Goal: Information Seeking & Learning: Check status

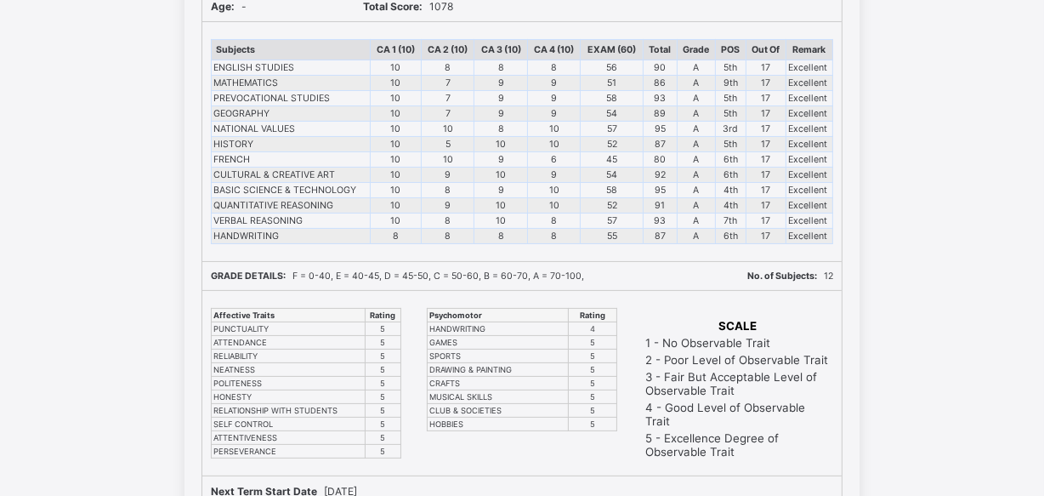
scroll to position [154, 0]
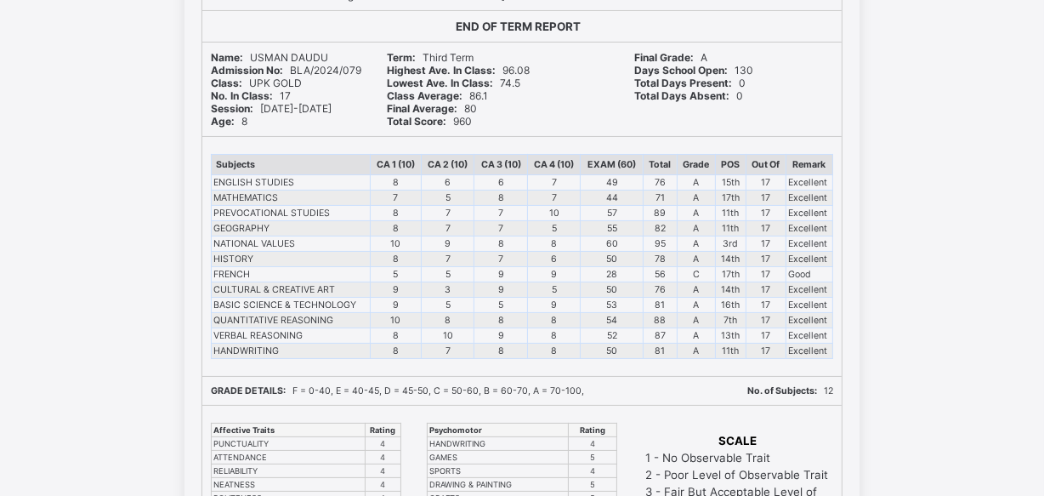
scroll to position [154, 0]
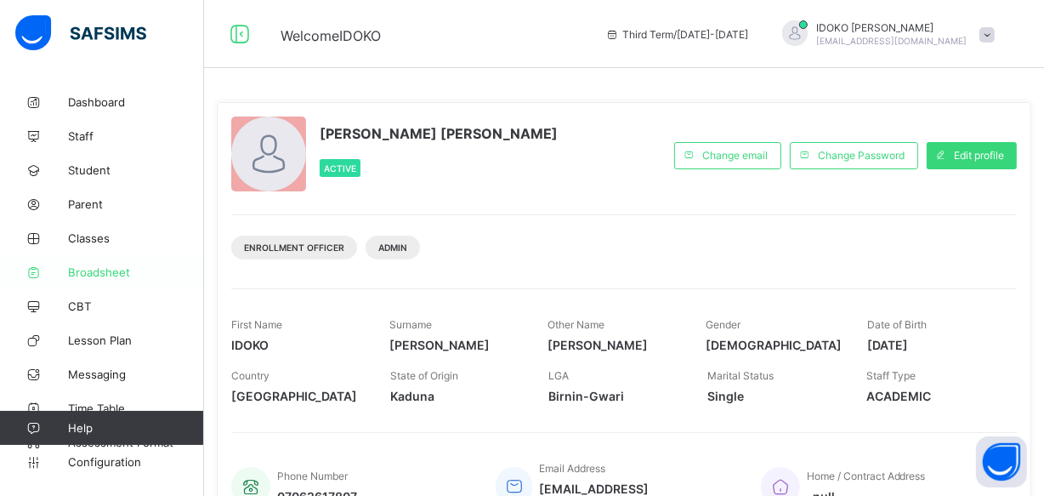
click at [119, 270] on span "Broadsheet" at bounding box center [136, 272] width 136 height 14
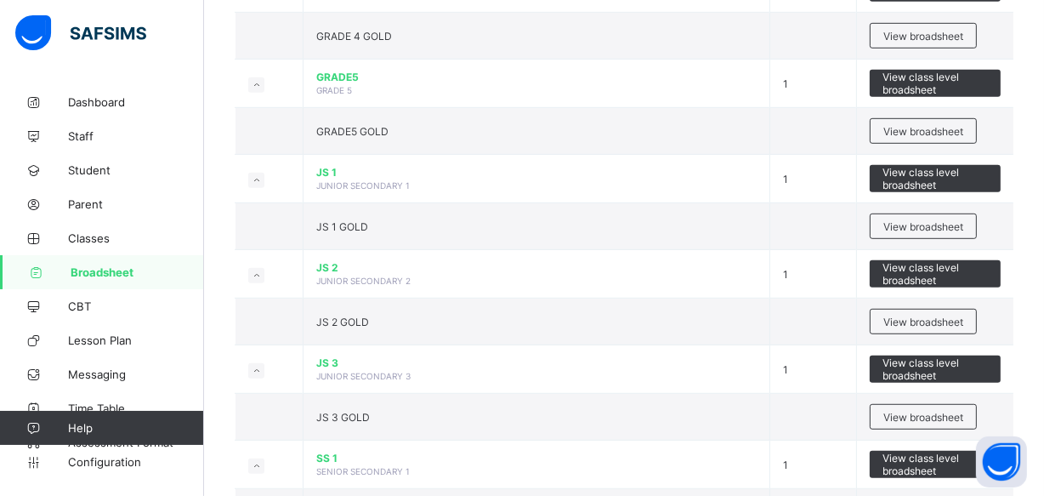
scroll to position [1007, 0]
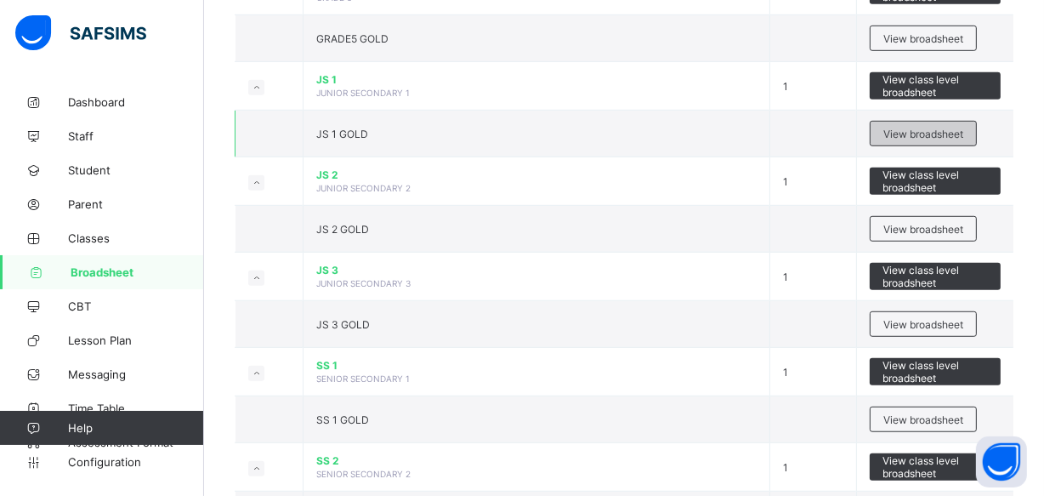
click at [913, 133] on span "View broadsheet" at bounding box center [923, 134] width 80 height 13
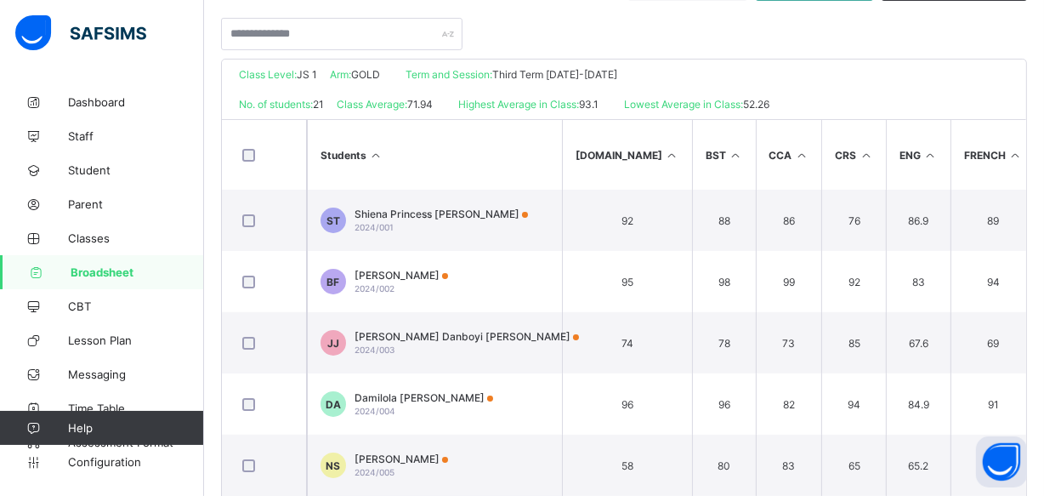
scroll to position [402, 0]
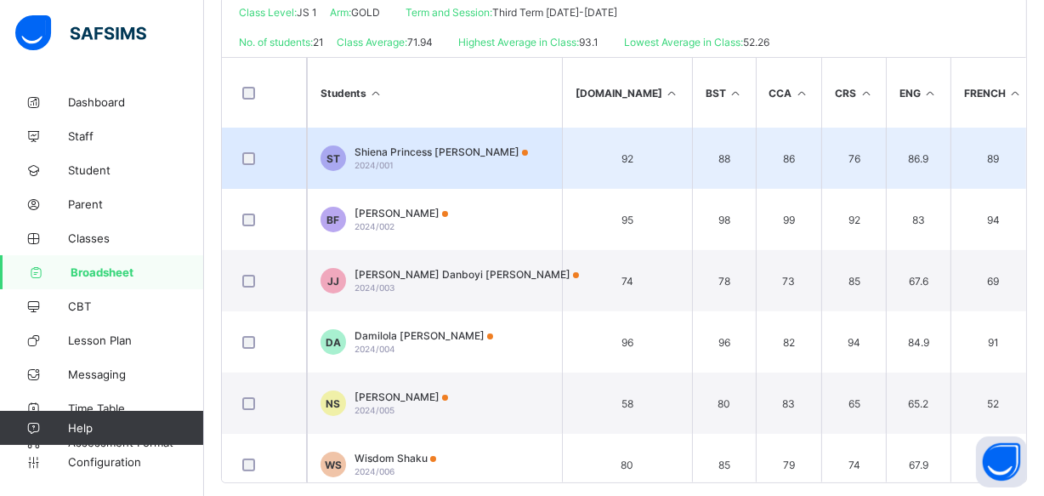
click at [468, 153] on span "Shiena Princess Tseaa" at bounding box center [441, 151] width 173 height 13
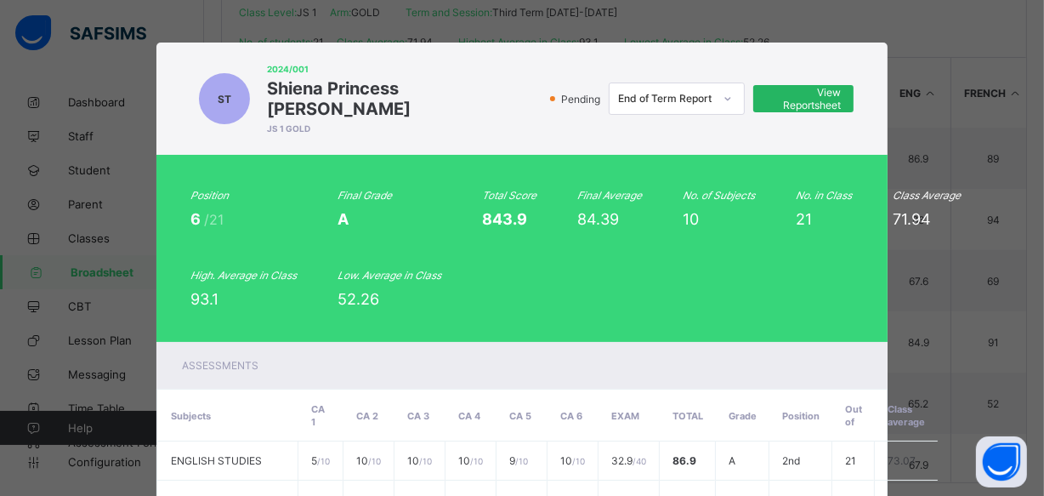
click at [770, 86] on span "View Reportsheet" at bounding box center [803, 99] width 75 height 26
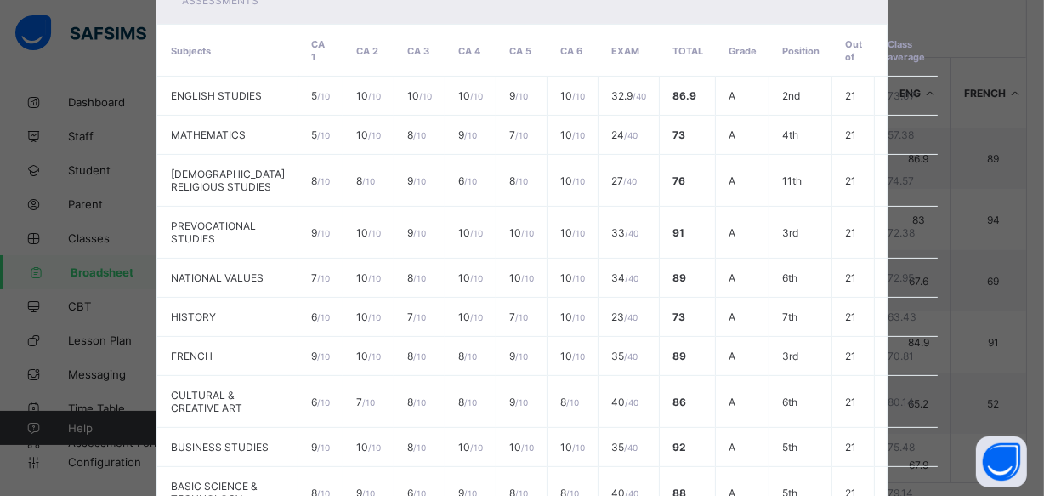
scroll to position [599, 0]
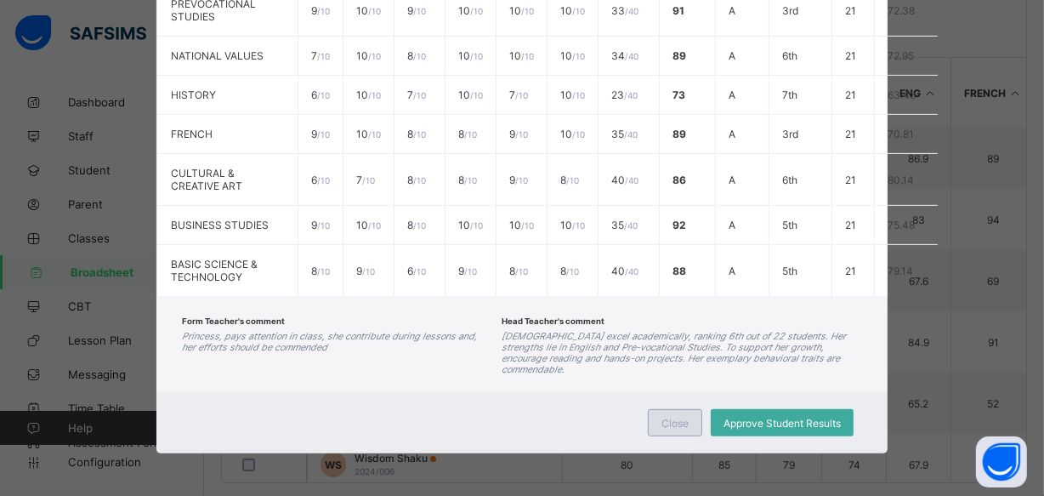
click at [671, 417] on span "Close" at bounding box center [674, 423] width 27 height 13
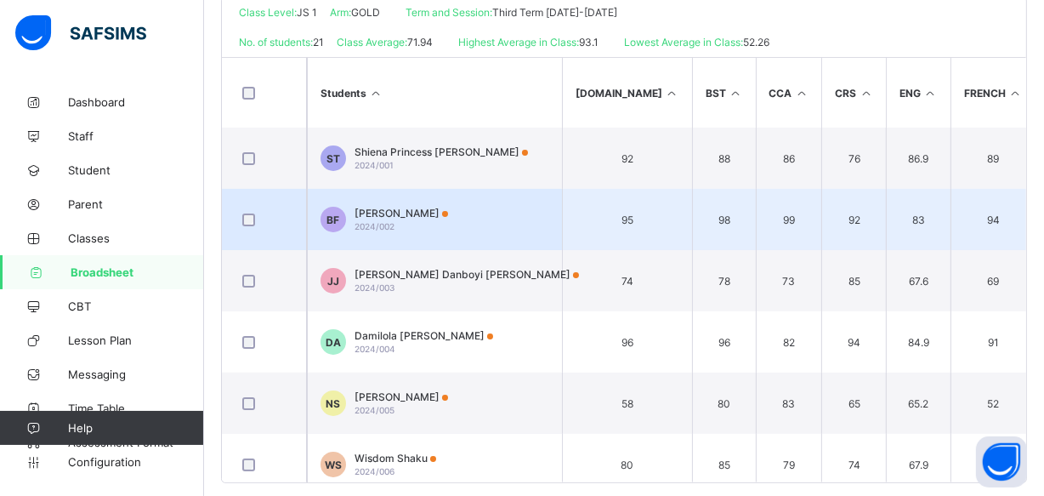
click at [425, 212] on span "Brendan Emediong Francis" at bounding box center [402, 213] width 94 height 13
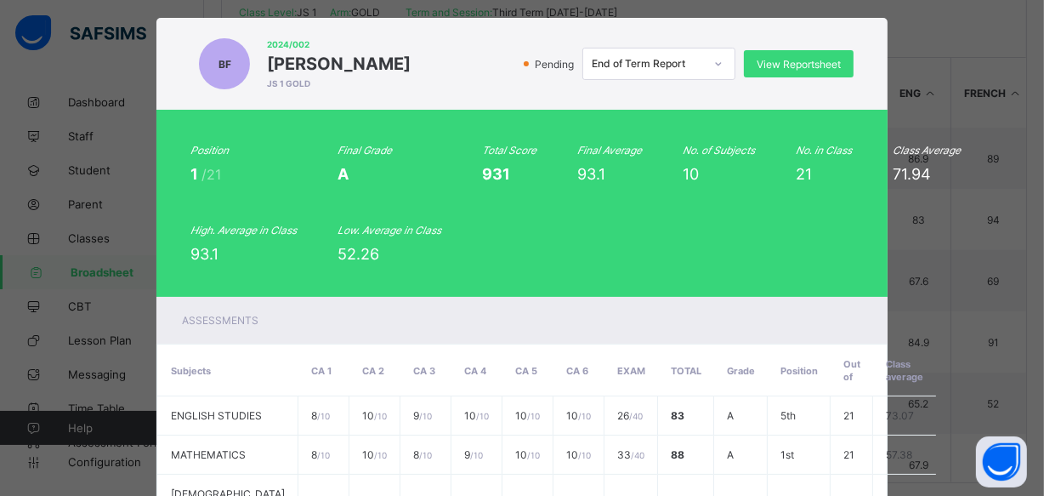
scroll to position [0, 0]
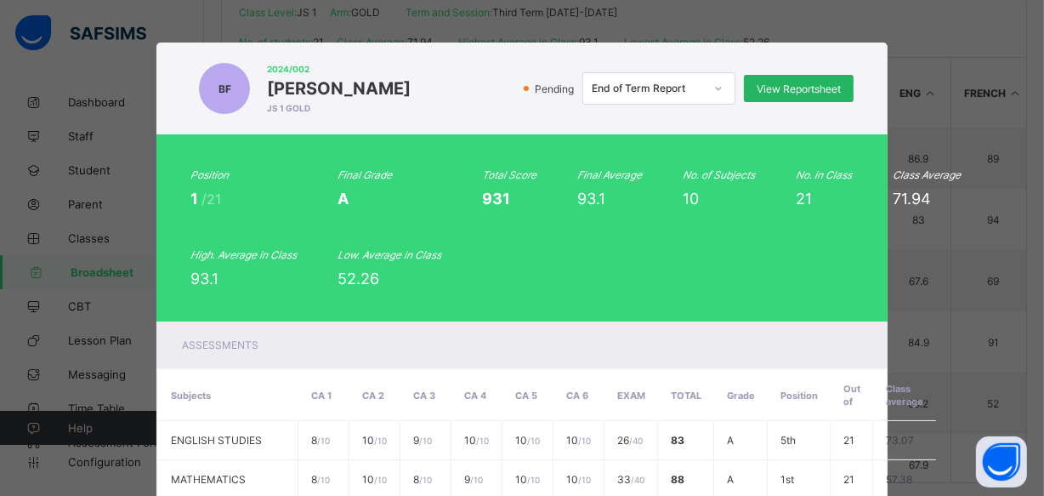
click at [775, 93] on span "View Reportsheet" at bounding box center [799, 88] width 84 height 13
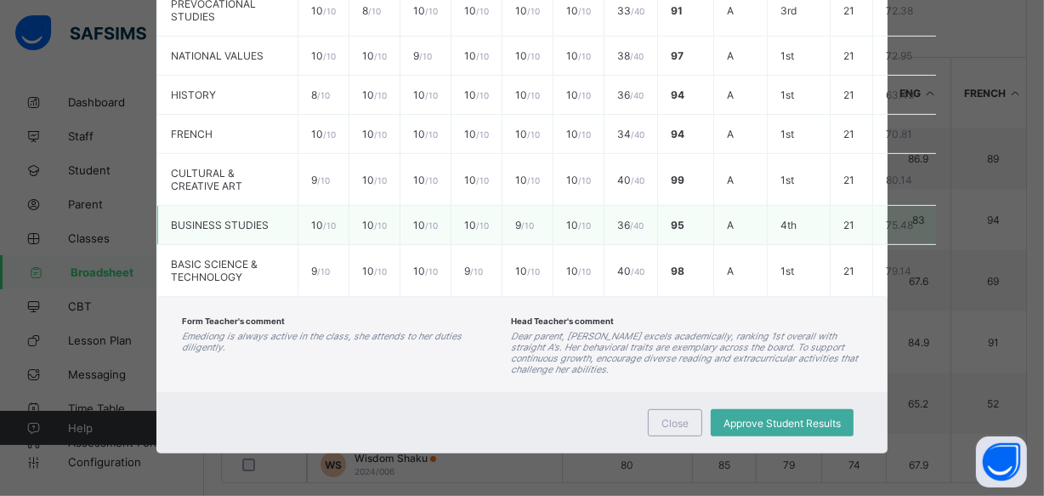
scroll to position [611, 0]
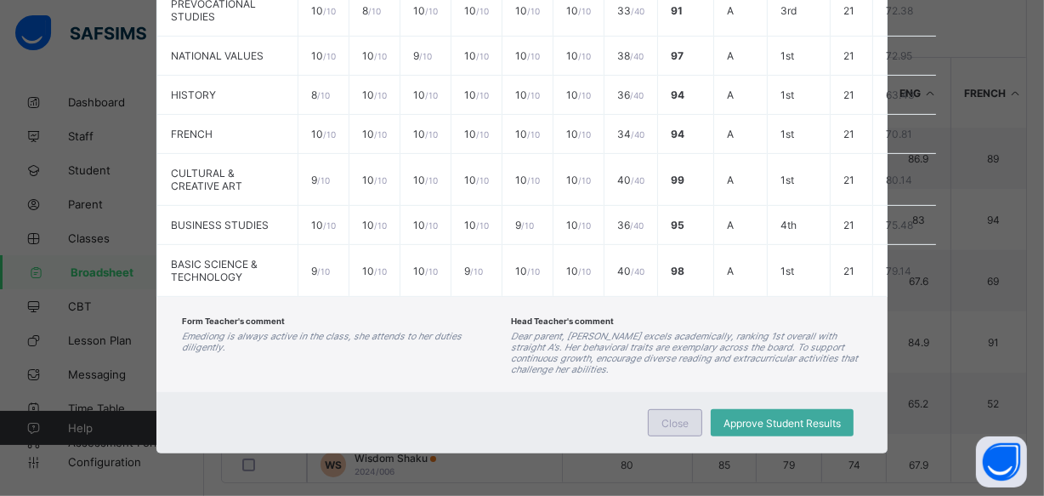
click at [658, 424] on div "Close" at bounding box center [675, 422] width 54 height 27
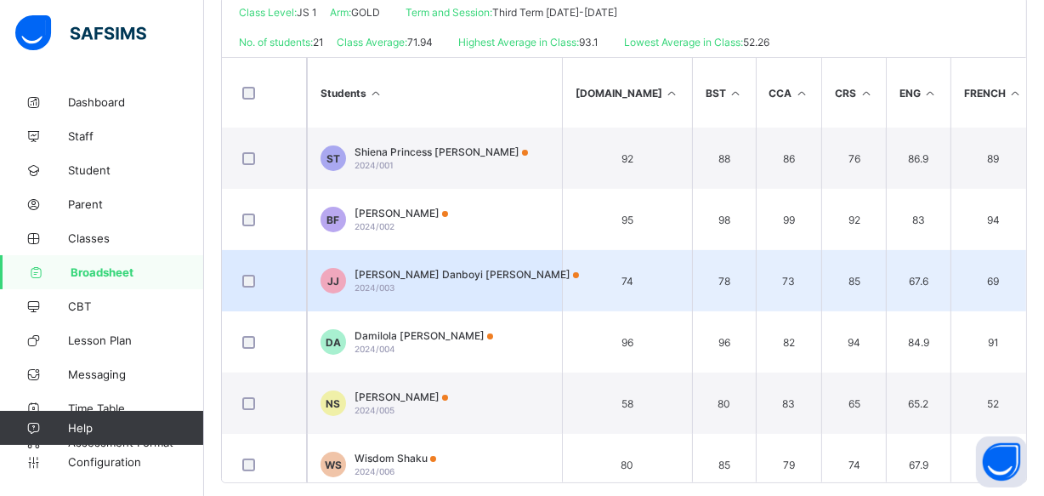
click at [438, 286] on div "Joseph Danboyi Joel 2024/003" at bounding box center [467, 281] width 224 height 26
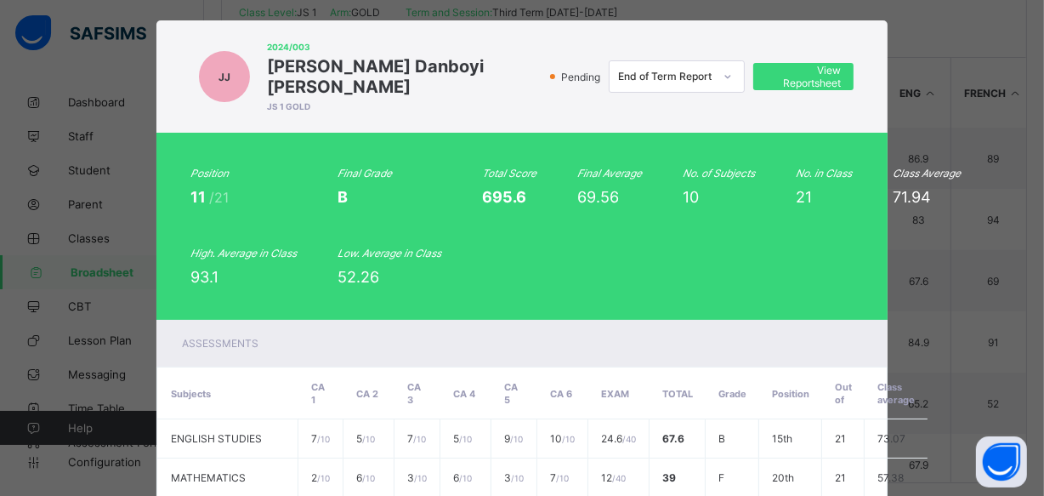
scroll to position [0, 0]
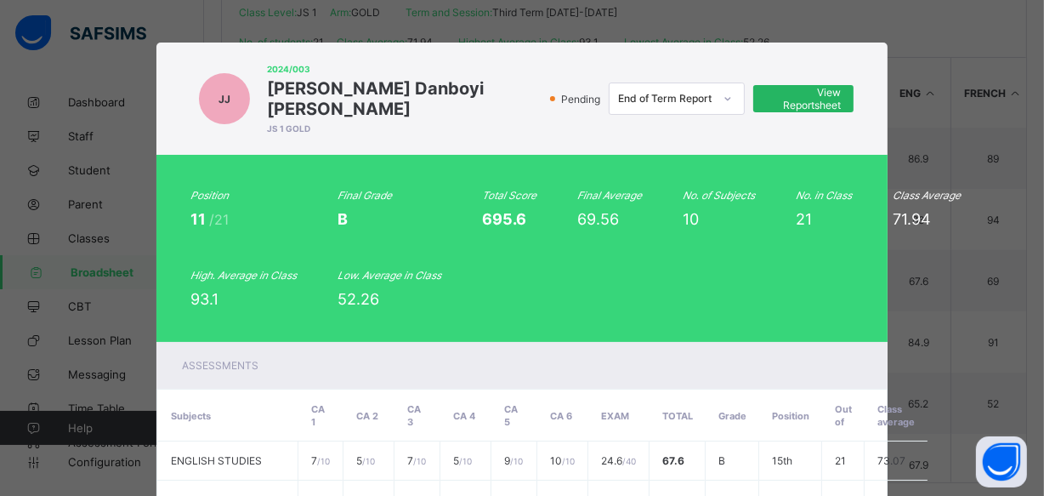
click at [830, 91] on span "View Reportsheet" at bounding box center [803, 99] width 75 height 26
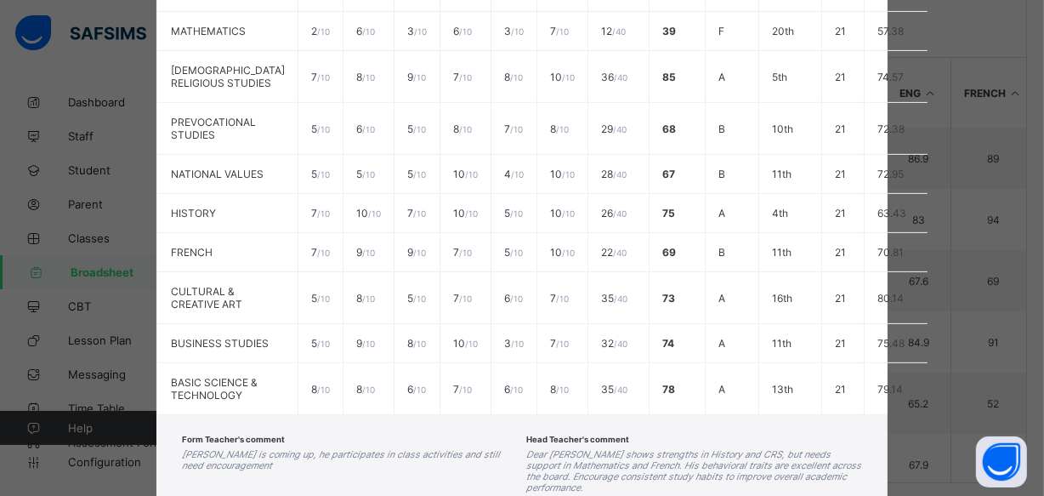
scroll to position [611, 0]
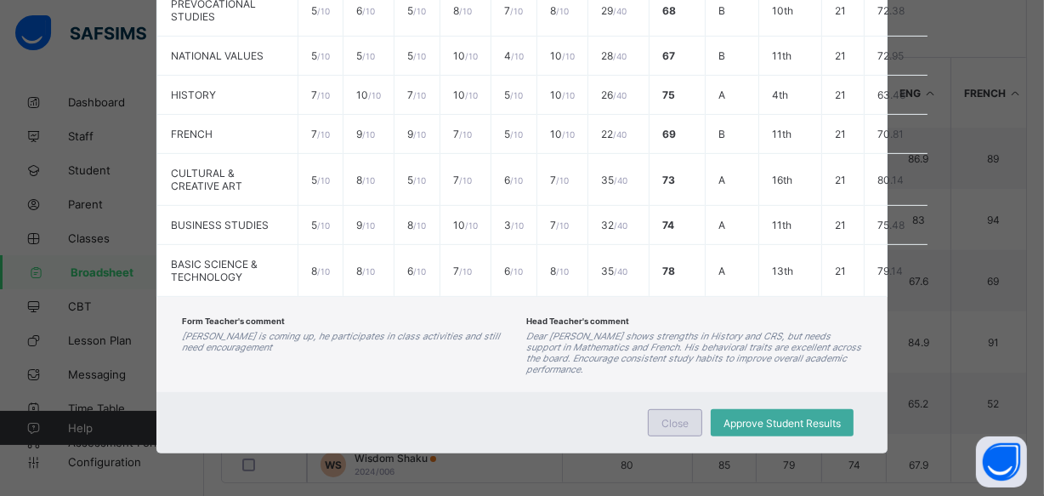
click at [663, 421] on span "Close" at bounding box center [674, 423] width 27 height 13
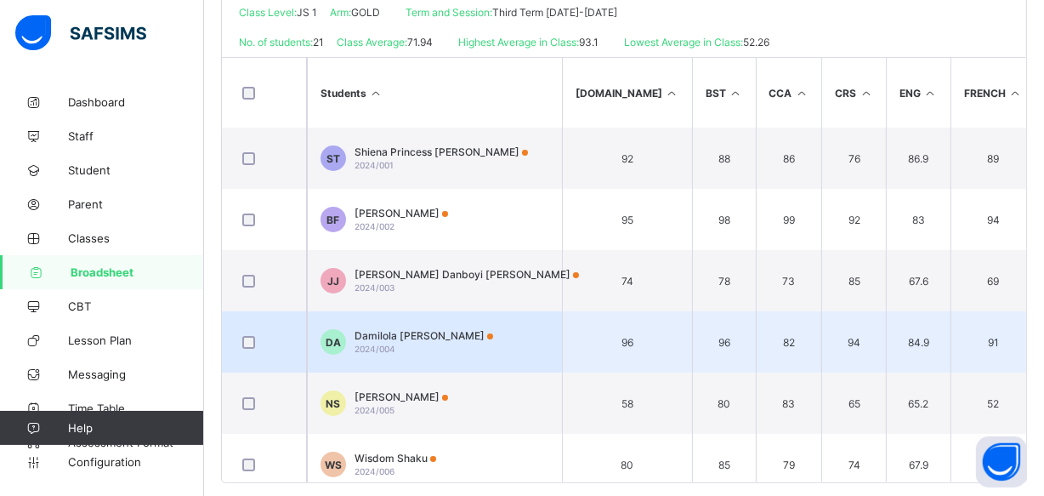
click at [476, 335] on span "Damilola Precious Akinwale" at bounding box center [424, 335] width 139 height 13
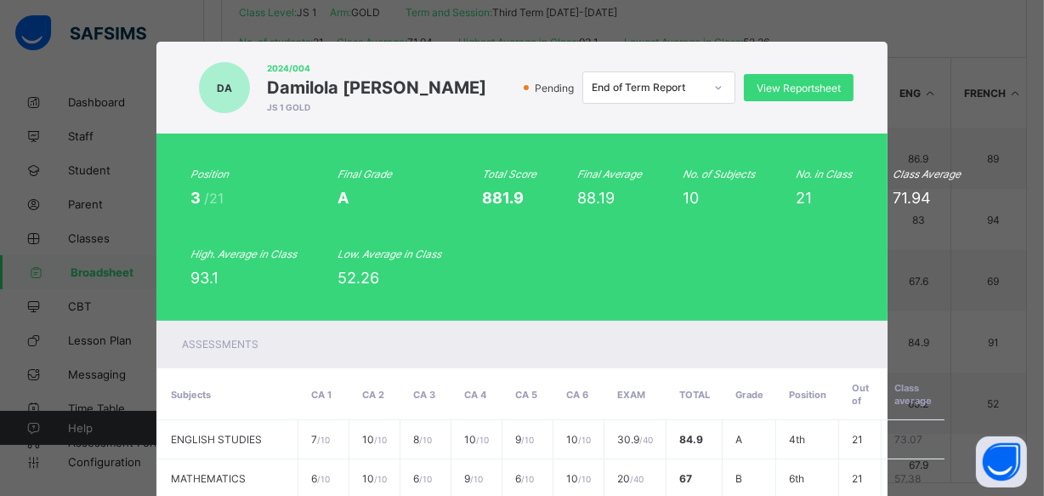
scroll to position [0, 0]
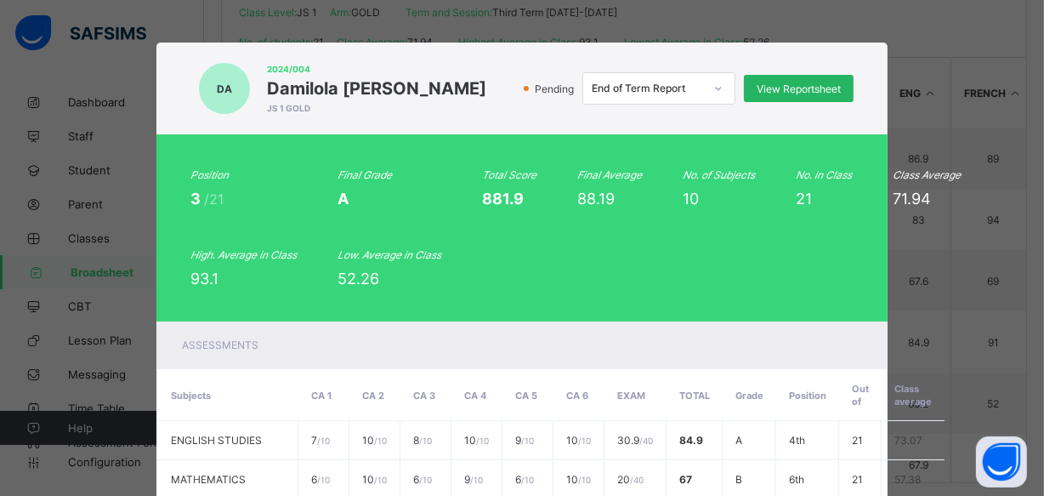
click at [787, 90] on span "View Reportsheet" at bounding box center [799, 88] width 84 height 13
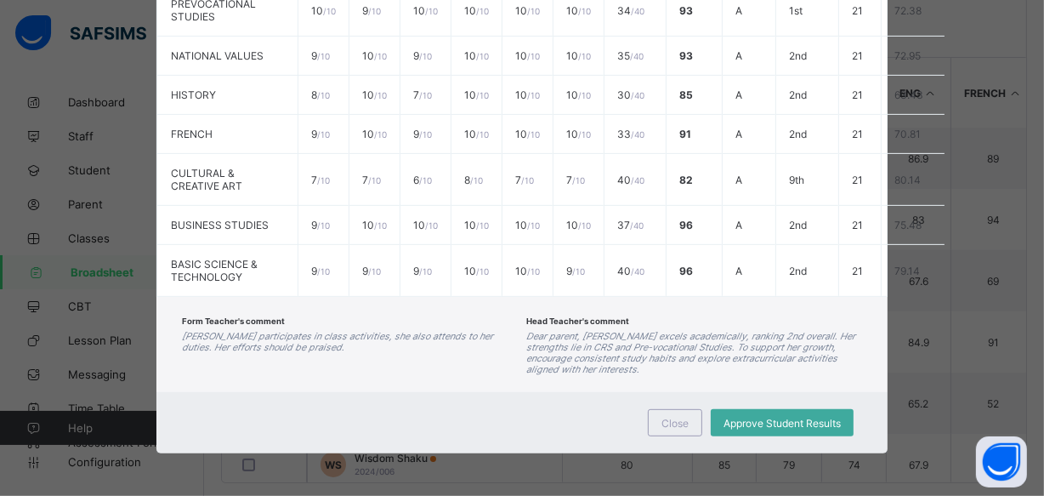
scroll to position [611, 0]
click at [685, 427] on span "Close" at bounding box center [674, 423] width 27 height 13
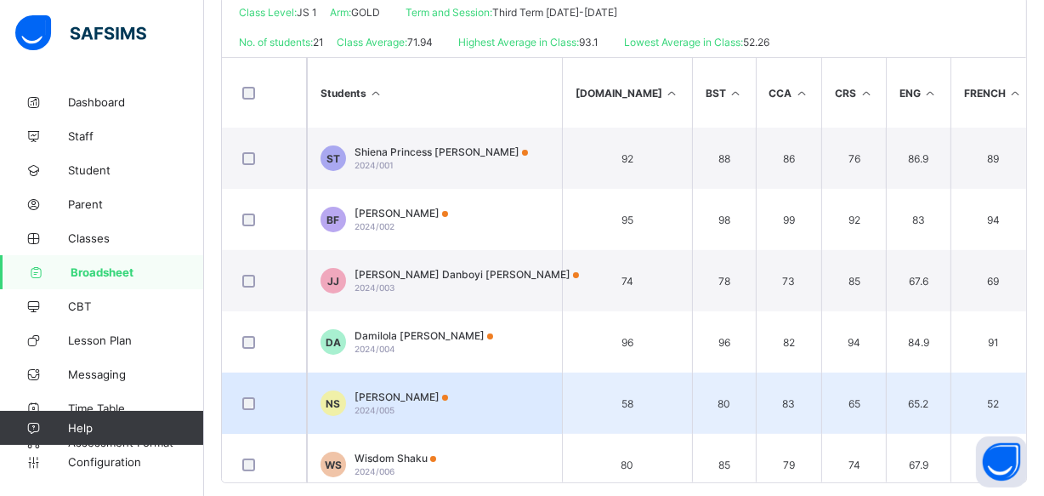
click at [451, 401] on td "NS Nasiru Shaibu 2024/005" at bounding box center [434, 402] width 255 height 61
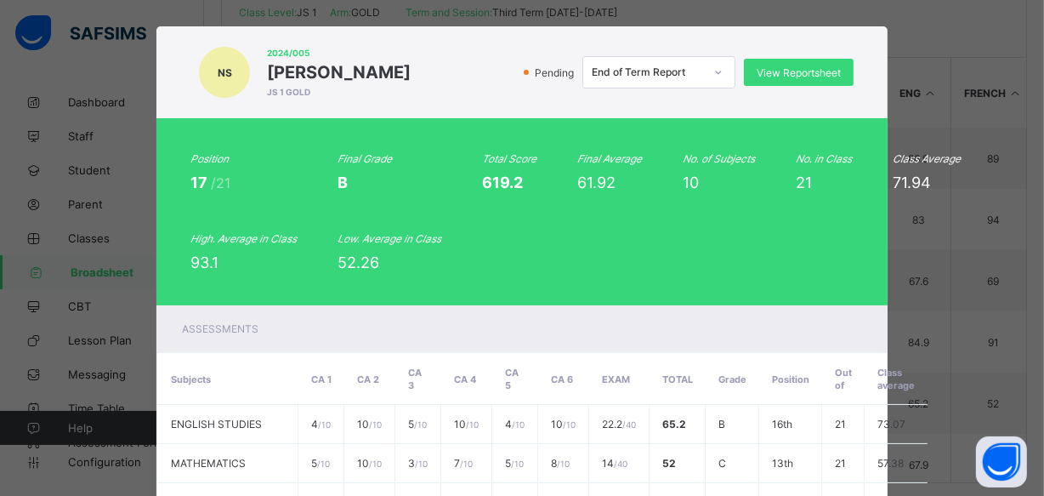
scroll to position [0, 0]
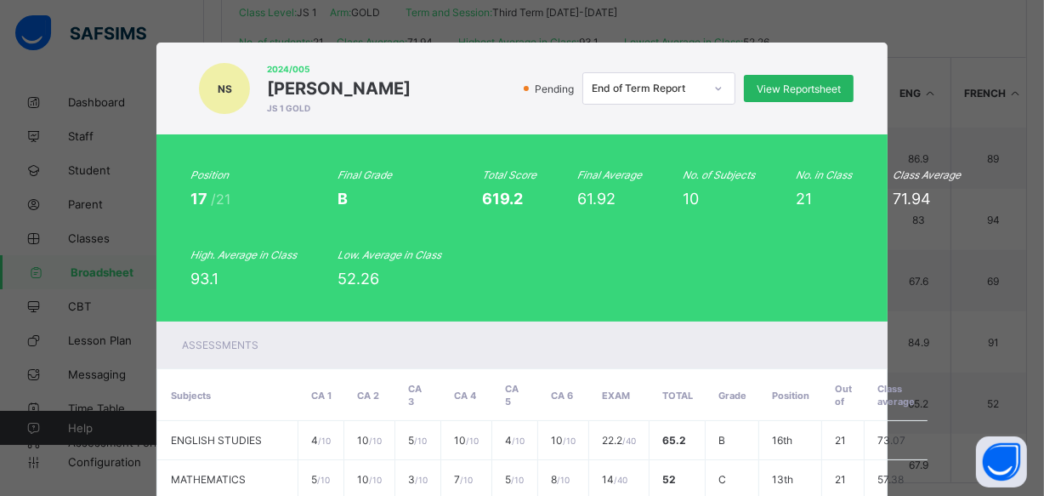
click at [778, 88] on span "View Reportsheet" at bounding box center [799, 88] width 84 height 13
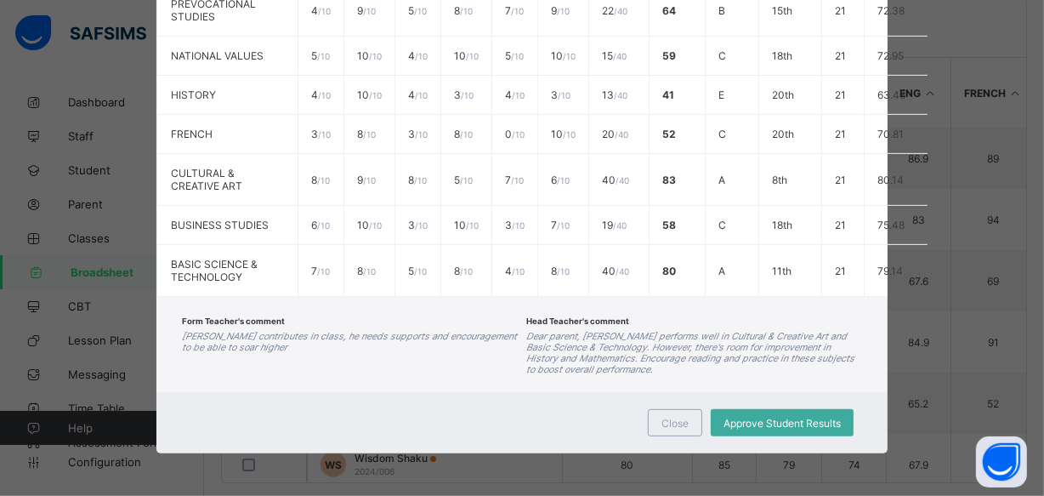
scroll to position [611, 0]
click at [674, 422] on span "Close" at bounding box center [674, 423] width 27 height 13
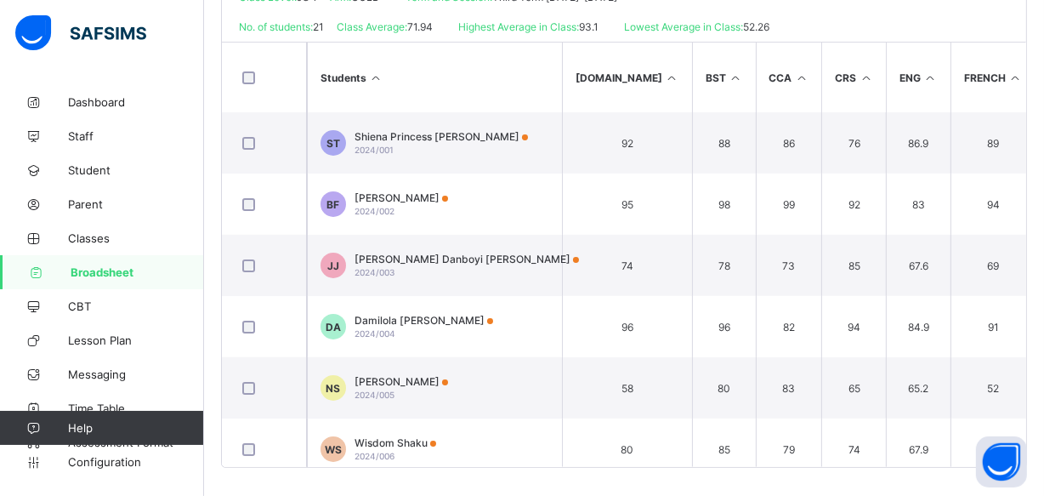
scroll to position [422, 0]
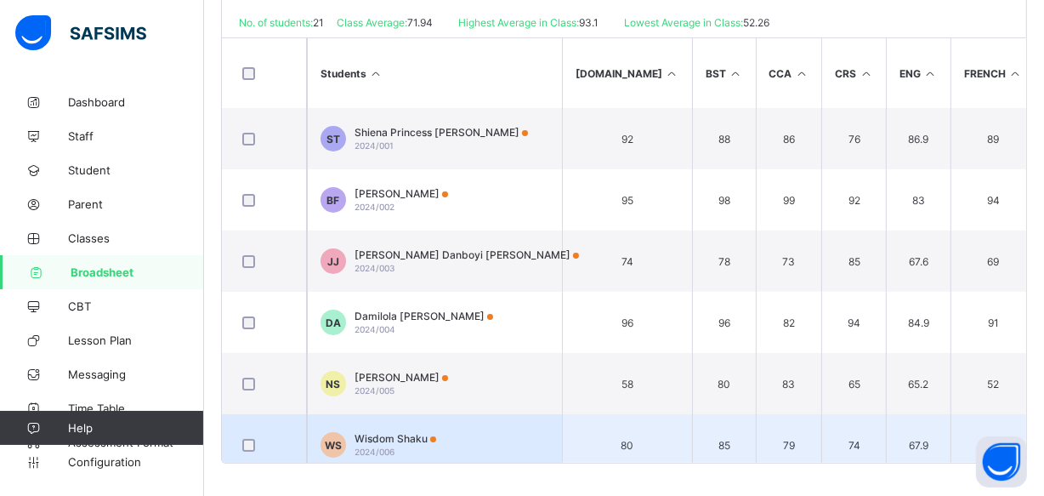
click at [452, 433] on td "WS Wisdom Shaku 2024/006" at bounding box center [434, 444] width 255 height 61
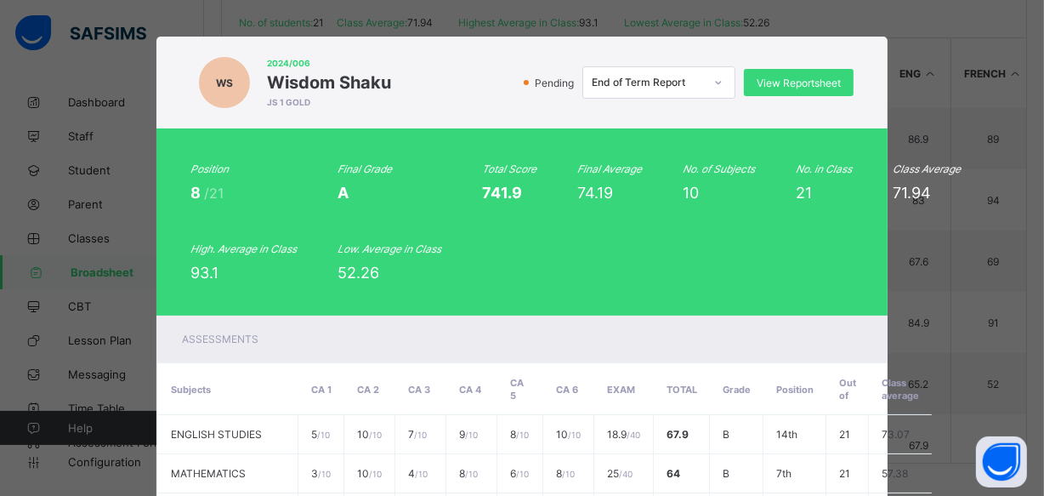
scroll to position [0, 0]
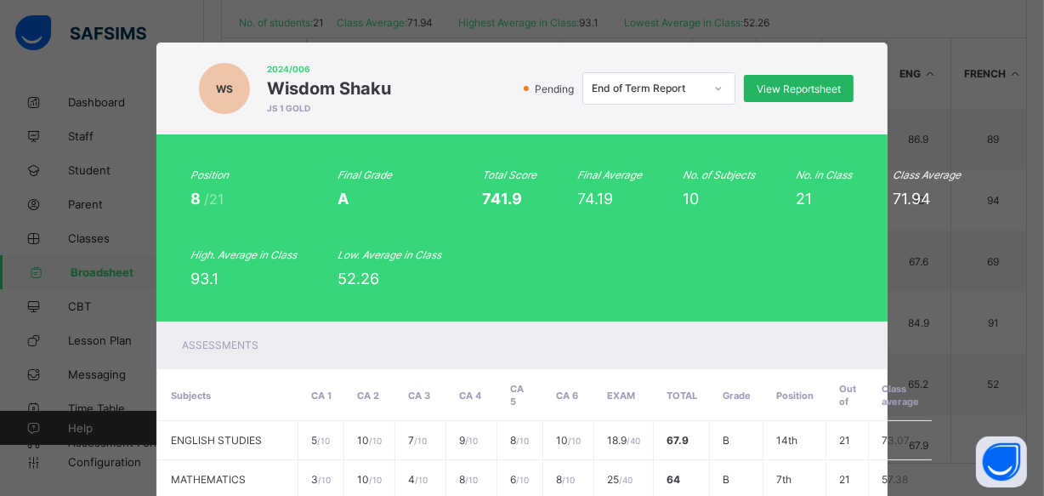
click at [814, 93] on span "View Reportsheet" at bounding box center [799, 88] width 84 height 13
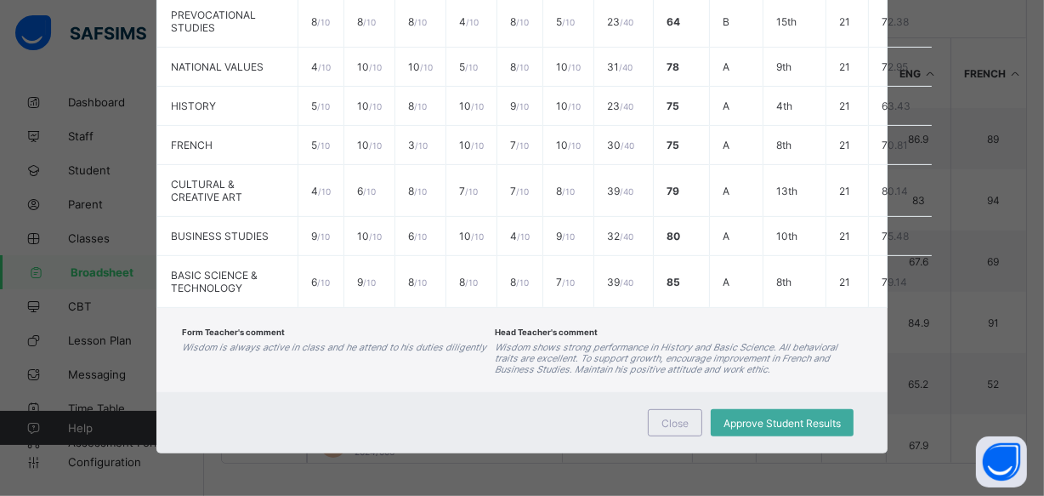
scroll to position [599, 0]
click at [680, 423] on span "Close" at bounding box center [674, 423] width 27 height 13
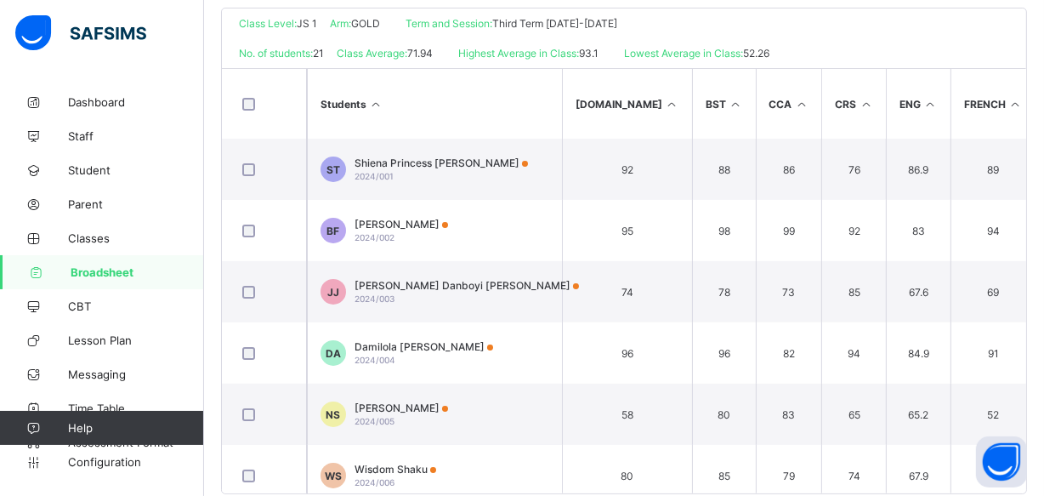
scroll to position [422, 0]
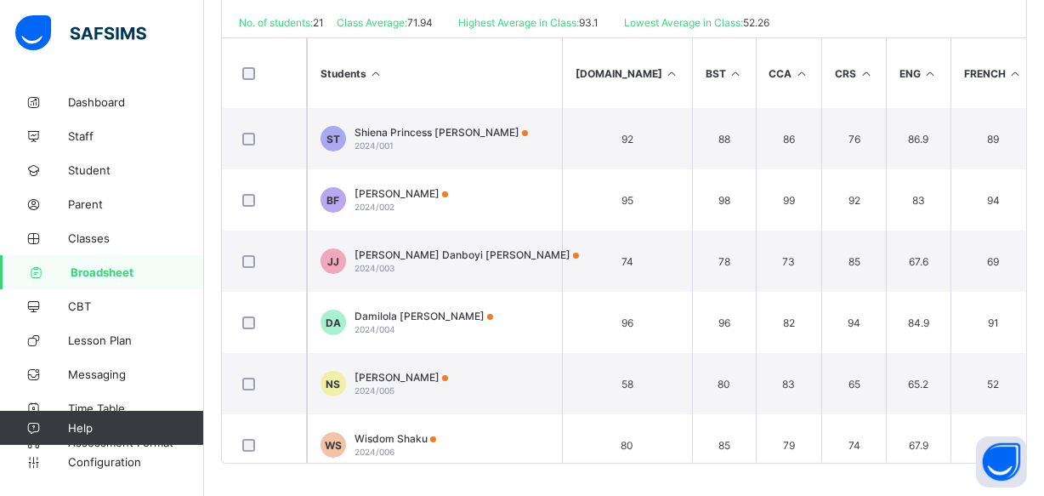
click at [106, 272] on span "Broadsheet" at bounding box center [137, 272] width 133 height 14
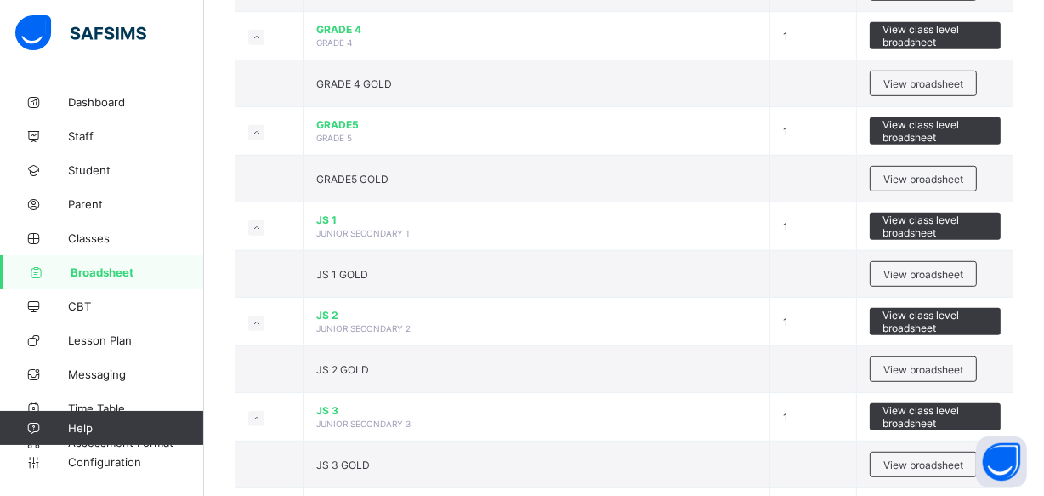
scroll to position [884, 0]
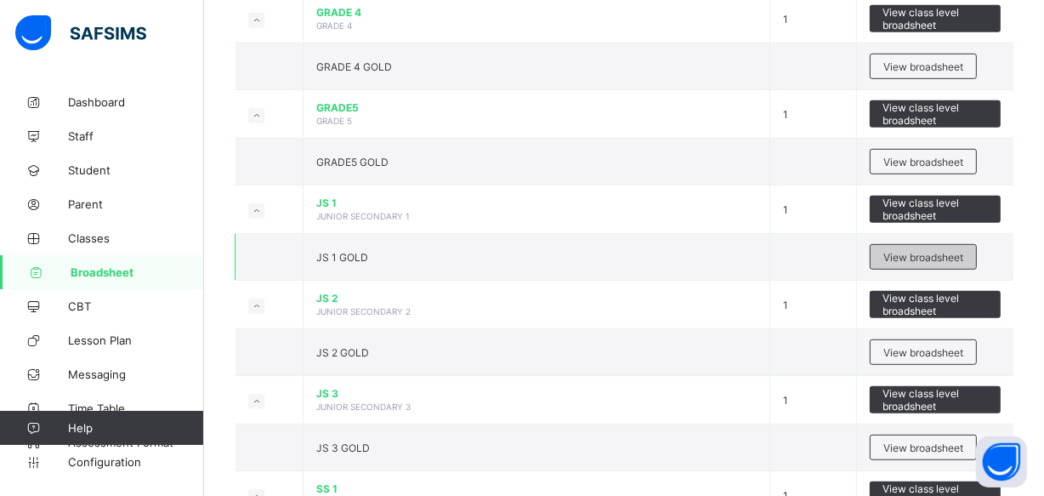
click at [947, 251] on span "View broadsheet" at bounding box center [923, 257] width 80 height 13
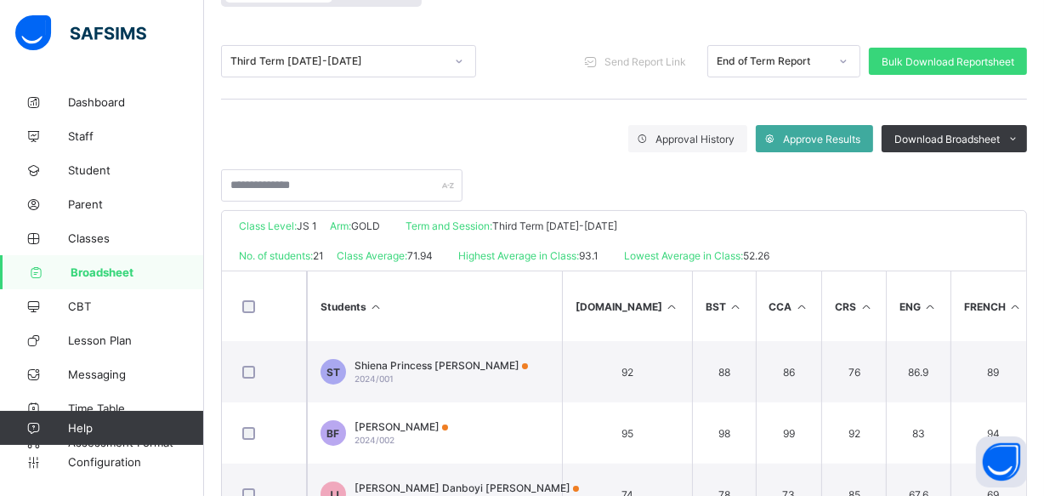
scroll to position [158, 0]
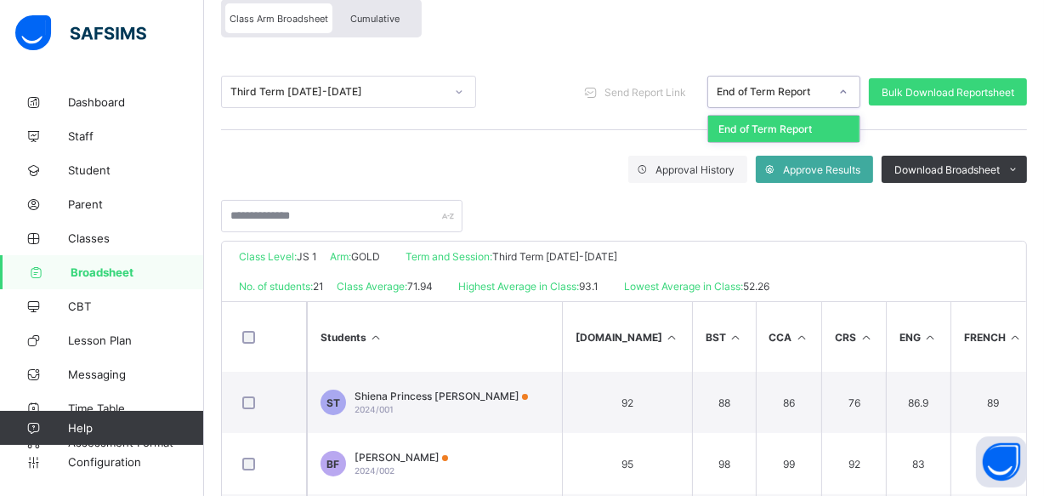
click at [849, 90] on icon at bounding box center [843, 91] width 10 height 17
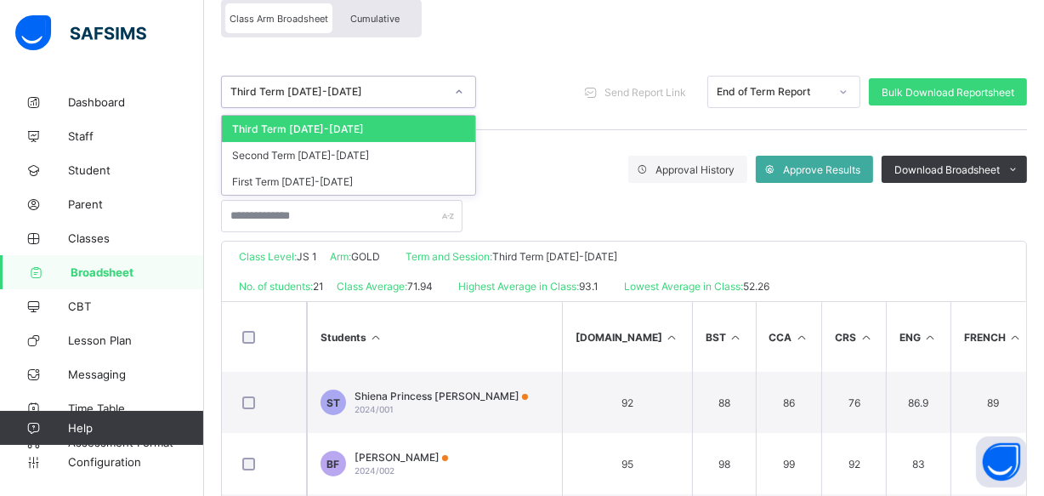
click at [462, 93] on icon at bounding box center [459, 91] width 10 height 17
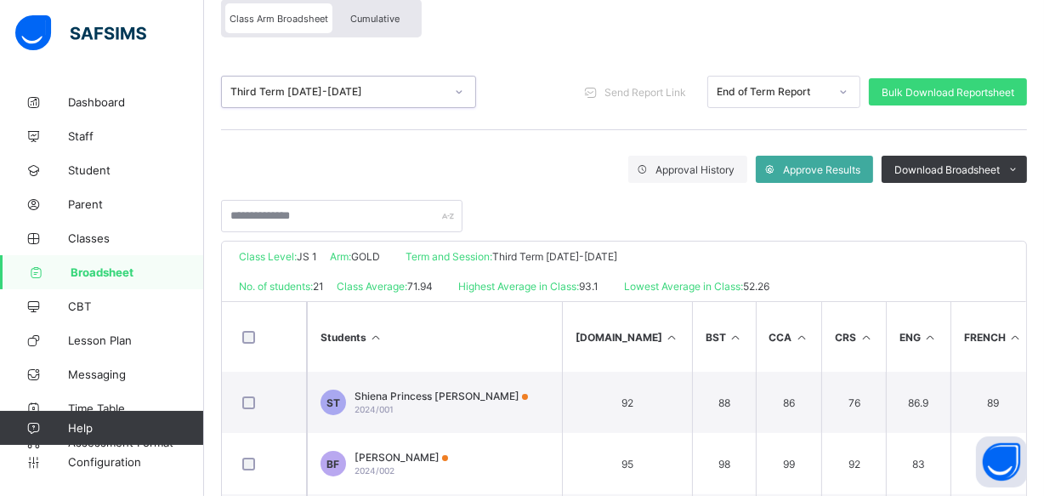
click at [462, 93] on icon at bounding box center [459, 91] width 10 height 17
click at [447, 220] on input "text" at bounding box center [341, 216] width 241 height 32
click at [431, 219] on input "text" at bounding box center [341, 216] width 241 height 32
click at [585, 193] on div at bounding box center [624, 207] width 806 height 49
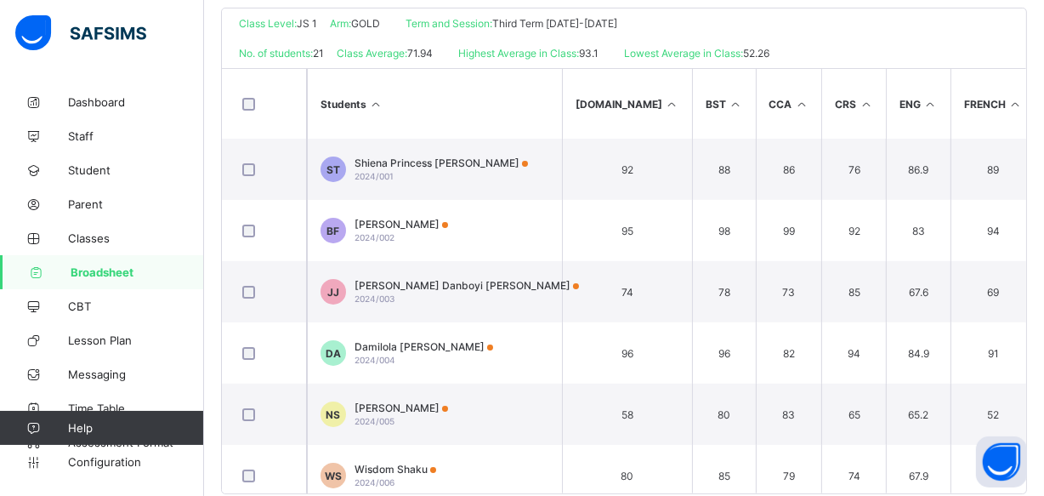
scroll to position [422, 0]
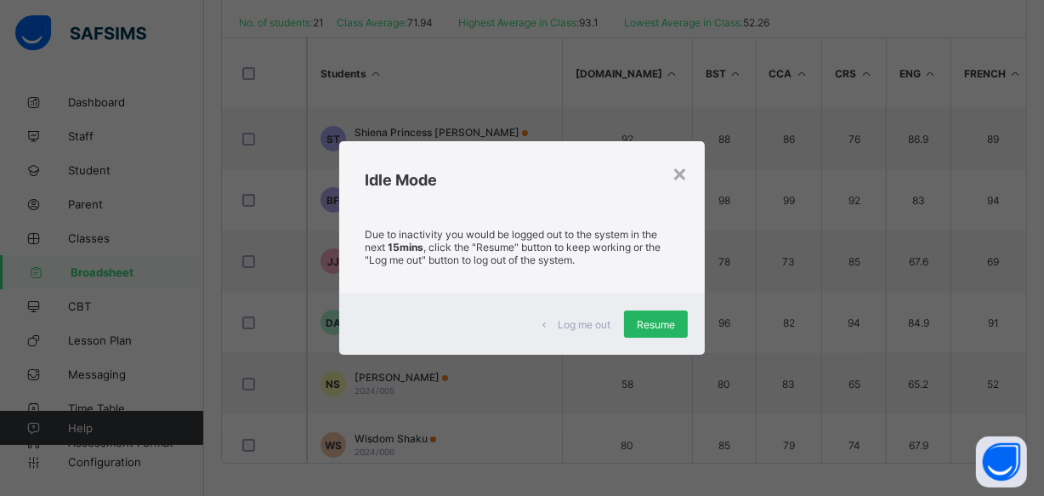
click at [656, 329] on span "Resume" at bounding box center [656, 324] width 38 height 13
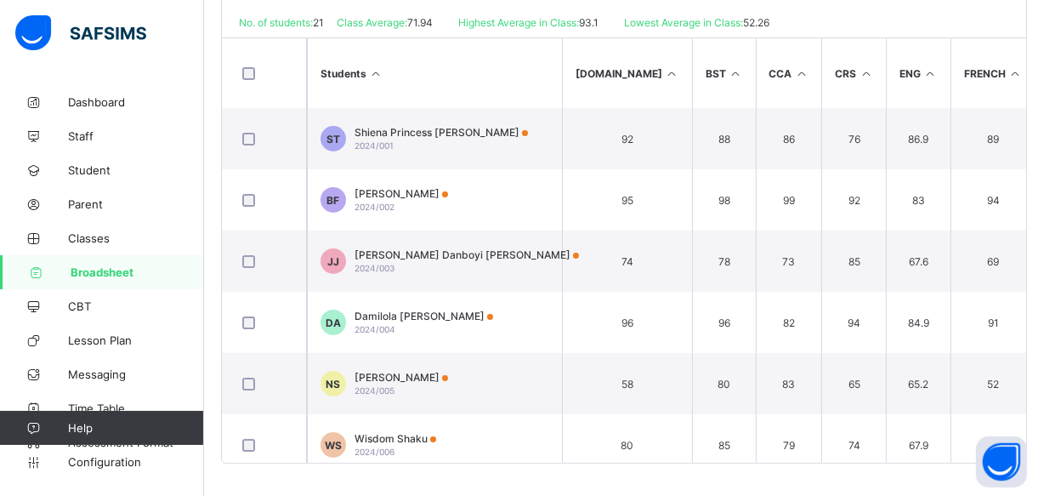
click at [289, 24] on span "No. of students:" at bounding box center [276, 22] width 74 height 13
click at [305, 22] on span "No. of students:" at bounding box center [276, 22] width 74 height 13
click at [89, 270] on span "Broadsheet" at bounding box center [137, 272] width 133 height 14
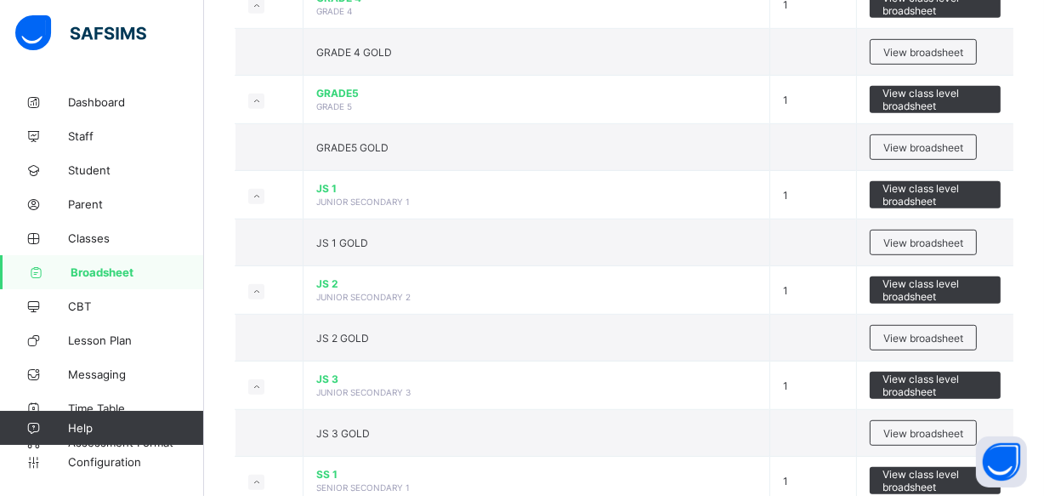
scroll to position [992, 0]
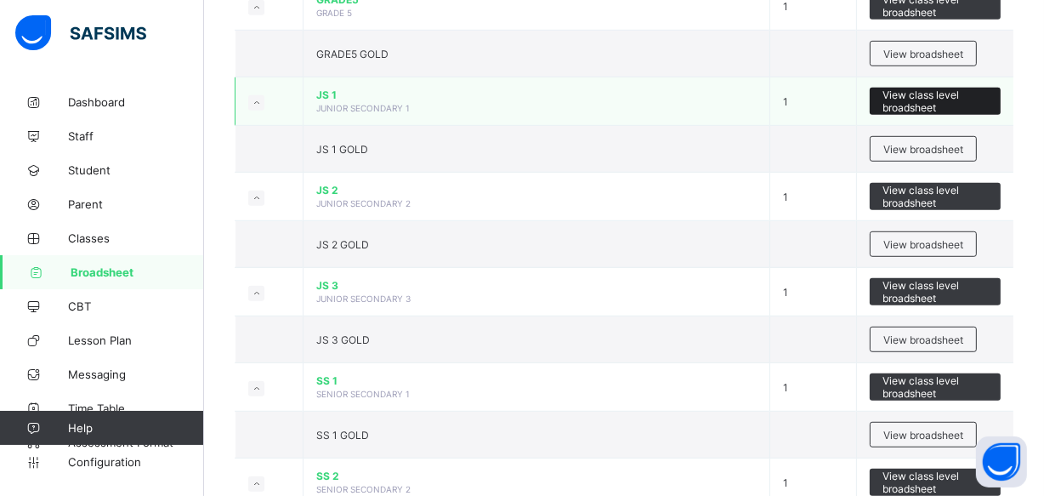
click at [916, 98] on span "View class level broadsheet" at bounding box center [935, 101] width 105 height 26
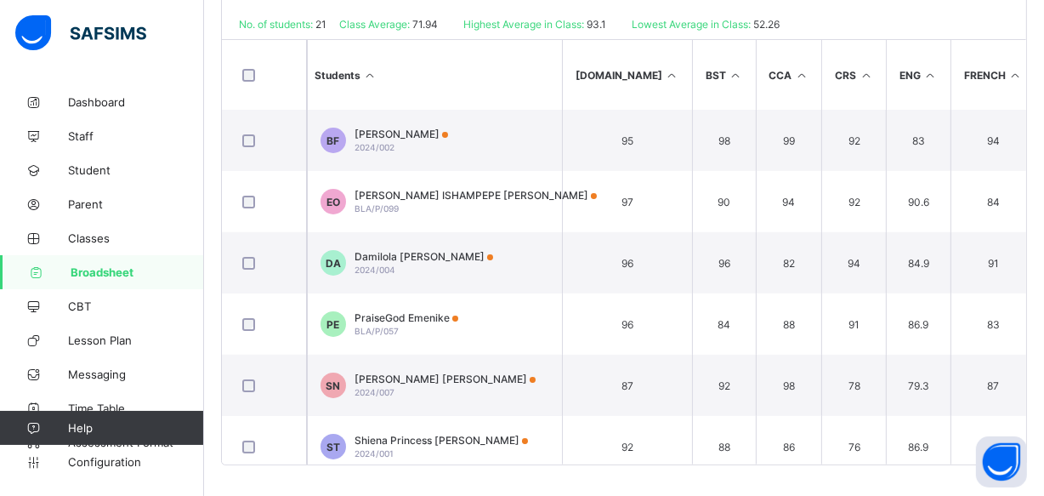
scroll to position [451, 0]
click at [111, 271] on span "Broadsheet" at bounding box center [137, 272] width 133 height 14
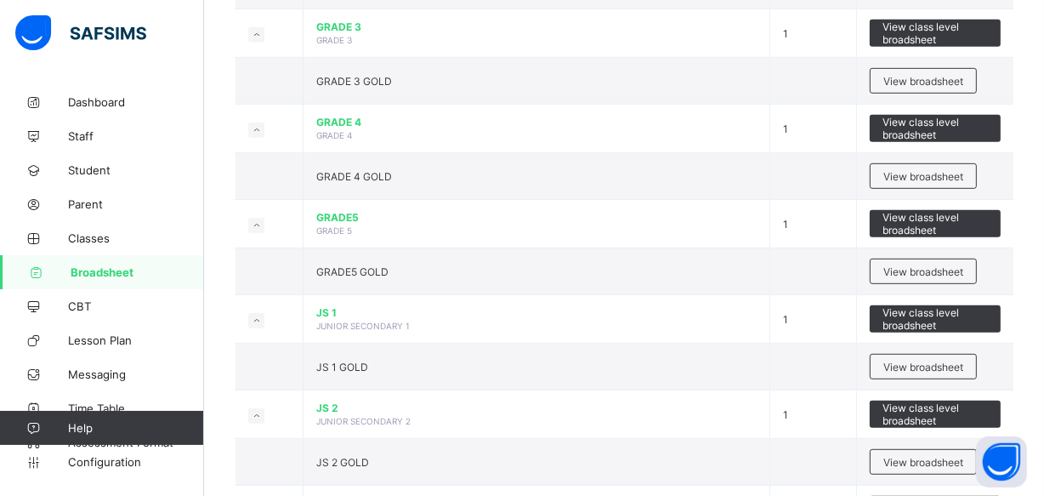
scroll to position [806, 0]
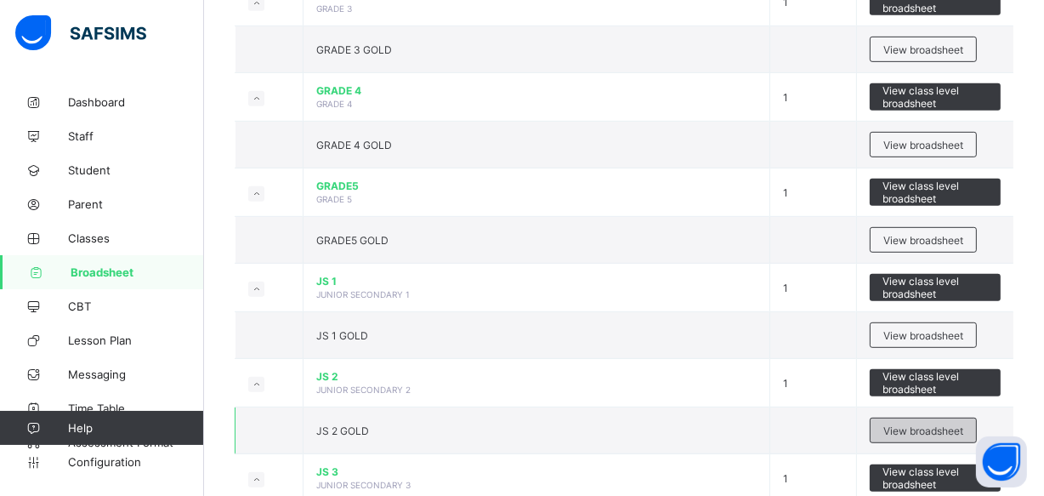
click at [922, 429] on span "View broadsheet" at bounding box center [923, 430] width 80 height 13
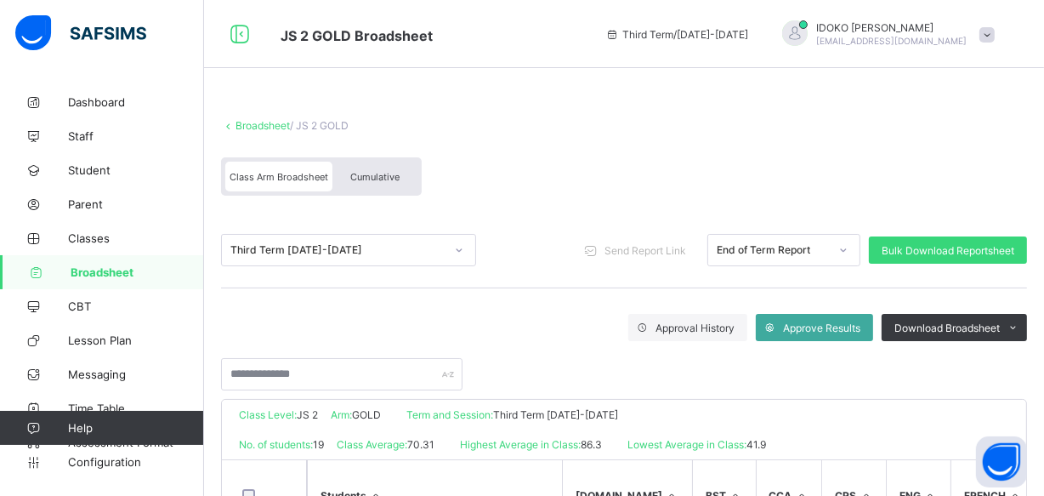
click at [253, 179] on span "Class Arm Broadsheet" at bounding box center [279, 177] width 99 height 12
click at [459, 252] on icon at bounding box center [459, 249] width 10 height 17
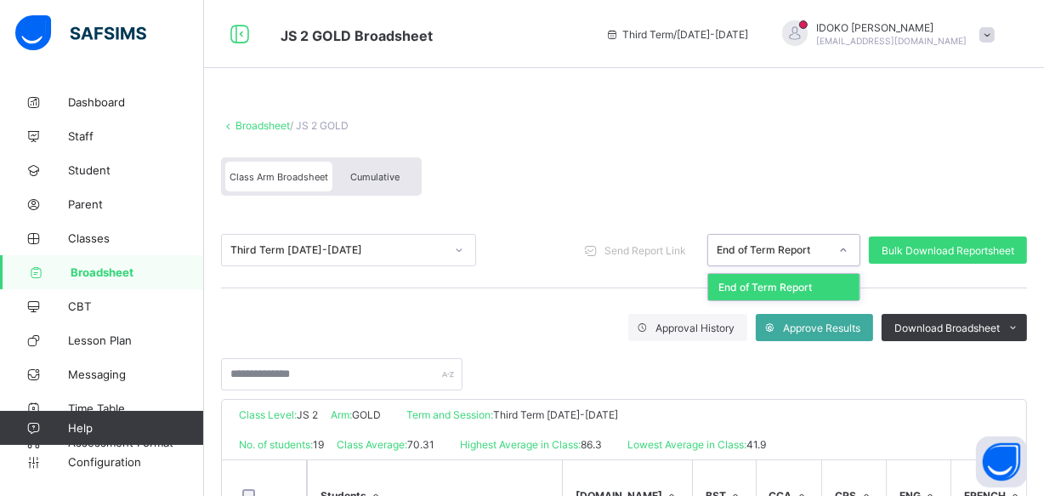
click at [849, 252] on icon at bounding box center [843, 249] width 10 height 17
click at [849, 251] on icon at bounding box center [843, 249] width 10 height 17
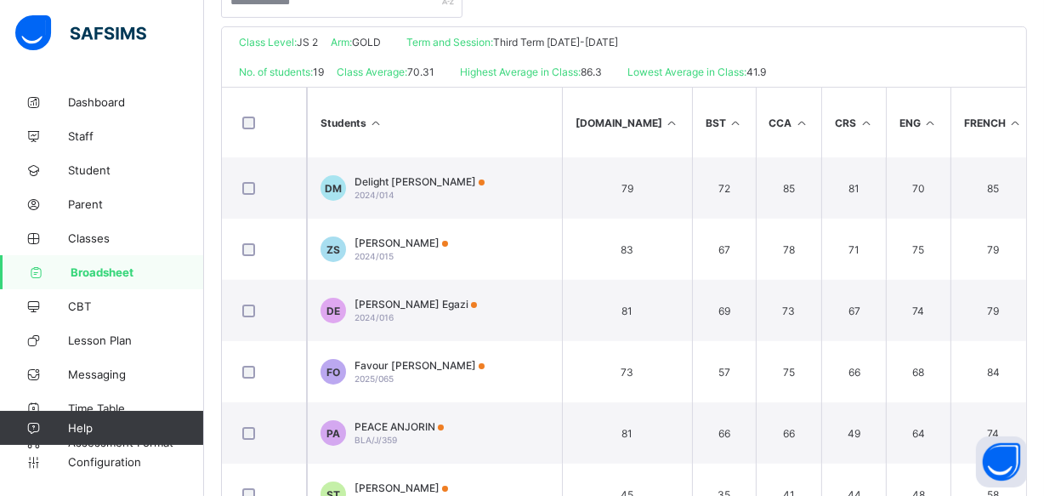
scroll to position [422, 0]
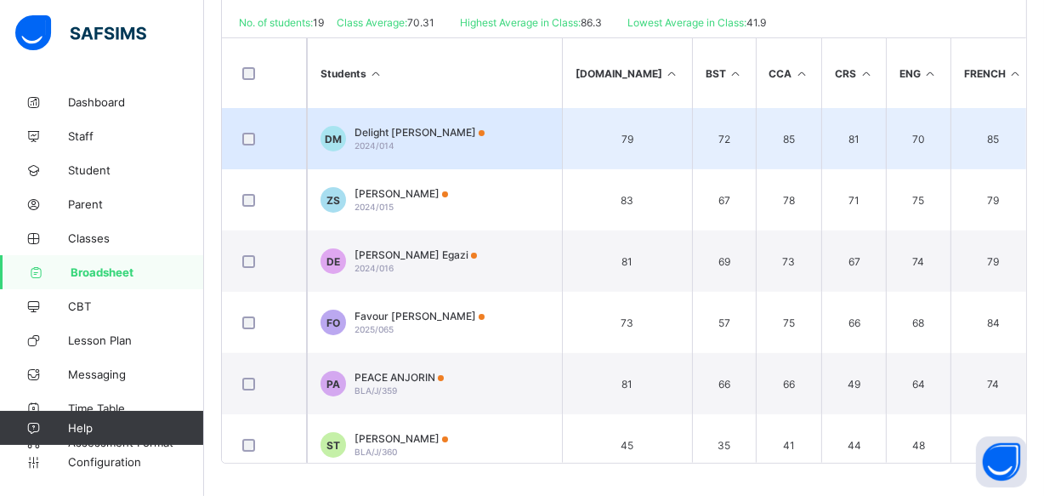
click at [420, 142] on div "Delight Mijindadi 2024/014" at bounding box center [420, 139] width 130 height 26
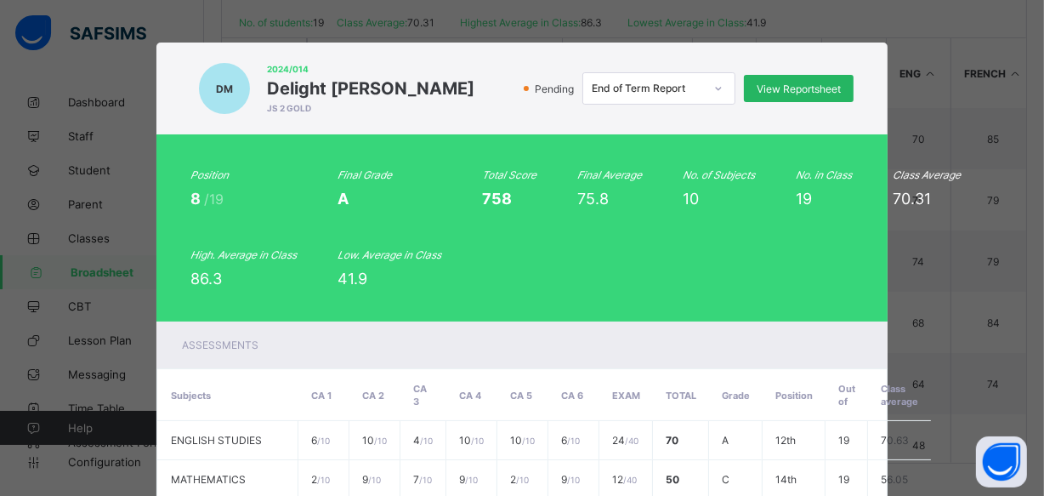
click at [777, 89] on span "View Reportsheet" at bounding box center [799, 88] width 84 height 13
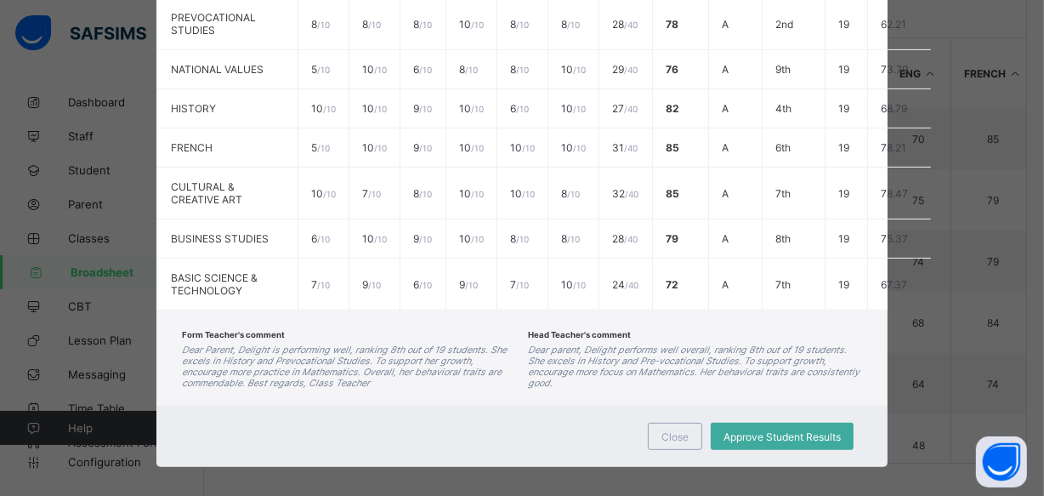
scroll to position [611, 0]
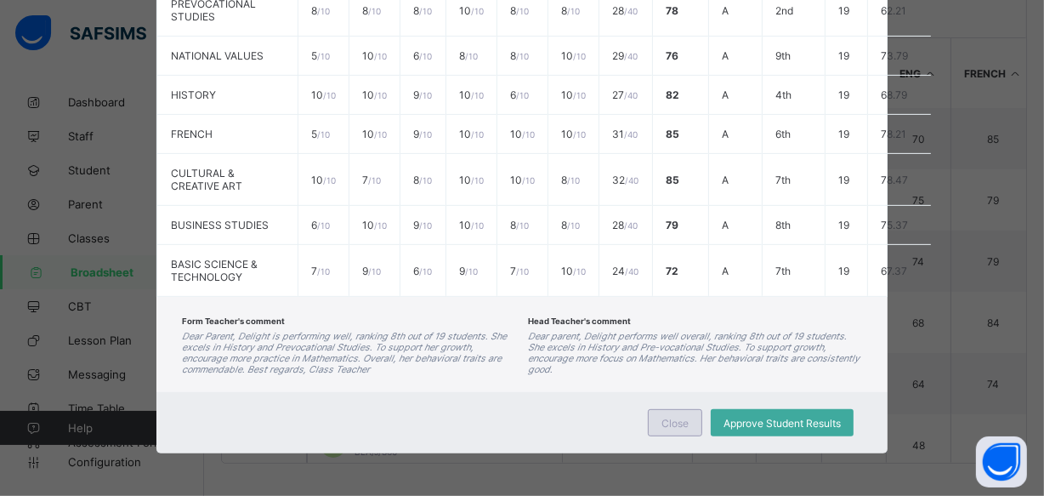
click at [661, 423] on span "Close" at bounding box center [674, 423] width 27 height 13
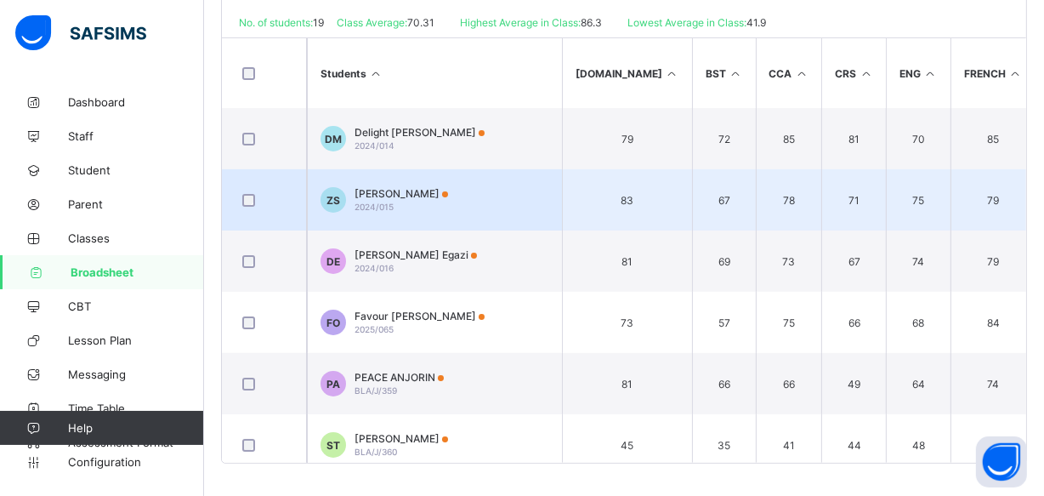
click at [423, 200] on div "Zainab Shaibu 2024/015" at bounding box center [402, 200] width 94 height 26
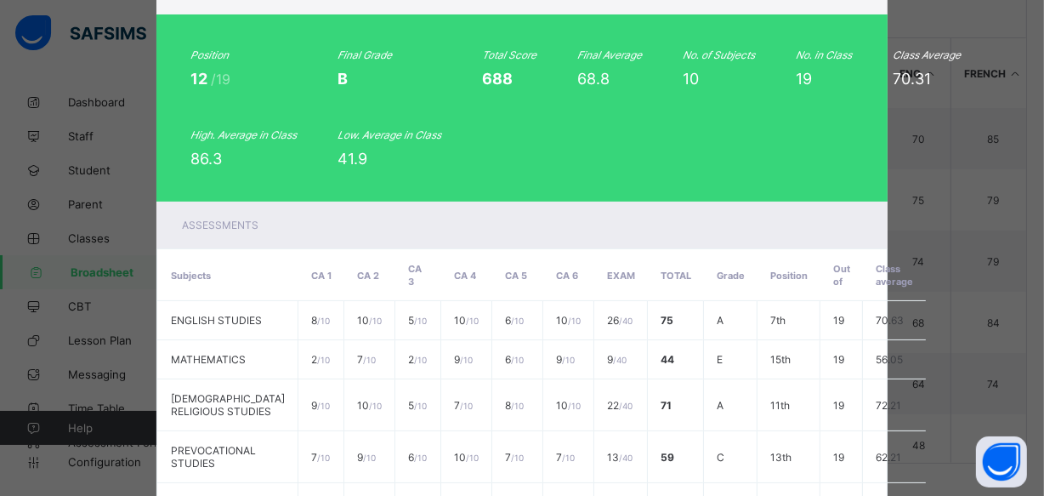
scroll to position [0, 0]
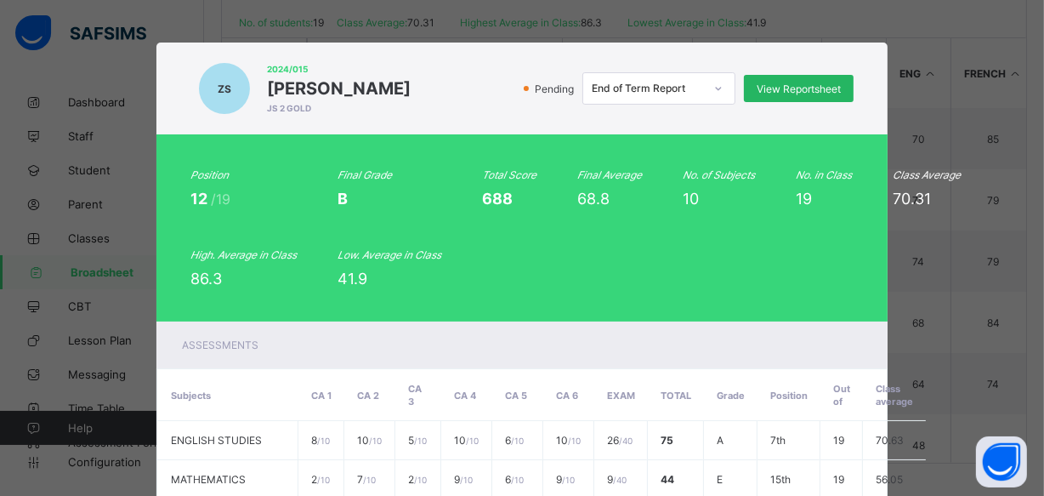
click at [758, 88] on span "View Reportsheet" at bounding box center [799, 88] width 84 height 13
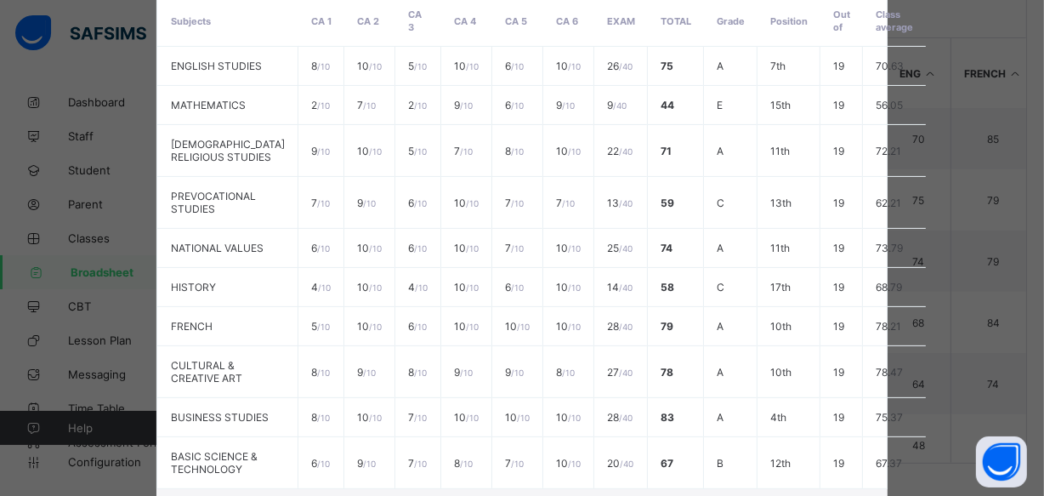
scroll to position [611, 0]
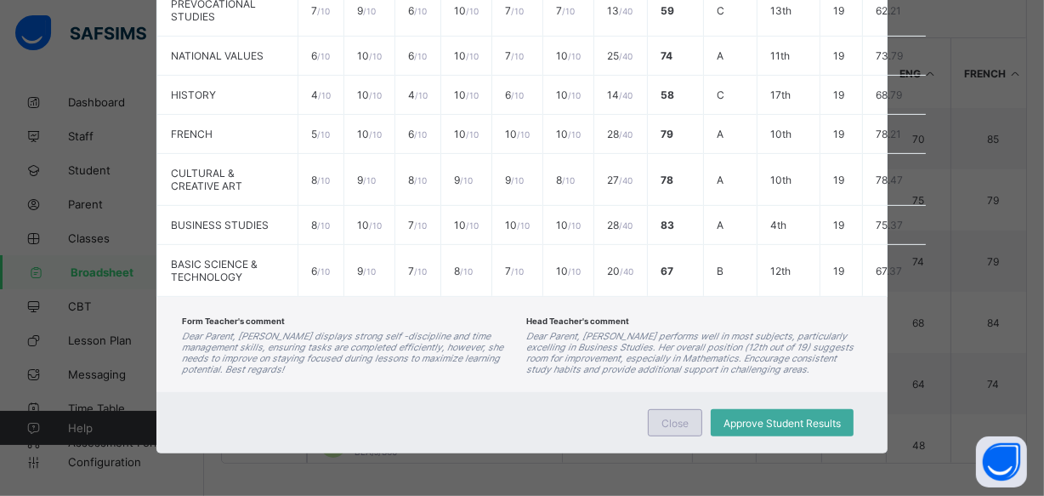
click at [661, 421] on span "Close" at bounding box center [674, 423] width 27 height 13
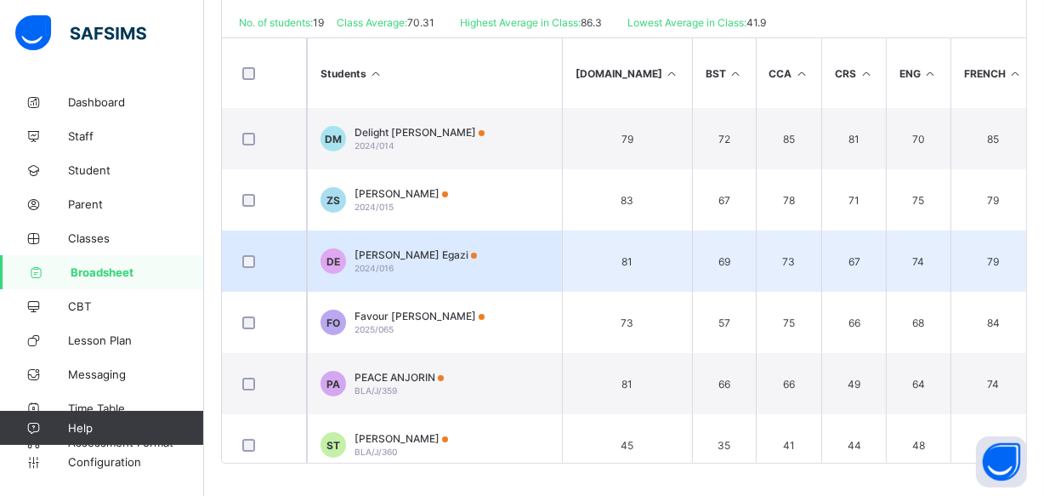
click at [445, 258] on div "David siesam Egazi 2024/016" at bounding box center [416, 261] width 122 height 26
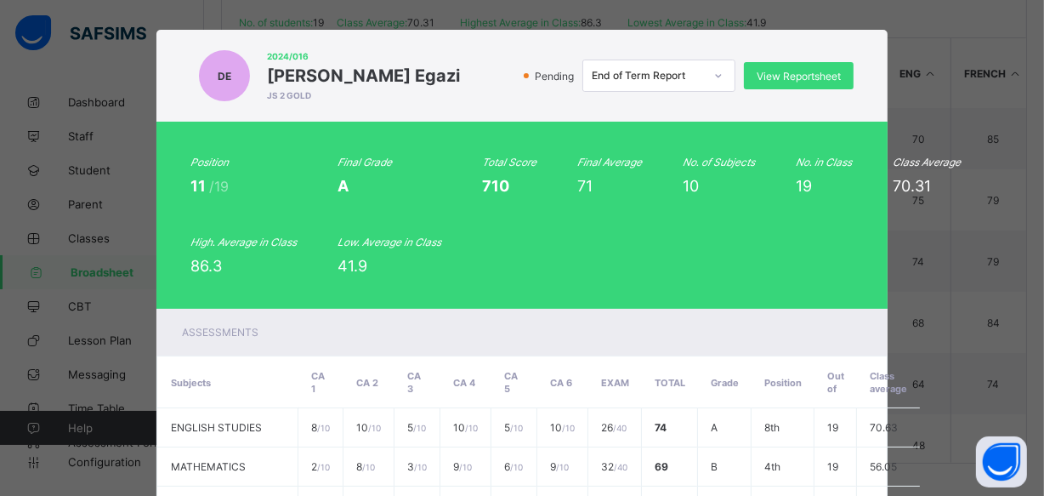
scroll to position [0, 0]
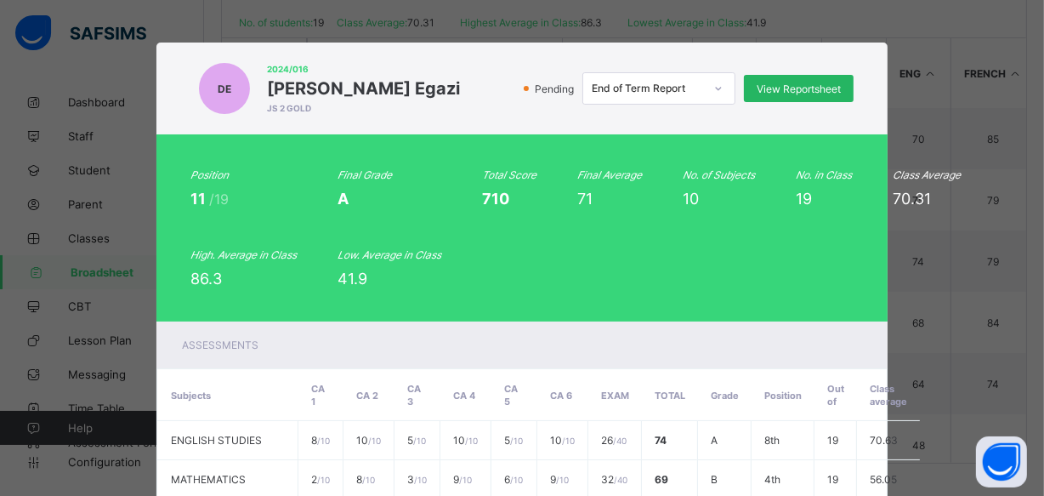
click at [787, 90] on span "View Reportsheet" at bounding box center [799, 88] width 84 height 13
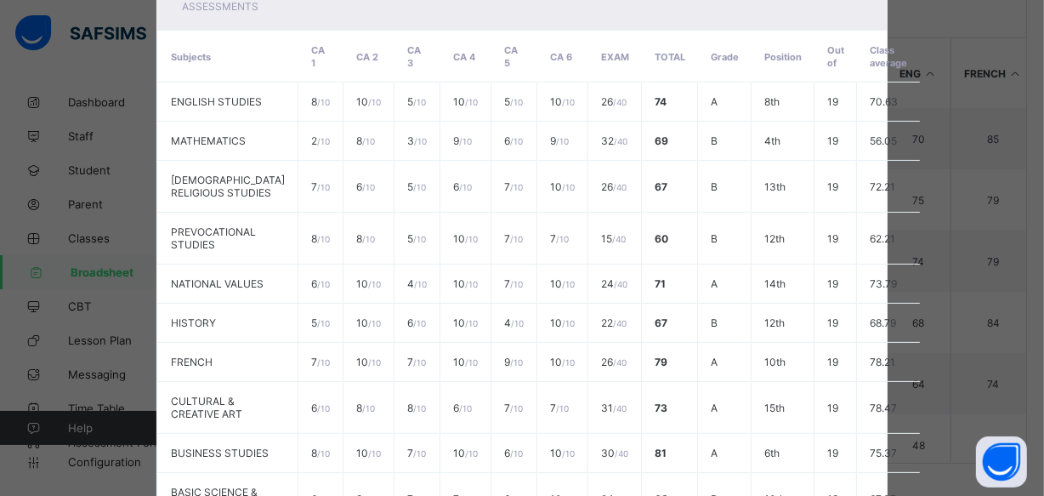
scroll to position [587, 0]
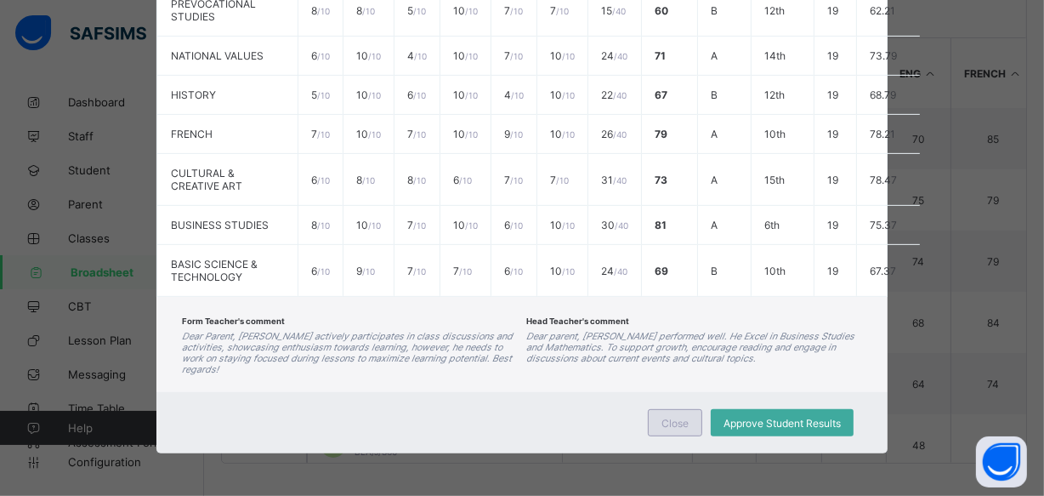
click at [679, 423] on span "Close" at bounding box center [674, 423] width 27 height 13
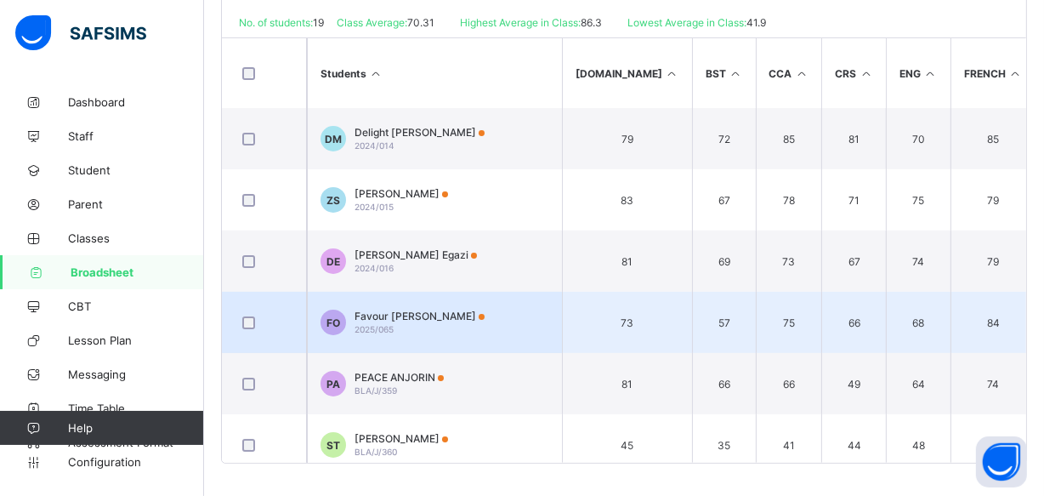
click at [505, 332] on td "FO Favour Chinenye Okoro 2025/065" at bounding box center [434, 322] width 255 height 61
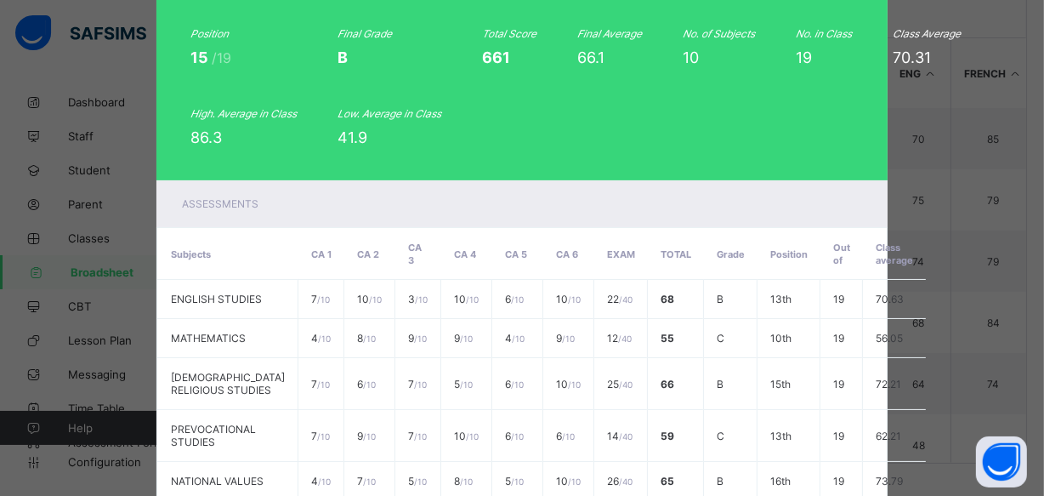
scroll to position [0, 0]
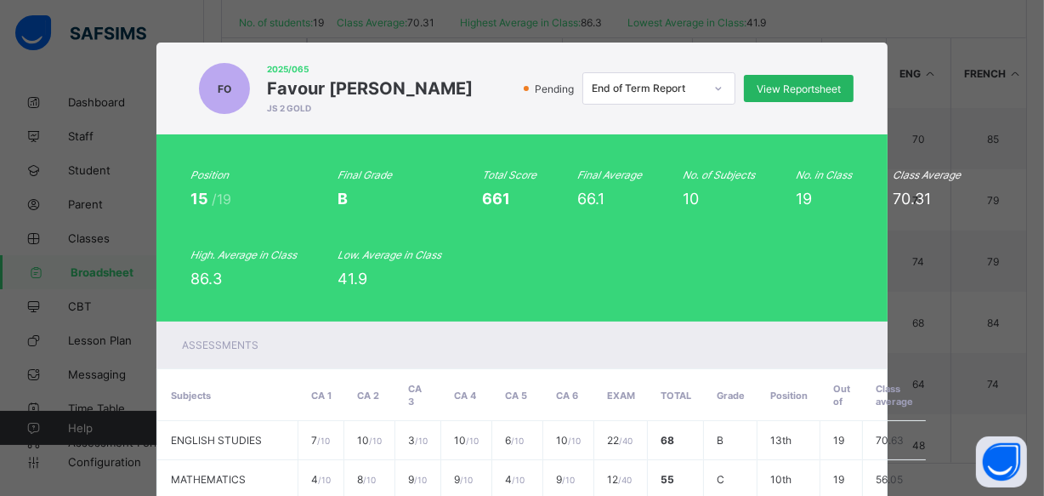
click at [773, 94] on span "View Reportsheet" at bounding box center [799, 88] width 84 height 13
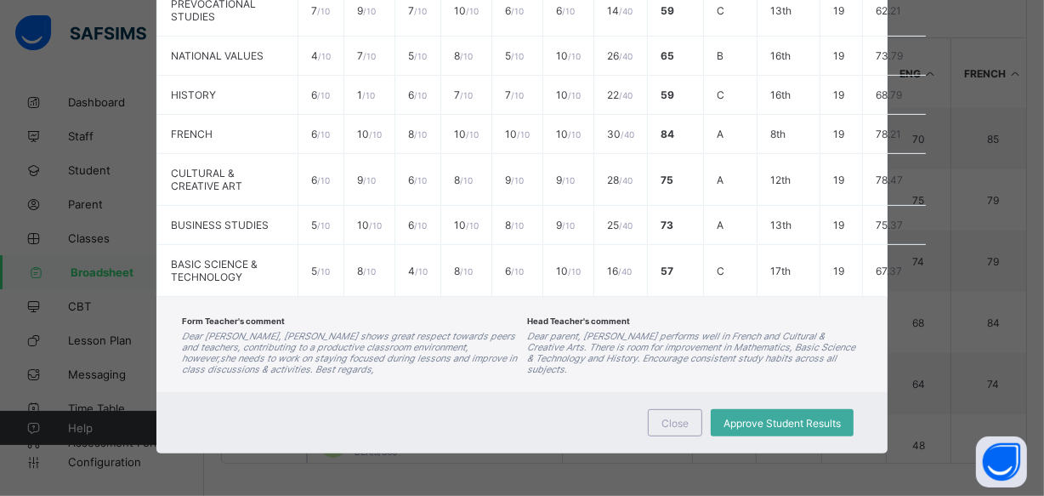
scroll to position [611, 0]
click at [665, 426] on span "Close" at bounding box center [674, 423] width 27 height 13
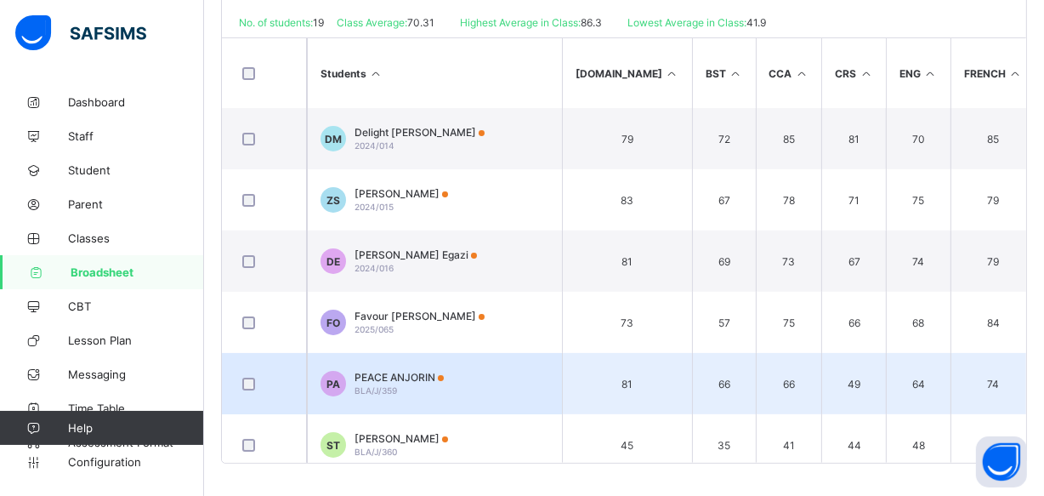
click at [474, 389] on td "PA PEACE ANJORIN BLA/J/359" at bounding box center [434, 383] width 255 height 61
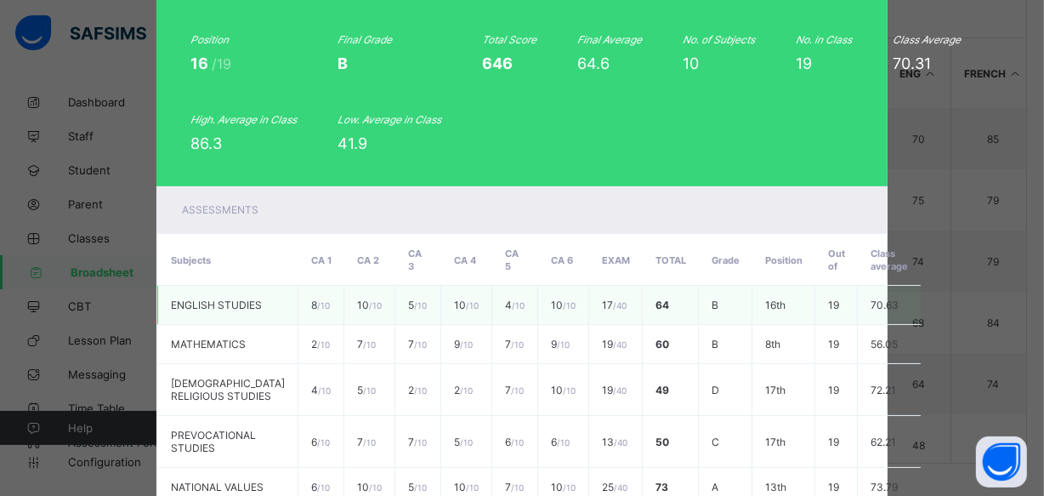
scroll to position [0, 0]
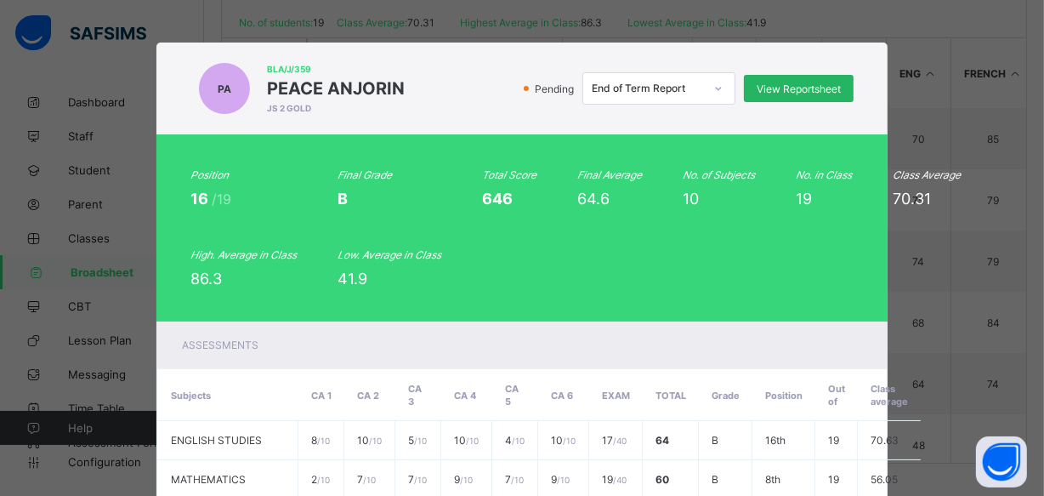
click at [799, 90] on span "View Reportsheet" at bounding box center [799, 88] width 84 height 13
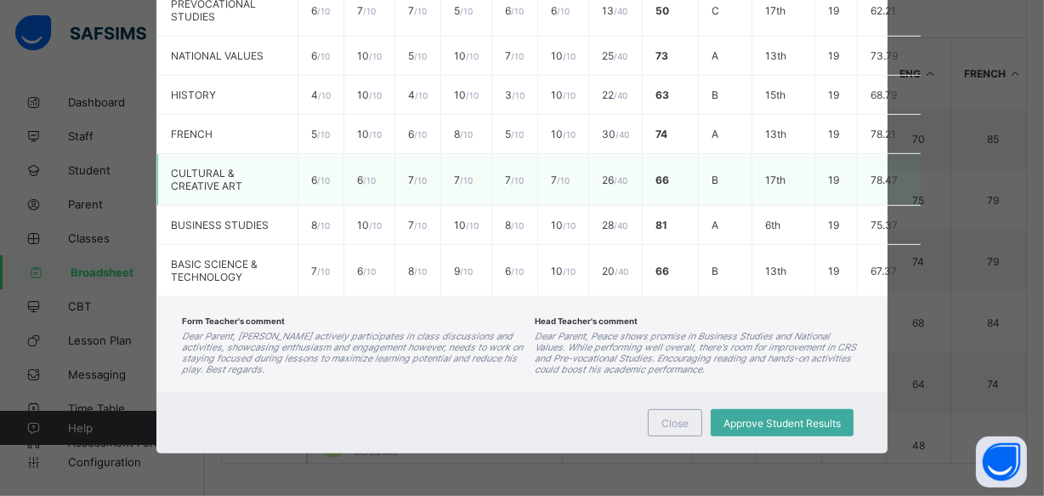
scroll to position [599, 0]
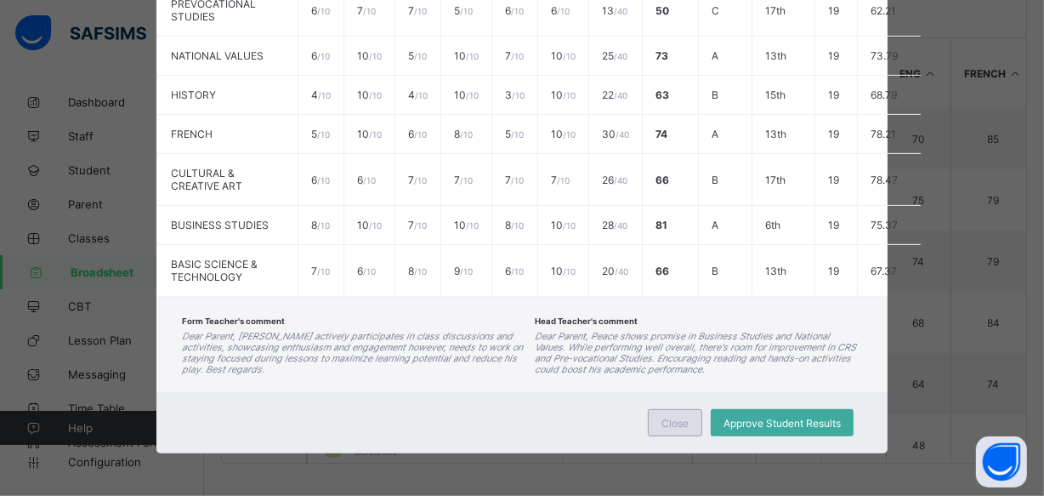
click at [661, 424] on span "Close" at bounding box center [674, 423] width 27 height 13
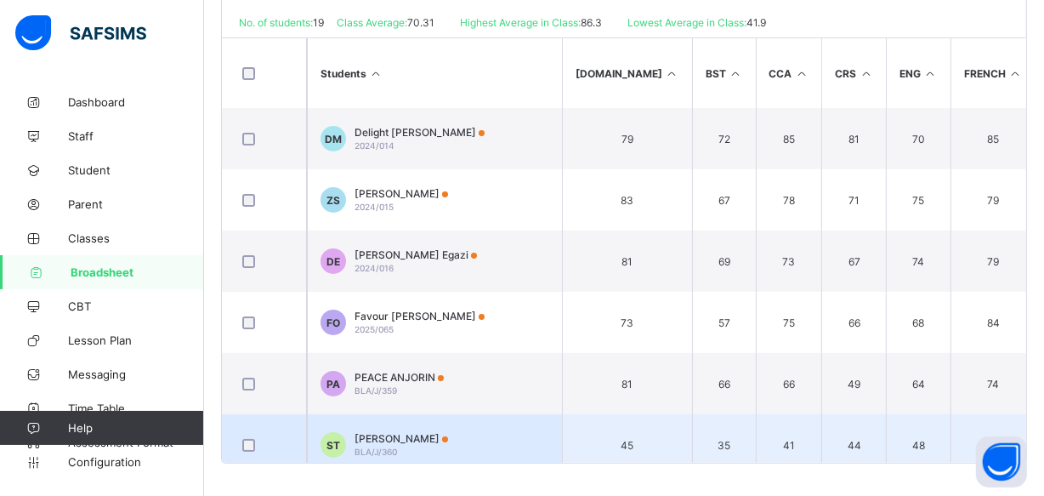
click at [525, 433] on td "ST STEPHANIE TITUS BLA/J/360" at bounding box center [434, 444] width 255 height 61
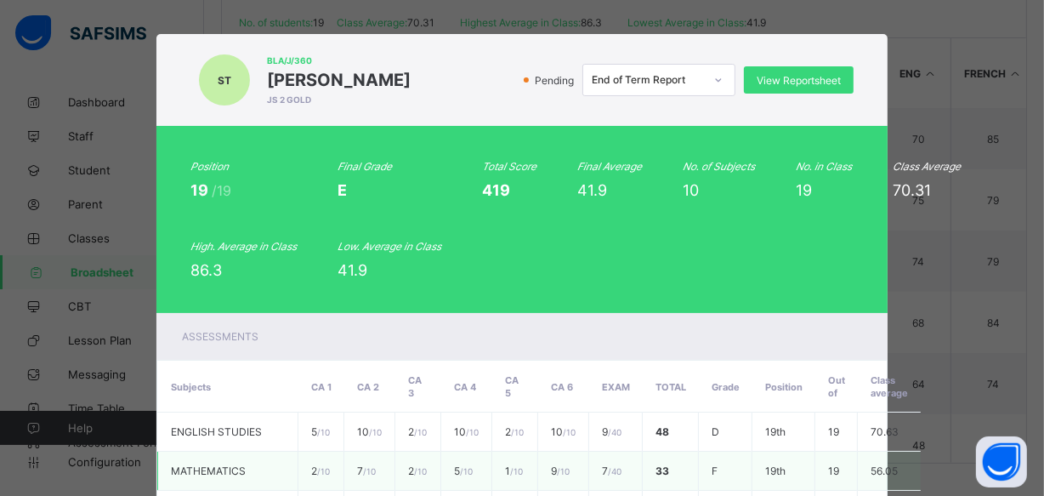
scroll to position [0, 0]
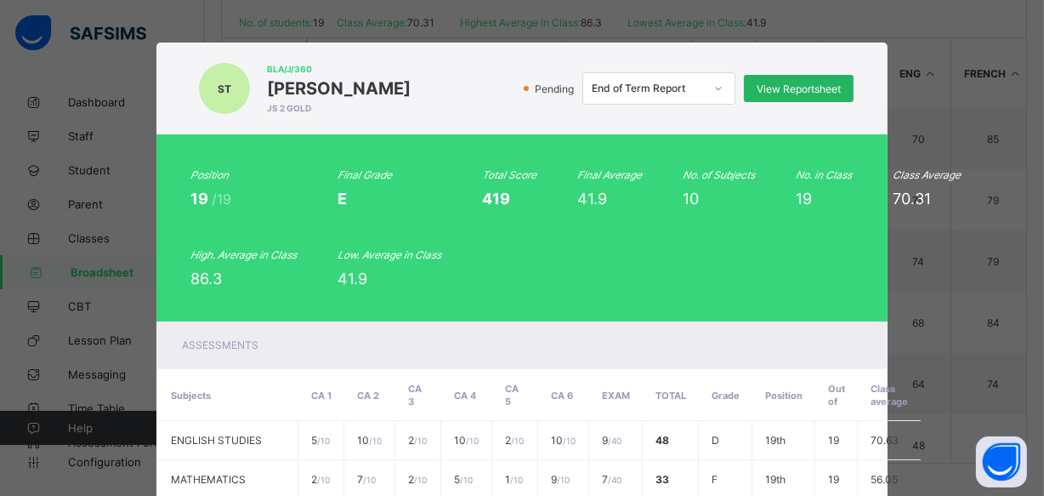
click at [803, 89] on span "View Reportsheet" at bounding box center [799, 88] width 84 height 13
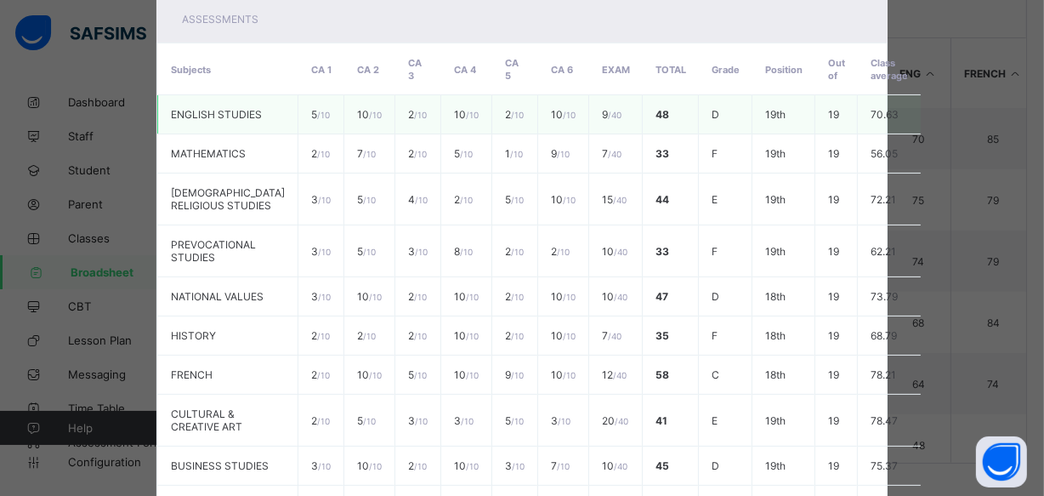
scroll to position [587, 0]
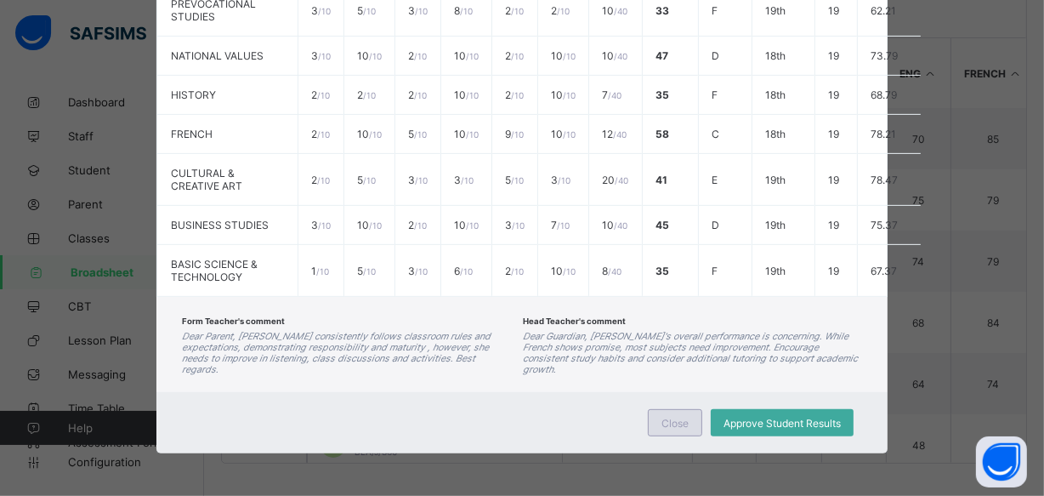
click at [687, 423] on div "Close" at bounding box center [675, 422] width 54 height 27
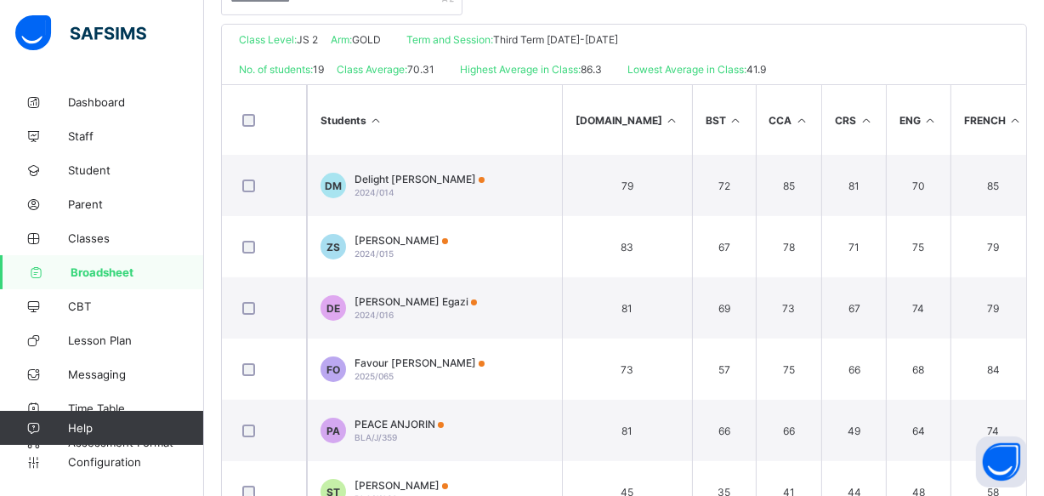
scroll to position [422, 0]
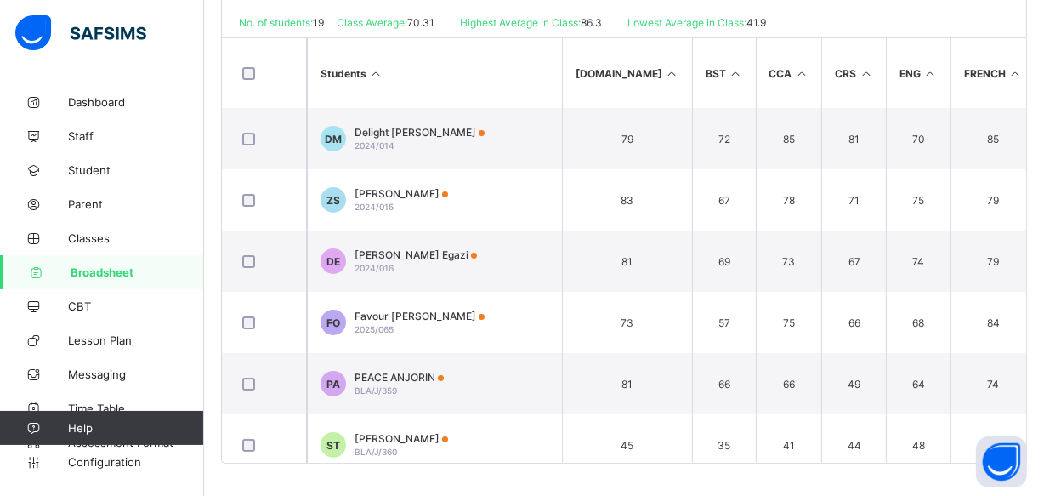
click at [374, 68] on icon at bounding box center [376, 73] width 14 height 13
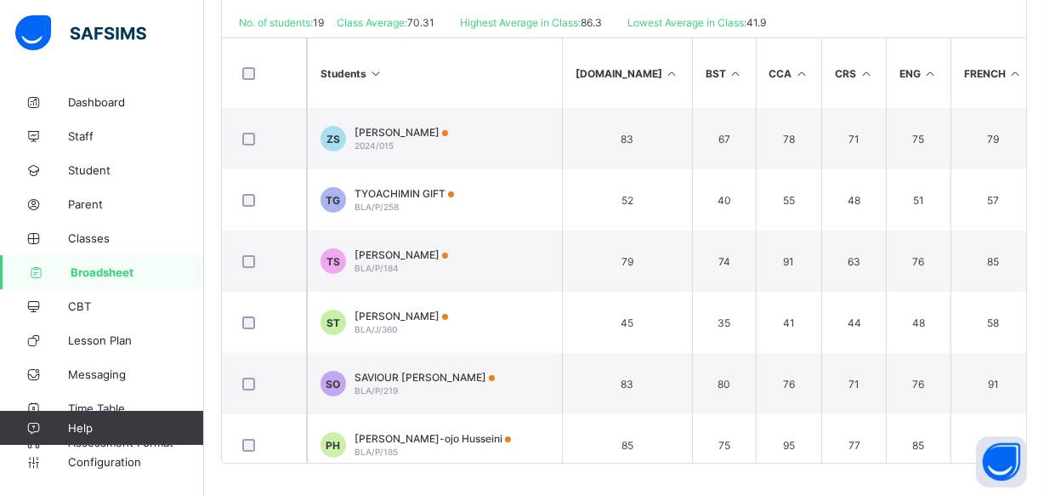
click at [374, 68] on icon at bounding box center [376, 73] width 14 height 13
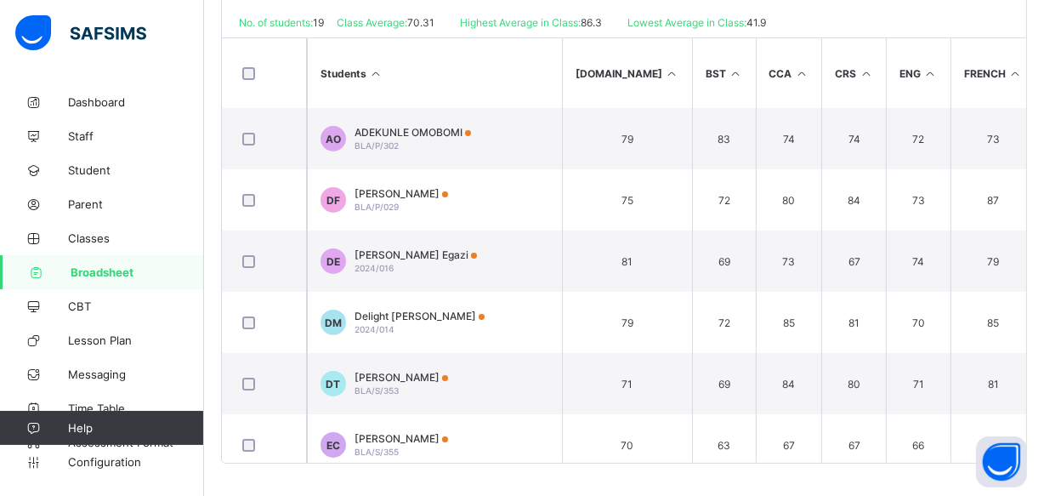
click at [374, 68] on icon at bounding box center [376, 73] width 14 height 13
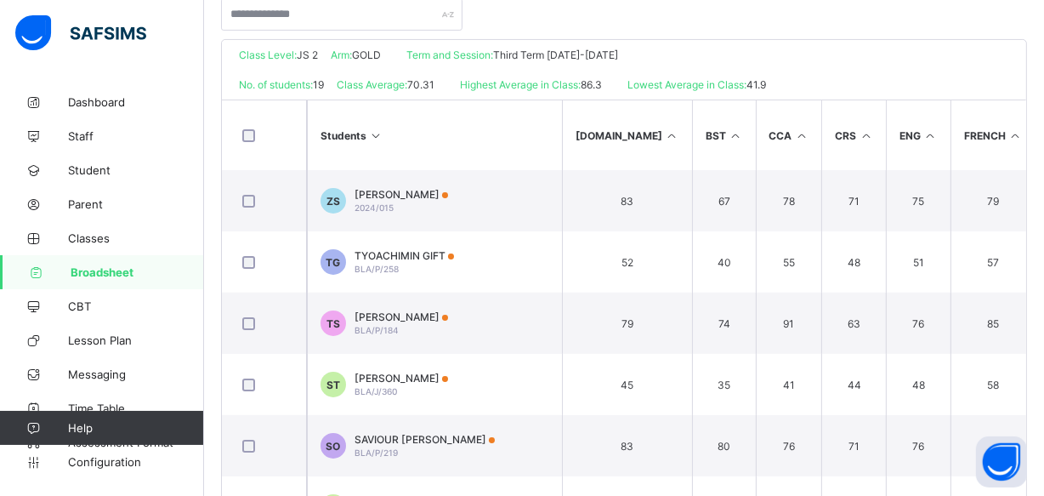
scroll to position [329, 0]
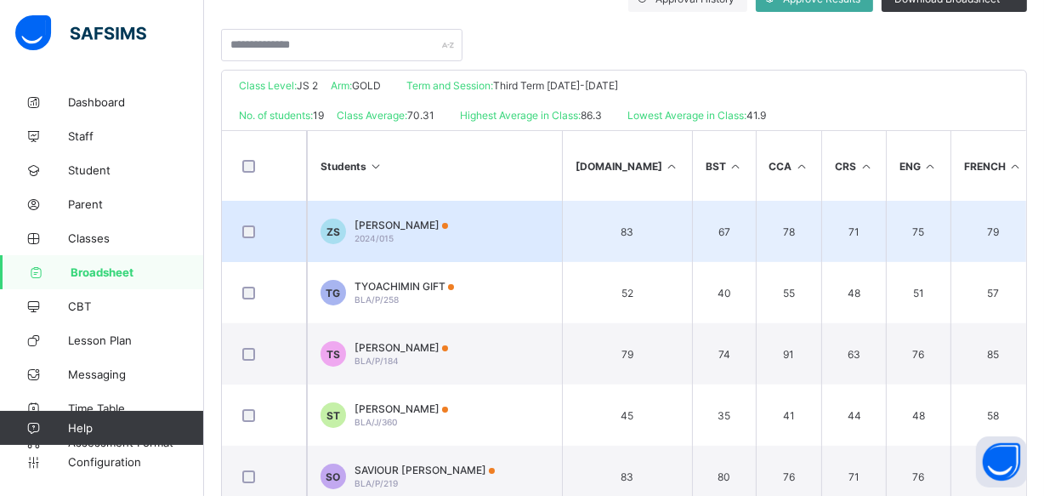
click at [413, 223] on span "Zainab Shaibu" at bounding box center [402, 225] width 94 height 13
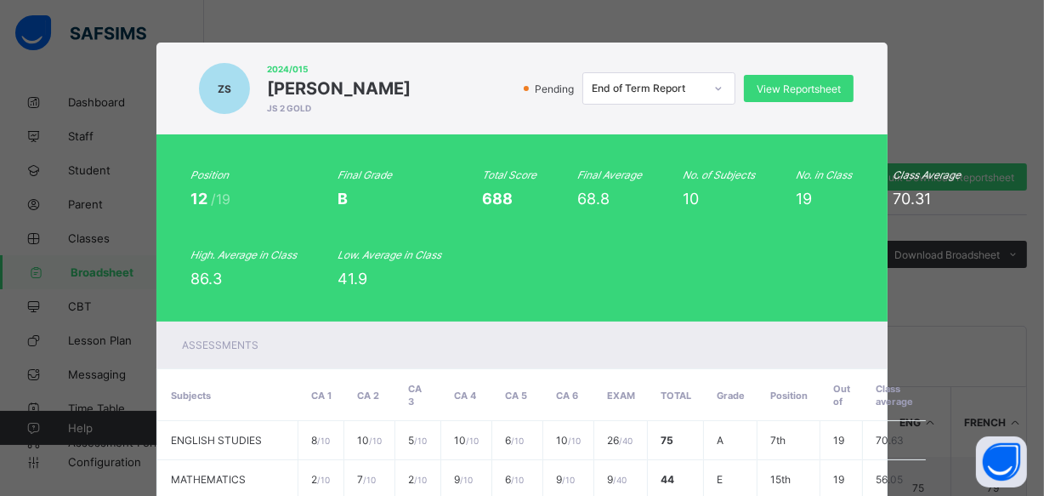
scroll to position [20, 0]
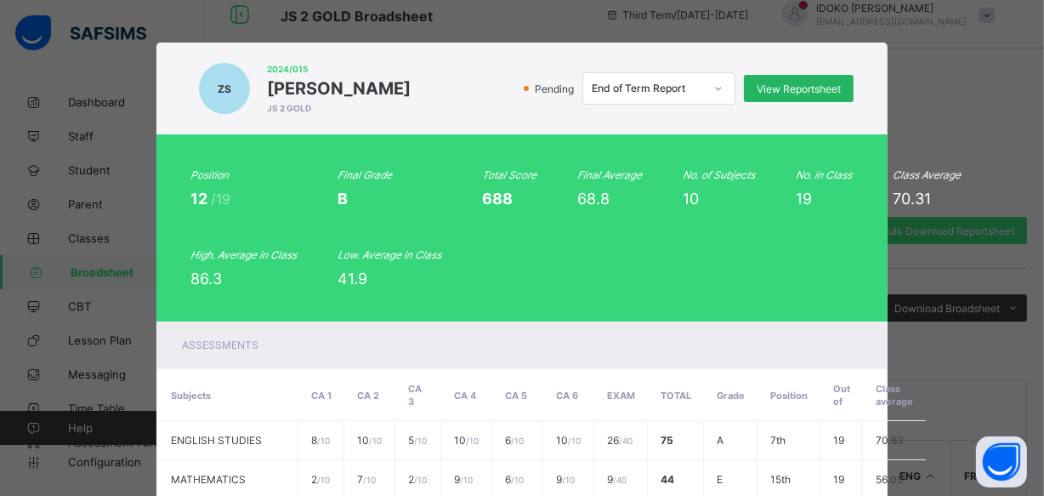
click at [764, 83] on span "View Reportsheet" at bounding box center [799, 88] width 84 height 13
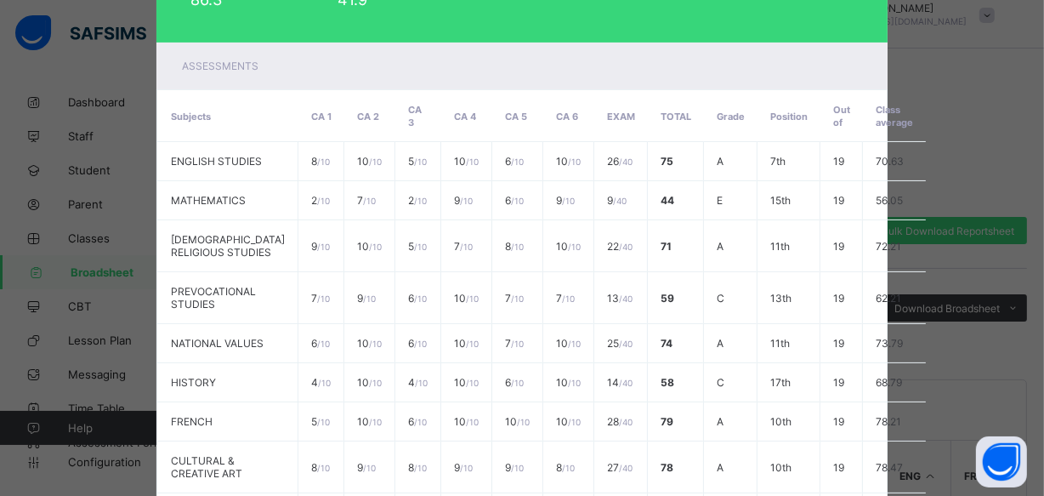
scroll to position [611, 0]
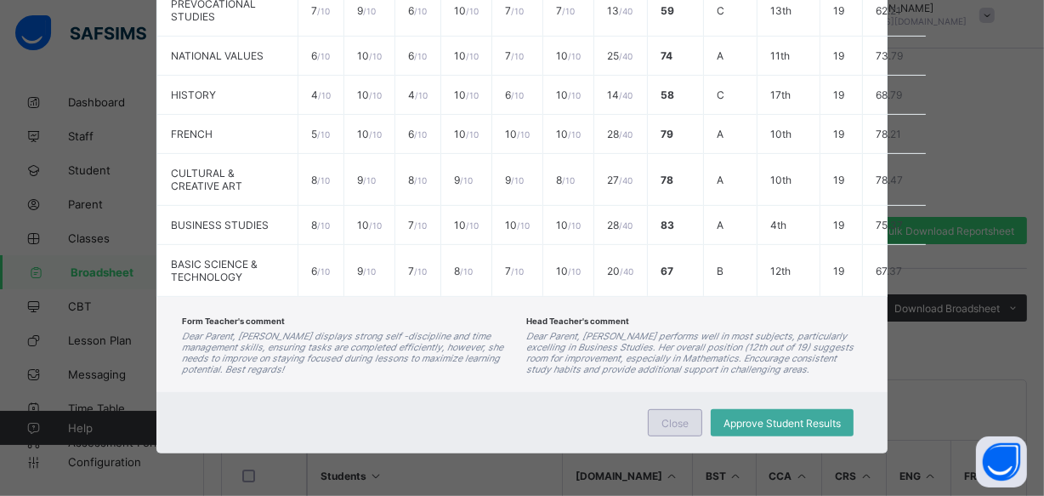
click at [678, 424] on span "Close" at bounding box center [674, 423] width 27 height 13
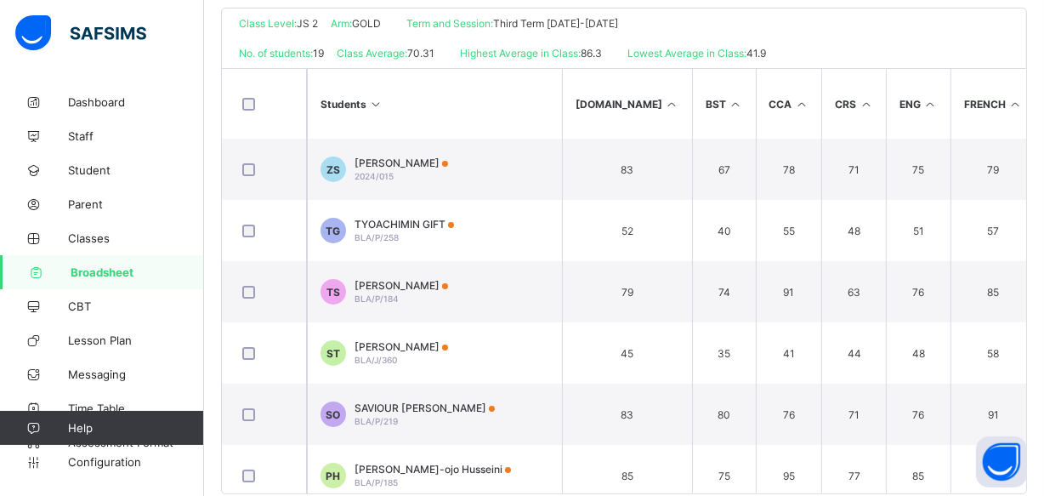
scroll to position [422, 0]
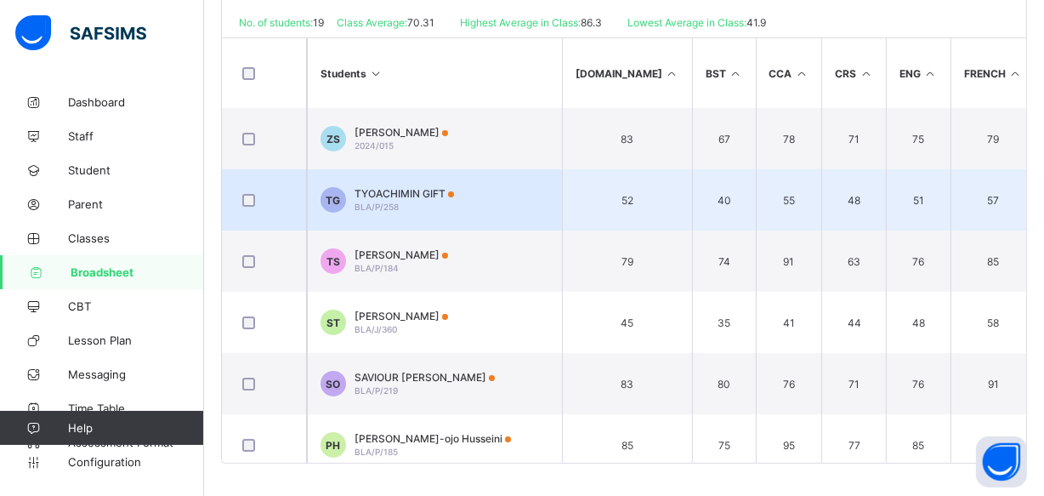
click at [406, 192] on span "TYOACHIMIN GIFT" at bounding box center [404, 193] width 99 height 13
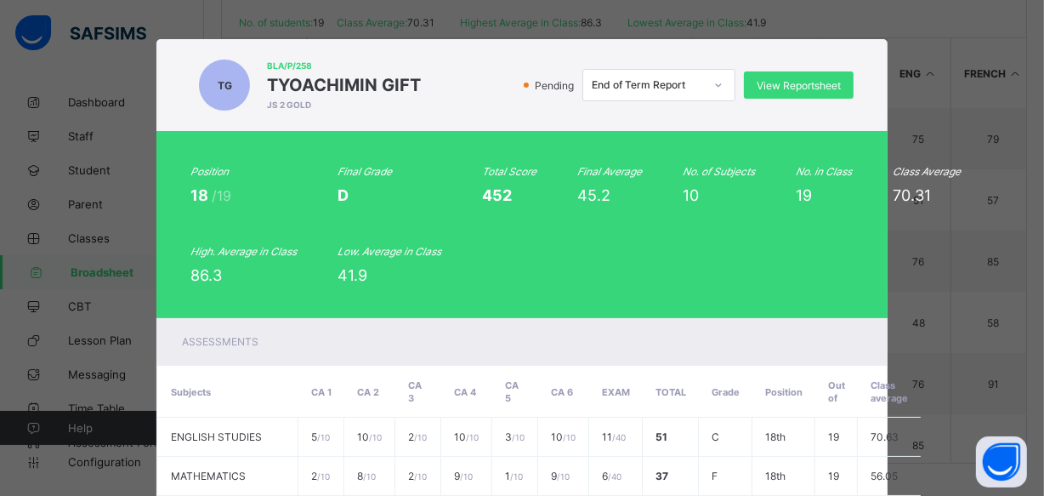
scroll to position [0, 0]
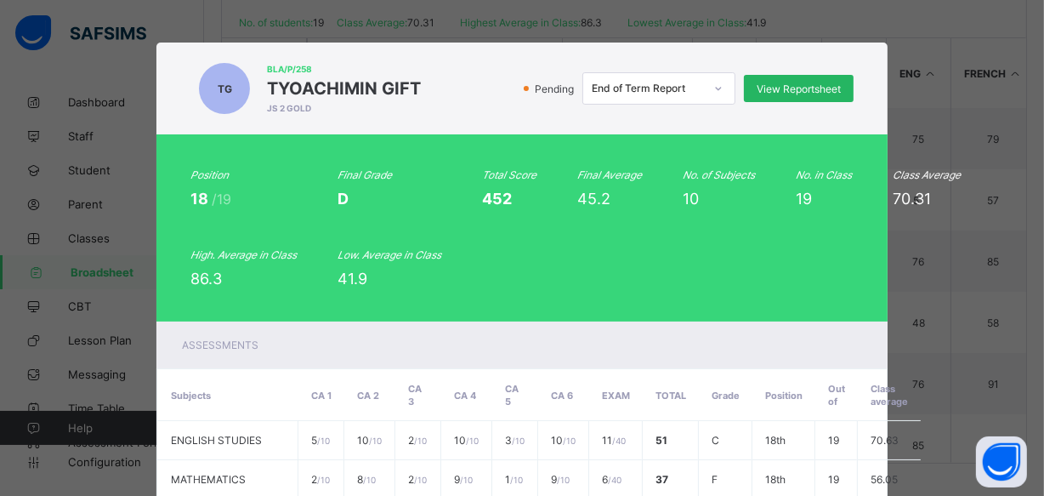
click at [757, 88] on span "View Reportsheet" at bounding box center [799, 88] width 84 height 13
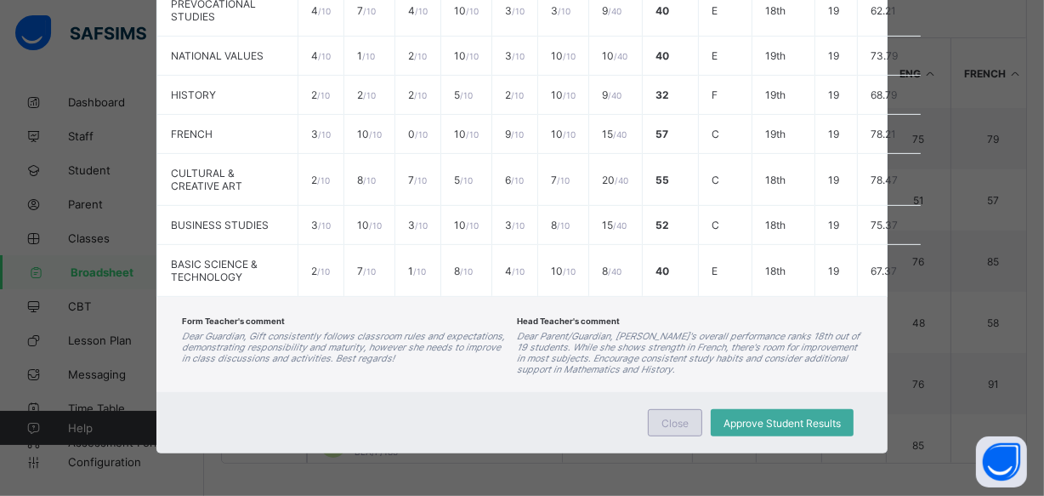
click at [663, 422] on span "Close" at bounding box center [674, 423] width 27 height 13
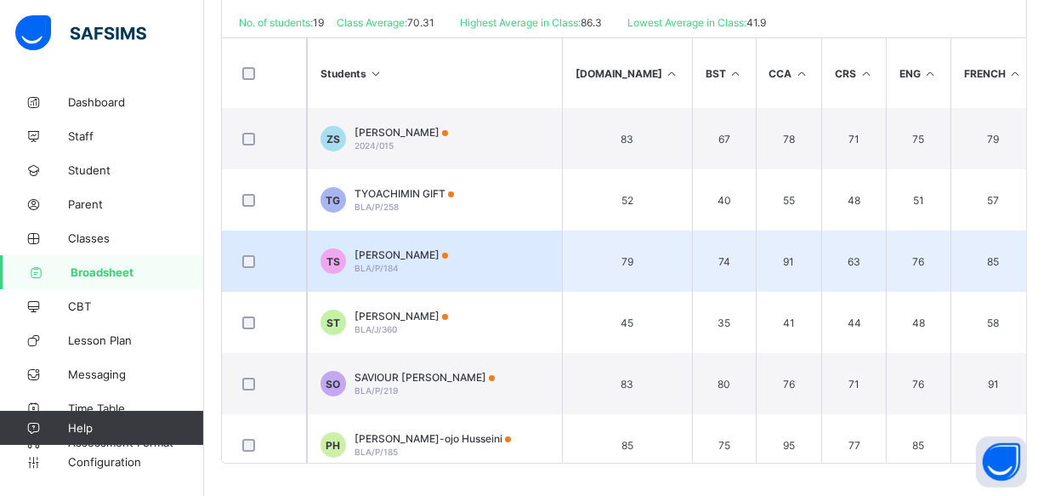
click at [427, 264] on div "Tabassum Shittu BLA/P/184" at bounding box center [402, 261] width 94 height 26
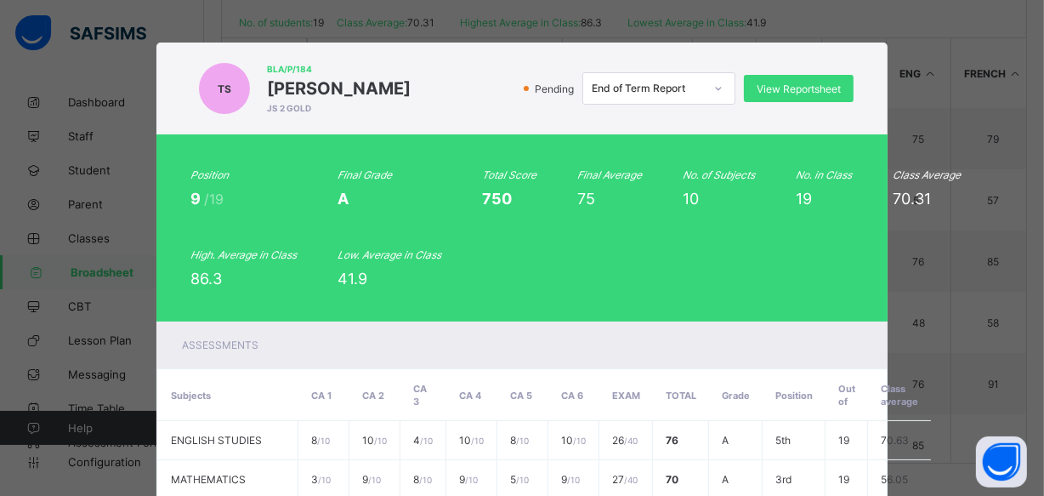
scroll to position [0, 0]
click at [773, 90] on span "View Reportsheet" at bounding box center [799, 88] width 84 height 13
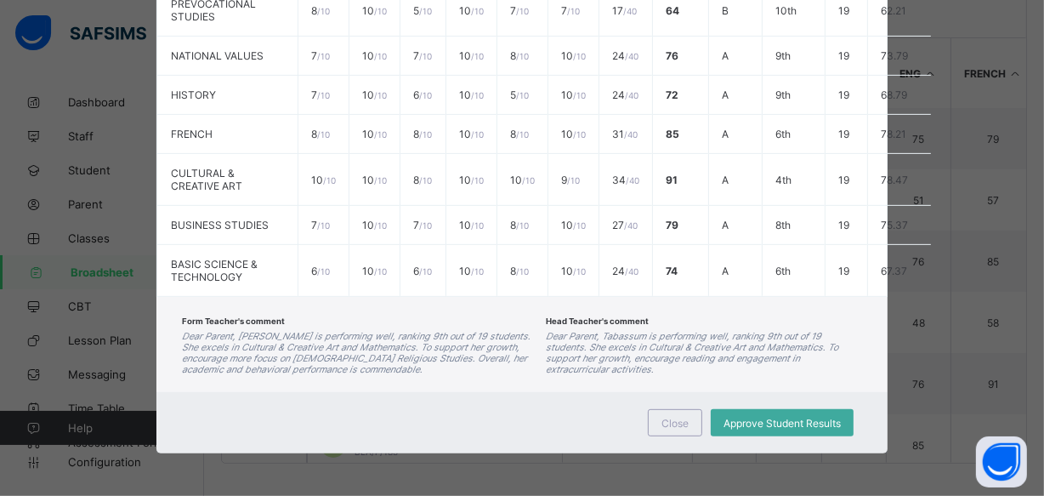
scroll to position [611, 0]
click at [677, 420] on span "Close" at bounding box center [674, 423] width 27 height 13
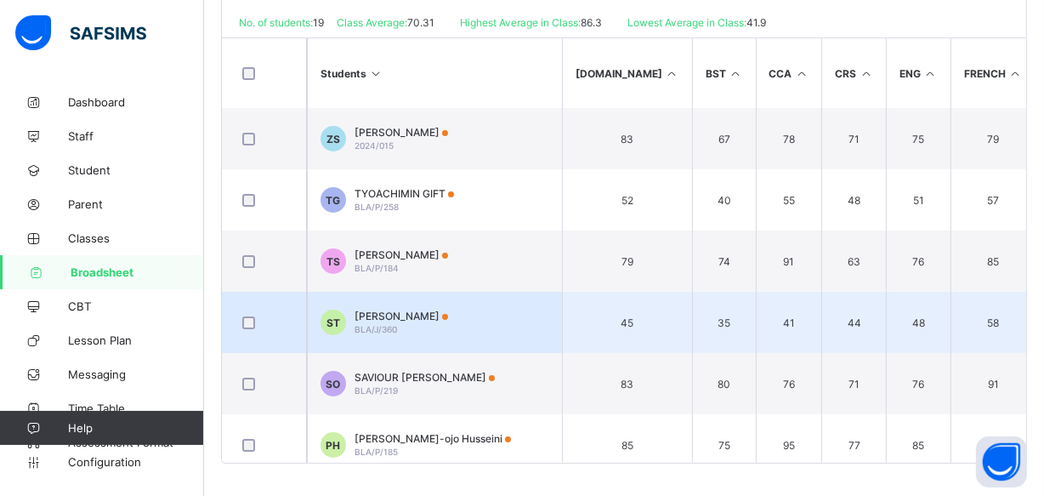
click at [457, 326] on td "ST STEPHANIE TITUS BLA/J/360" at bounding box center [434, 322] width 255 height 61
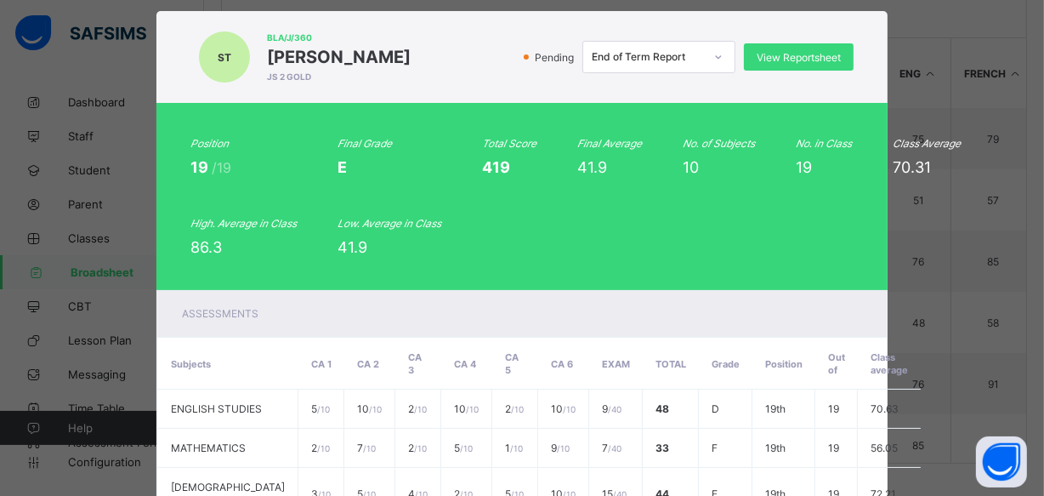
scroll to position [0, 0]
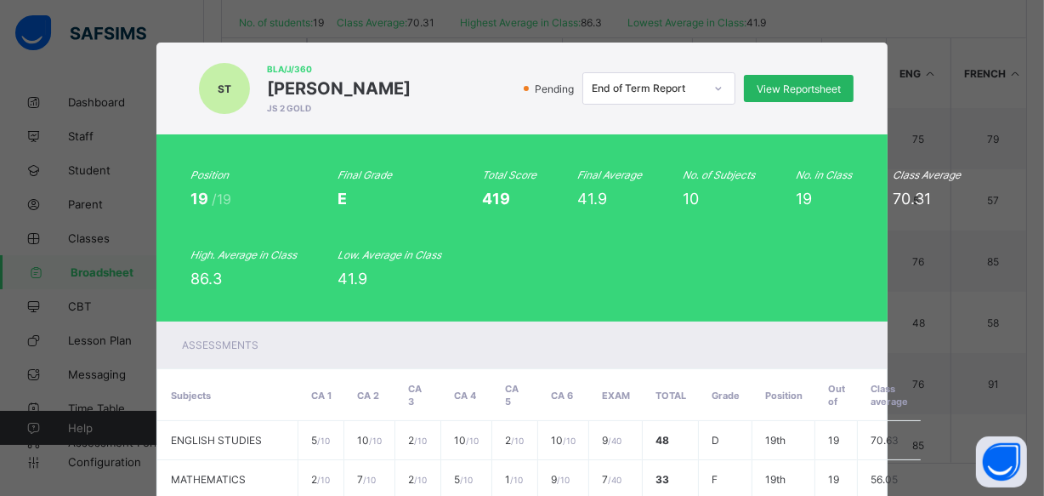
click at [803, 93] on span "View Reportsheet" at bounding box center [799, 88] width 84 height 13
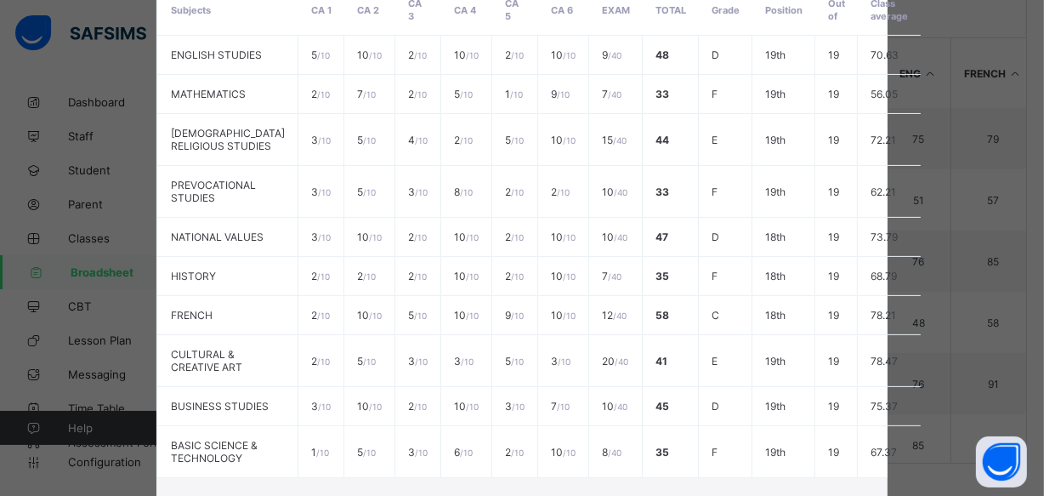
scroll to position [587, 0]
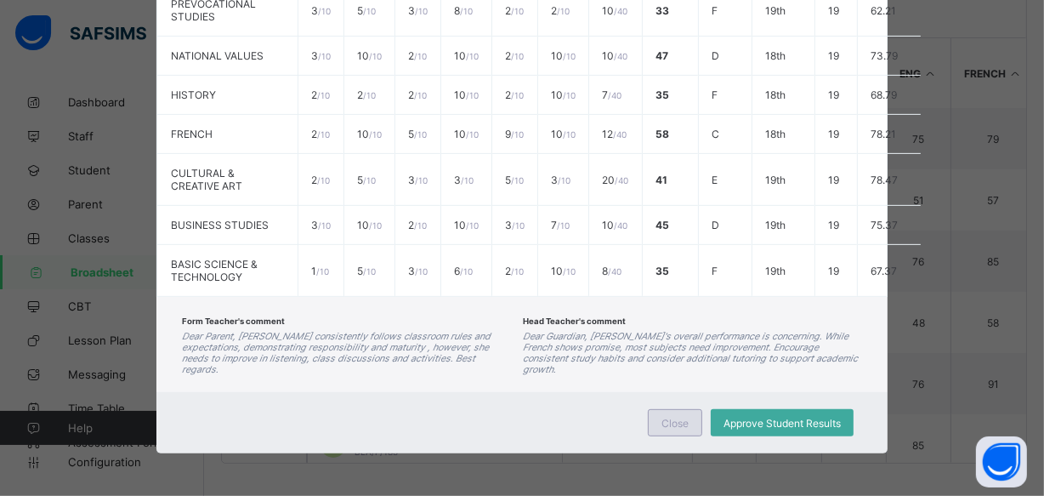
click at [671, 422] on span "Close" at bounding box center [674, 423] width 27 height 13
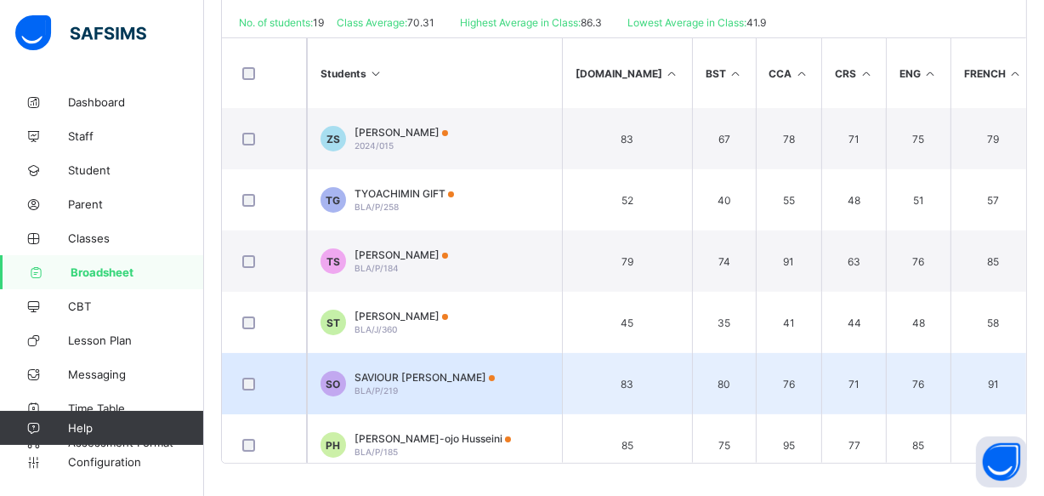
click at [468, 377] on span "SAVIOUR KOLADE OLAMIDE" at bounding box center [425, 377] width 140 height 13
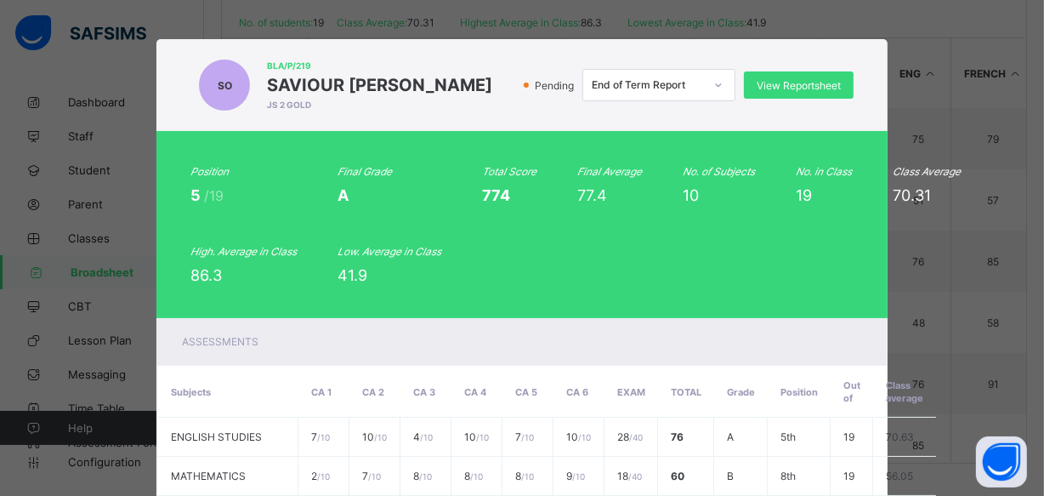
scroll to position [0, 0]
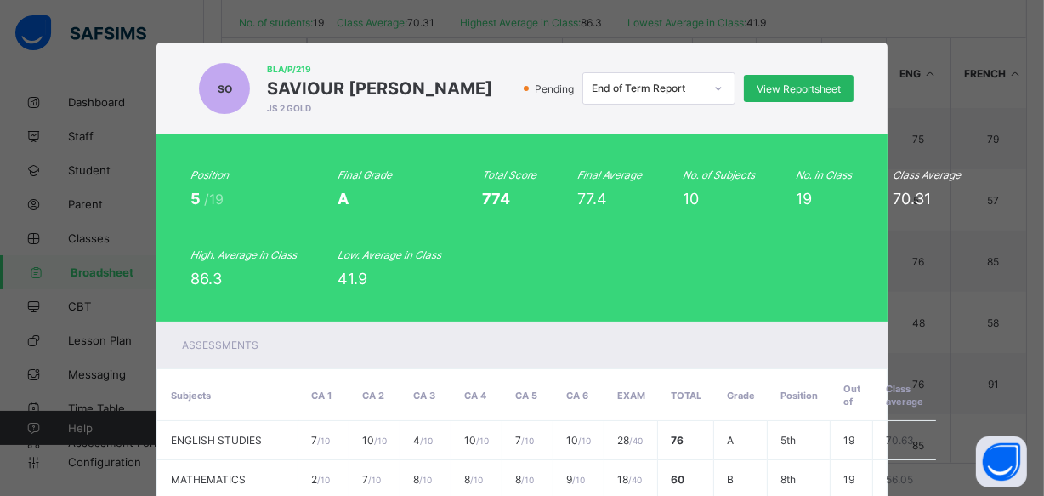
click at [801, 89] on span "View Reportsheet" at bounding box center [799, 88] width 84 height 13
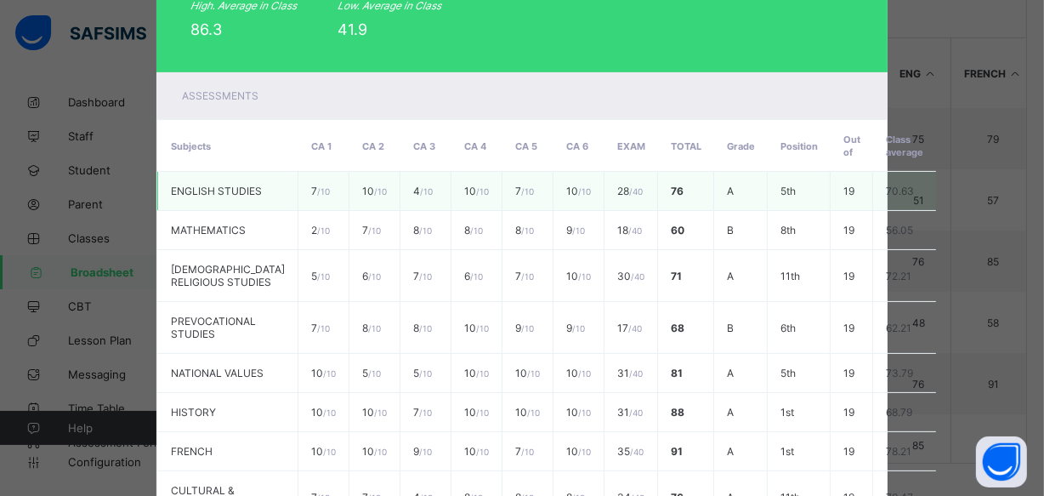
scroll to position [611, 0]
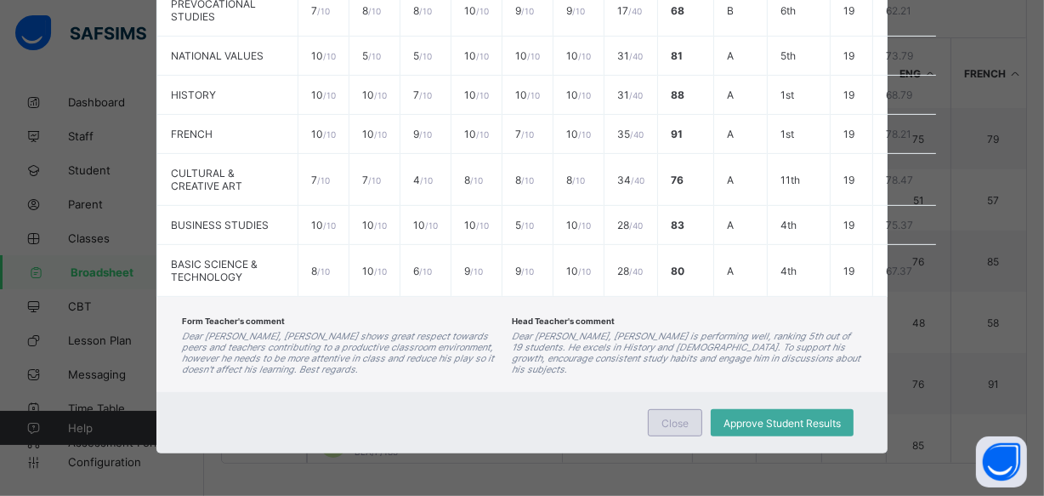
click at [675, 423] on span "Close" at bounding box center [674, 423] width 27 height 13
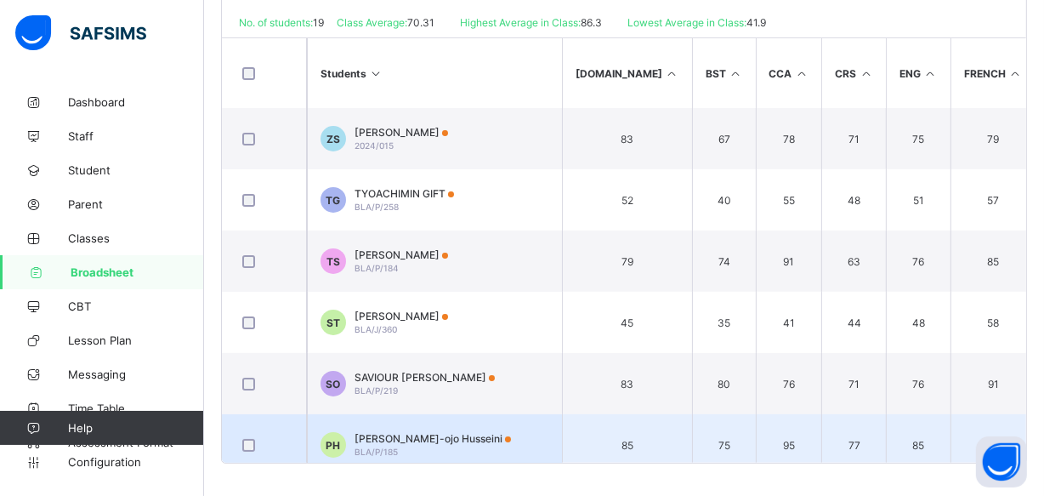
click at [485, 432] on span "Prisca Chubiyo-ojo Husseini" at bounding box center [433, 438] width 156 height 13
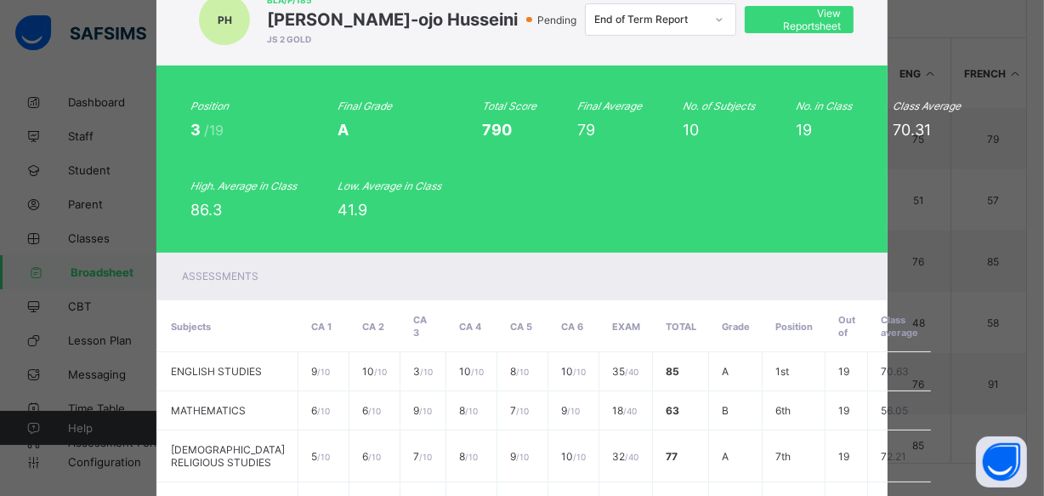
scroll to position [0, 0]
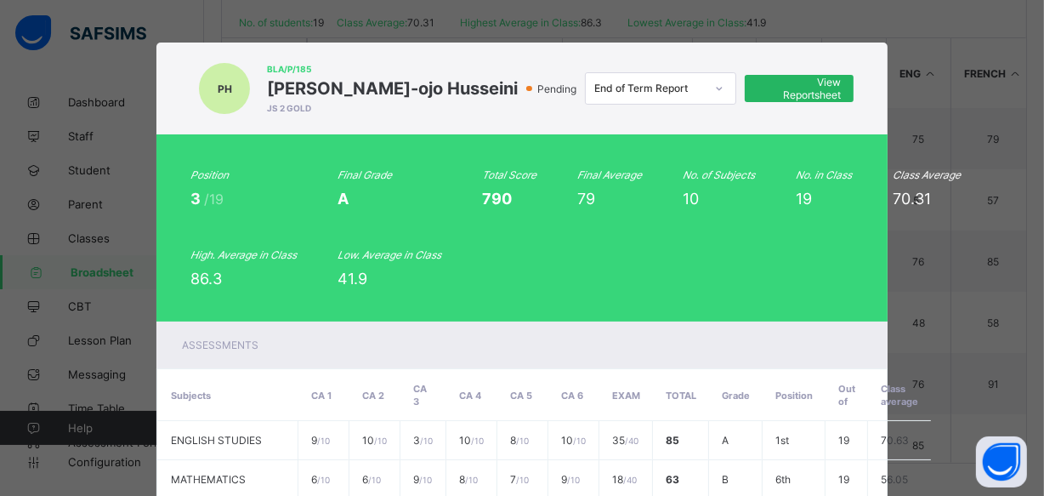
click at [786, 87] on span "View Reportsheet" at bounding box center [799, 89] width 83 height 26
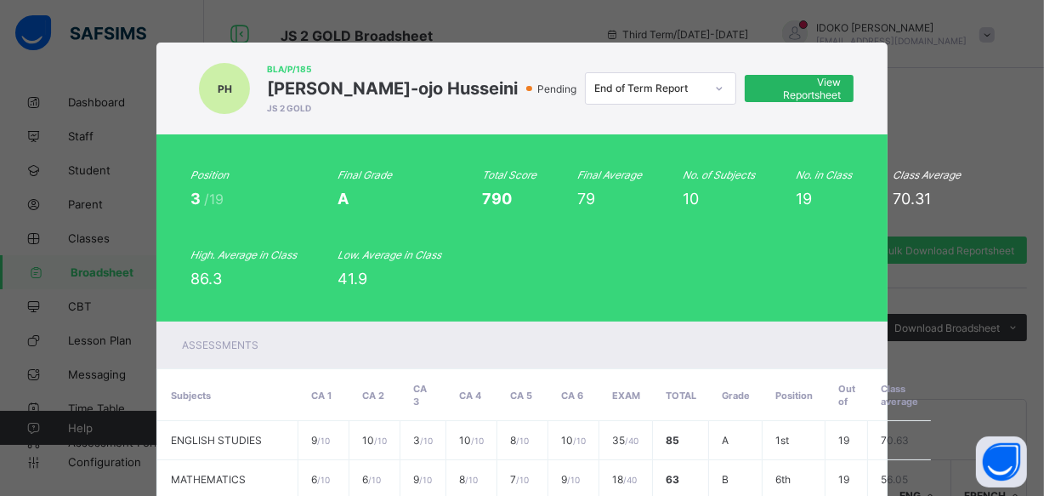
click at [795, 92] on span "View Reportsheet" at bounding box center [799, 89] width 83 height 26
click at [804, 90] on span "View Reportsheet" at bounding box center [799, 89] width 83 height 26
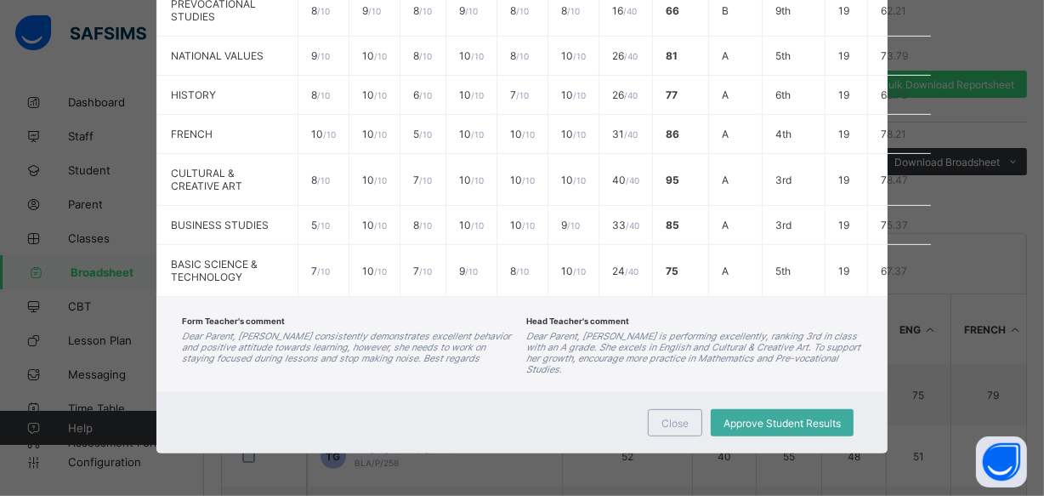
scroll to position [309, 0]
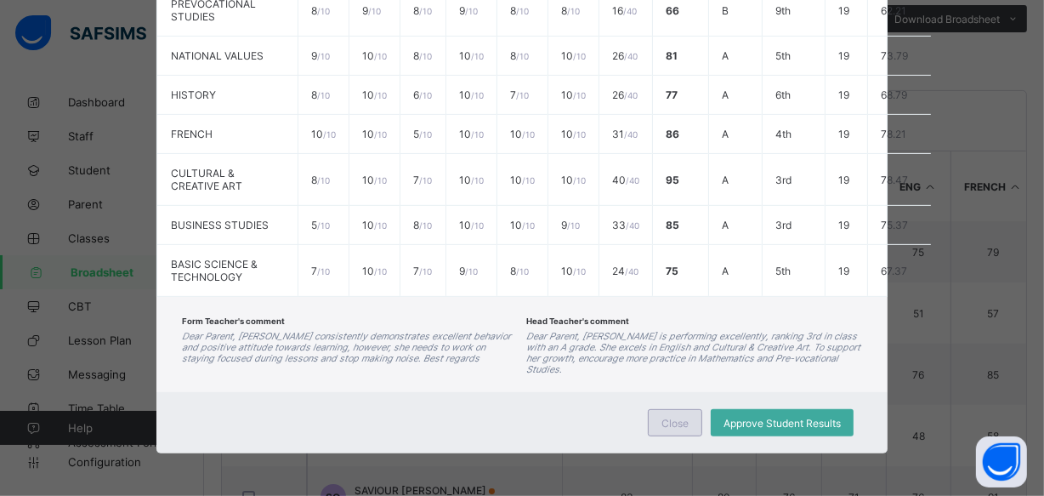
click at [670, 417] on span "Close" at bounding box center [674, 423] width 27 height 13
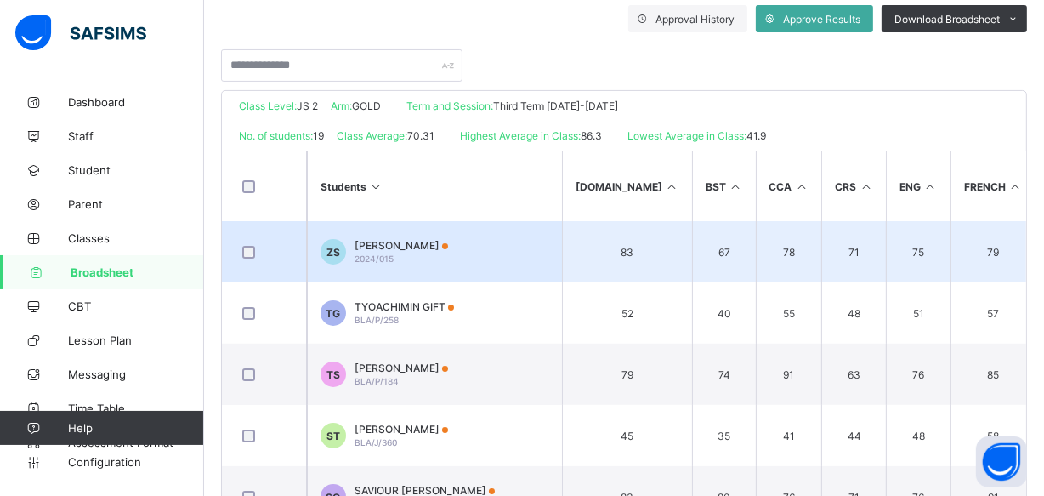
click at [480, 250] on td "ZS Zainab Shaibu 2024/015" at bounding box center [434, 251] width 255 height 61
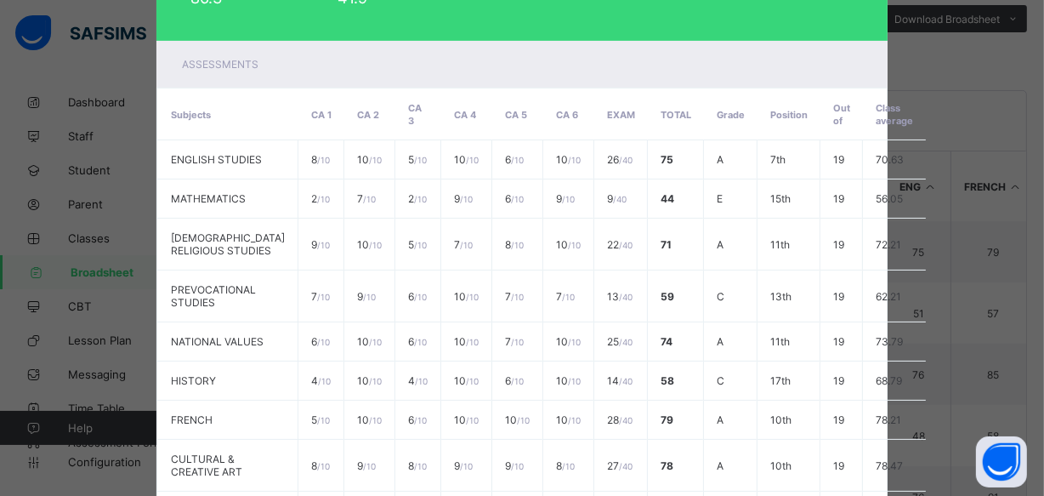
scroll to position [0, 0]
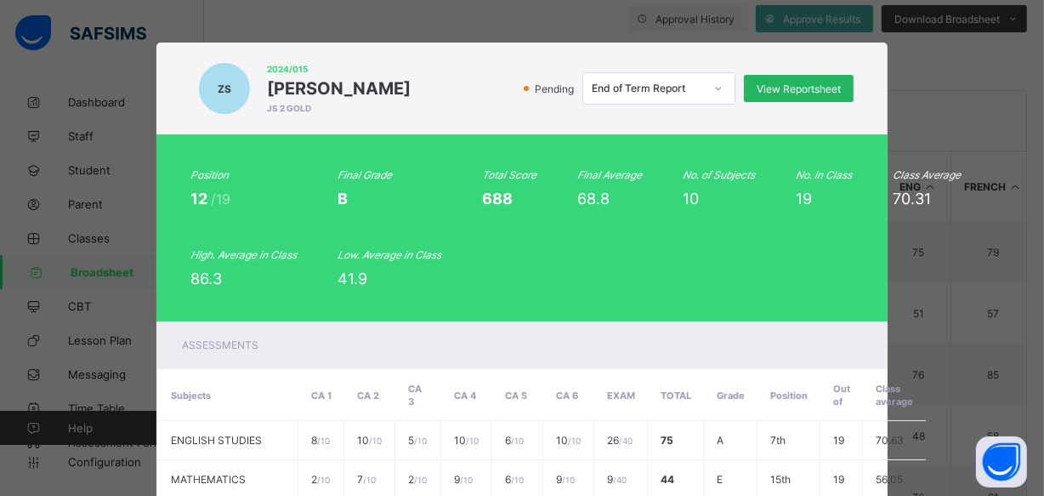
click at [785, 86] on span "View Reportsheet" at bounding box center [799, 88] width 84 height 13
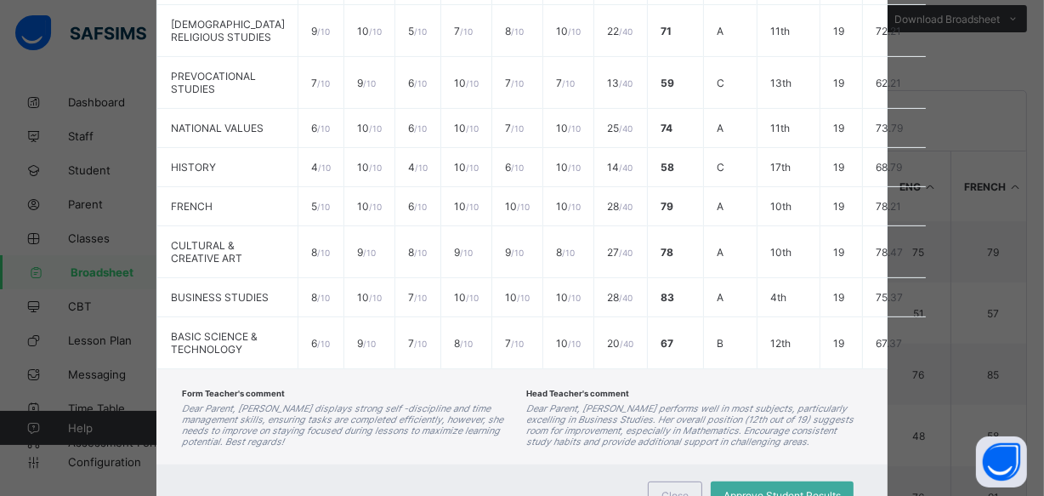
scroll to position [611, 0]
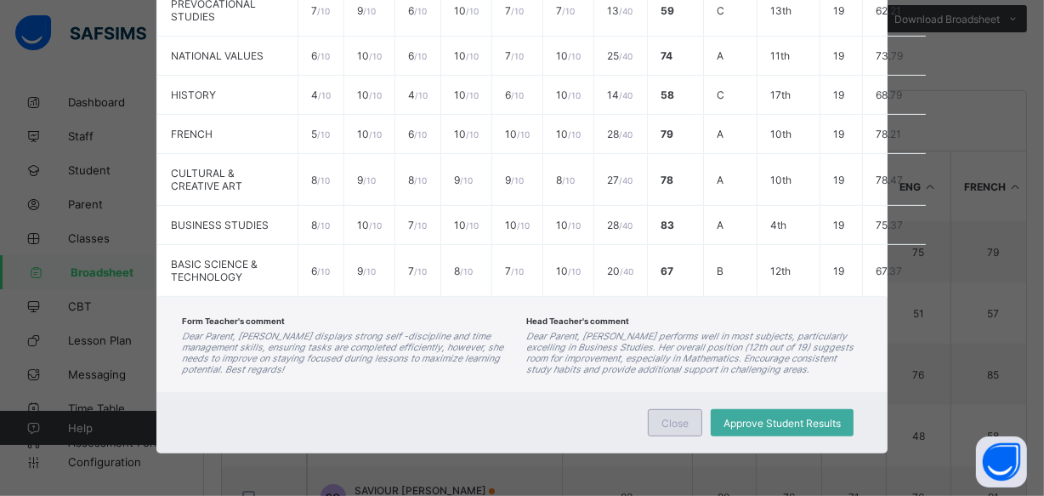
click at [677, 421] on span "Close" at bounding box center [674, 423] width 27 height 13
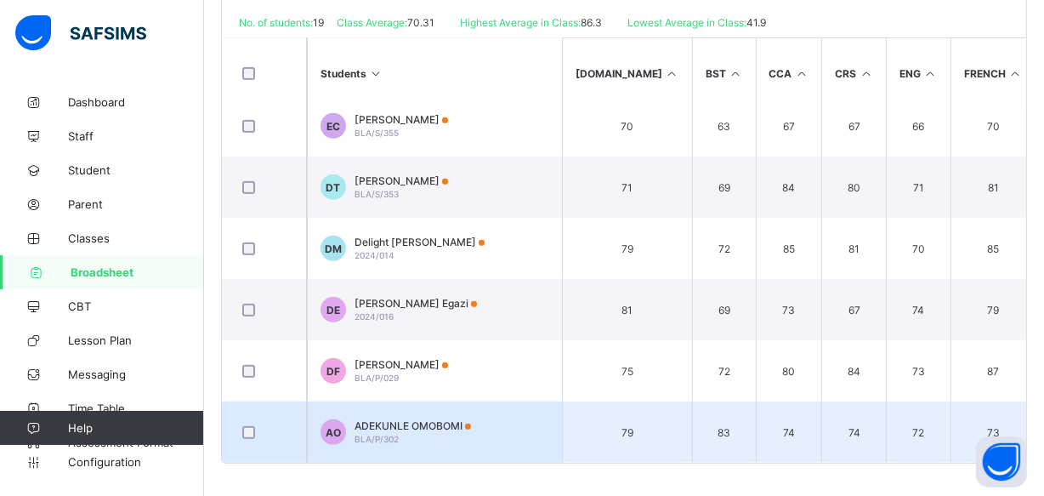
scroll to position [660, 0]
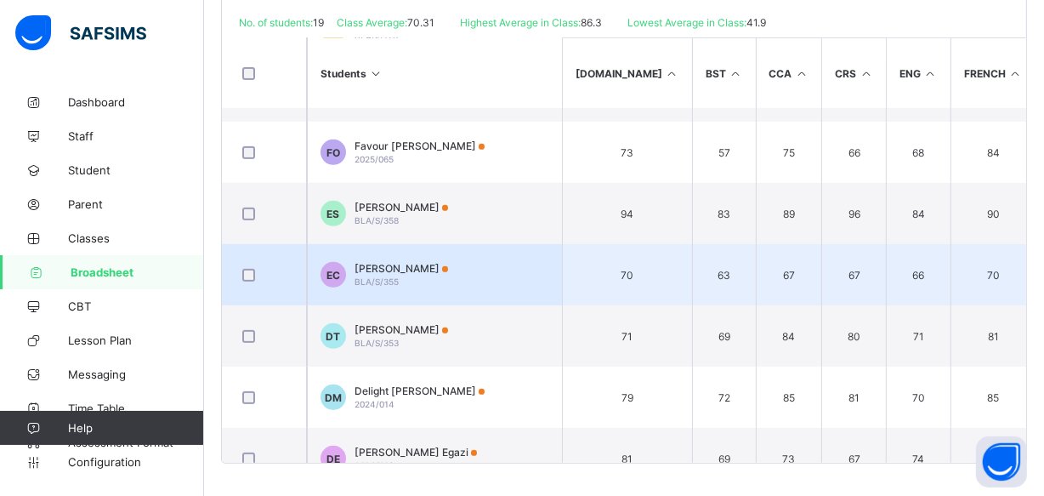
click at [555, 258] on td "EC EMMANUEL CHRISTOPHER BLA/S/355" at bounding box center [434, 274] width 255 height 61
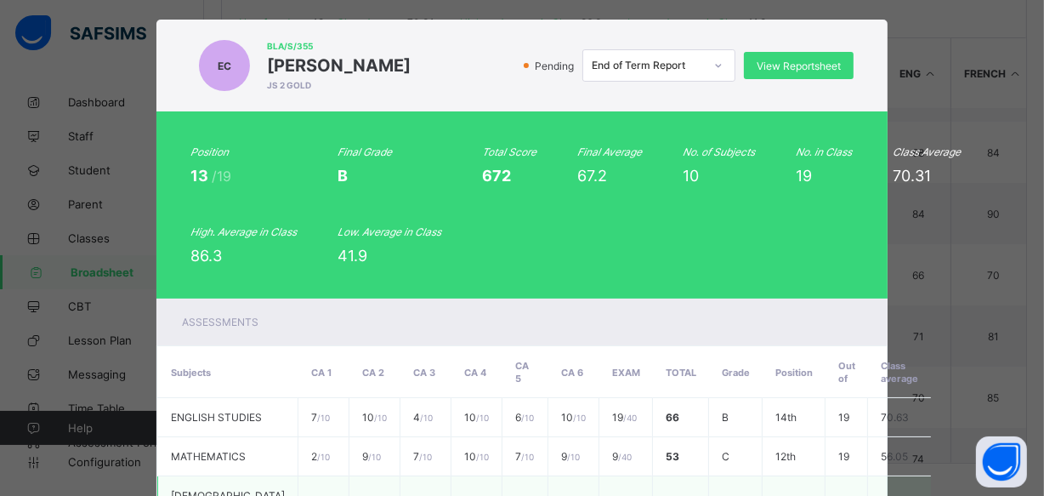
scroll to position [0, 0]
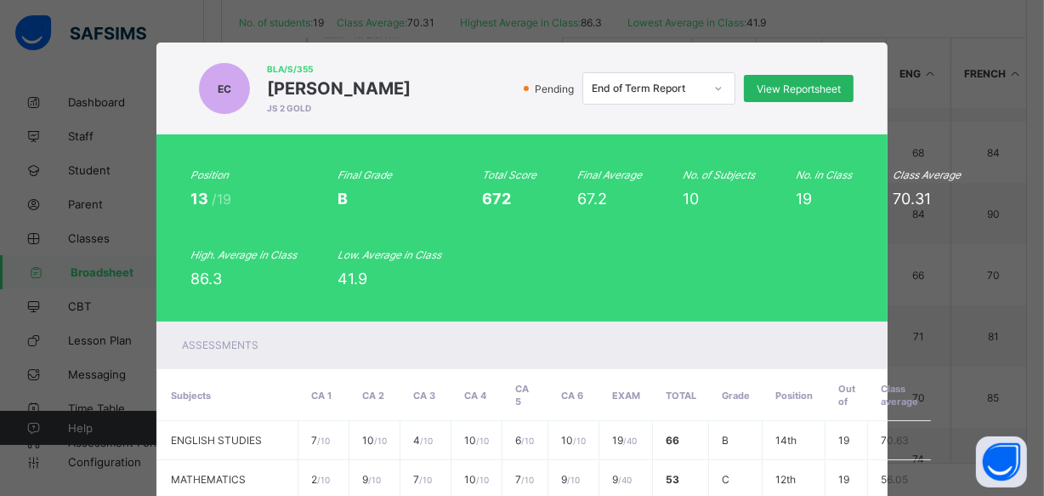
click at [812, 88] on span "View Reportsheet" at bounding box center [799, 88] width 84 height 13
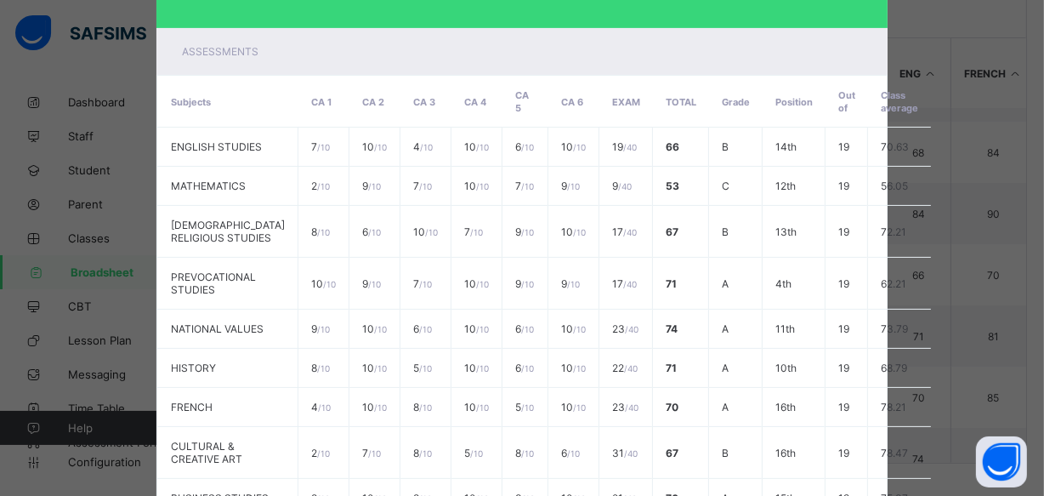
scroll to position [309, 0]
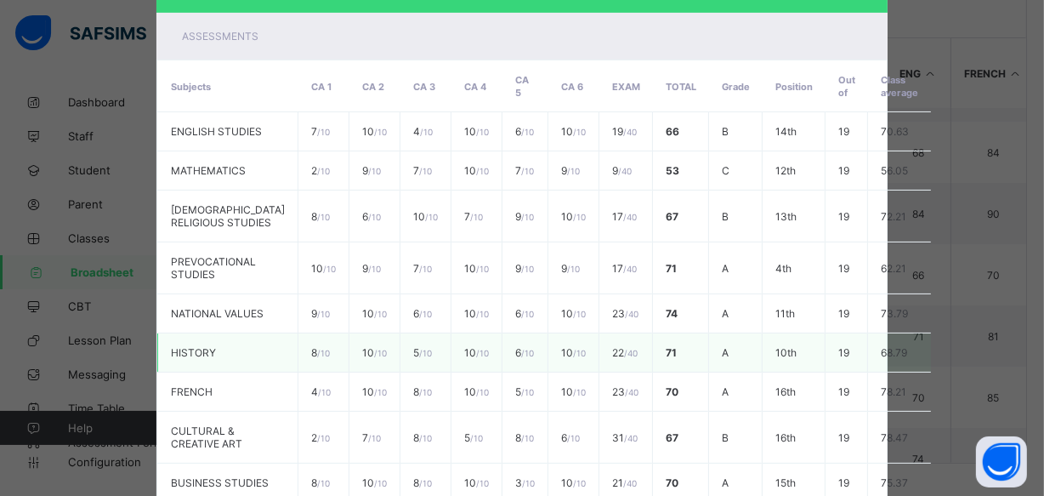
click at [709, 372] on td "A" at bounding box center [736, 352] width 54 height 39
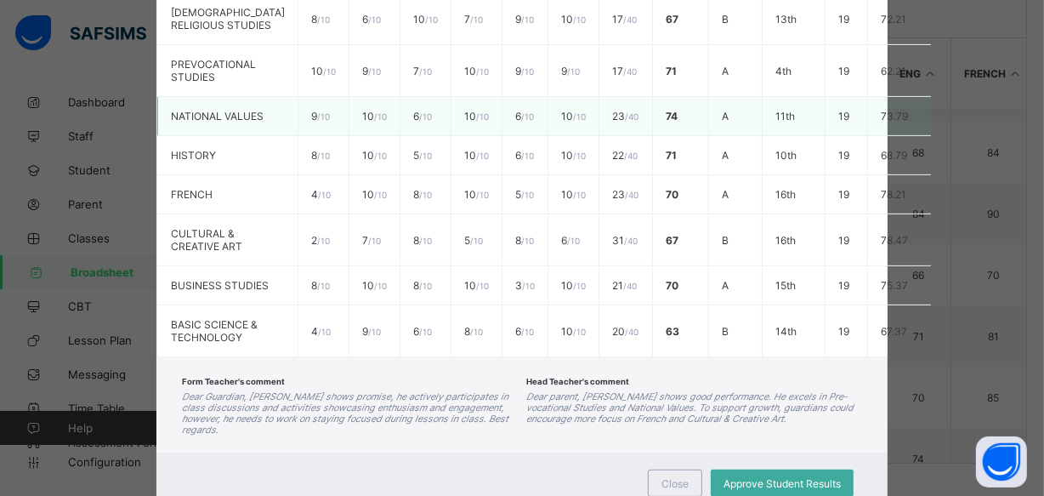
scroll to position [599, 0]
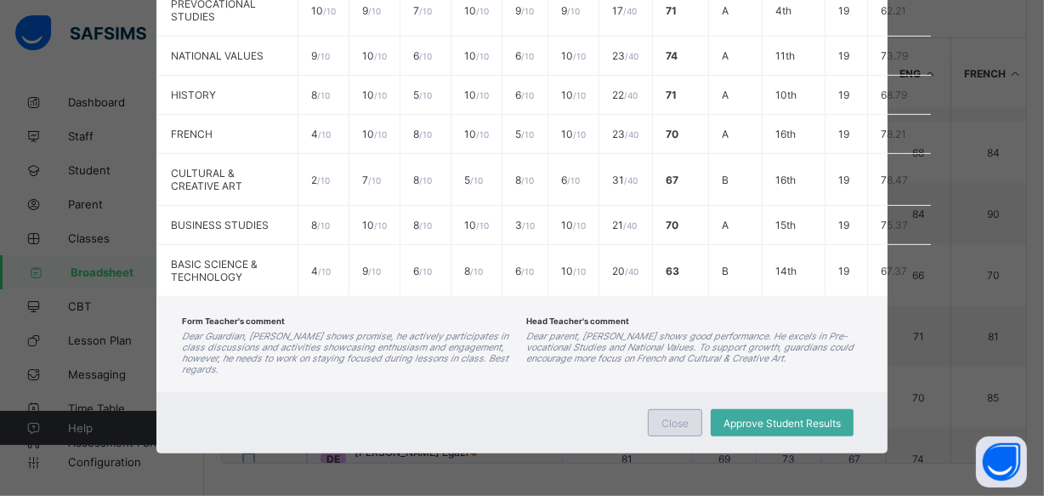
click at [679, 422] on span "Close" at bounding box center [674, 423] width 27 height 13
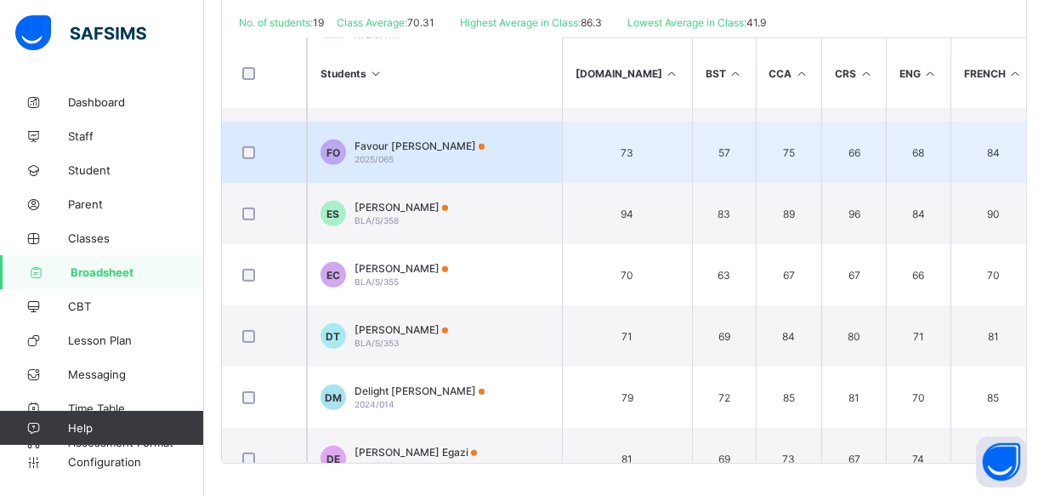
click at [400, 150] on div "Favour Chinenye Okoro 2025/065" at bounding box center [420, 152] width 130 height 26
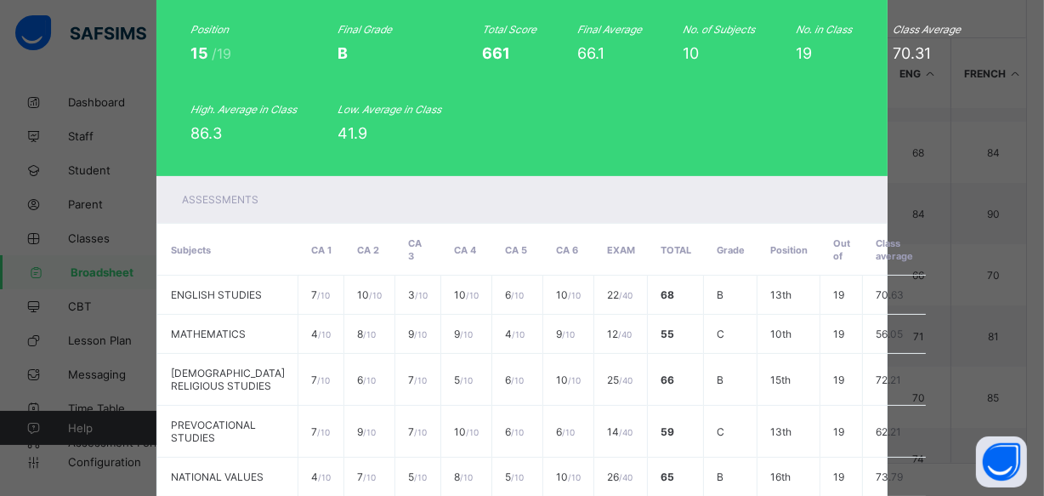
scroll to position [0, 0]
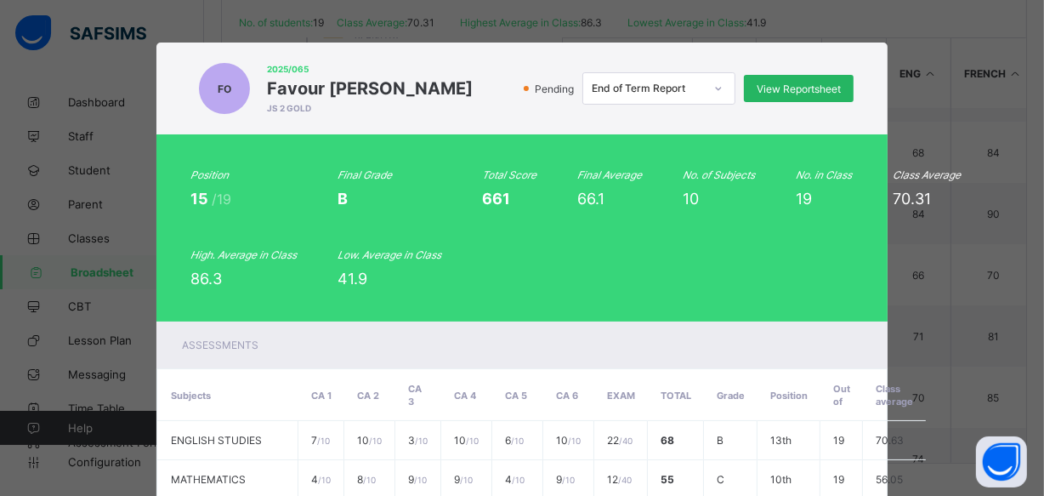
click at [811, 91] on span "View Reportsheet" at bounding box center [799, 88] width 84 height 13
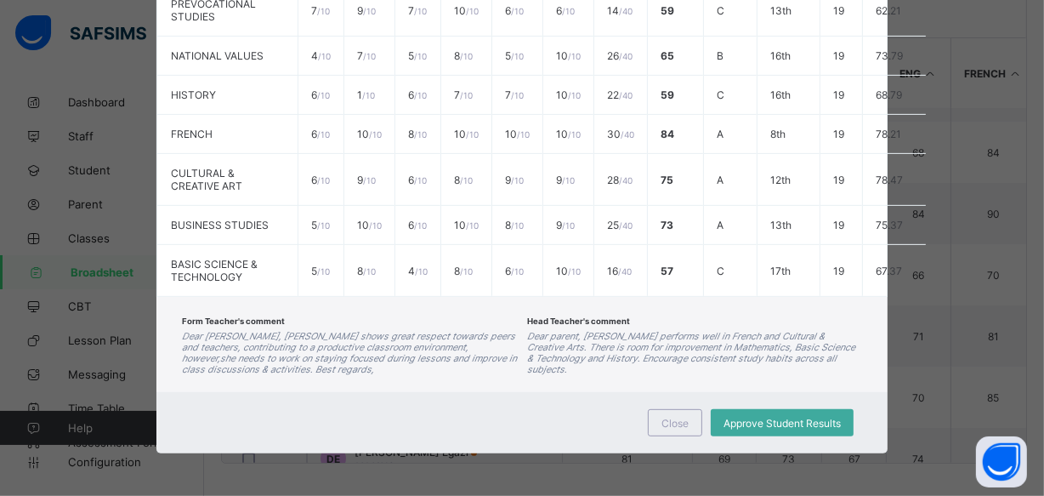
scroll to position [611, 0]
click at [678, 419] on span "Close" at bounding box center [674, 423] width 27 height 13
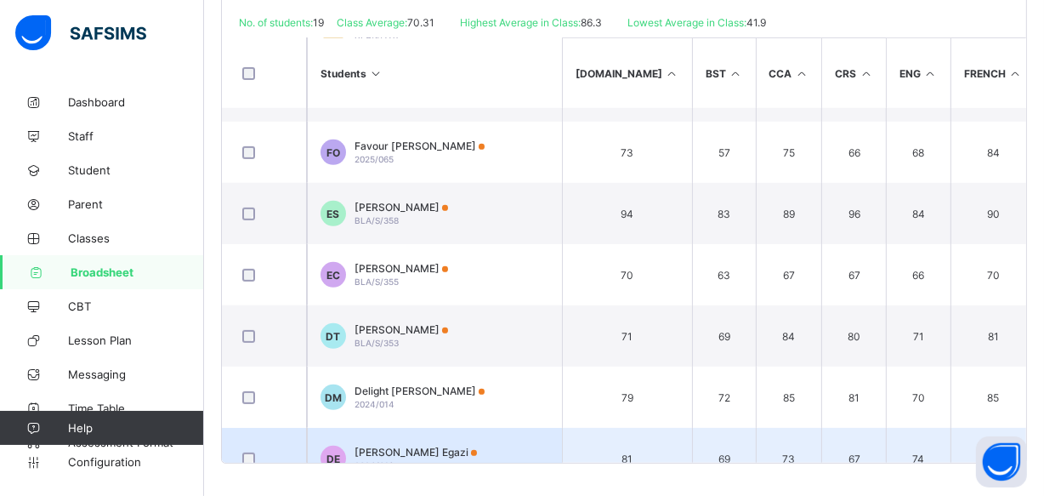
click at [411, 440] on td "DE David siesam Egazi 2024/016" at bounding box center [434, 458] width 255 height 61
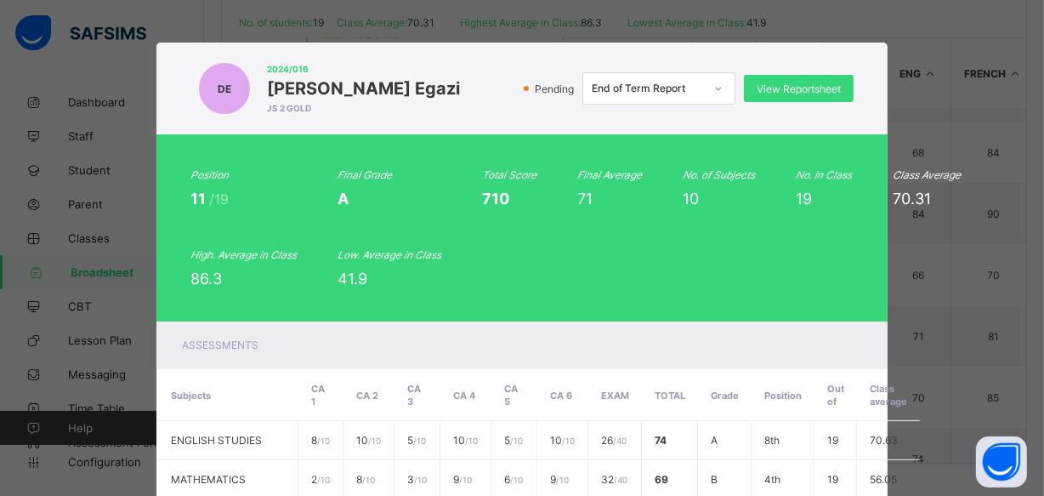
scroll to position [0, 0]
click at [804, 91] on span "View Reportsheet" at bounding box center [799, 88] width 84 height 13
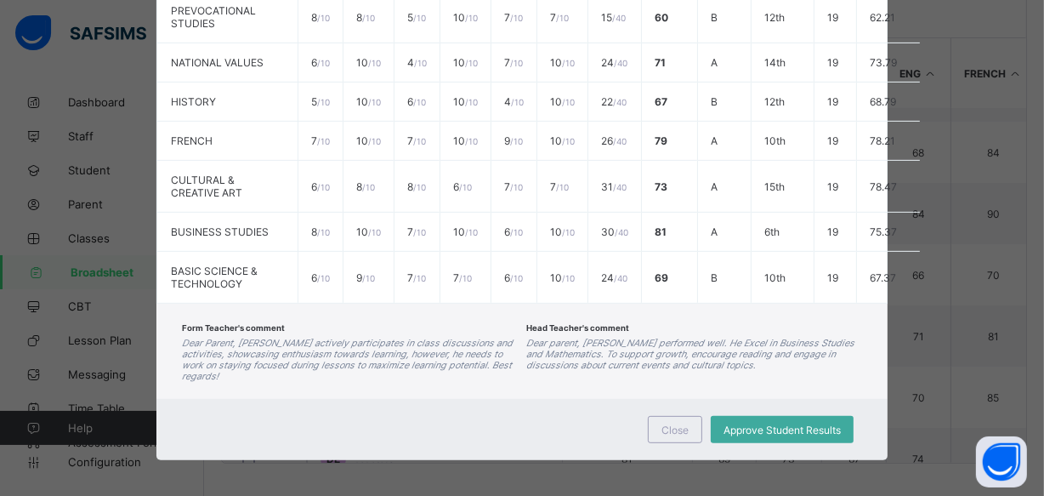
scroll to position [587, 0]
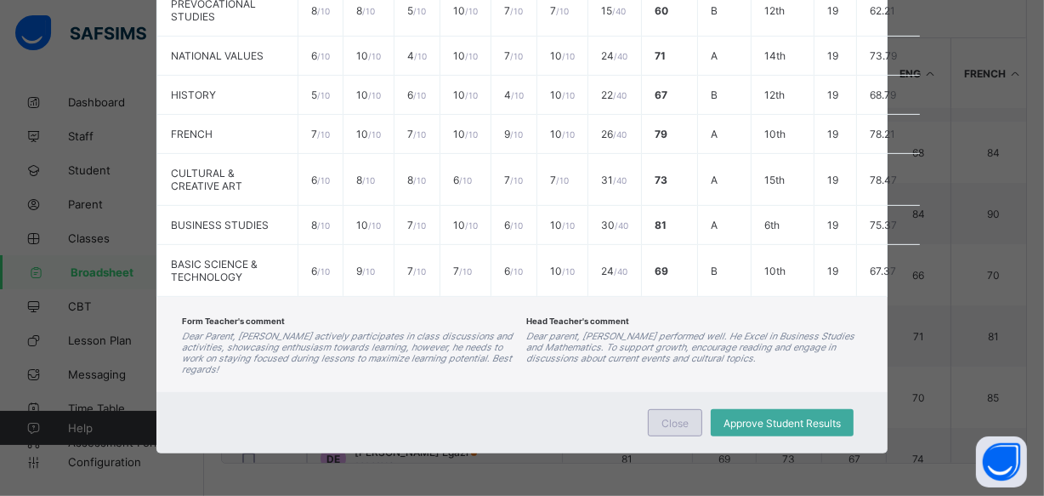
click at [681, 421] on span "Close" at bounding box center [674, 423] width 27 height 13
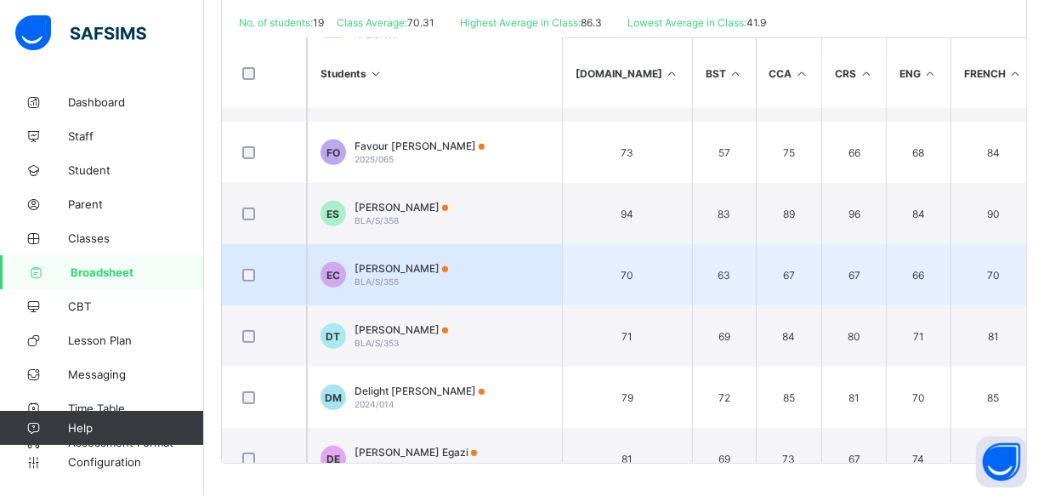
click at [513, 271] on td "EC EMMANUEL CHRISTOPHER BLA/S/355" at bounding box center [434, 274] width 255 height 61
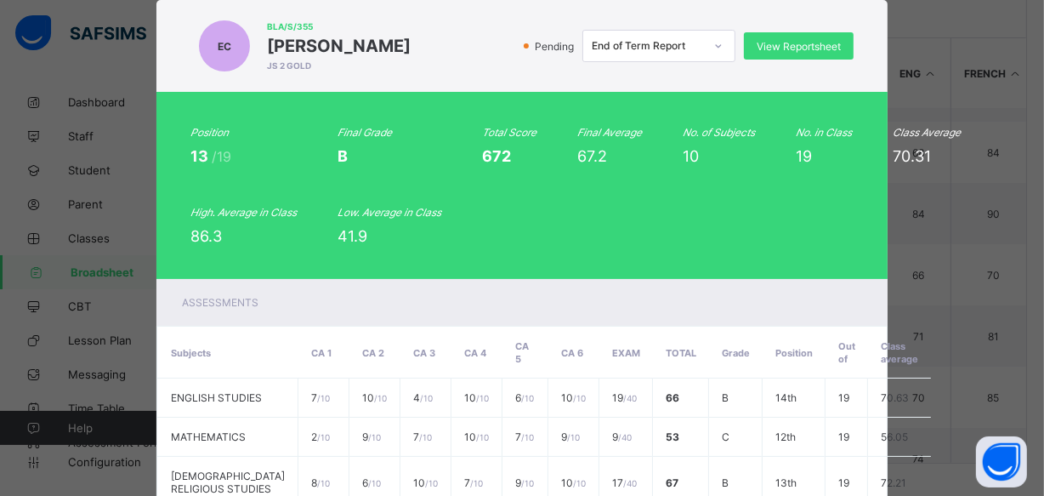
scroll to position [0, 0]
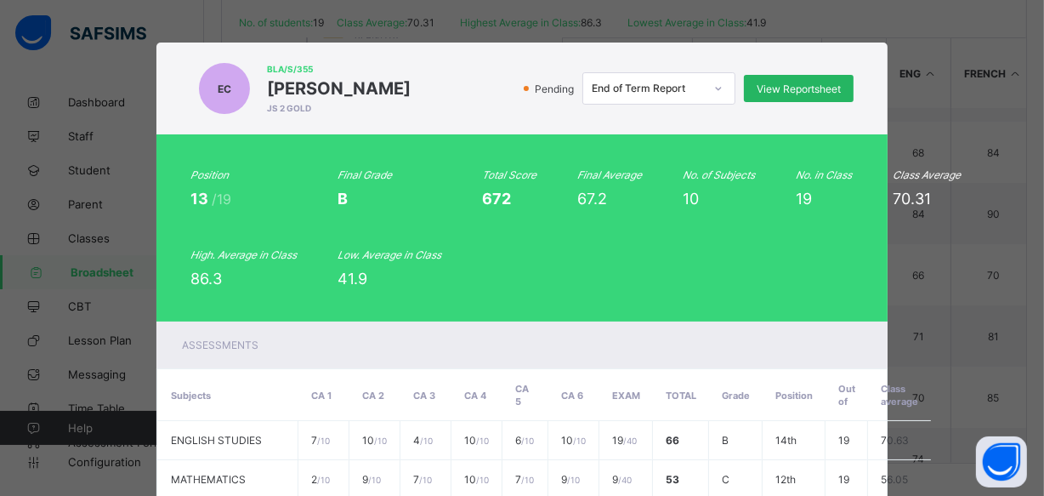
click at [783, 84] on span "View Reportsheet" at bounding box center [799, 88] width 84 height 13
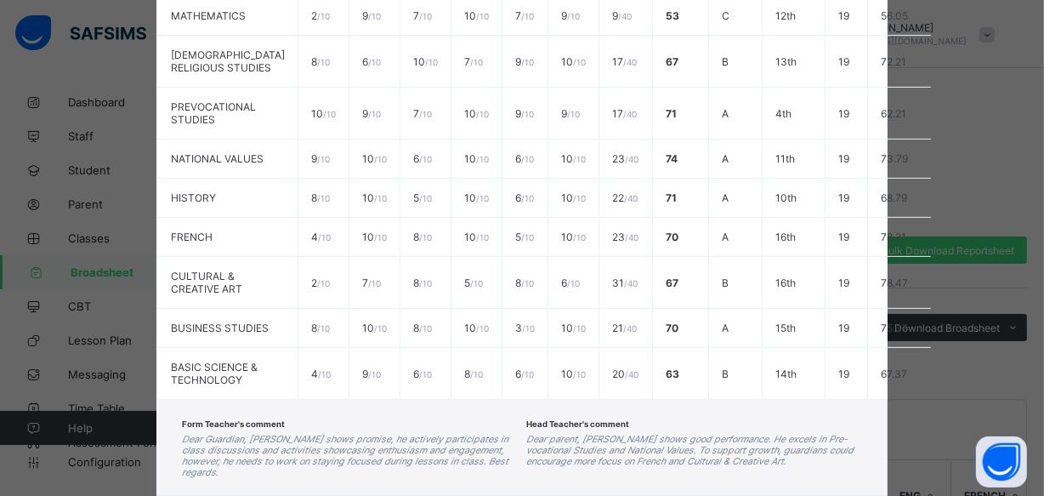
scroll to position [599, 0]
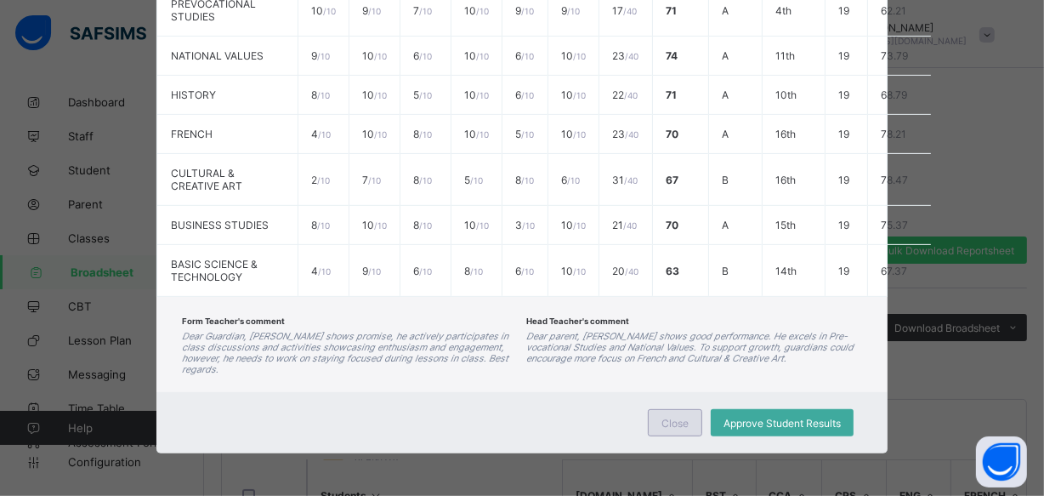
click at [678, 421] on span "Close" at bounding box center [674, 423] width 27 height 13
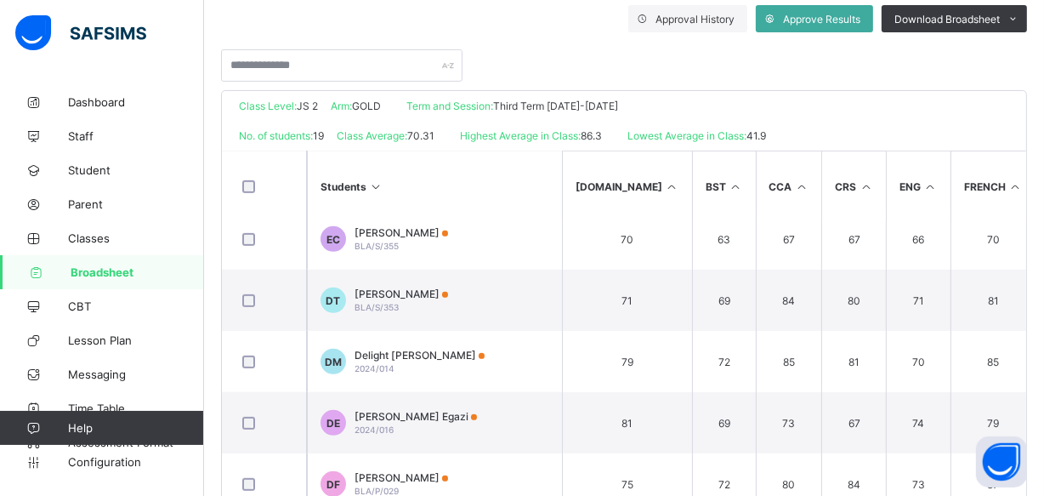
scroll to position [814, 0]
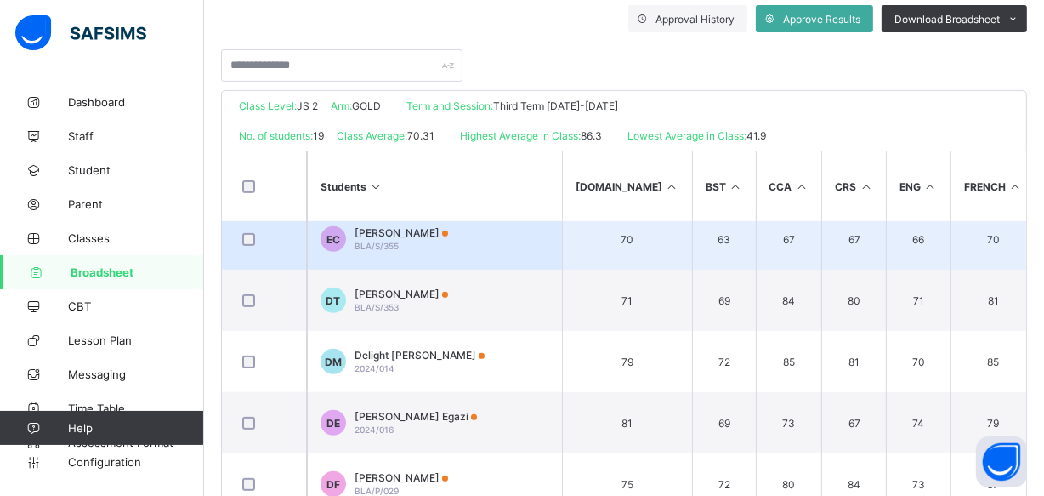
click at [519, 237] on td "EC EMMANUEL CHRISTOPHER BLA/S/355" at bounding box center [434, 238] width 255 height 61
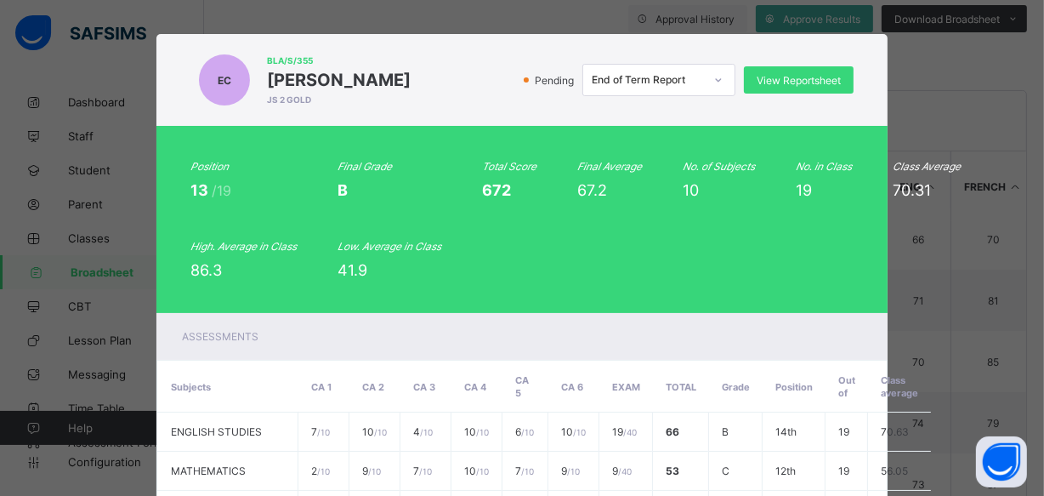
scroll to position [0, 0]
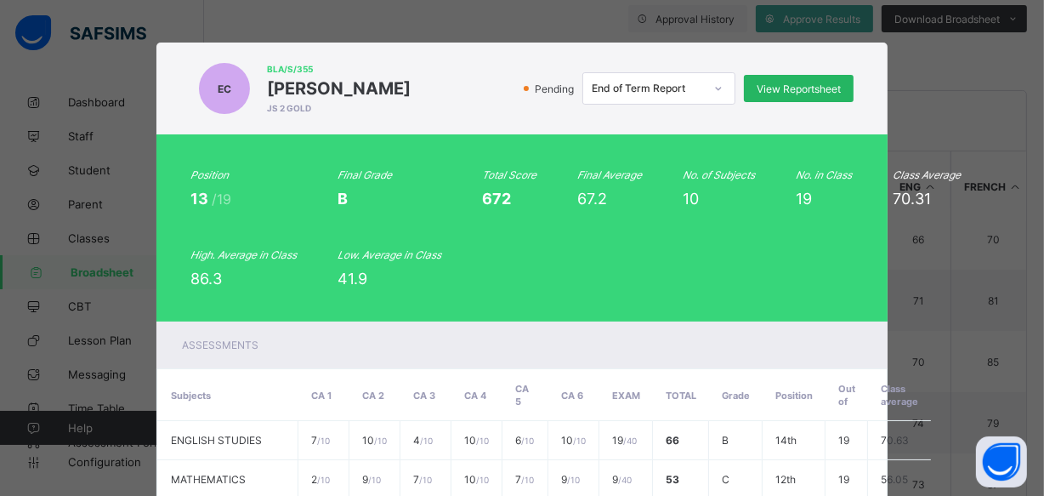
click at [773, 89] on span "View Reportsheet" at bounding box center [799, 88] width 84 height 13
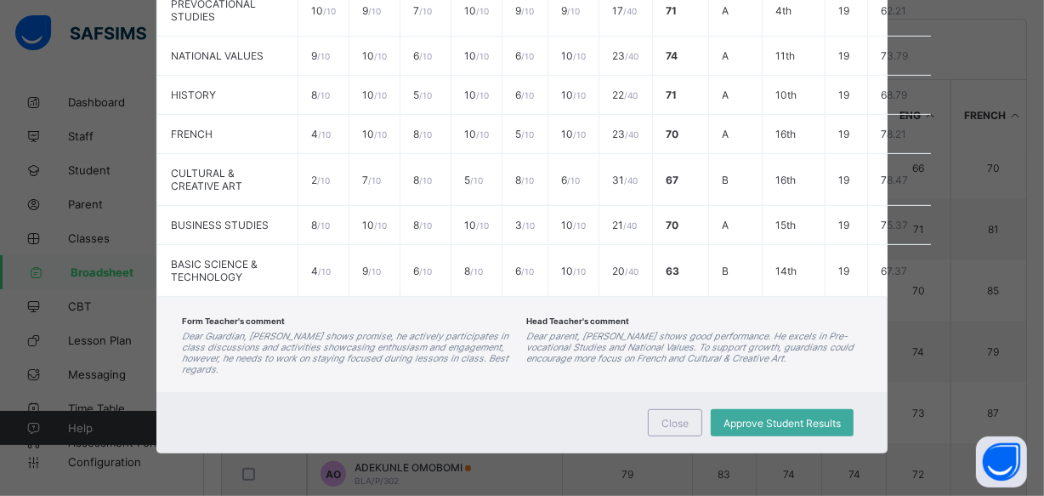
scroll to position [422, 0]
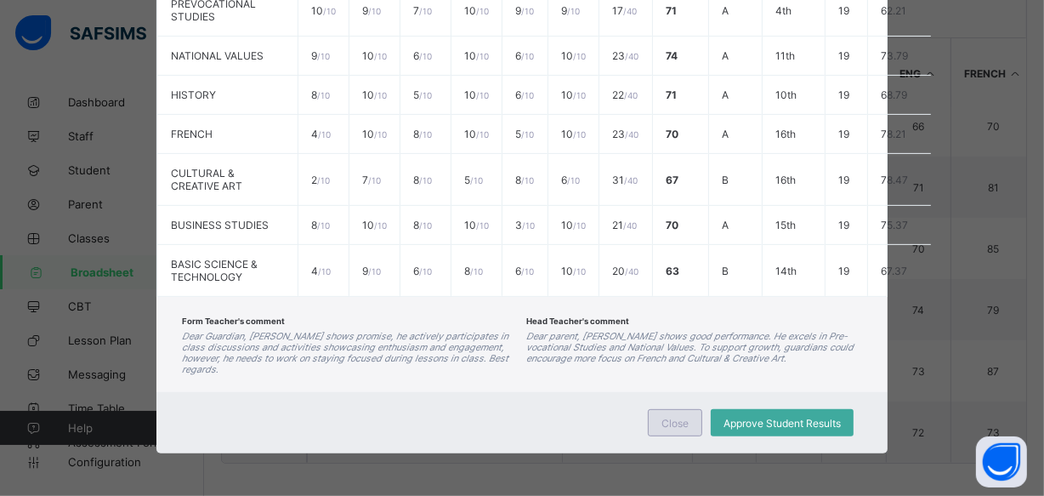
click at [674, 426] on span "Close" at bounding box center [674, 423] width 27 height 13
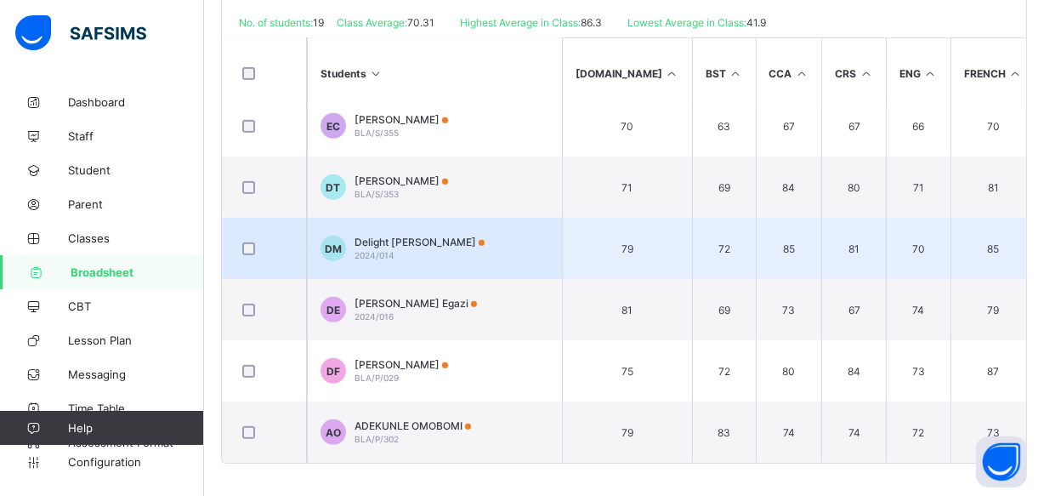
click at [489, 252] on td "DM Delight Mijindadi 2024/014" at bounding box center [434, 248] width 255 height 61
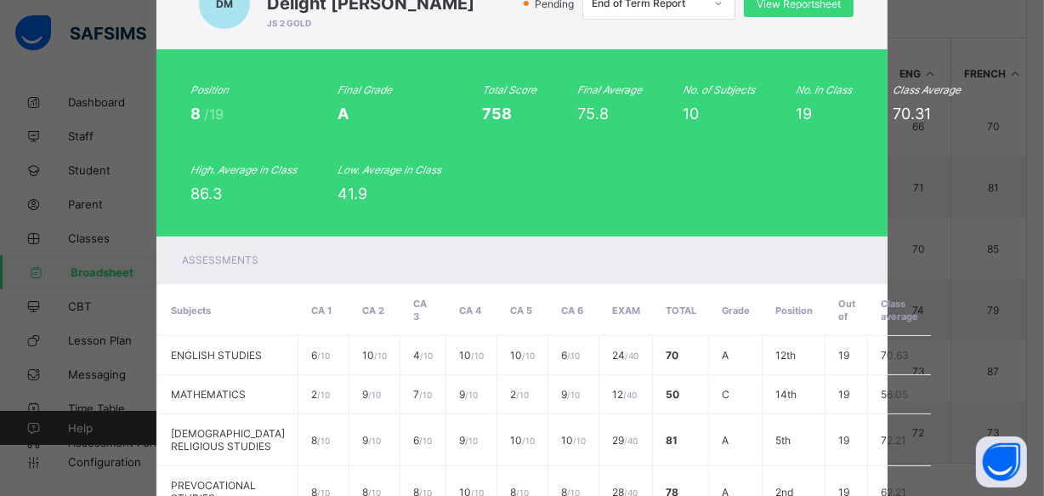
scroll to position [0, 0]
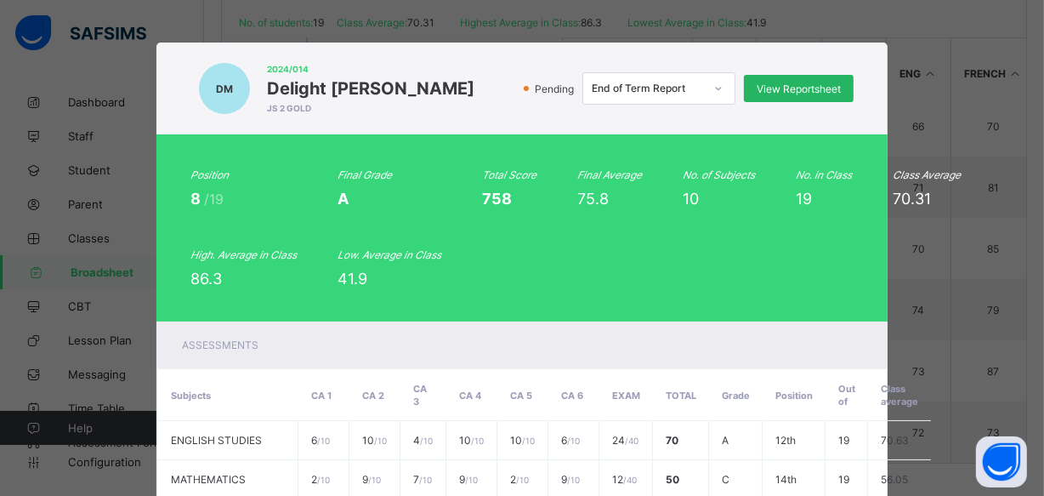
click at [793, 91] on span "View Reportsheet" at bounding box center [799, 88] width 84 height 13
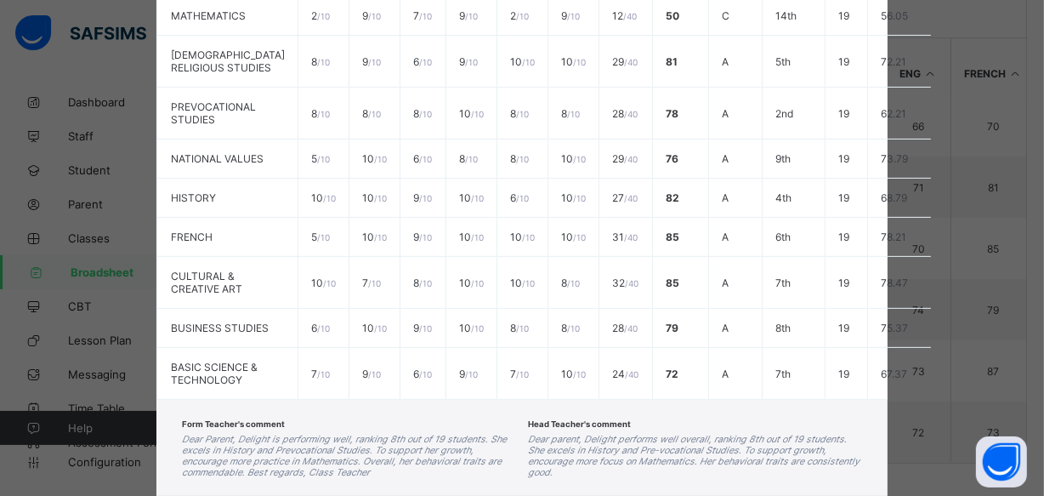
scroll to position [611, 0]
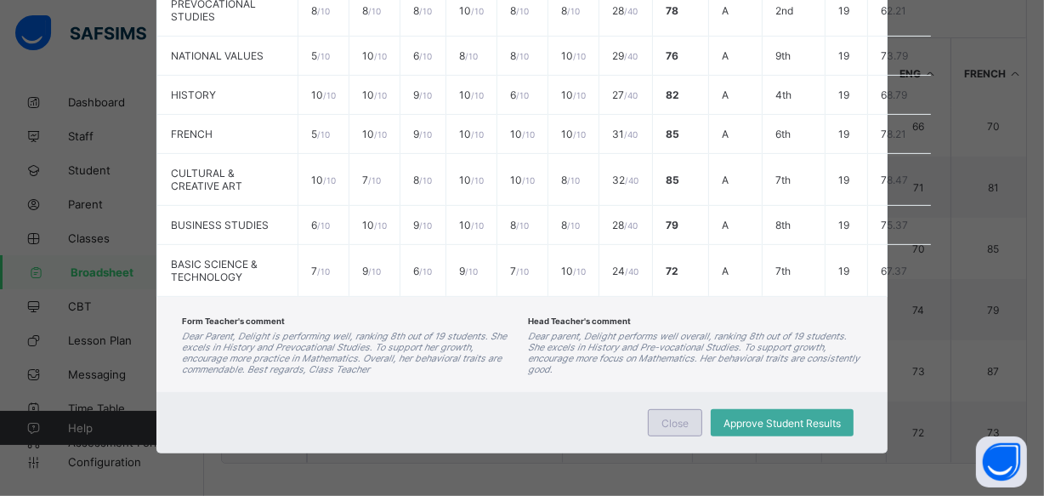
click at [674, 425] on span "Close" at bounding box center [674, 423] width 27 height 13
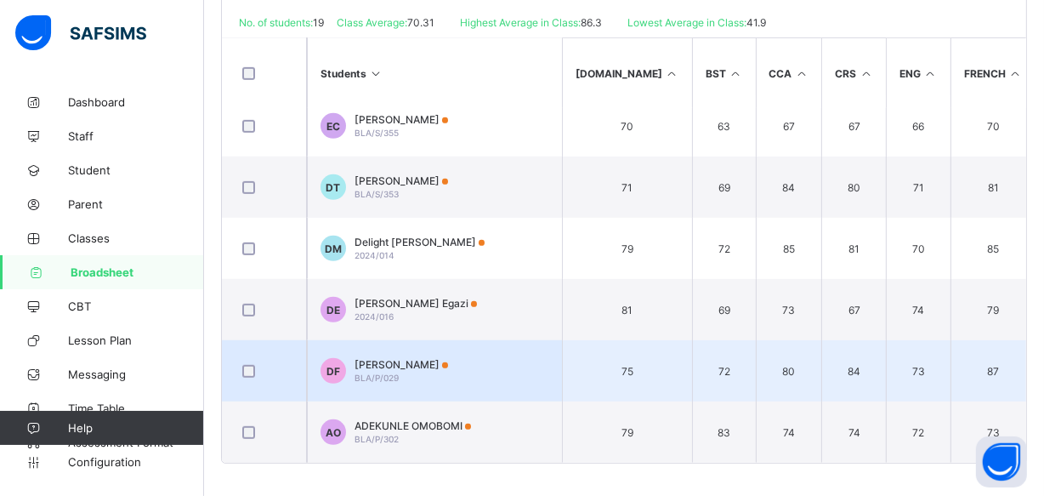
click at [485, 370] on td "DF Daniel Fadairo BLA/P/029" at bounding box center [434, 370] width 255 height 61
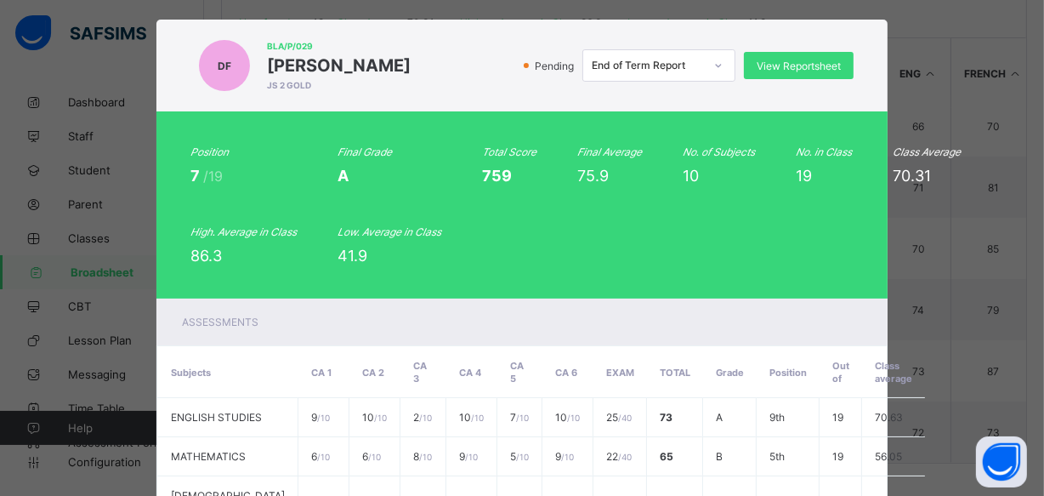
scroll to position [0, 0]
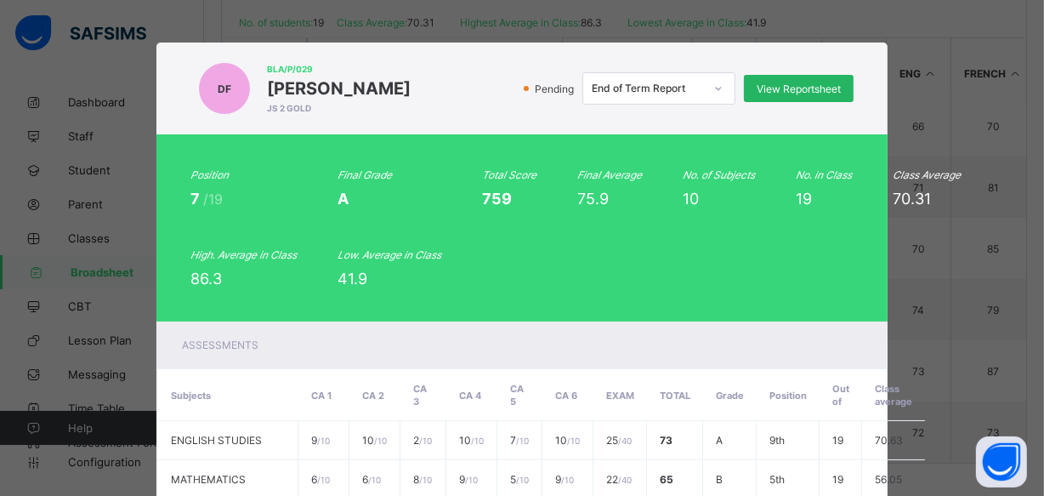
drag, startPoint x: 782, startPoint y: 90, endPoint x: 781, endPoint y: 81, distance: 9.4
click at [781, 81] on div "View Reportsheet" at bounding box center [799, 88] width 110 height 27
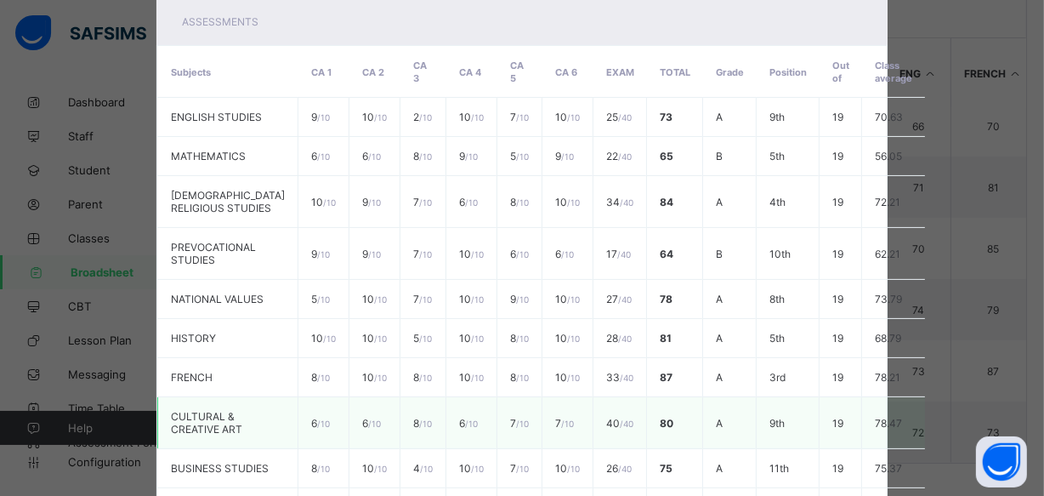
scroll to position [599, 0]
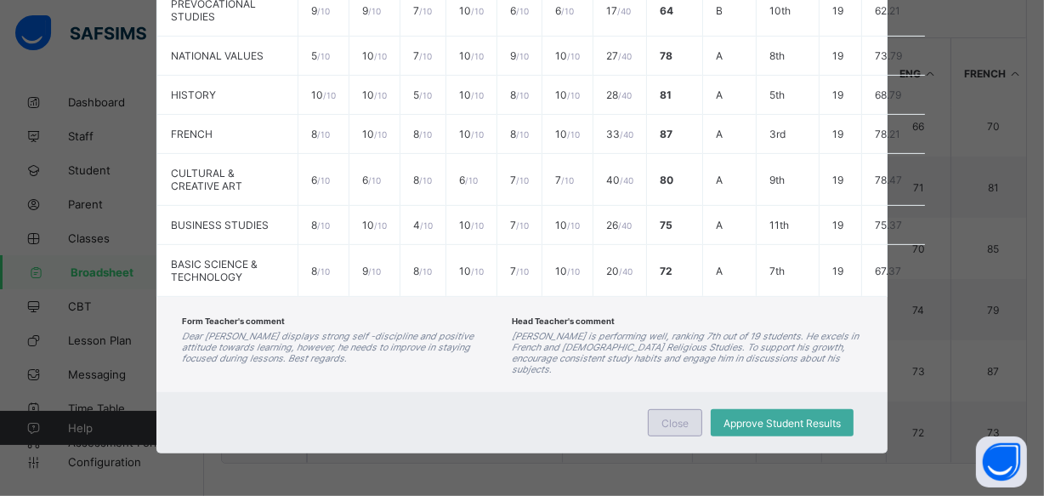
click at [674, 421] on span "Close" at bounding box center [674, 423] width 27 height 13
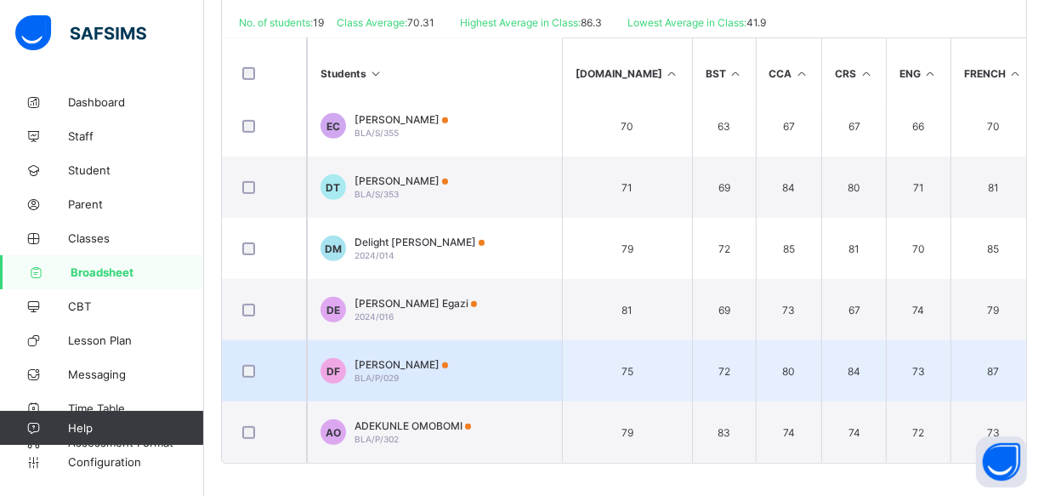
scroll to position [814, 0]
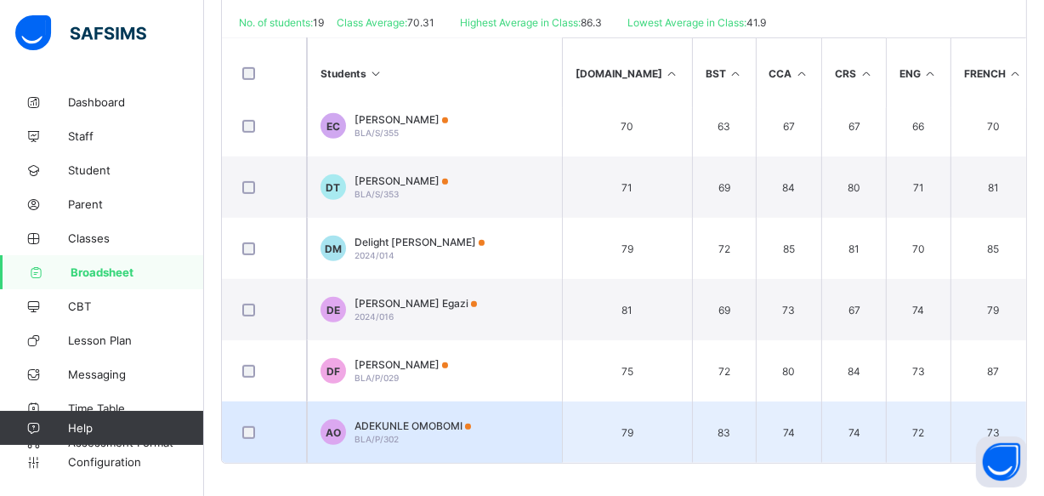
click at [417, 422] on span "ADEKUNLE OMOBOMI" at bounding box center [413, 425] width 116 height 13
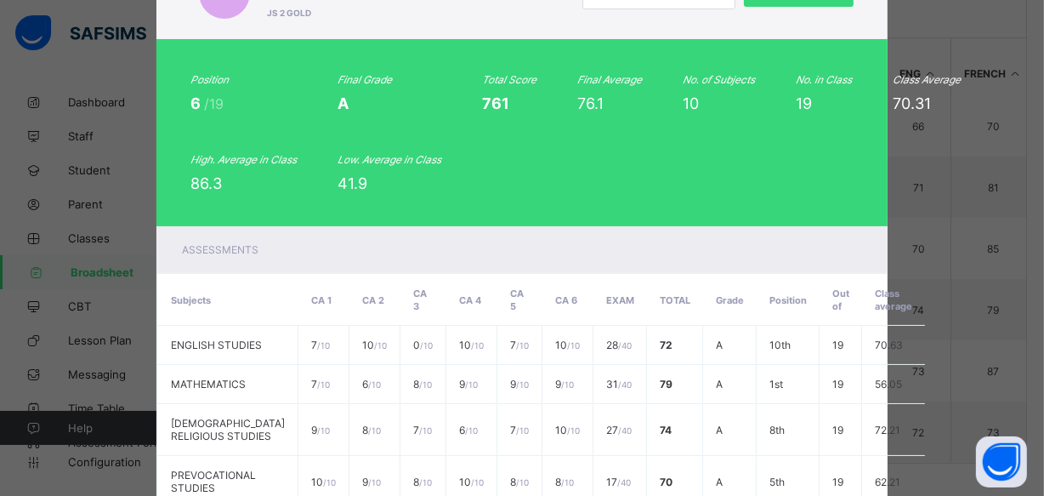
scroll to position [0, 0]
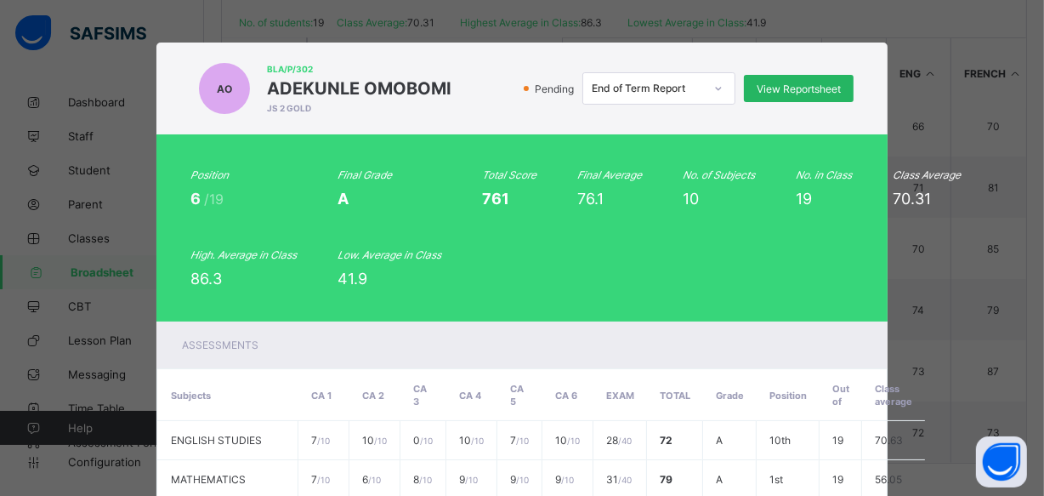
click at [803, 85] on span "View Reportsheet" at bounding box center [799, 88] width 84 height 13
click at [773, 85] on span "View Reportsheet" at bounding box center [799, 88] width 84 height 13
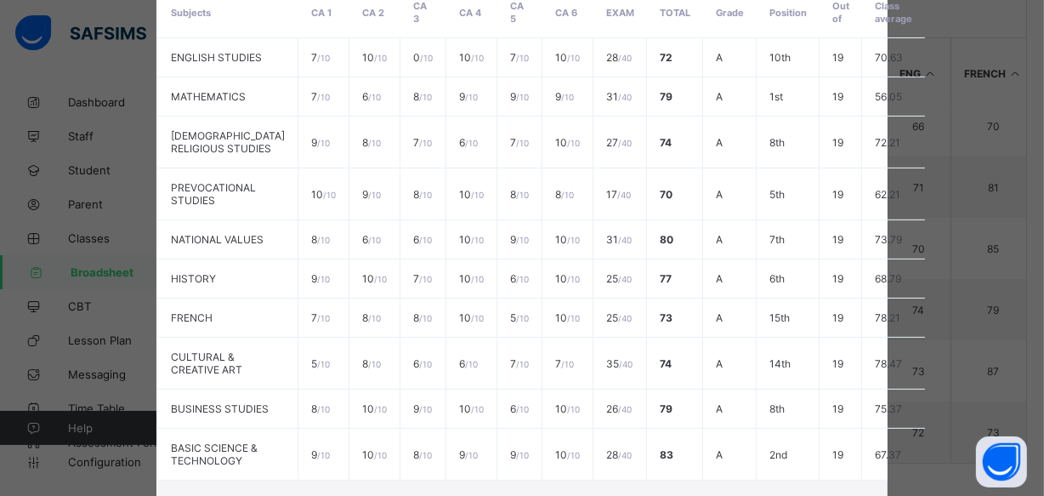
scroll to position [611, 0]
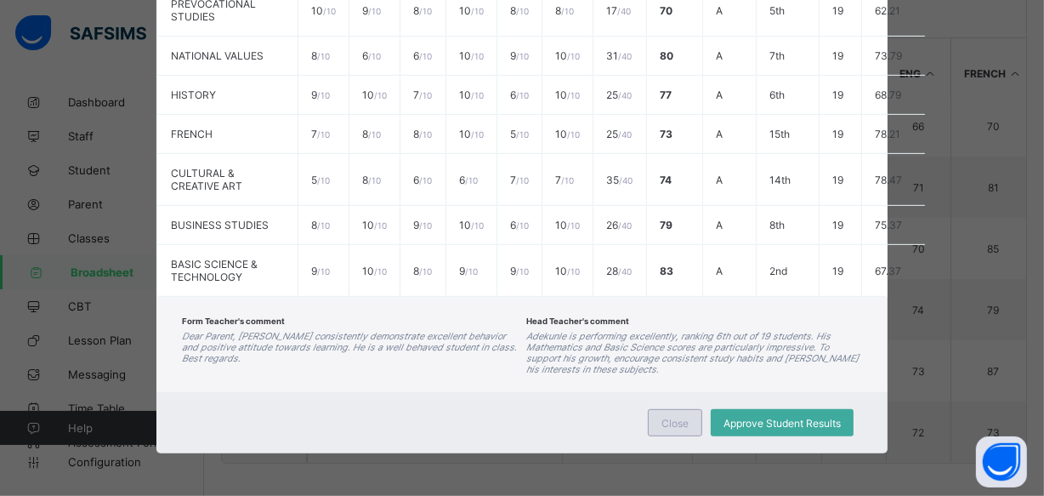
click at [663, 423] on span "Close" at bounding box center [674, 423] width 27 height 13
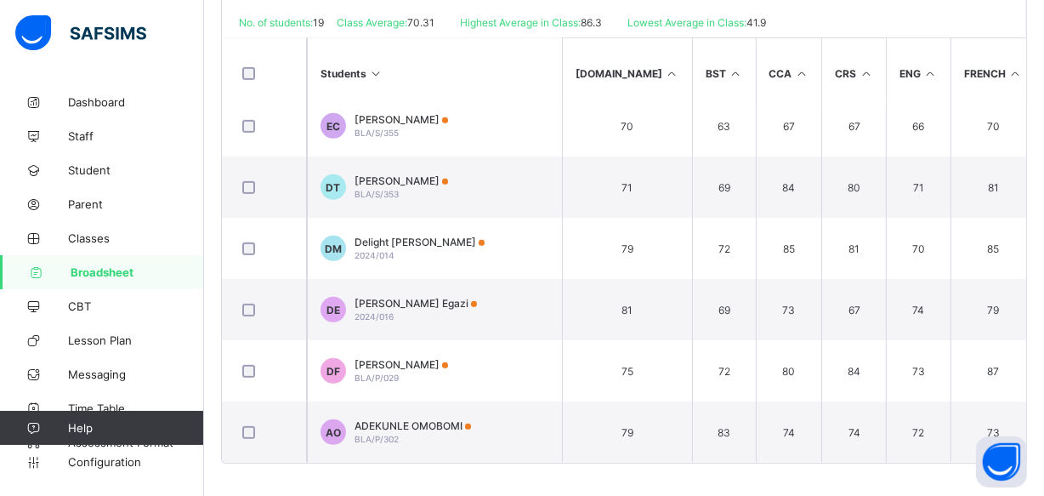
click at [376, 73] on icon at bounding box center [376, 73] width 14 height 13
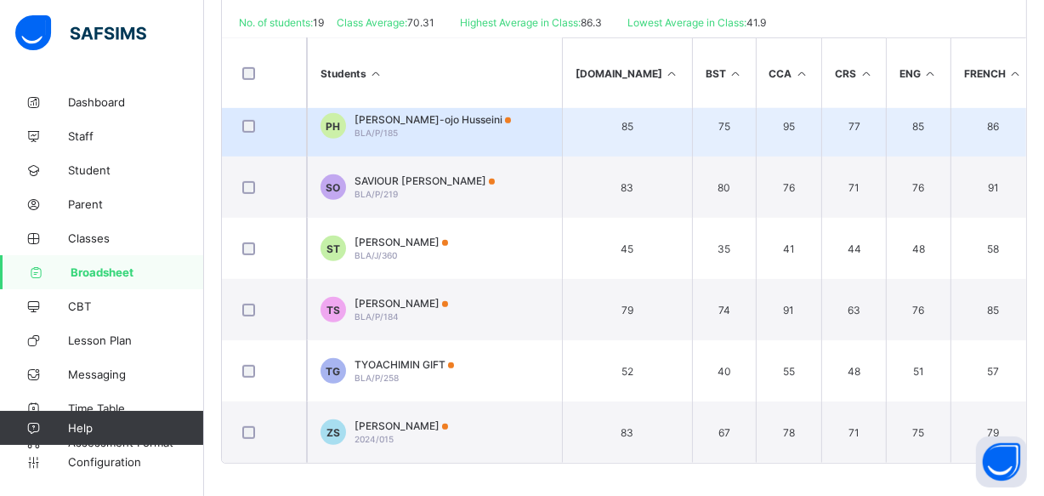
click at [420, 122] on div "Prisca Chubiyo-ojo Husseini BLA/P/185" at bounding box center [433, 126] width 156 height 26
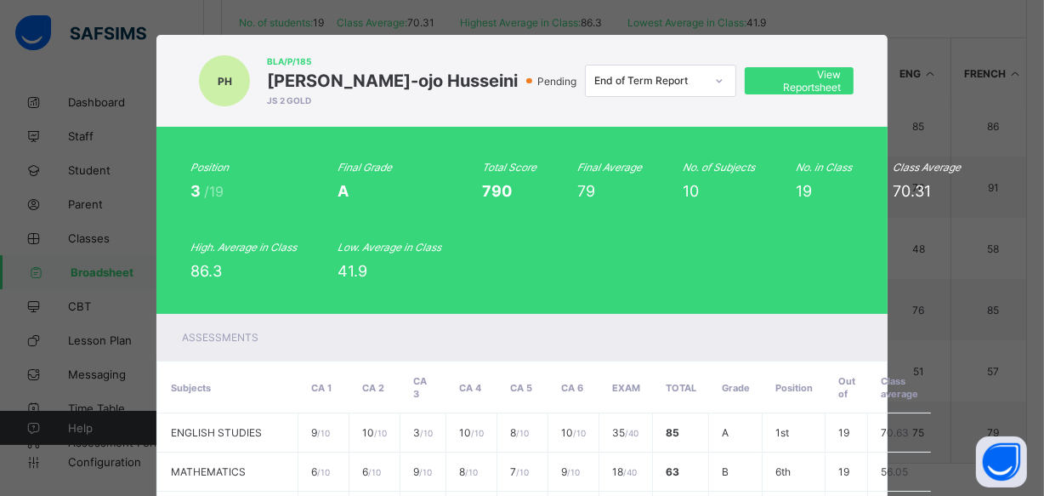
scroll to position [0, 0]
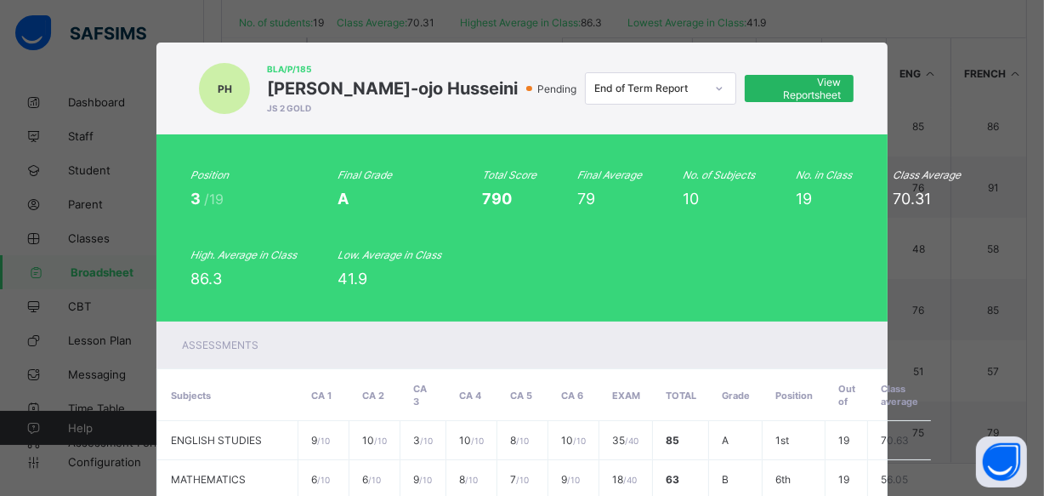
click at [768, 83] on span "View Reportsheet" at bounding box center [799, 89] width 83 height 26
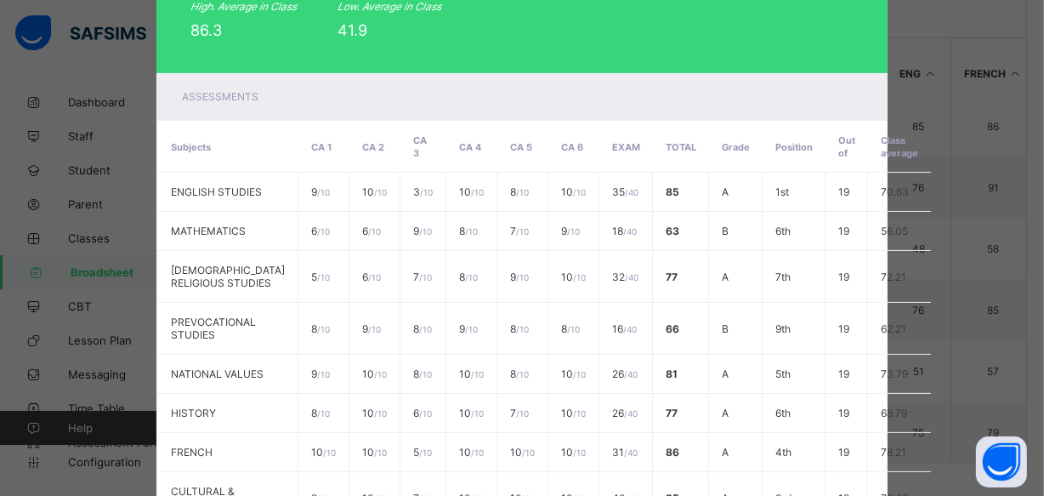
scroll to position [599, 0]
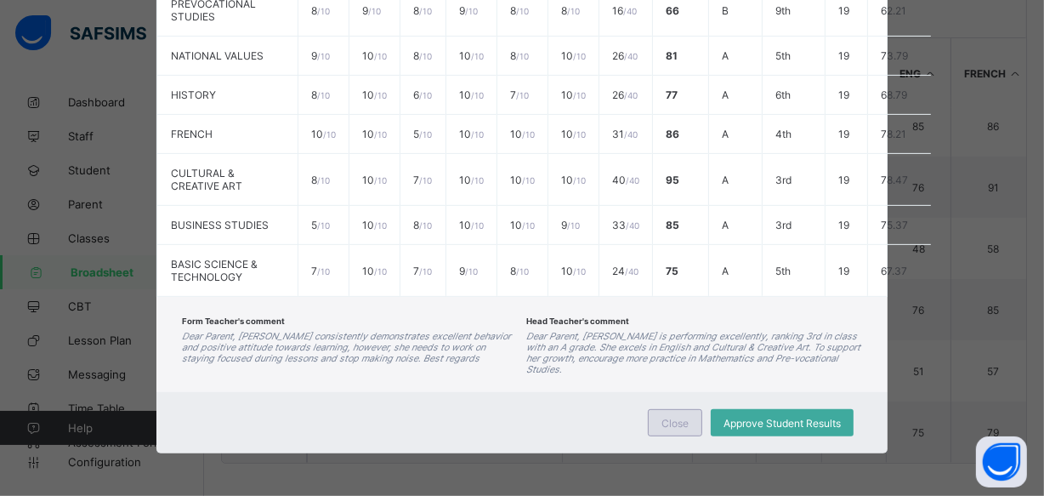
click at [676, 426] on span "Close" at bounding box center [674, 423] width 27 height 13
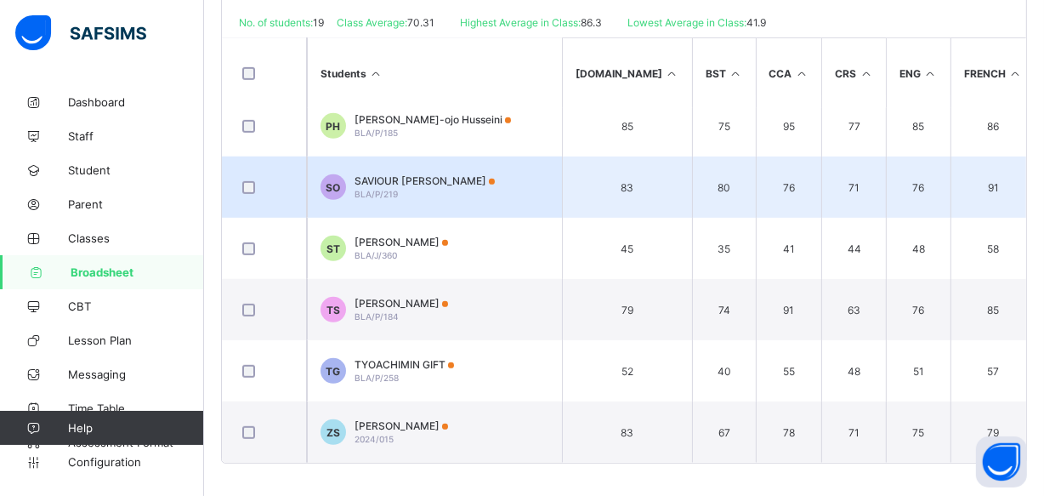
click at [426, 188] on div "SAVIOUR KOLADE OLAMIDE BLA/P/219" at bounding box center [425, 187] width 140 height 26
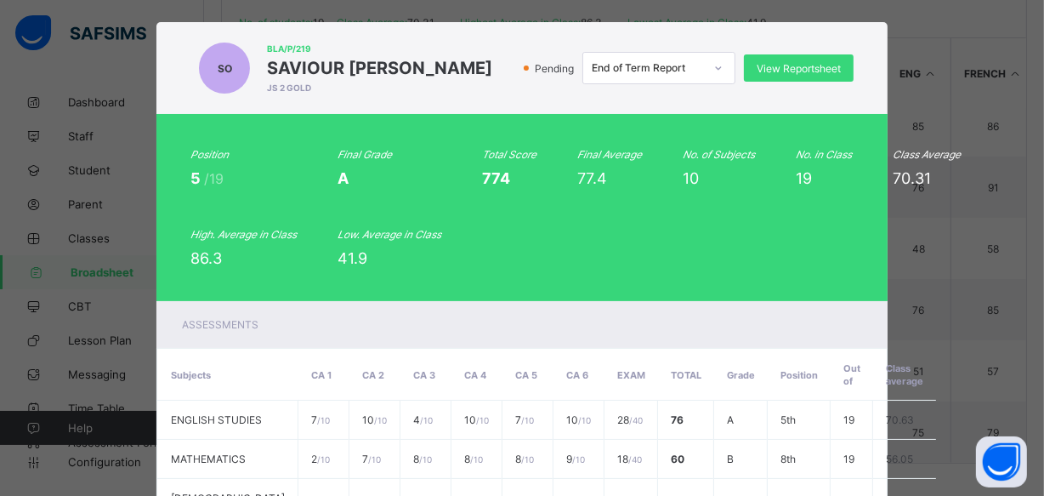
scroll to position [0, 0]
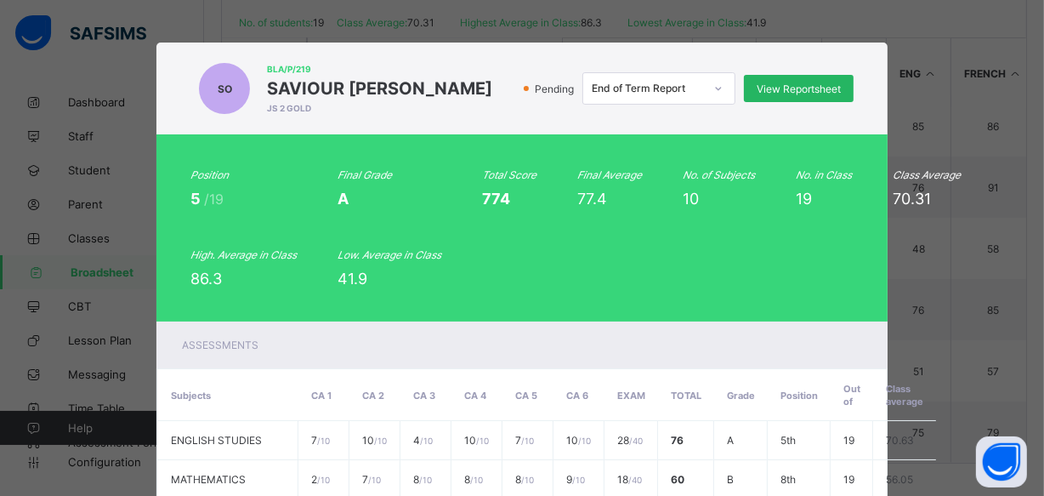
click at [771, 93] on span "View Reportsheet" at bounding box center [799, 88] width 84 height 13
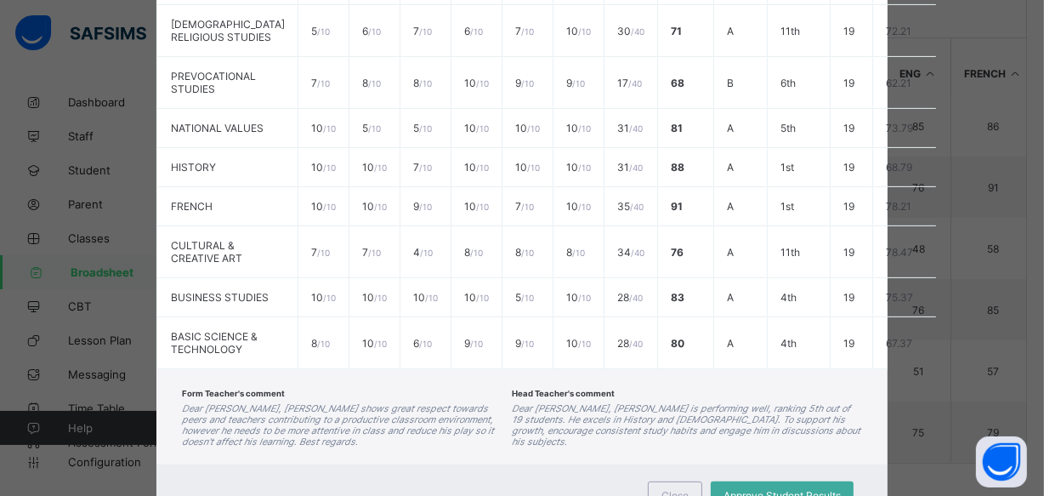
scroll to position [611, 0]
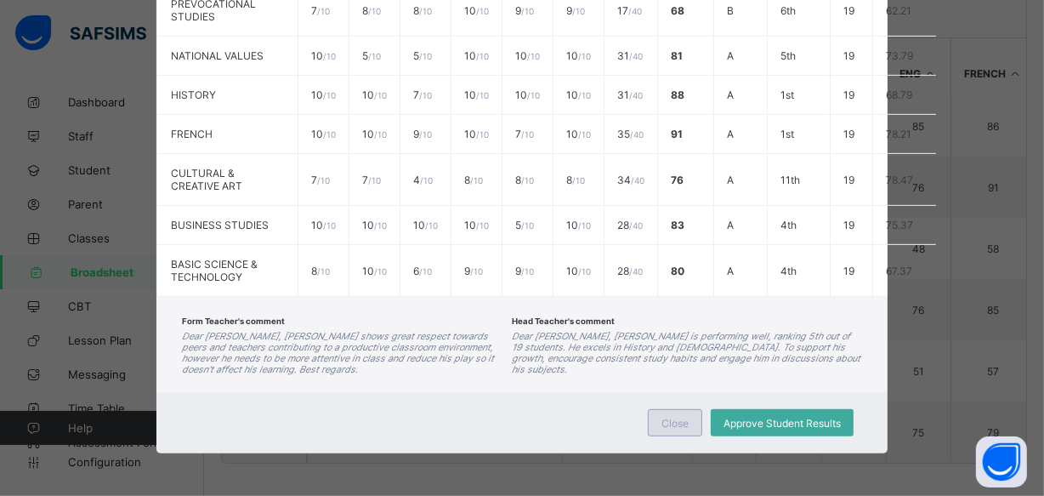
click at [678, 430] on div "Close" at bounding box center [675, 422] width 54 height 27
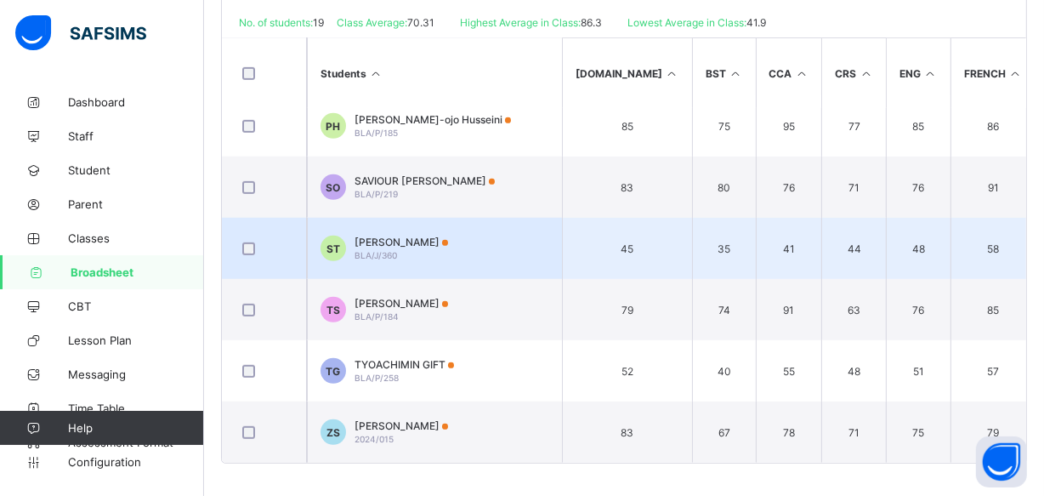
click at [469, 248] on td "ST STEPHANIE TITUS BLA/J/360" at bounding box center [434, 248] width 255 height 61
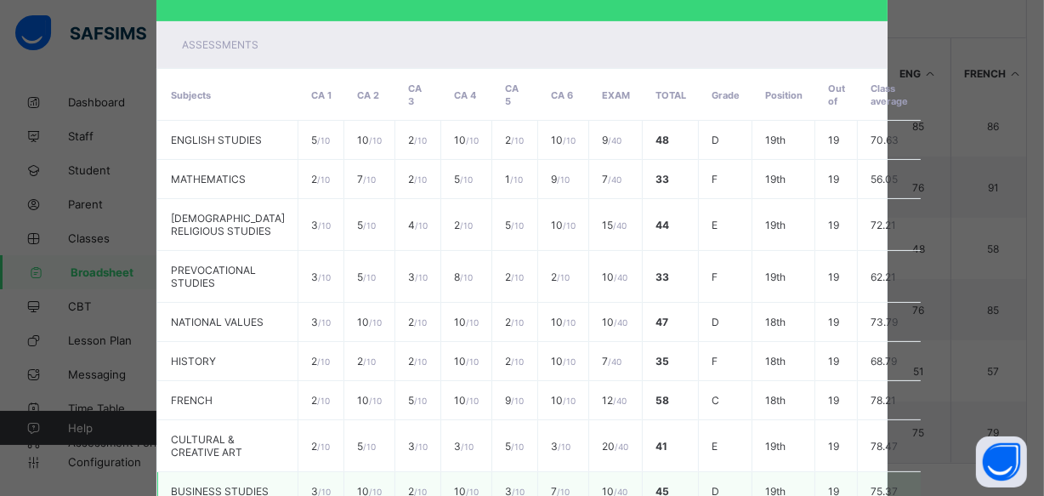
scroll to position [0, 0]
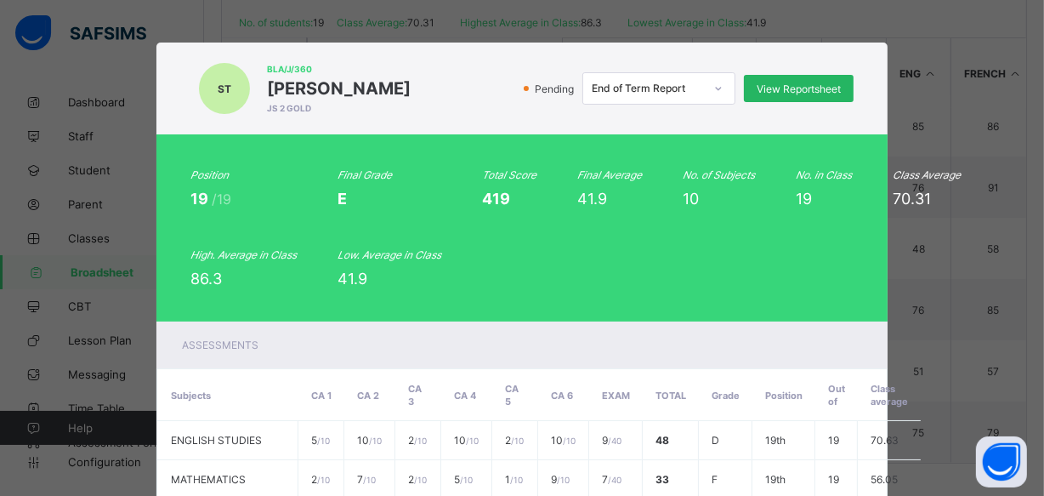
click at [757, 90] on span "View Reportsheet" at bounding box center [799, 88] width 84 height 13
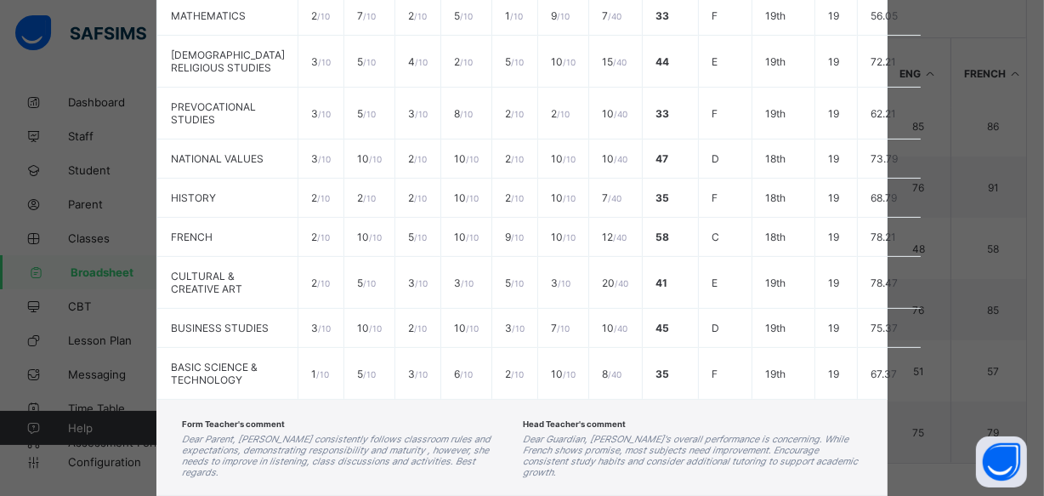
scroll to position [587, 0]
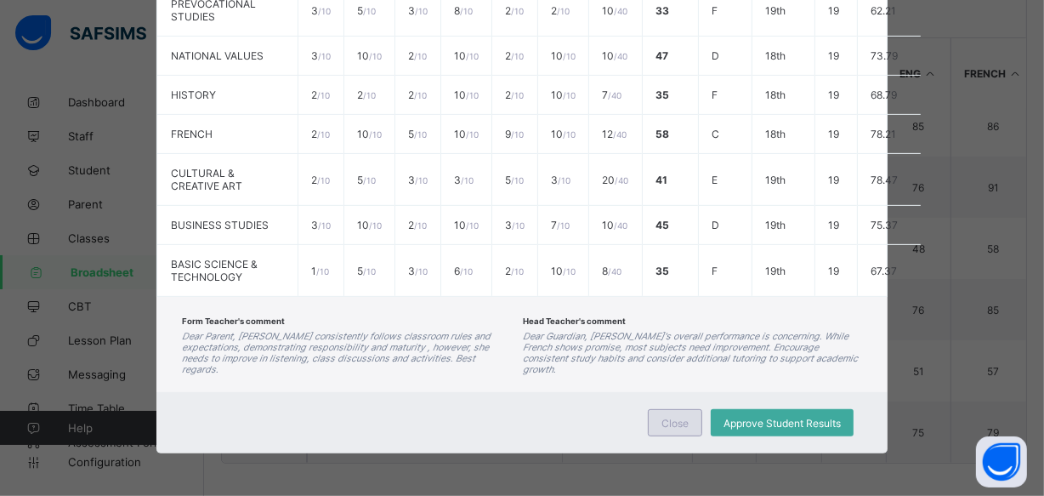
click at [678, 424] on span "Close" at bounding box center [674, 423] width 27 height 13
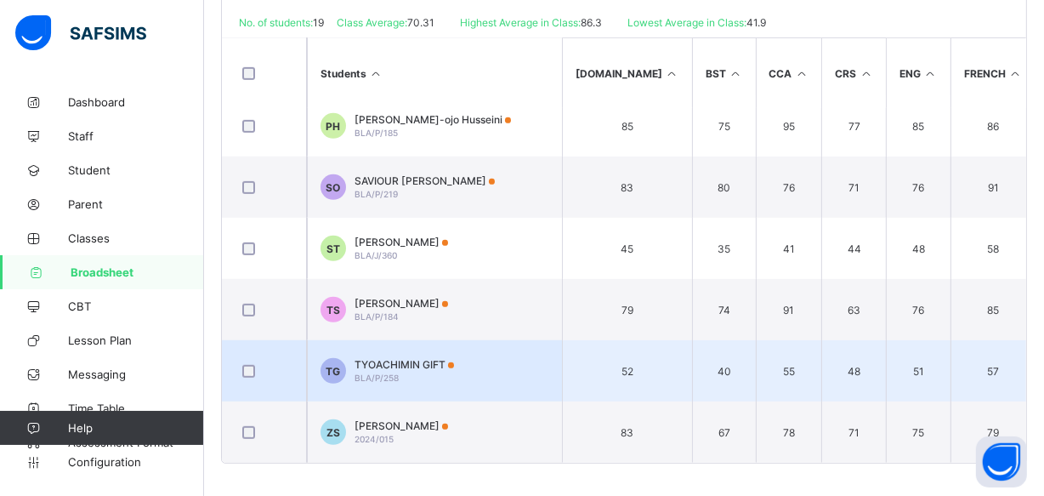
click at [519, 365] on td "TG TYOACHIMIN GIFT BLA/P/258" at bounding box center [434, 370] width 255 height 61
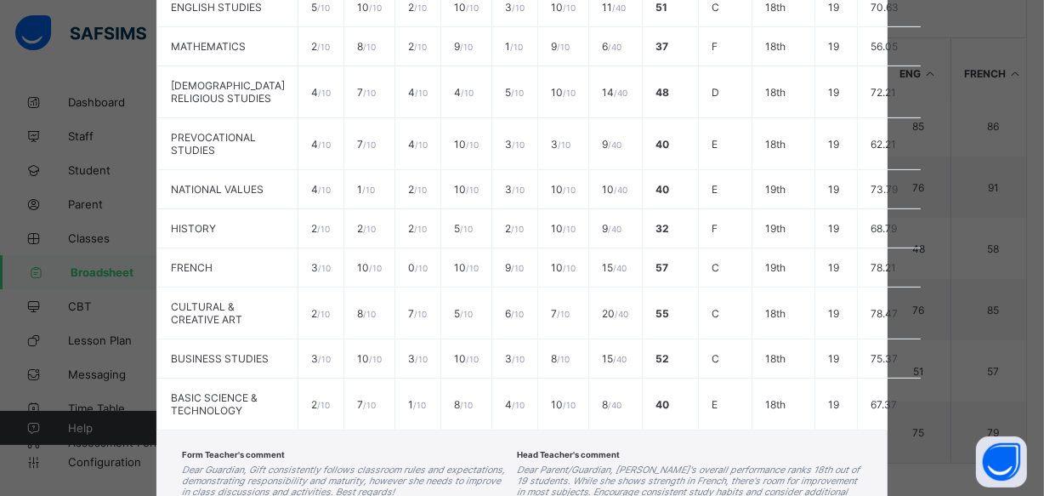
scroll to position [0, 0]
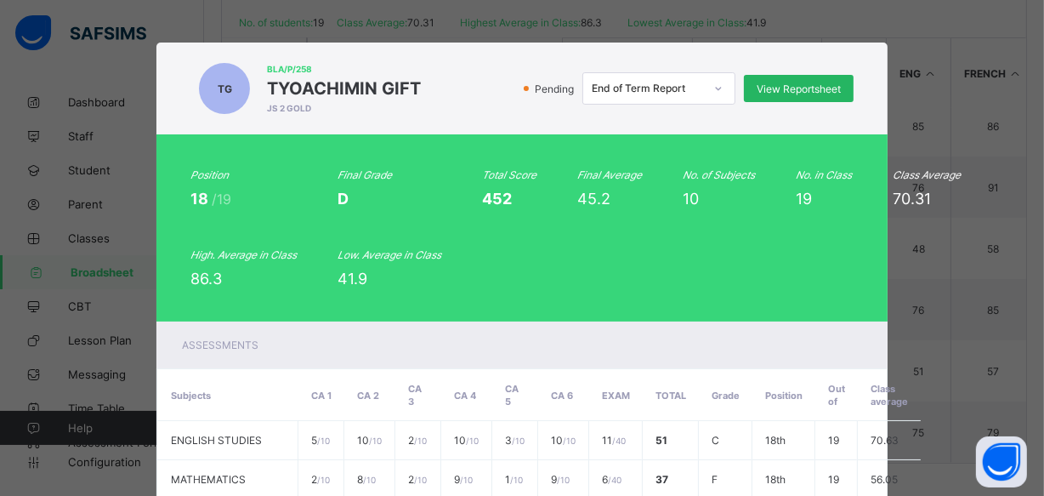
click at [771, 84] on span "View Reportsheet" at bounding box center [799, 88] width 84 height 13
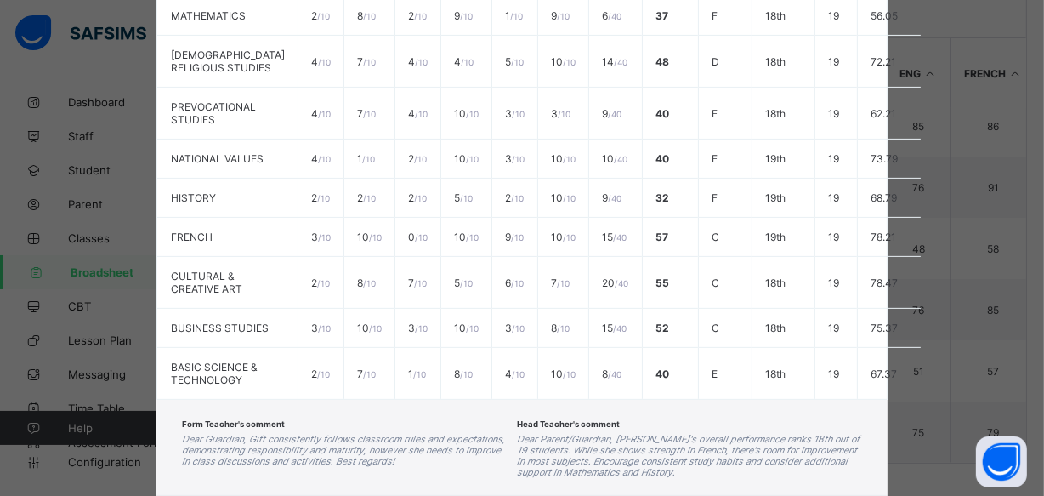
scroll to position [599, 0]
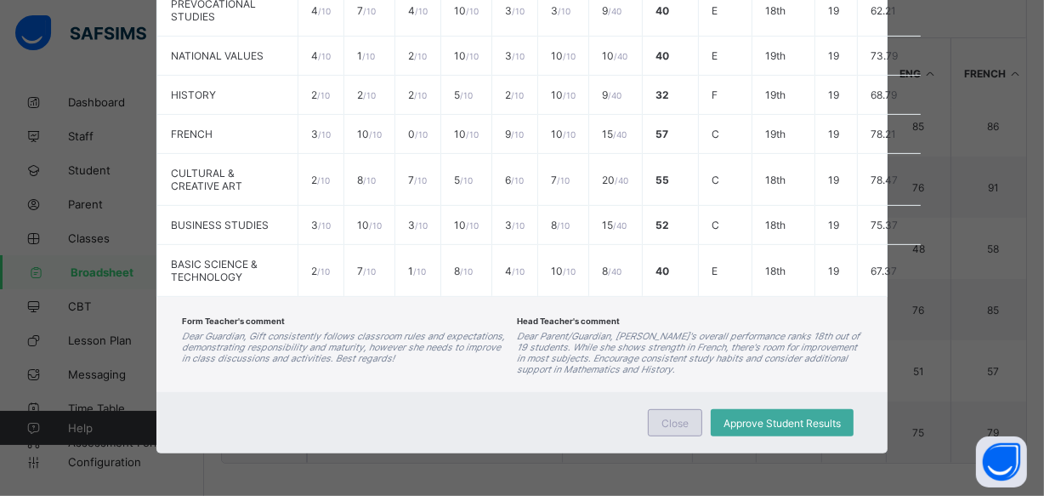
click at [669, 426] on span "Close" at bounding box center [674, 423] width 27 height 13
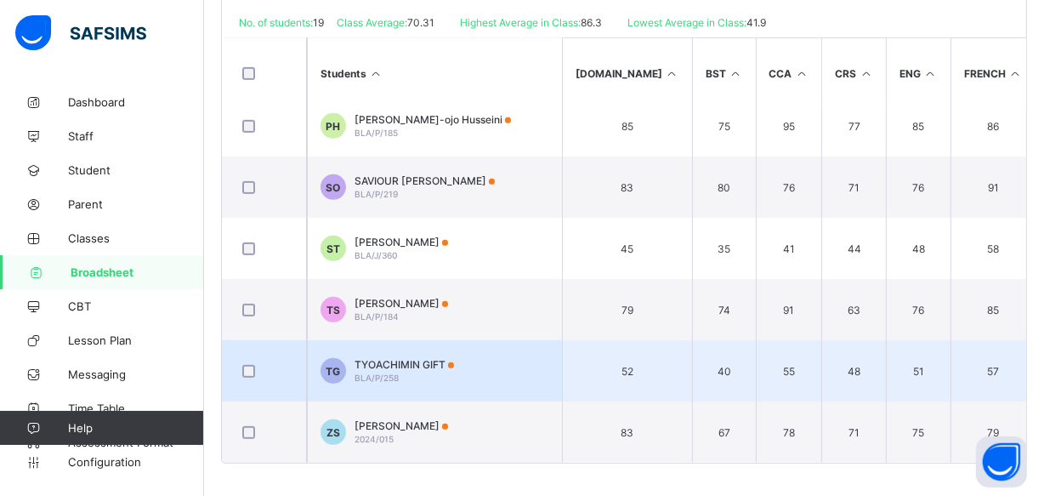
click at [480, 366] on td "TG TYOACHIMIN GIFT BLA/P/258" at bounding box center [434, 370] width 255 height 61
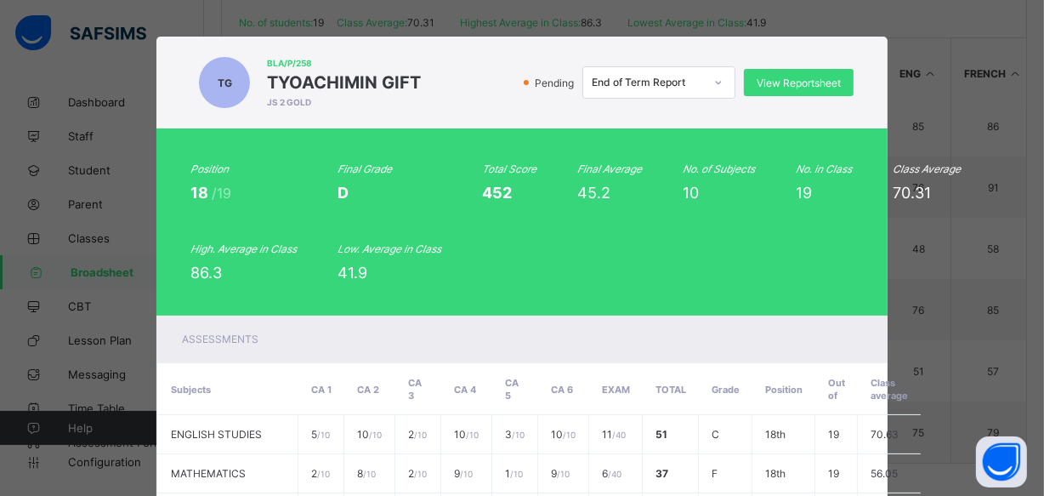
scroll to position [0, 0]
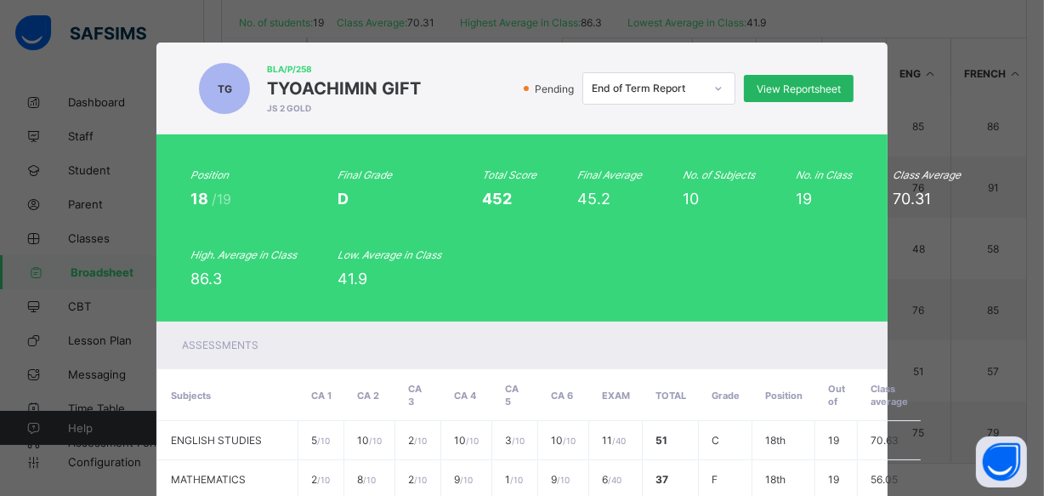
click at [789, 88] on span "View Reportsheet" at bounding box center [799, 88] width 84 height 13
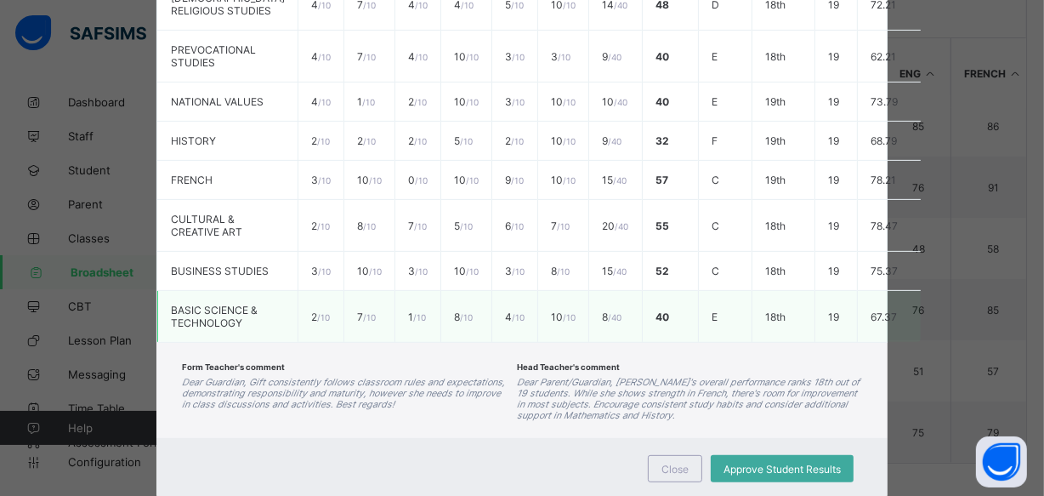
scroll to position [599, 0]
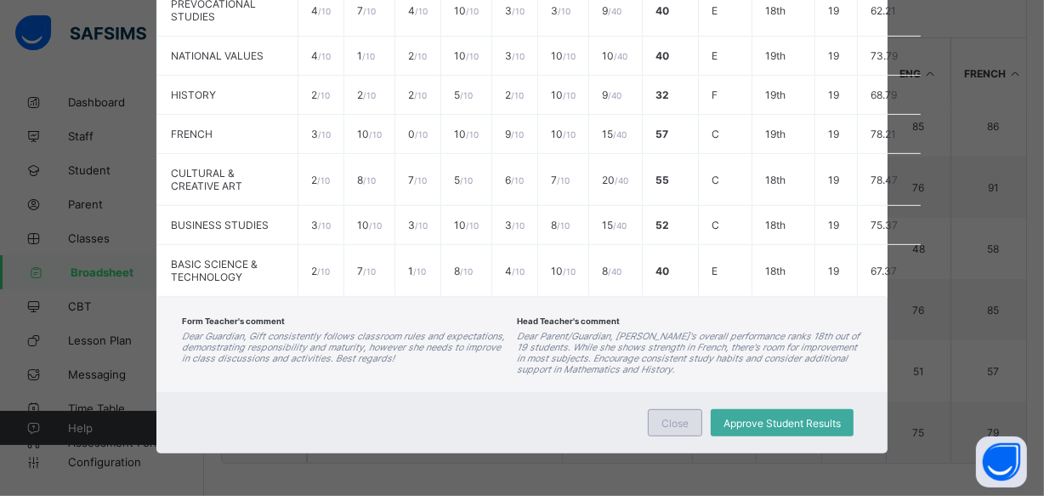
click at [670, 424] on span "Close" at bounding box center [674, 423] width 27 height 13
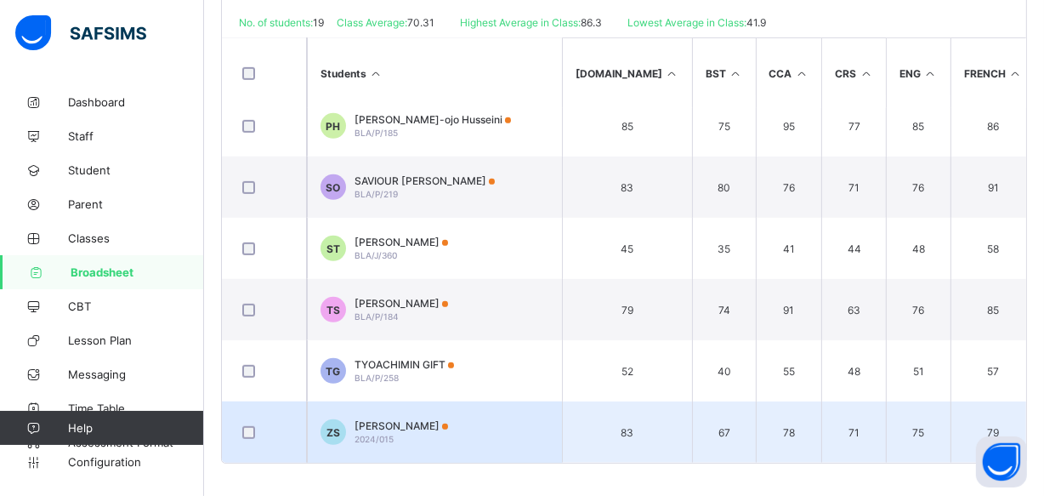
click at [487, 433] on td "ZS Zainab Shaibu 2024/015" at bounding box center [434, 431] width 255 height 61
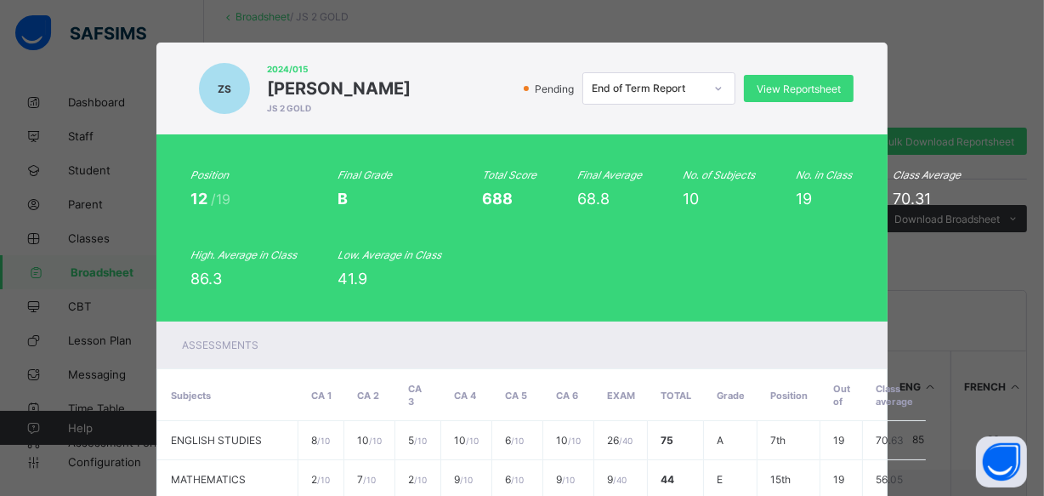
scroll to position [0, 0]
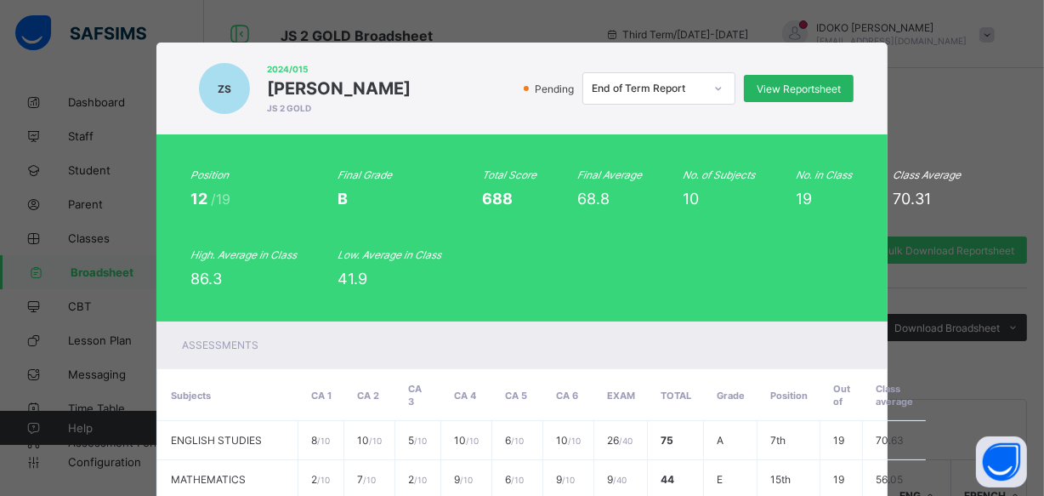
click at [807, 87] on span "View Reportsheet" at bounding box center [799, 88] width 84 height 13
click at [779, 86] on span "View Reportsheet" at bounding box center [799, 88] width 84 height 13
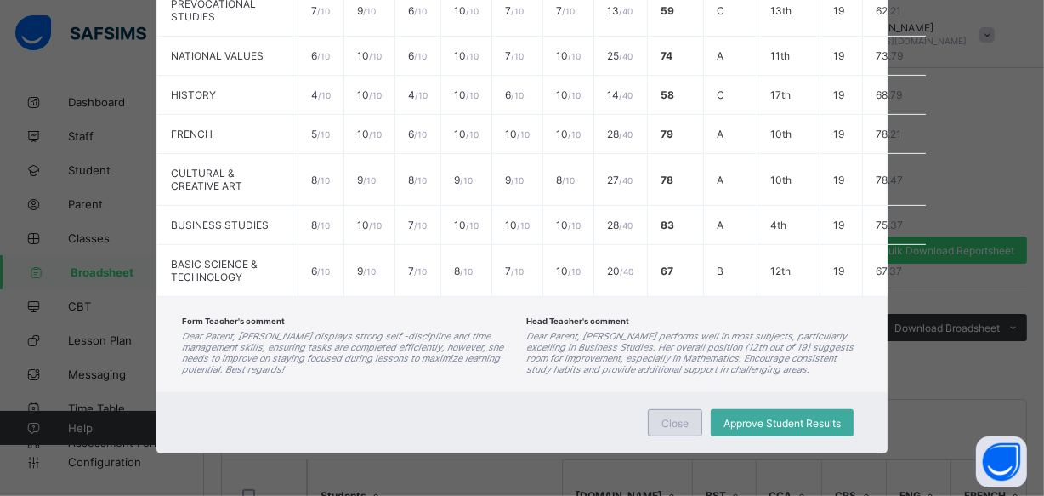
click at [679, 418] on span "Close" at bounding box center [674, 423] width 27 height 13
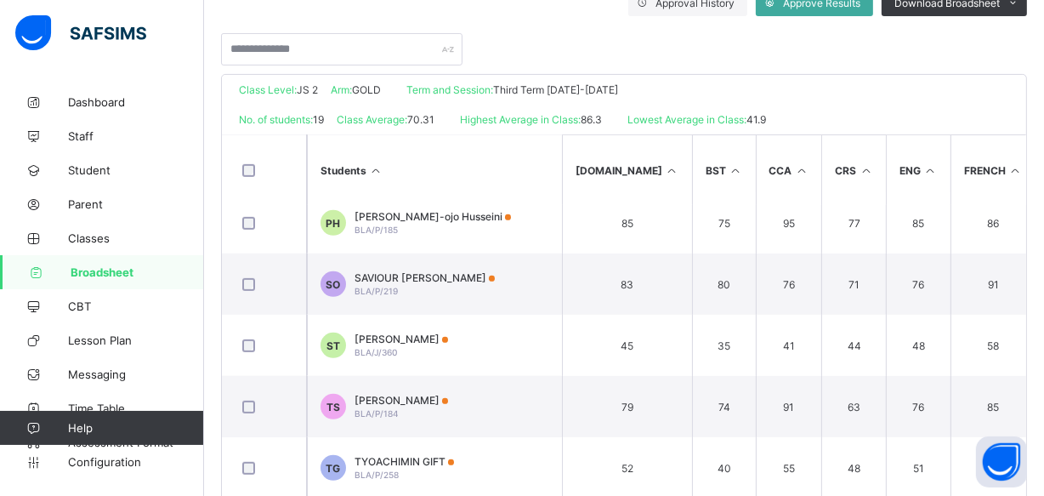
scroll to position [356, 0]
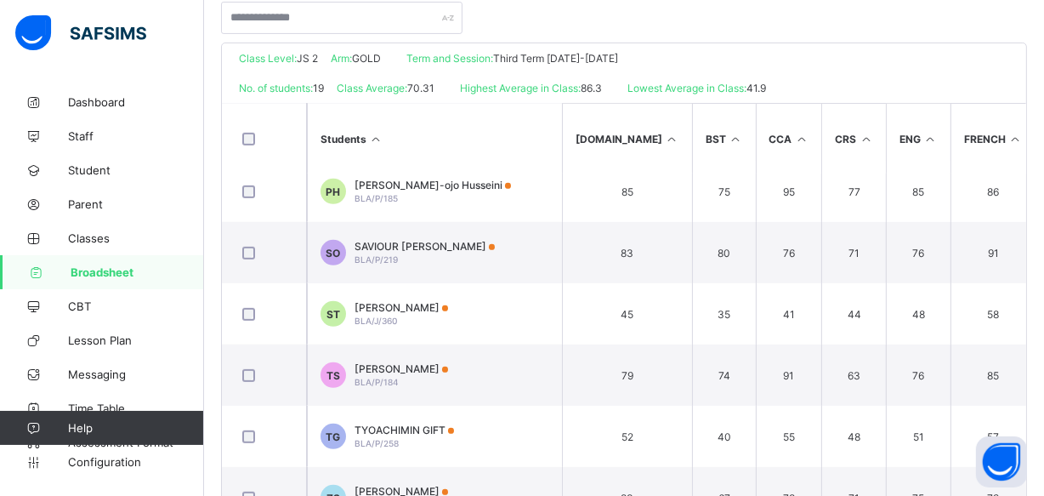
click at [376, 137] on icon at bounding box center [376, 139] width 14 height 13
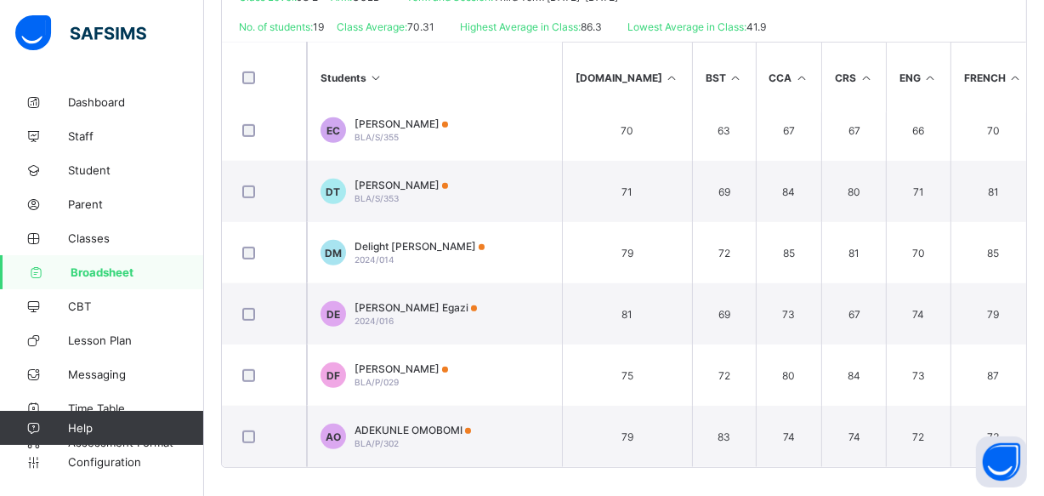
scroll to position [422, 0]
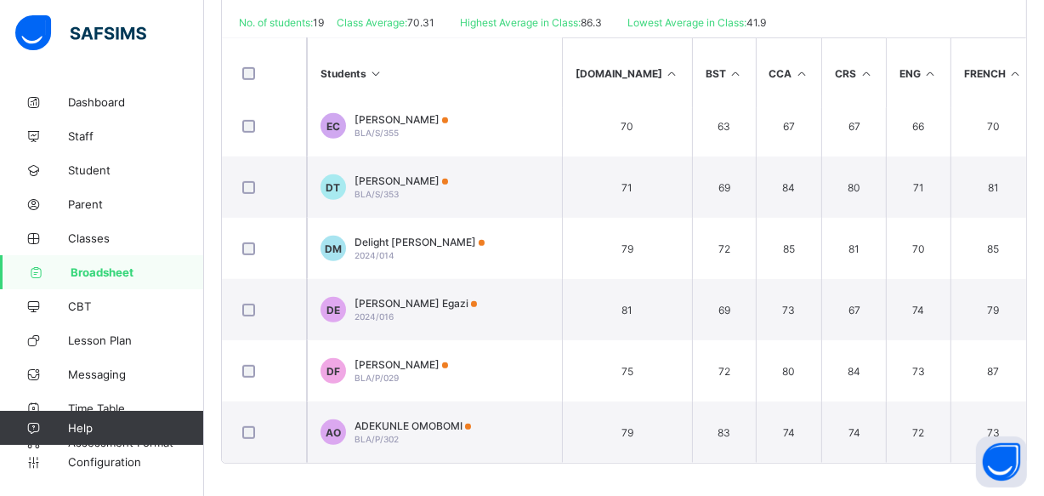
click at [372, 71] on icon at bounding box center [376, 73] width 14 height 13
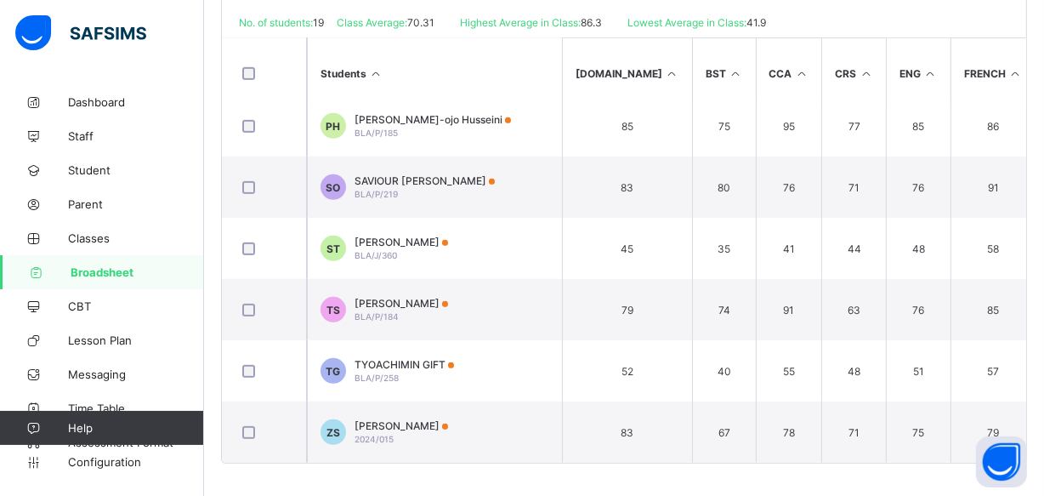
click at [373, 71] on icon at bounding box center [376, 73] width 14 height 13
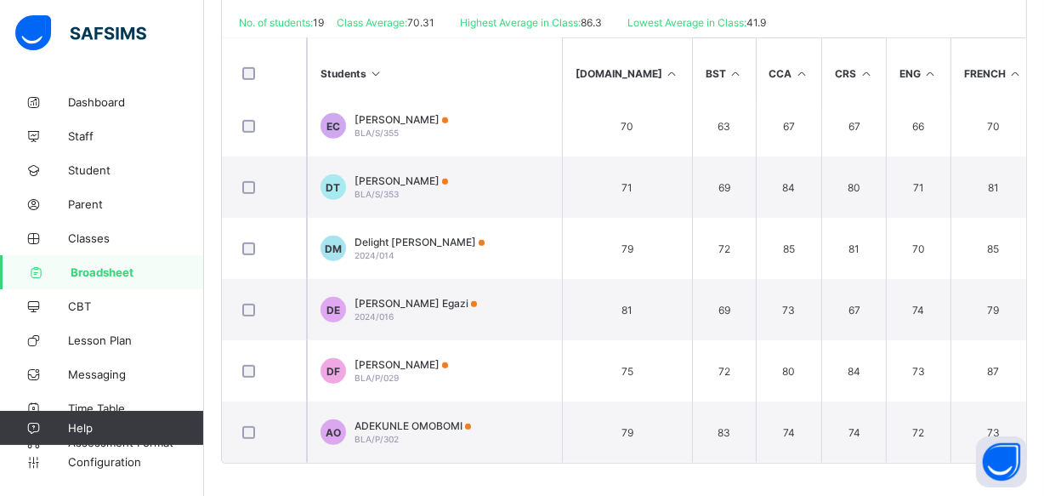
click at [373, 71] on icon at bounding box center [376, 73] width 14 height 13
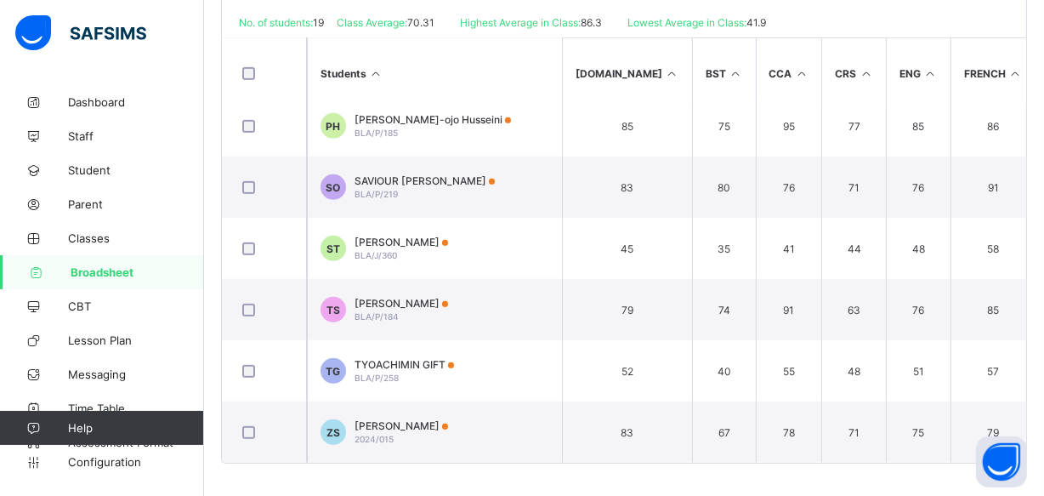
click at [375, 72] on icon at bounding box center [376, 73] width 14 height 13
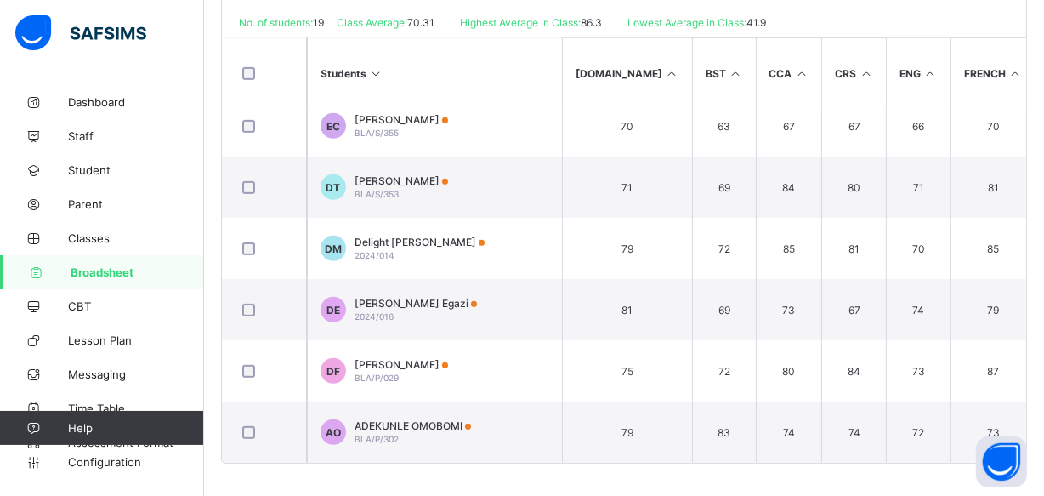
click at [375, 72] on icon at bounding box center [376, 73] width 14 height 13
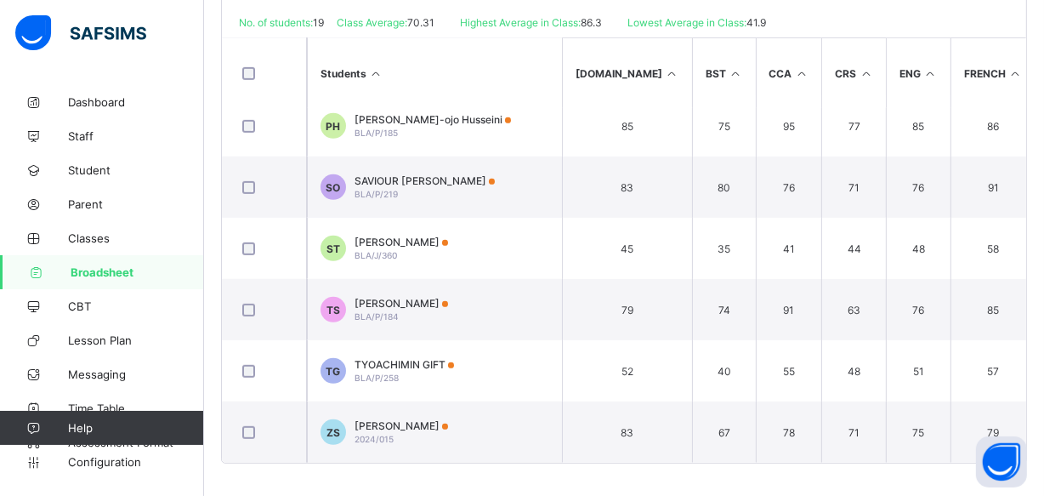
click at [375, 72] on icon at bounding box center [376, 73] width 14 height 13
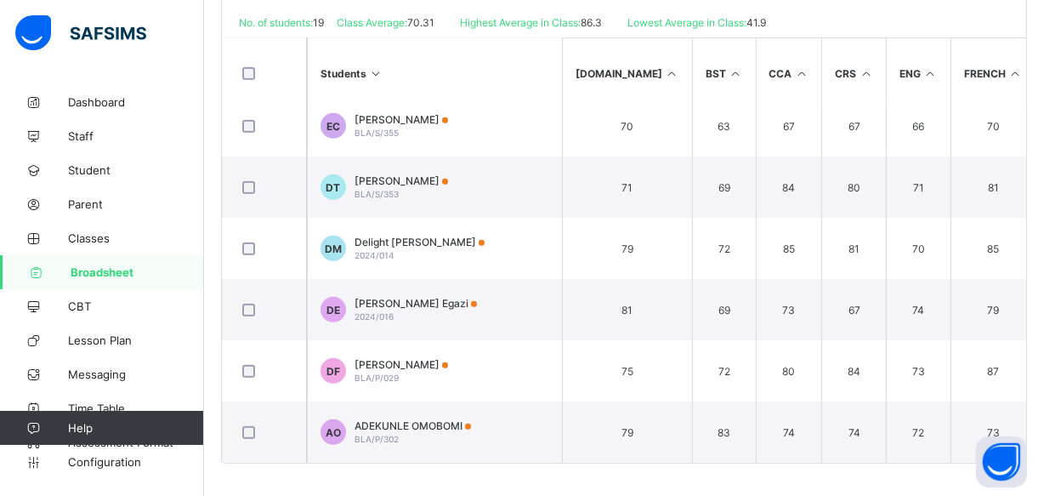
click at [375, 72] on icon at bounding box center [376, 73] width 14 height 13
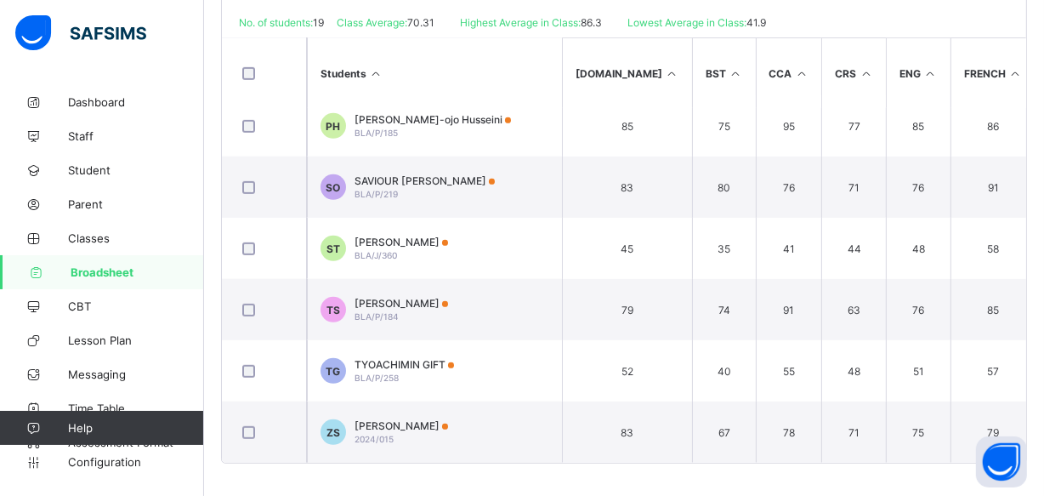
click at [375, 72] on icon at bounding box center [376, 73] width 14 height 13
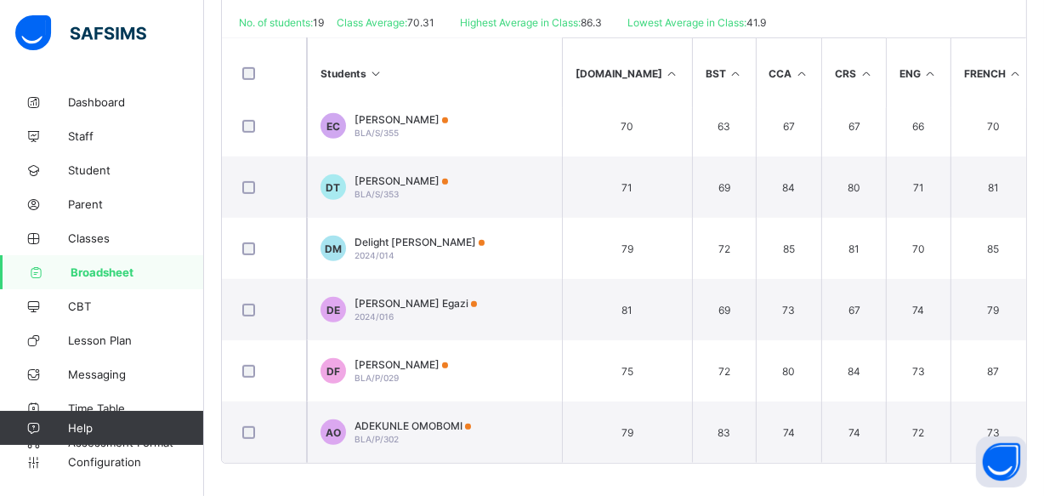
click at [375, 72] on icon at bounding box center [376, 73] width 14 height 13
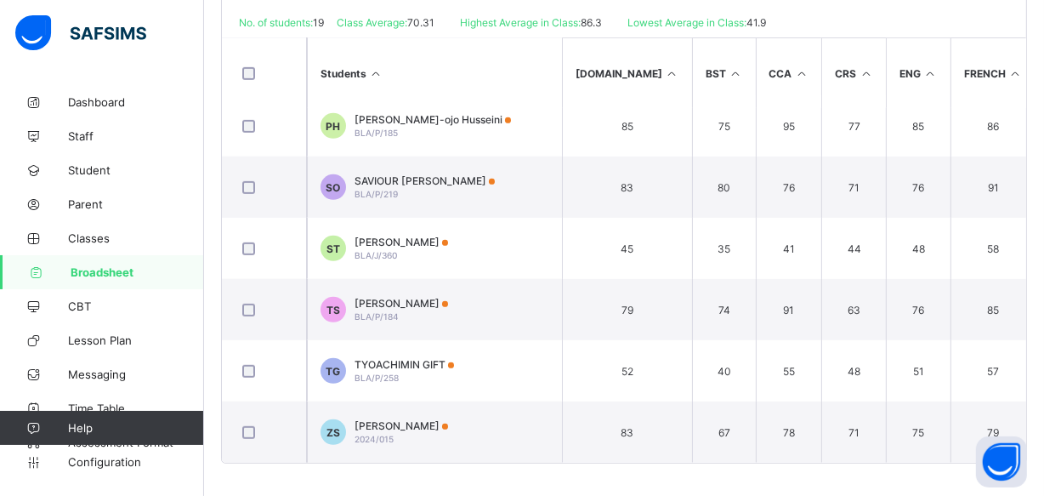
click at [375, 72] on icon at bounding box center [376, 73] width 14 height 13
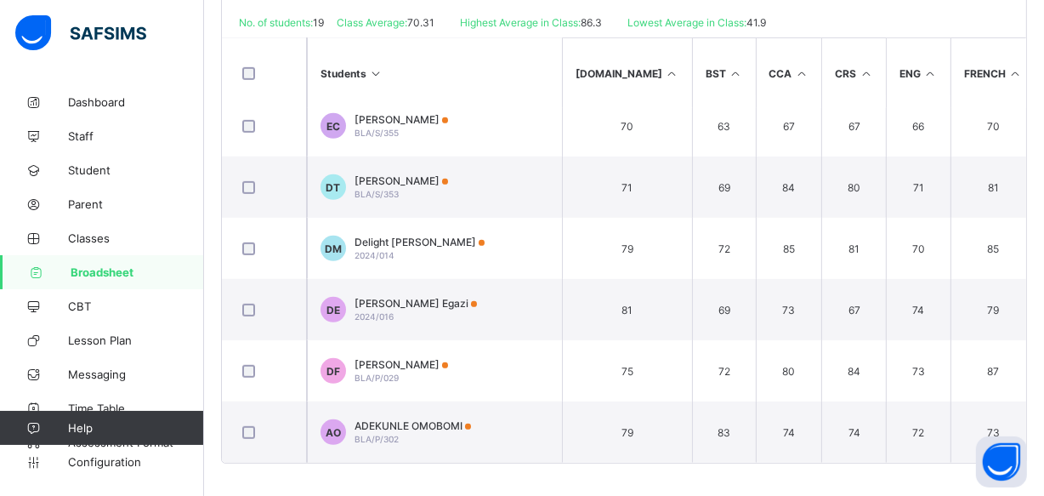
click at [375, 72] on icon at bounding box center [376, 73] width 14 height 13
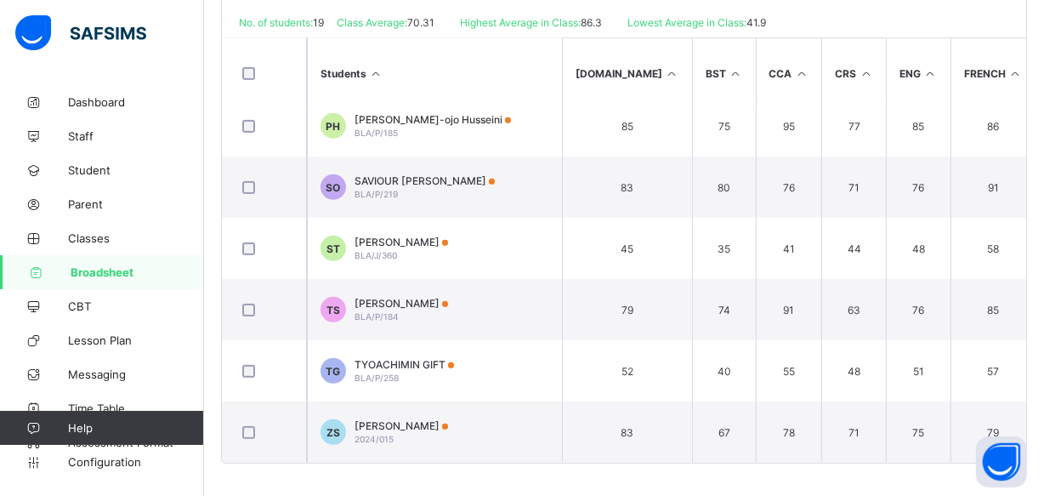
click at [375, 72] on icon at bounding box center [376, 73] width 14 height 13
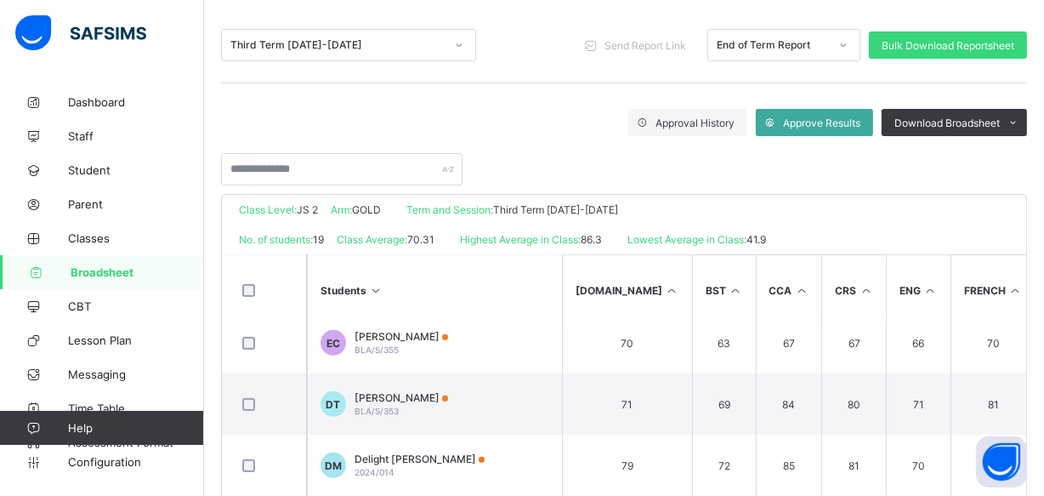
scroll to position [174, 0]
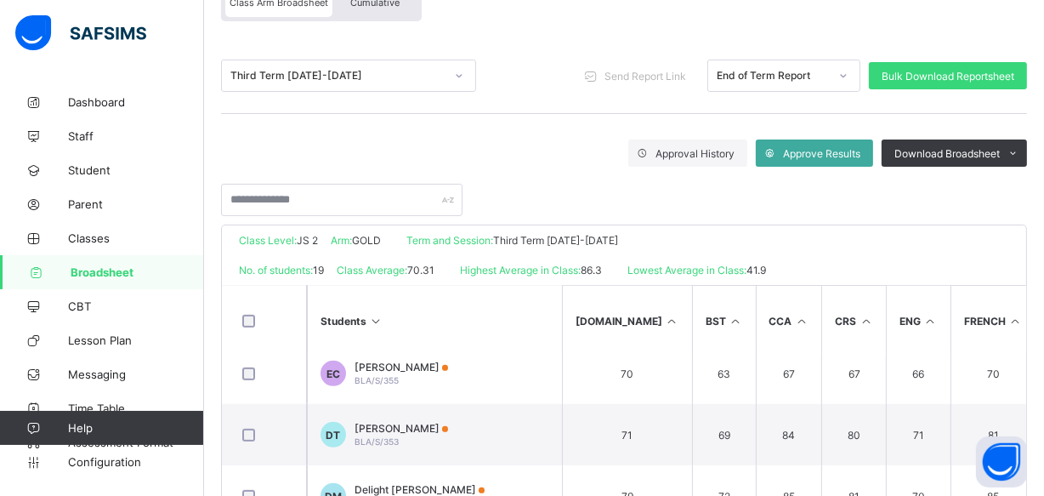
click at [88, 274] on span "Broadsheet" at bounding box center [137, 272] width 133 height 14
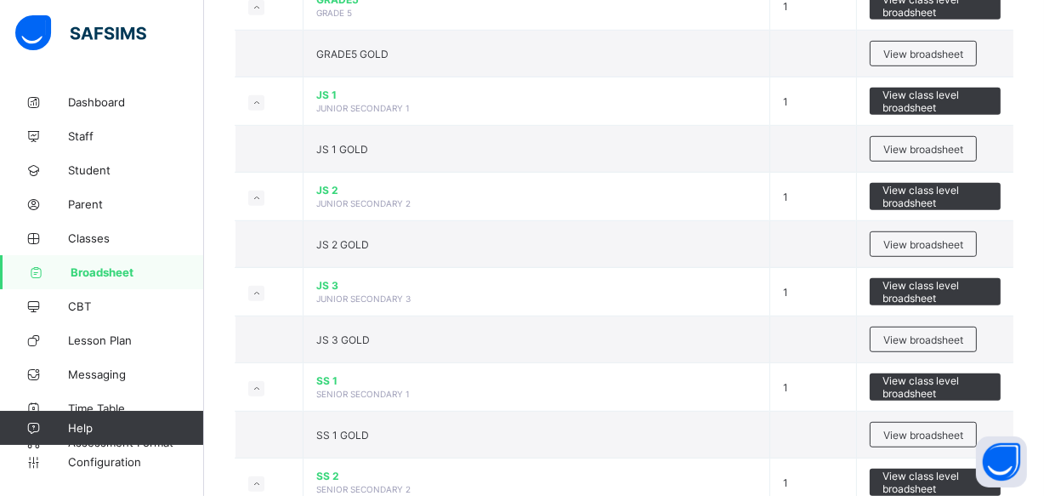
scroll to position [1007, 0]
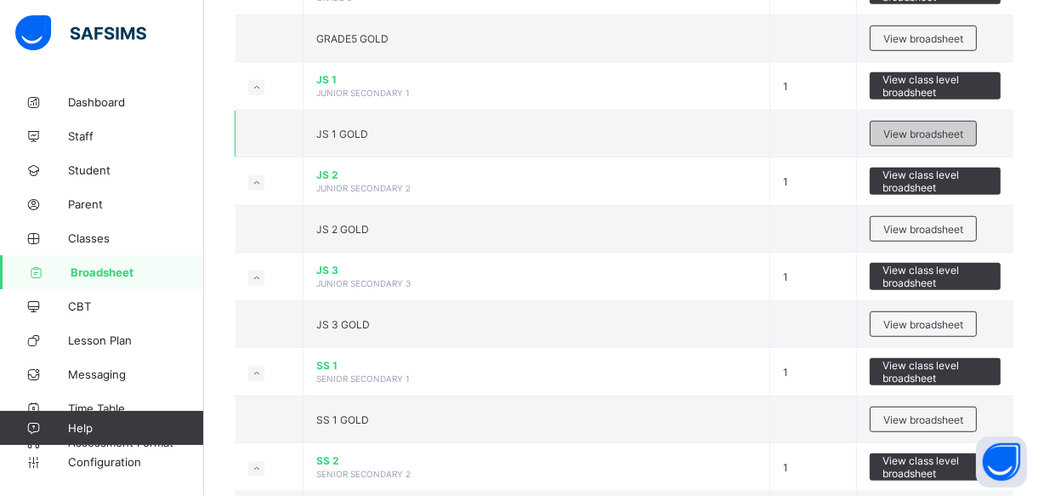
click at [952, 128] on span "View broadsheet" at bounding box center [923, 134] width 80 height 13
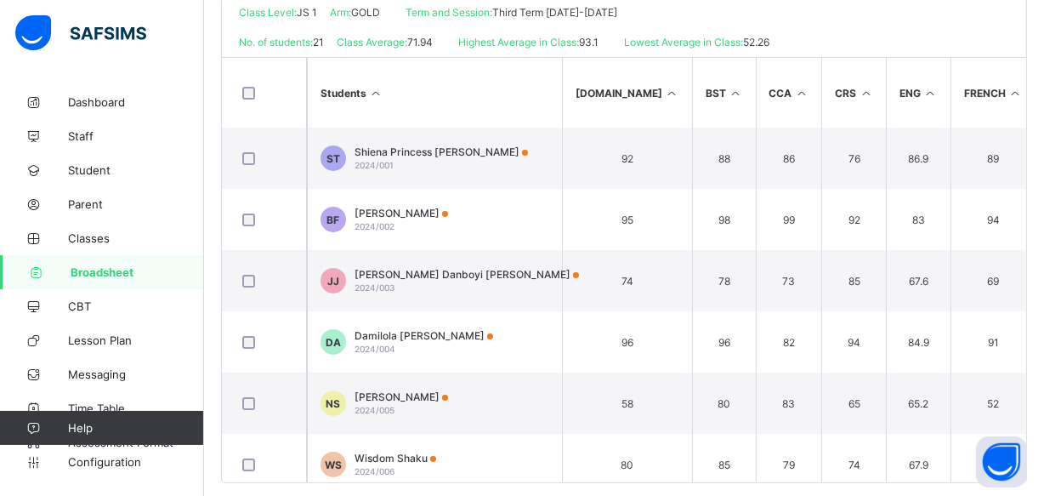
scroll to position [422, 0]
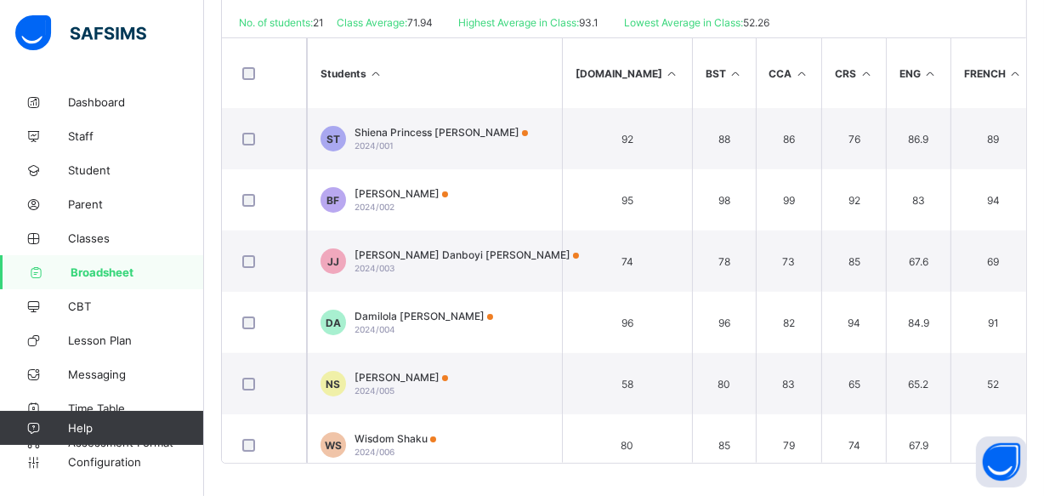
click at [374, 70] on icon at bounding box center [376, 73] width 14 height 13
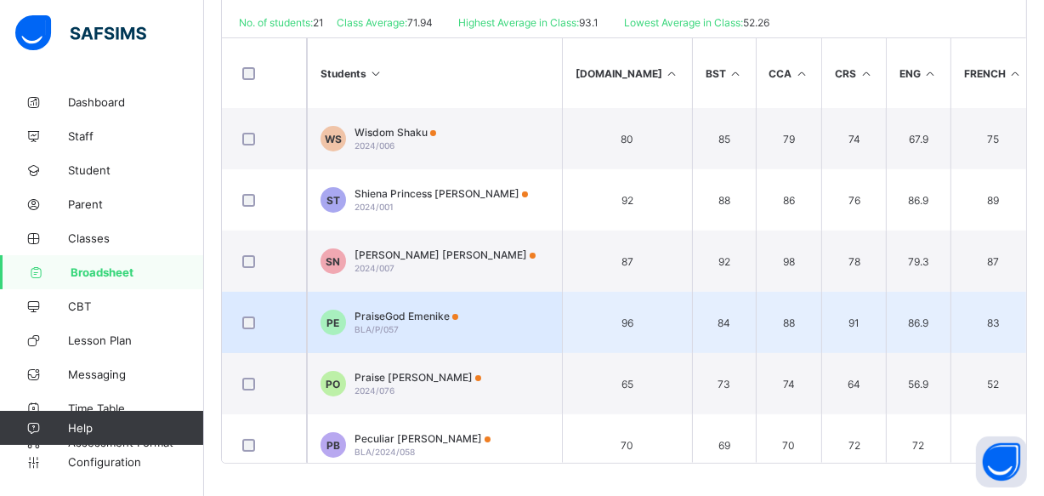
click at [407, 313] on span "PraiseGod Emenike" at bounding box center [407, 315] width 104 height 13
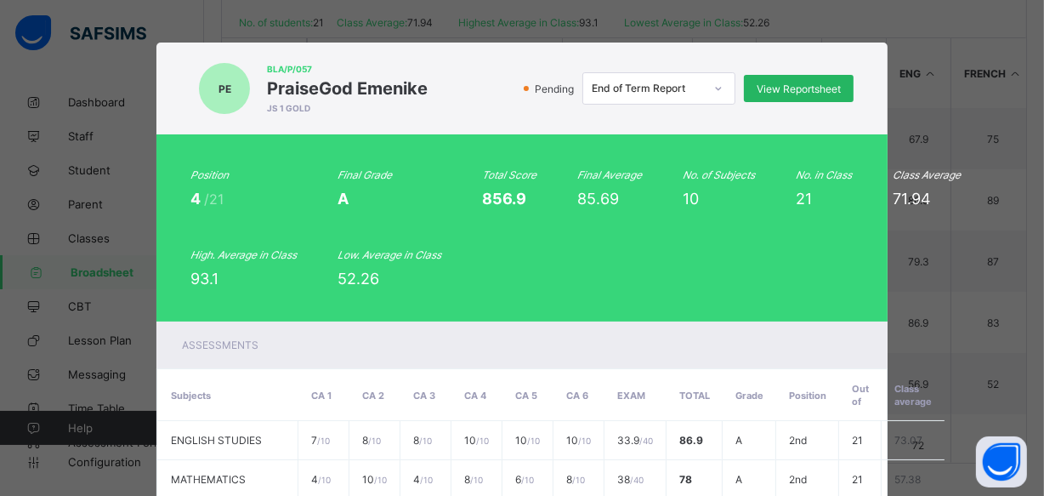
click at [763, 79] on div "View Reportsheet" at bounding box center [799, 88] width 110 height 27
click at [774, 89] on span "View Reportsheet" at bounding box center [799, 88] width 84 height 13
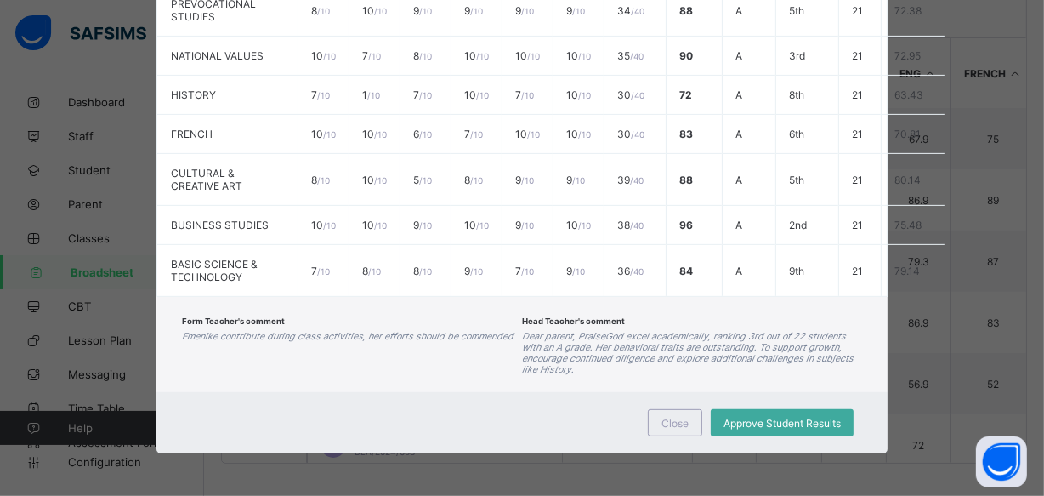
scroll to position [611, 0]
click at [680, 417] on span "Close" at bounding box center [674, 423] width 27 height 13
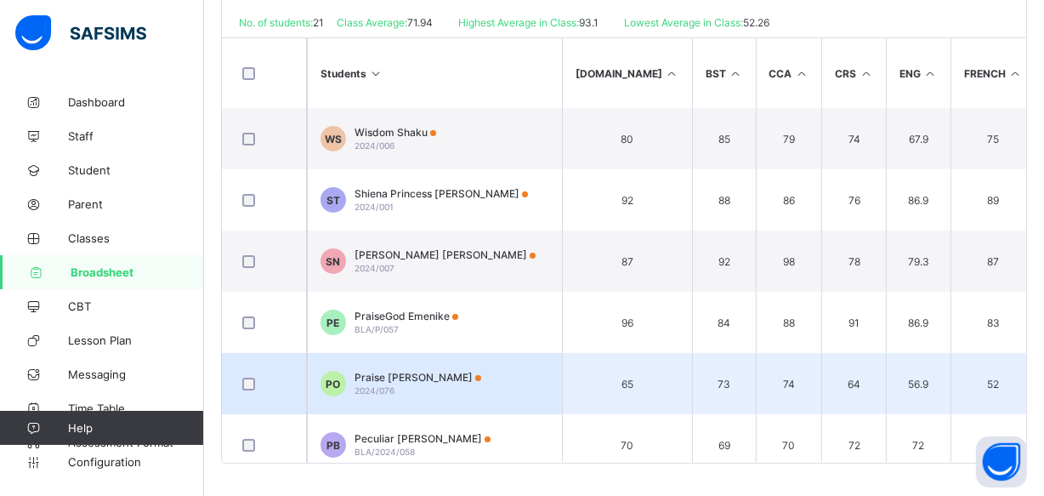
click at [474, 386] on div "Praise Emmanuel Opaluwa 2024/076" at bounding box center [418, 384] width 127 height 26
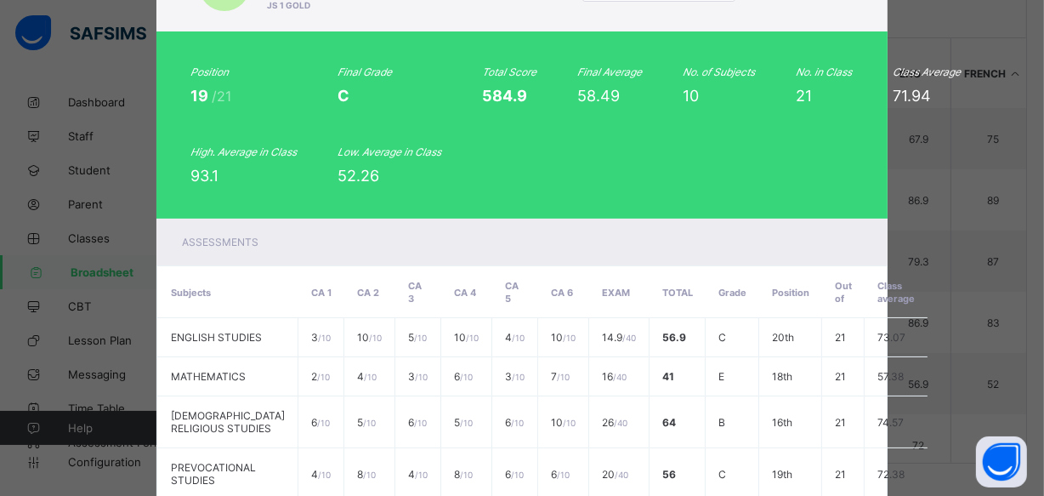
scroll to position [0, 0]
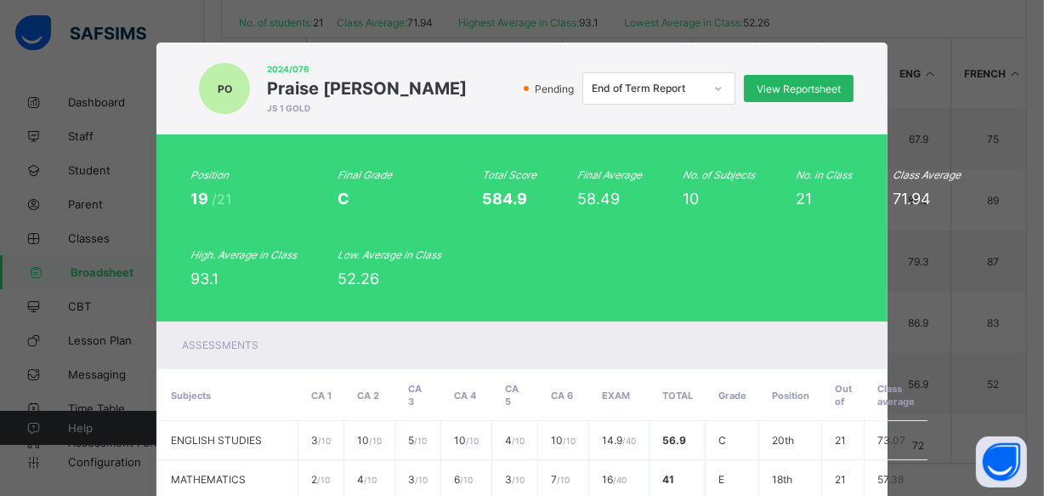
click at [780, 87] on span "View Reportsheet" at bounding box center [799, 88] width 84 height 13
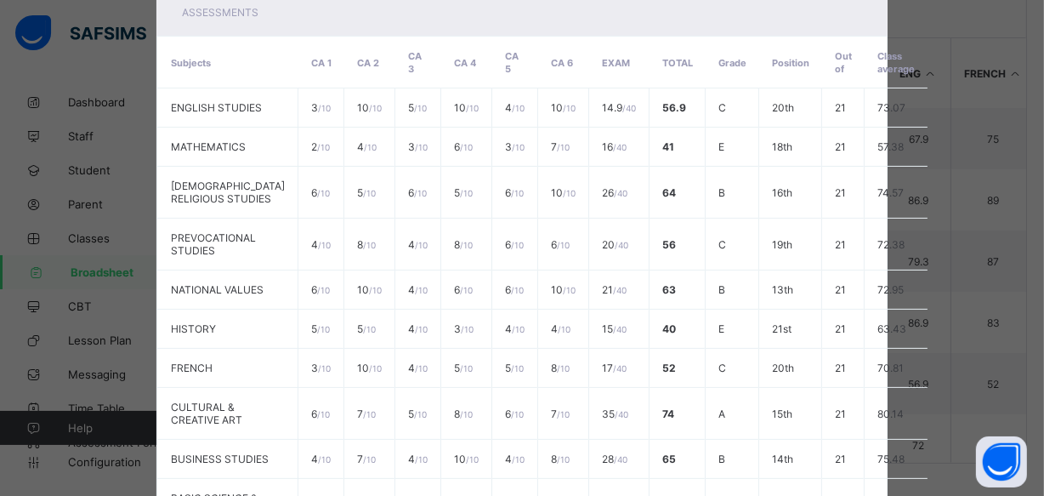
scroll to position [599, 0]
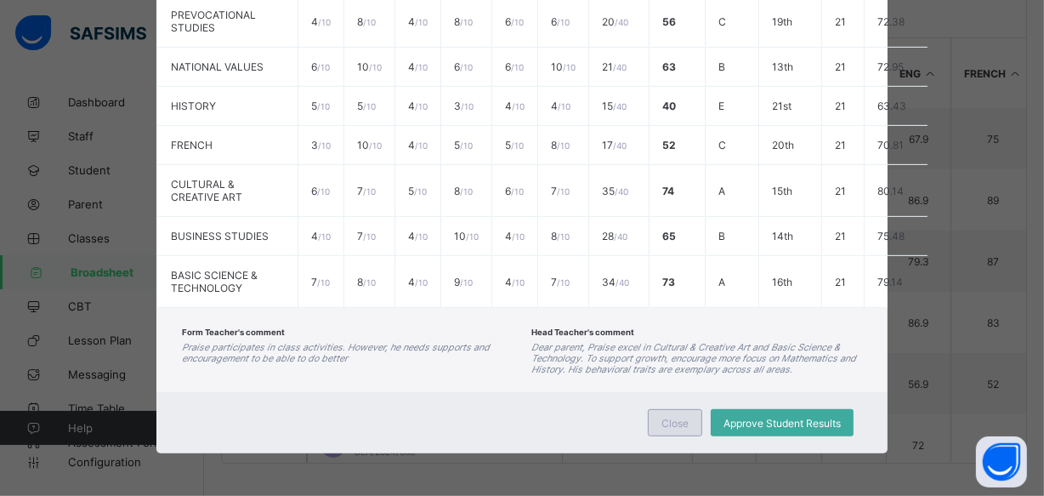
click at [682, 424] on span "Close" at bounding box center [674, 423] width 27 height 13
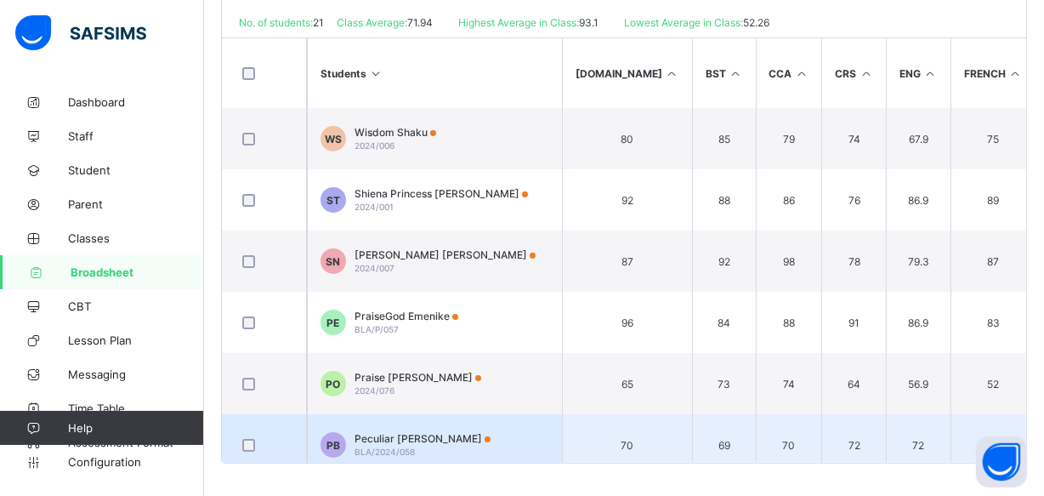
click at [425, 434] on span "Peculiar Benjamin" at bounding box center [423, 438] width 136 height 13
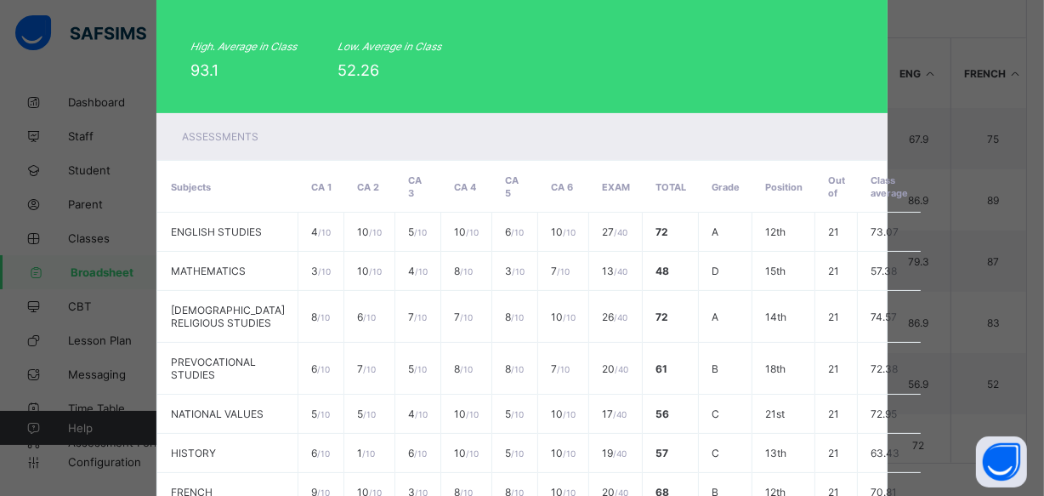
scroll to position [0, 0]
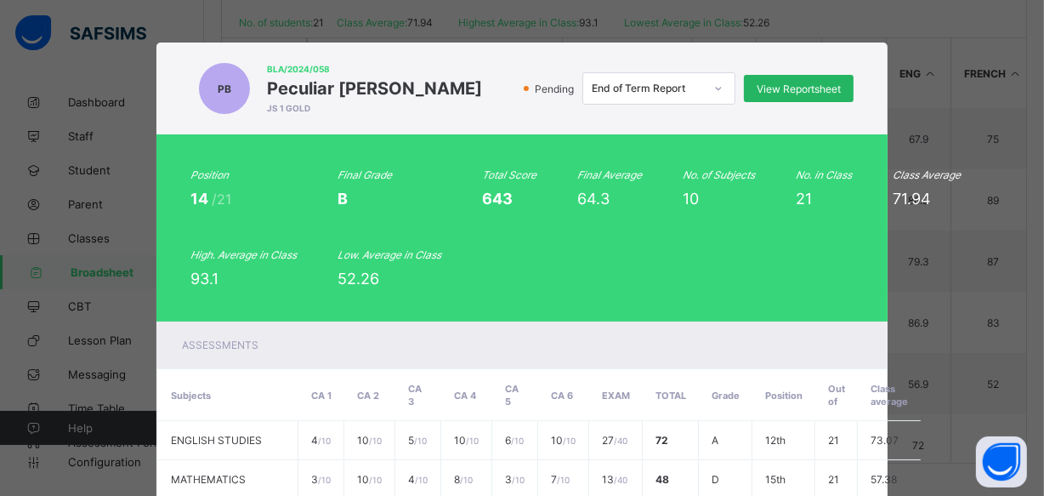
click at [772, 86] on span "View Reportsheet" at bounding box center [799, 88] width 84 height 13
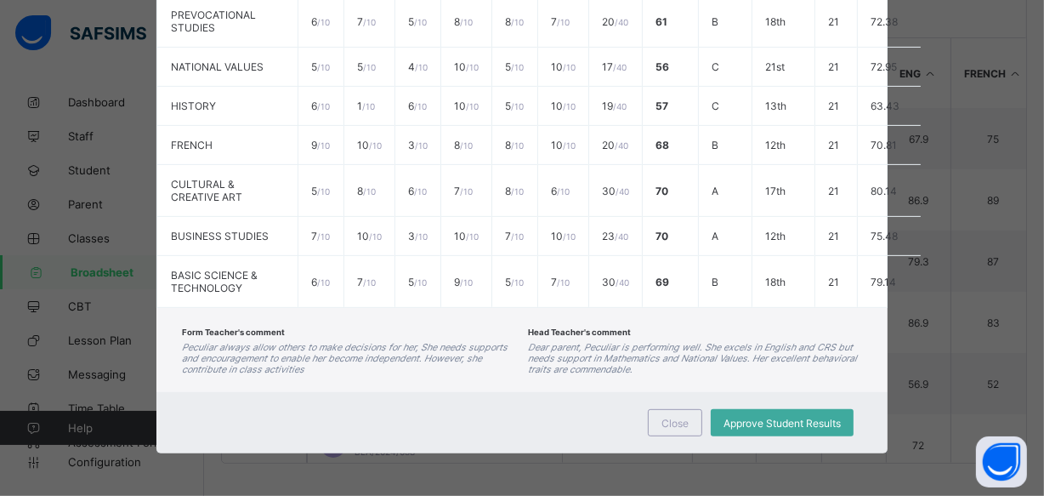
scroll to position [587, 0]
click at [676, 425] on span "Close" at bounding box center [674, 423] width 27 height 13
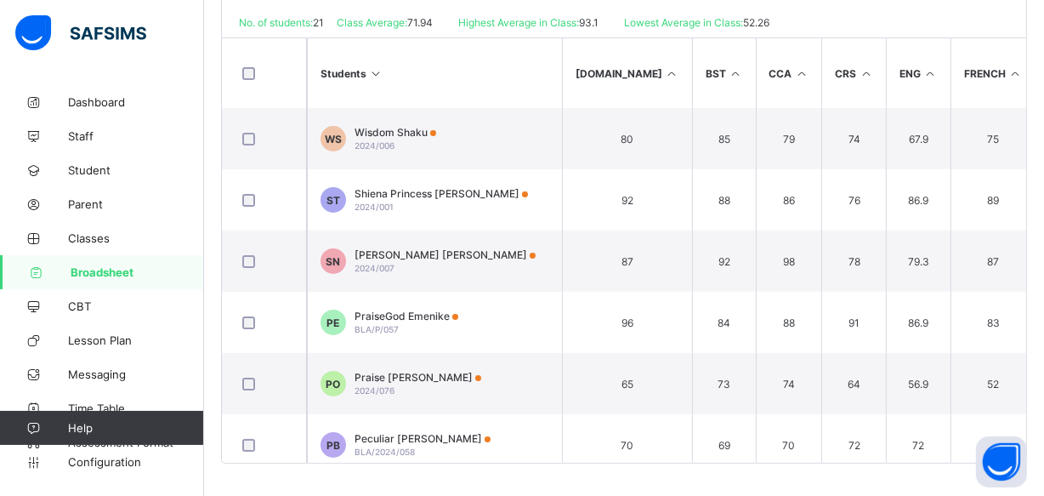
click at [122, 272] on span "Broadsheet" at bounding box center [137, 272] width 133 height 14
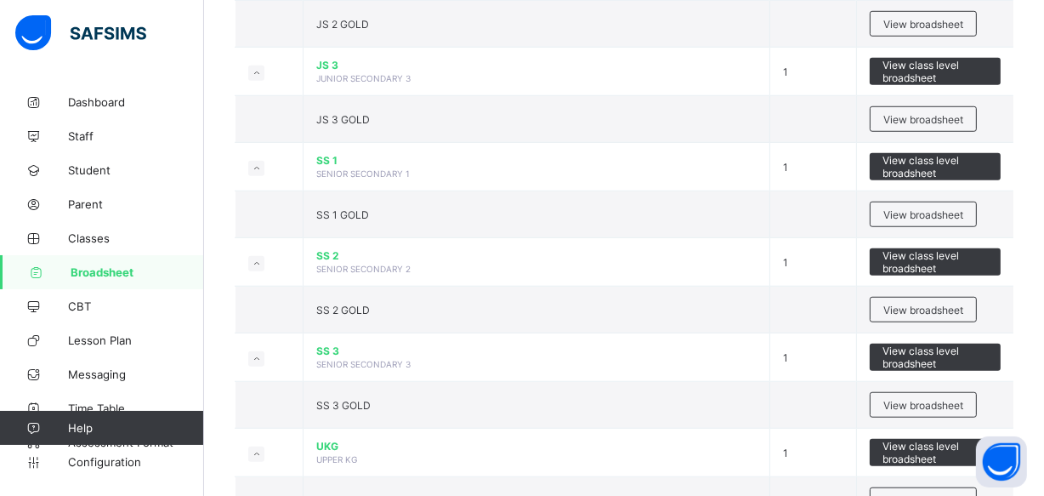
scroll to position [1279, 0]
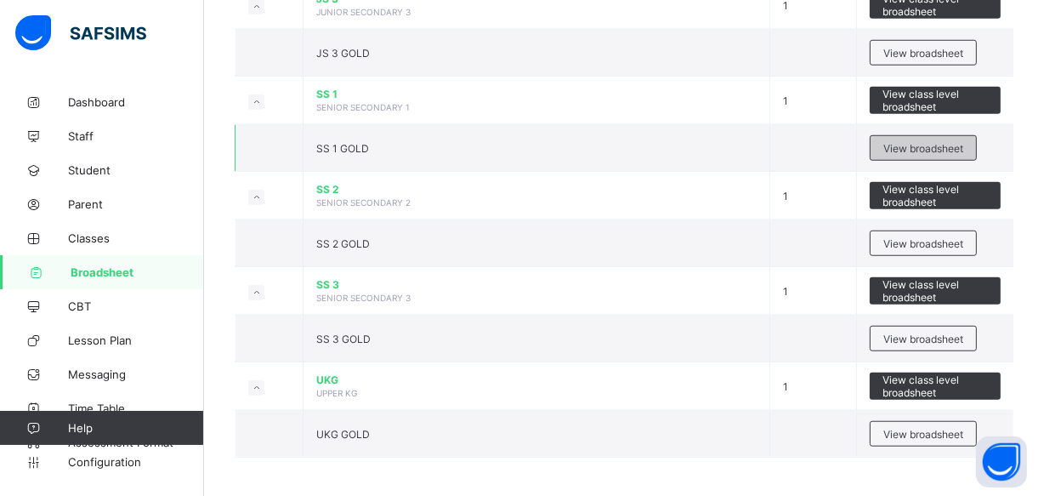
click at [898, 145] on span "View broadsheet" at bounding box center [923, 148] width 80 height 13
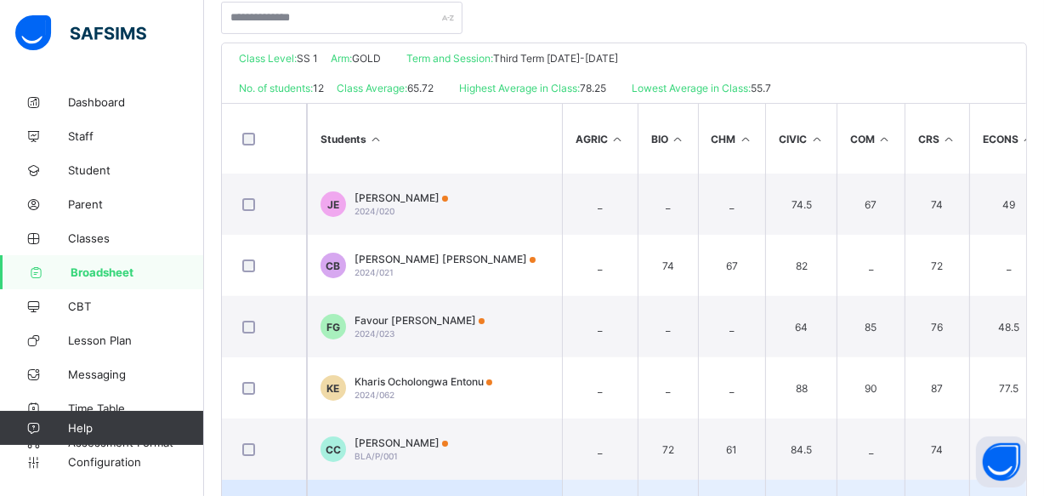
scroll to position [387, 0]
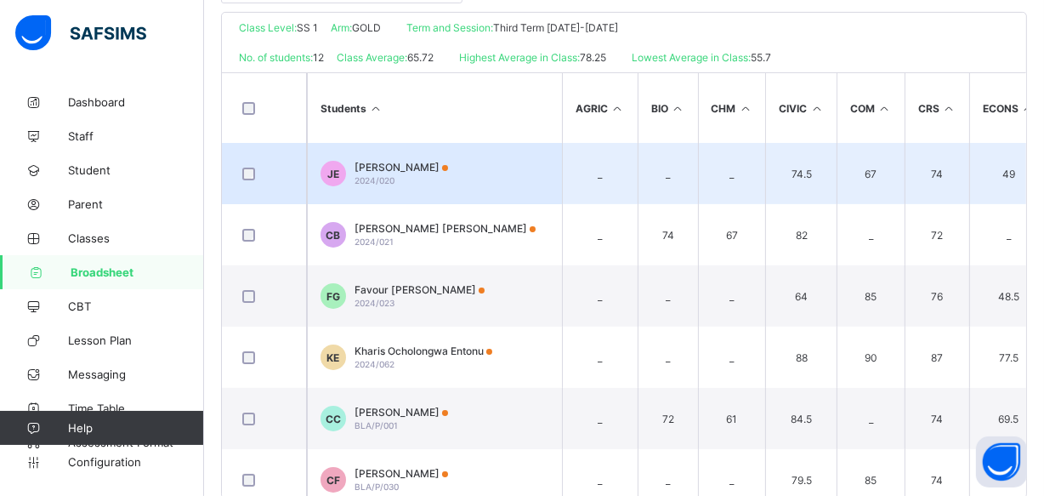
click at [448, 170] on span "Jephthah Odafe Ehianu" at bounding box center [402, 167] width 94 height 13
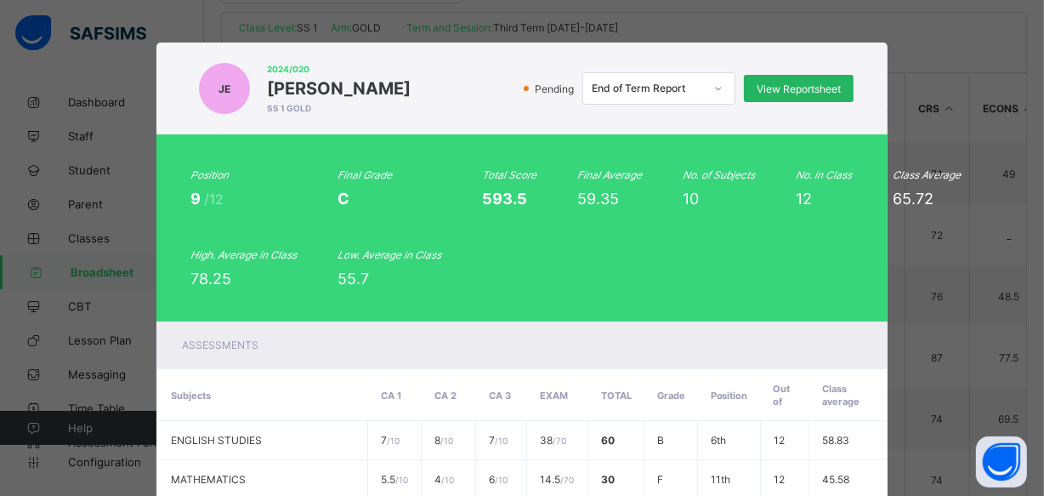
click at [798, 93] on span "View Reportsheet" at bounding box center [799, 88] width 84 height 13
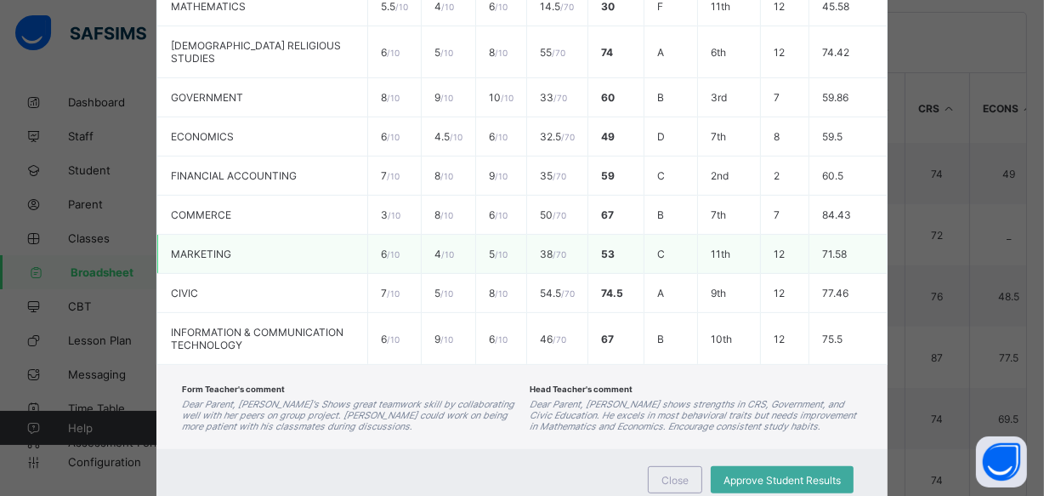
scroll to position [513, 0]
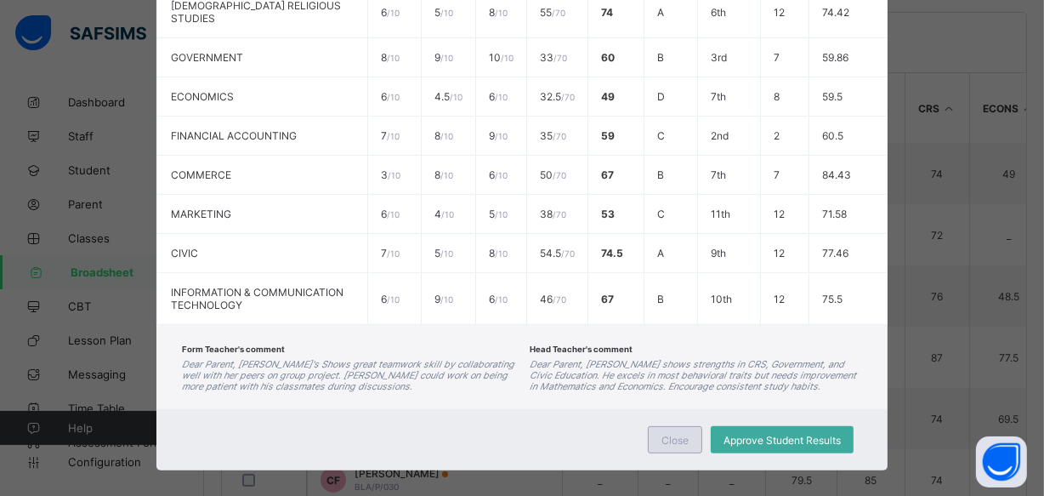
click at [677, 434] on span "Close" at bounding box center [674, 440] width 27 height 13
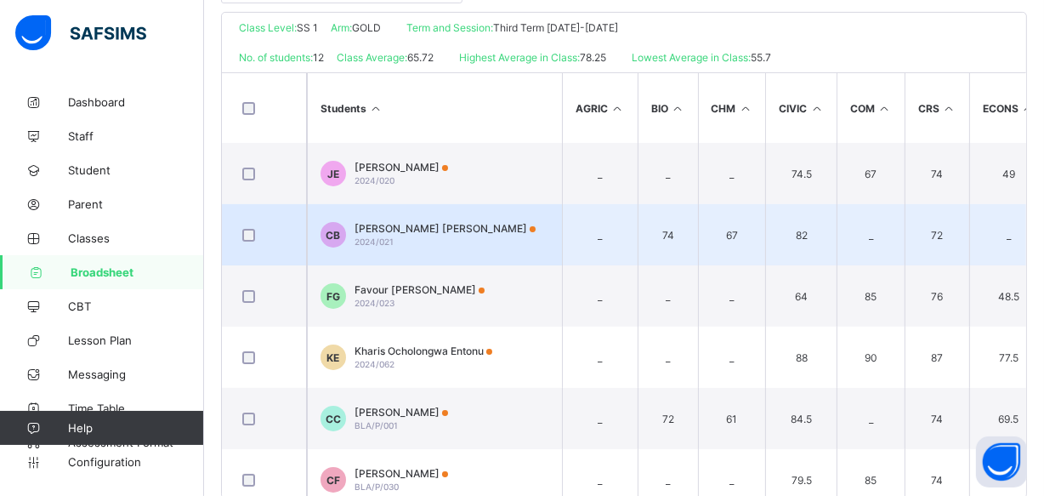
click at [410, 240] on div "Christabel Shekwoyemi Bawa 2024/021" at bounding box center [445, 235] width 181 height 26
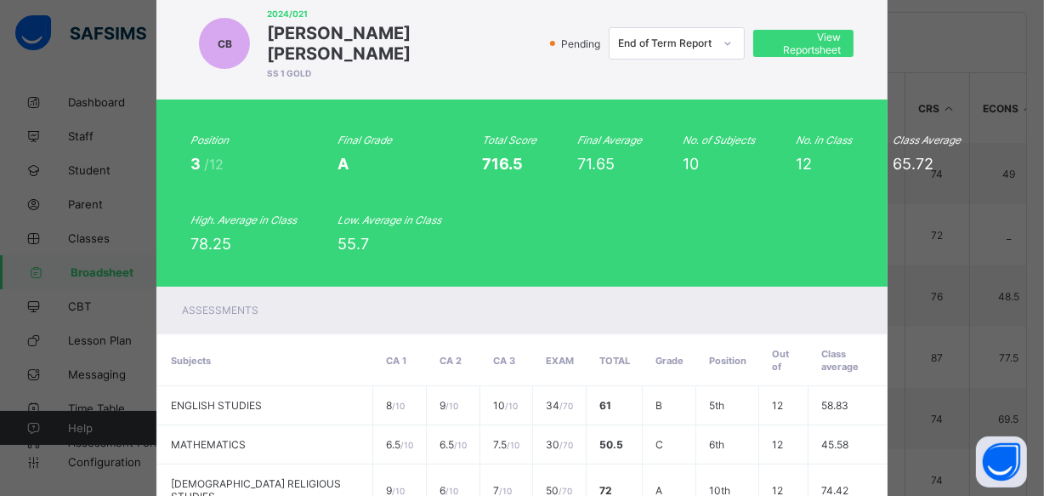
scroll to position [0, 0]
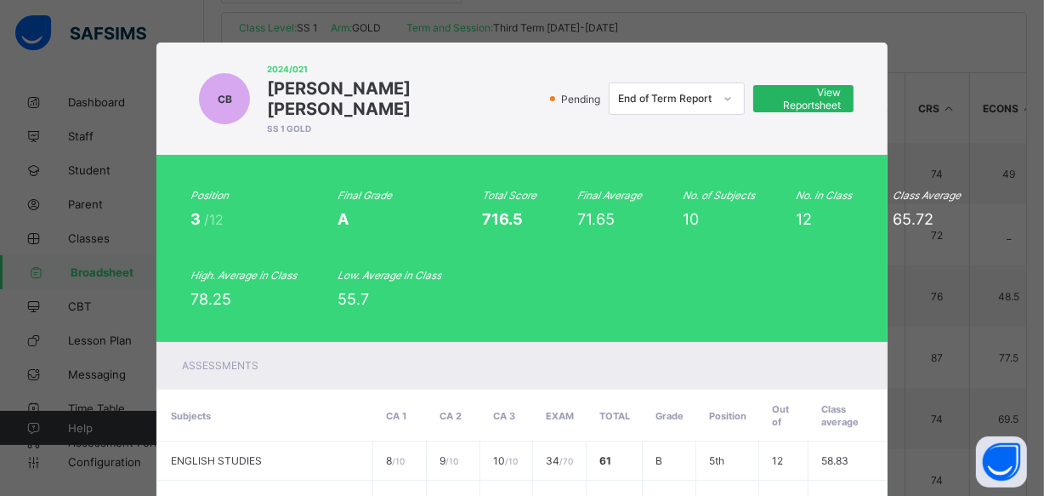
click at [766, 86] on span "View Reportsheet" at bounding box center [803, 99] width 75 height 26
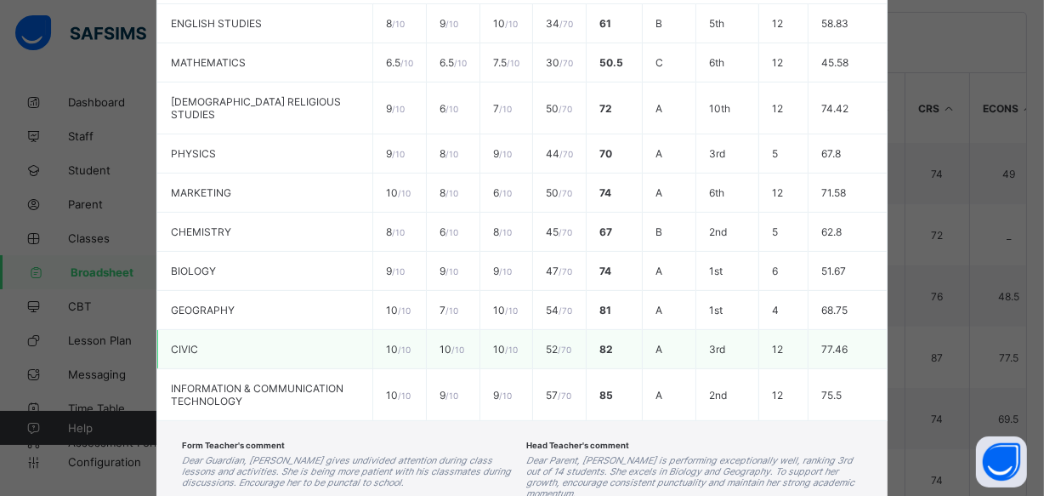
scroll to position [525, 0]
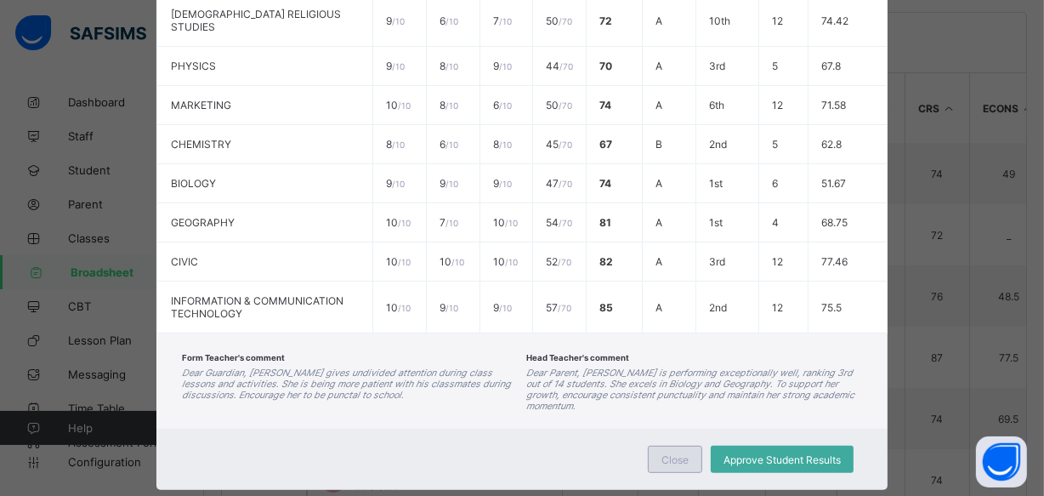
click at [673, 453] on span "Close" at bounding box center [674, 459] width 27 height 13
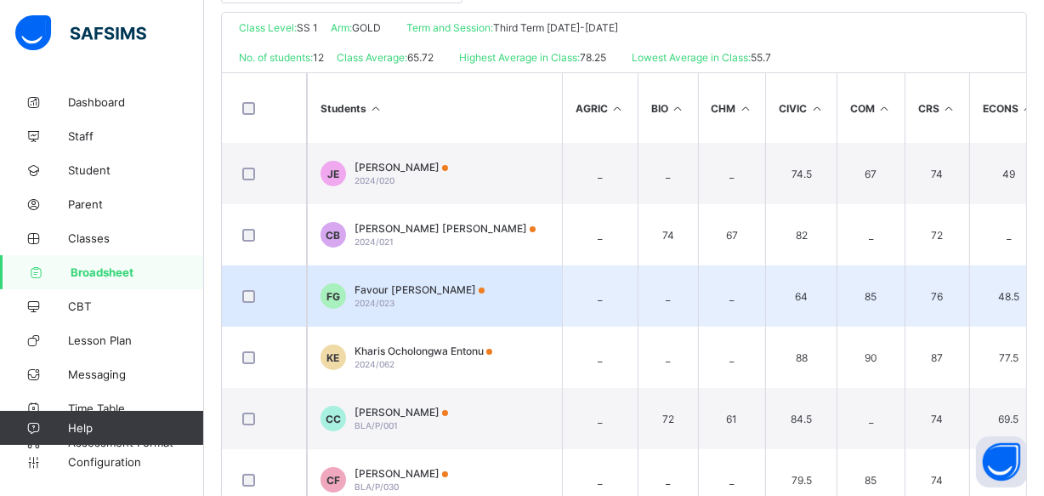
click at [428, 303] on div "Favour Gabriel 2024/023" at bounding box center [420, 296] width 130 height 26
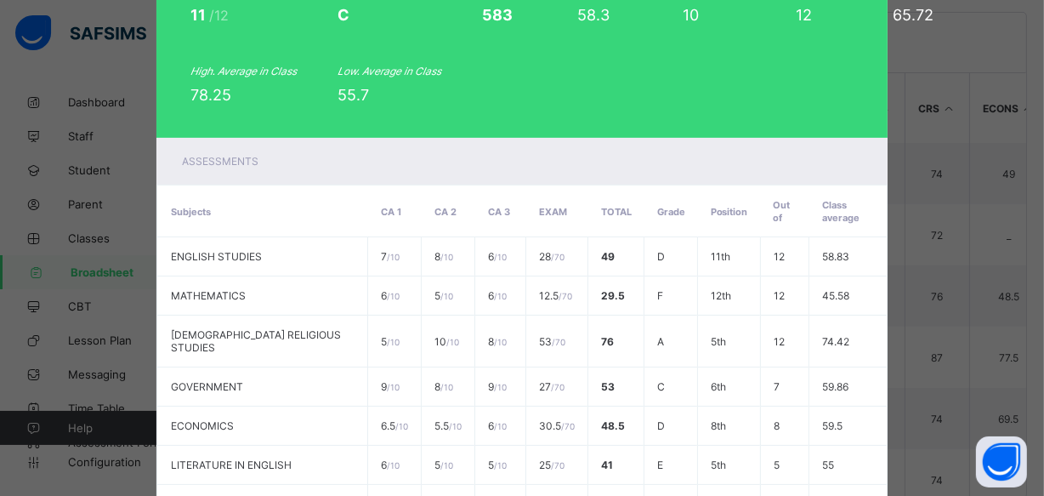
scroll to position [0, 0]
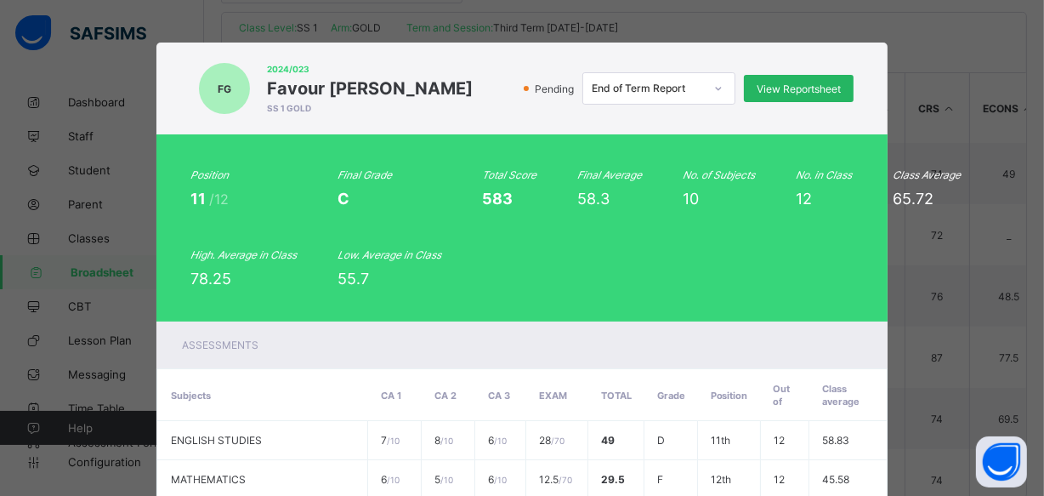
click at [780, 88] on span "View Reportsheet" at bounding box center [799, 88] width 84 height 13
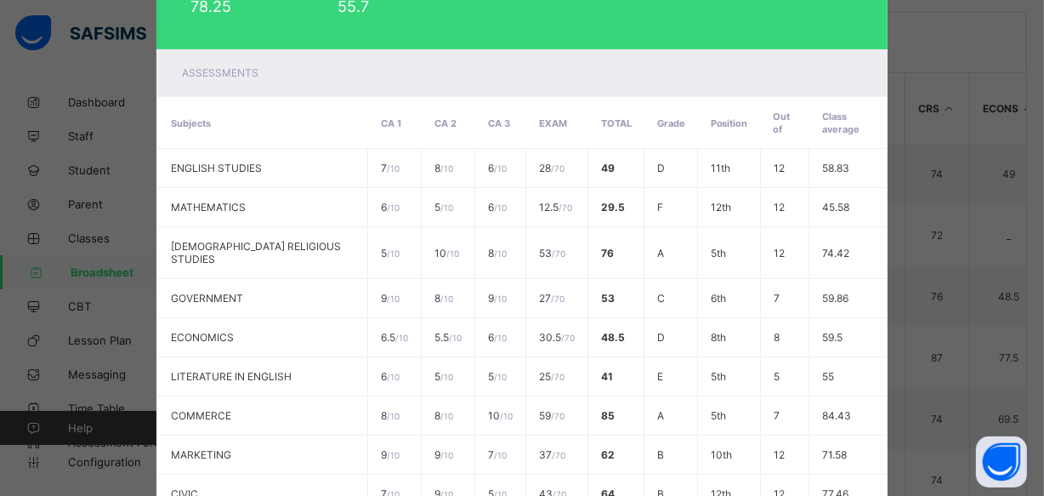
scroll to position [525, 0]
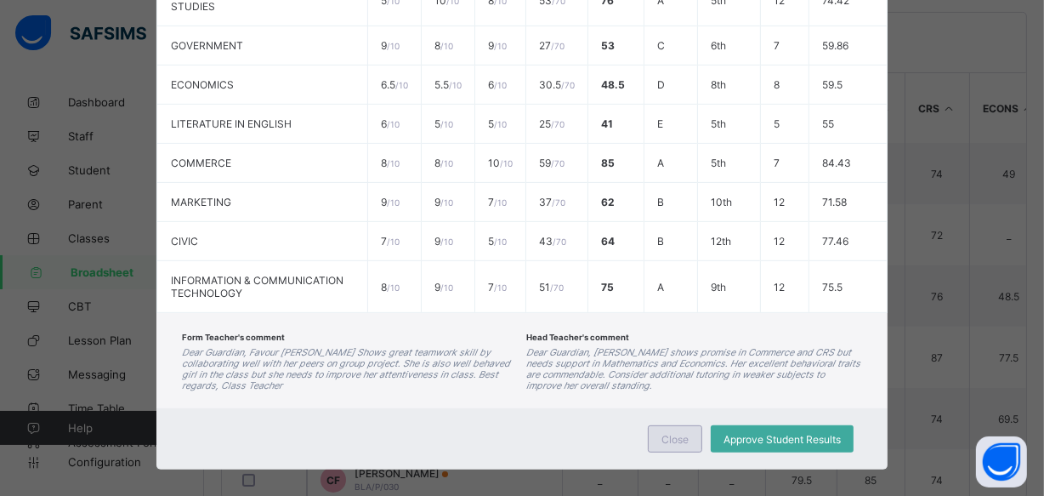
click at [656, 425] on div "Close" at bounding box center [675, 438] width 54 height 27
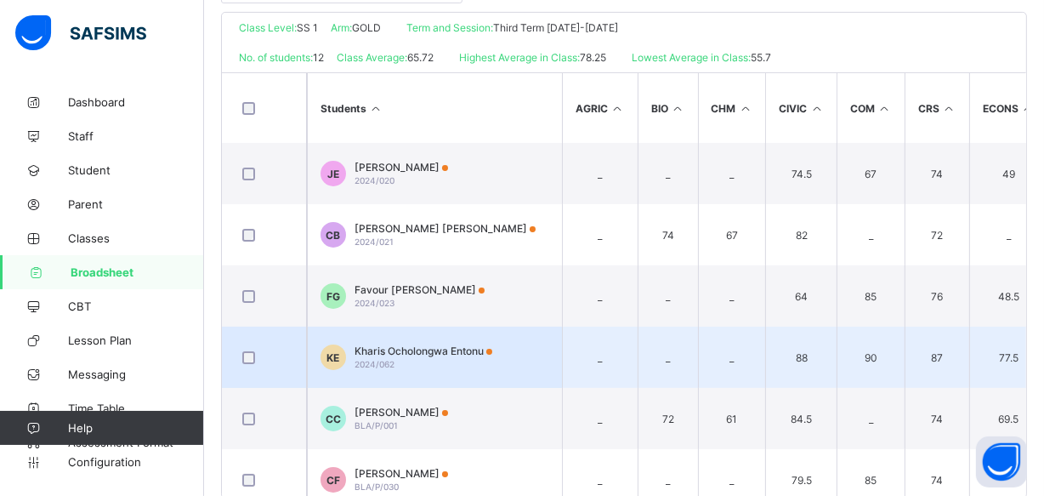
click at [399, 356] on div "Kharis Ocholongwa Entonu 2024/062" at bounding box center [424, 357] width 138 height 26
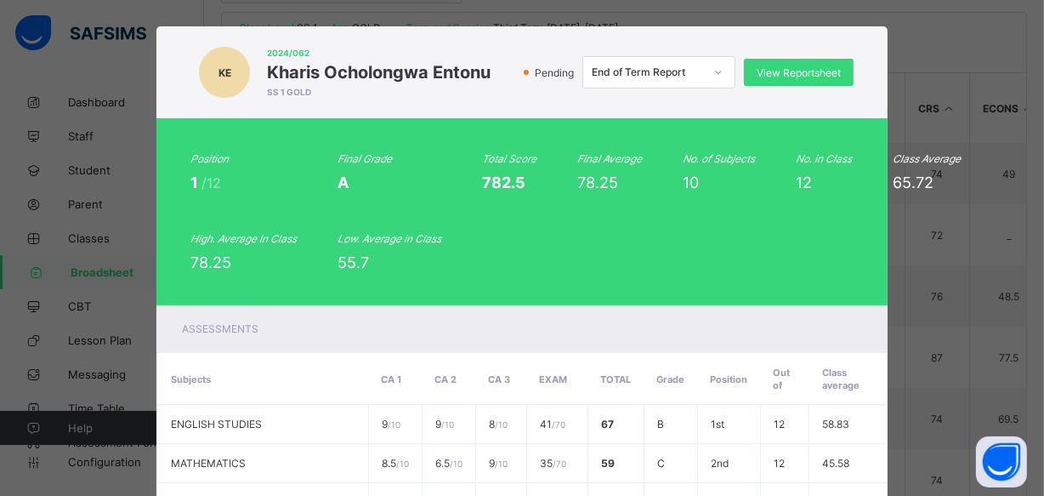
scroll to position [0, 0]
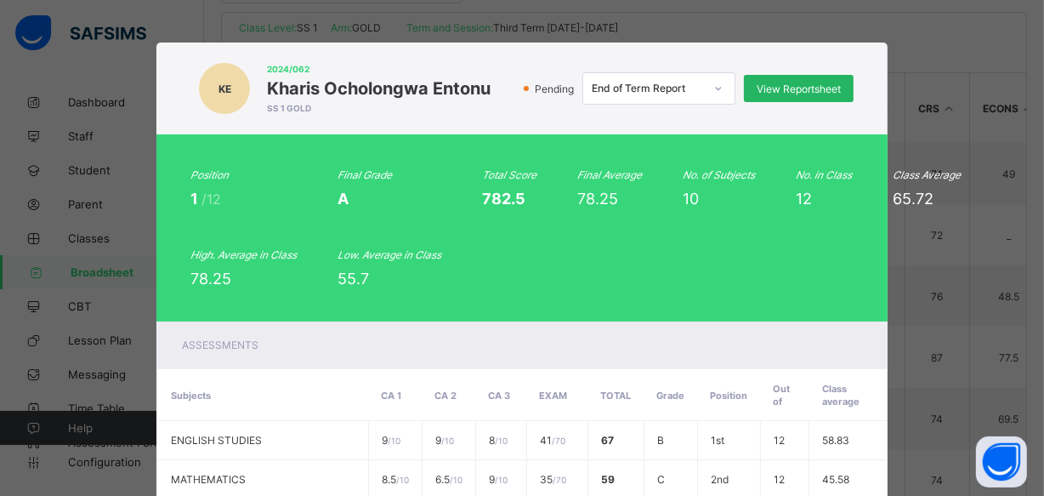
click at [765, 83] on span "View Reportsheet" at bounding box center [799, 88] width 84 height 13
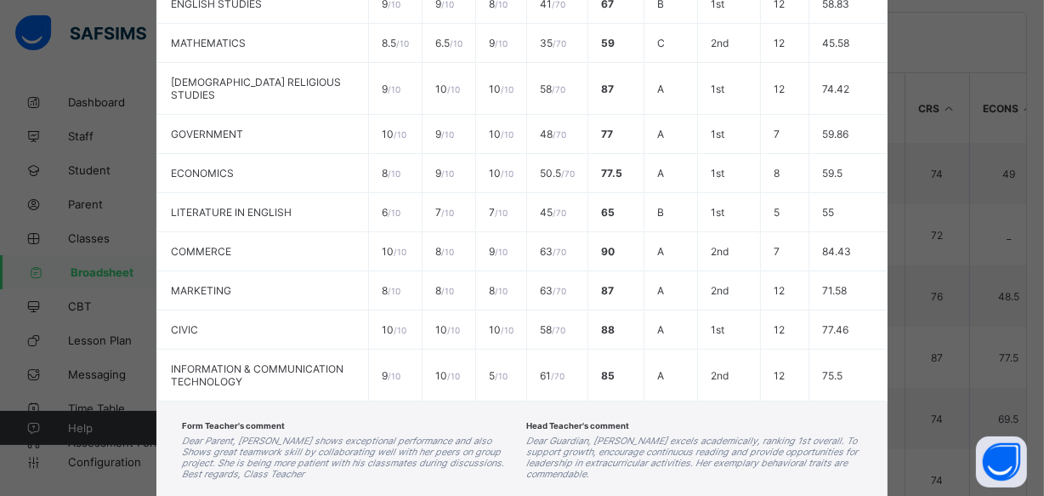
scroll to position [525, 0]
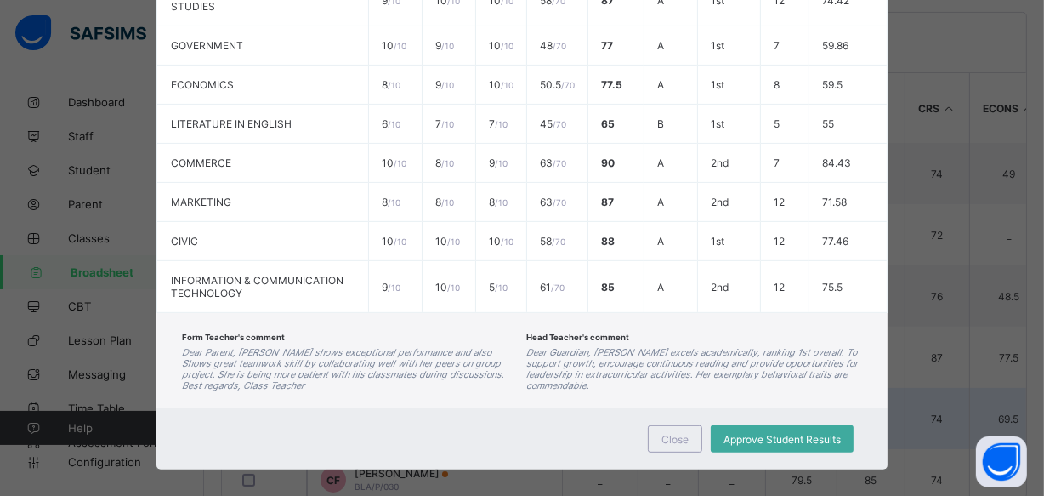
click at [679, 433] on span "Close" at bounding box center [674, 439] width 27 height 13
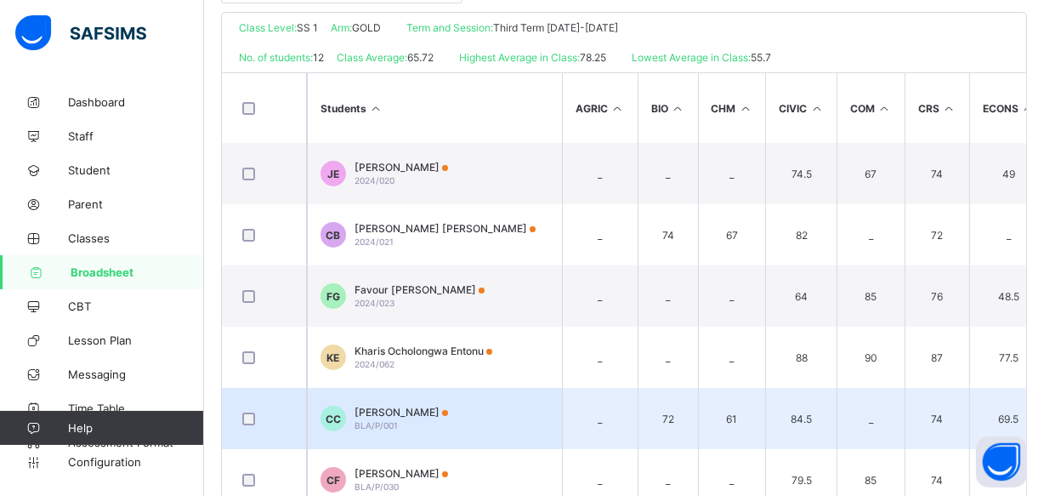
click at [448, 417] on div "Christabel Chinwuba BLA/P/001" at bounding box center [402, 419] width 94 height 26
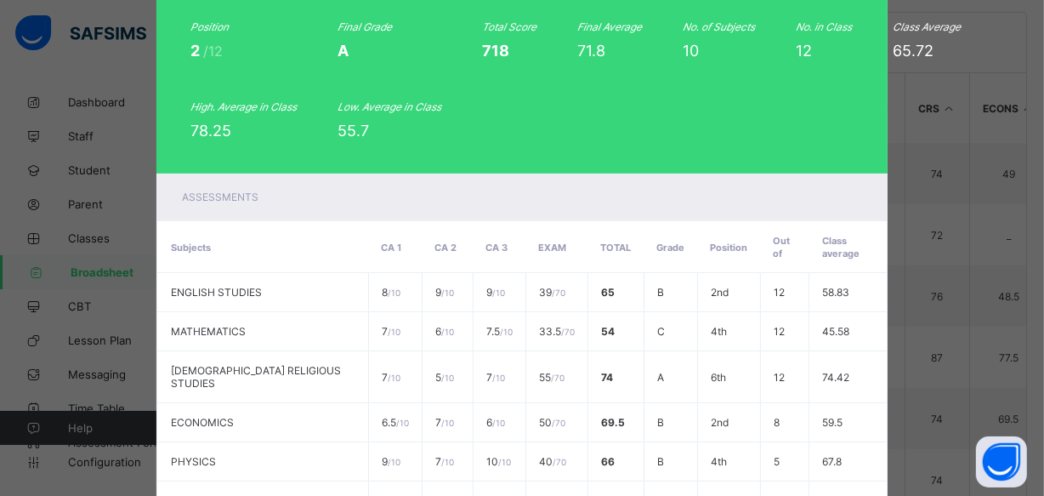
scroll to position [0, 0]
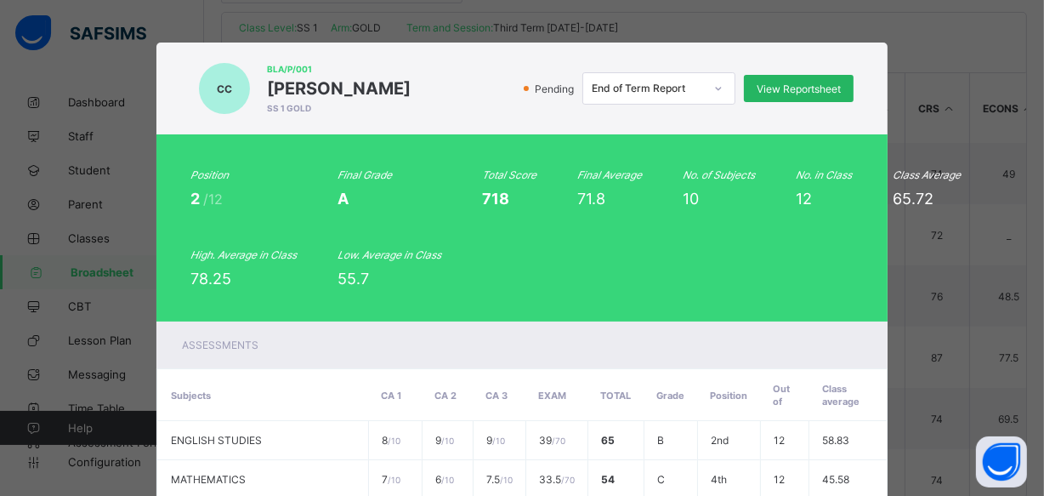
click at [757, 86] on span "View Reportsheet" at bounding box center [799, 88] width 84 height 13
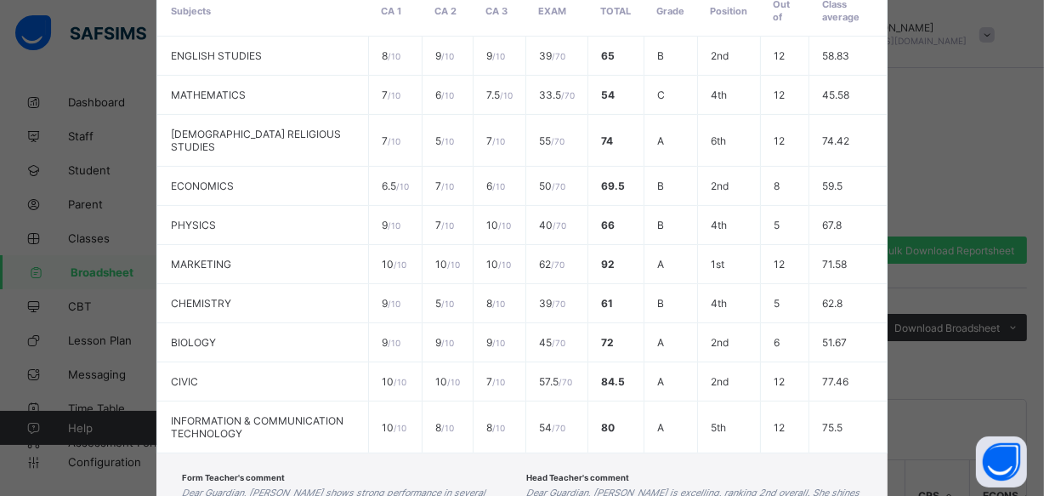
scroll to position [525, 0]
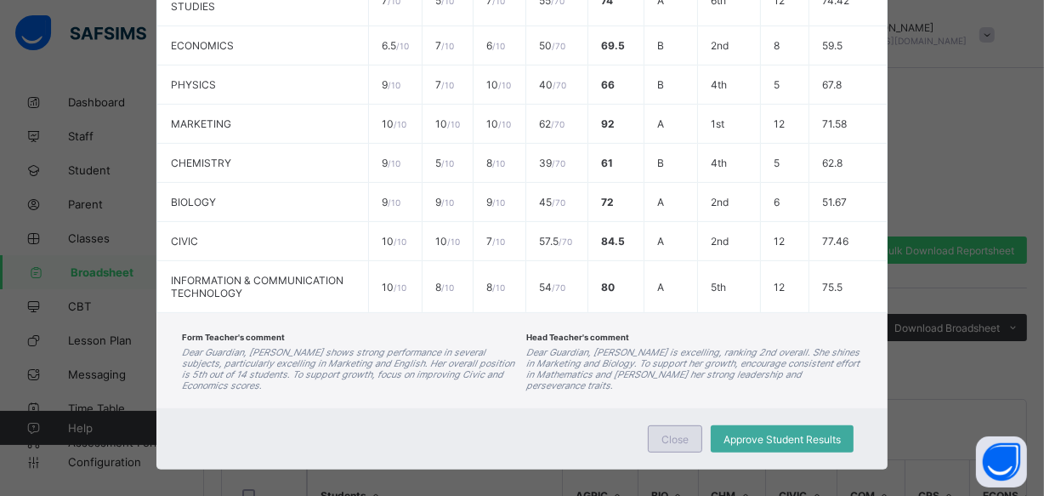
click at [672, 433] on span "Close" at bounding box center [674, 439] width 27 height 13
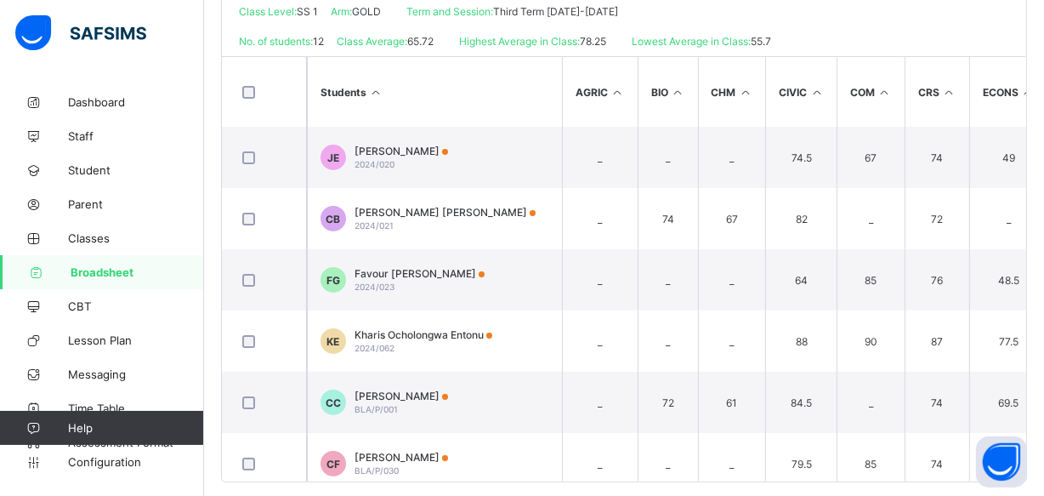
scroll to position [422, 0]
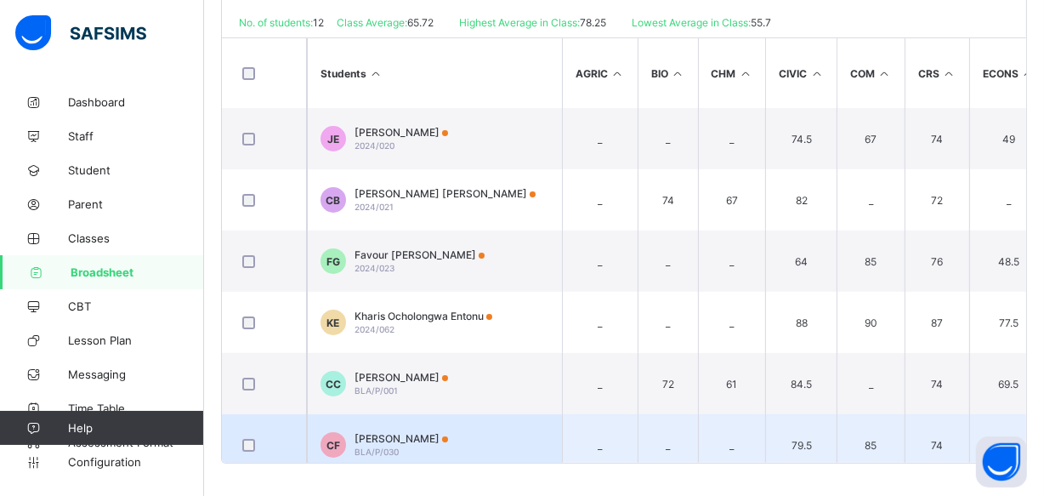
click at [502, 433] on td "CF Christopher Fadairo BLA/P/030" at bounding box center [434, 444] width 255 height 61
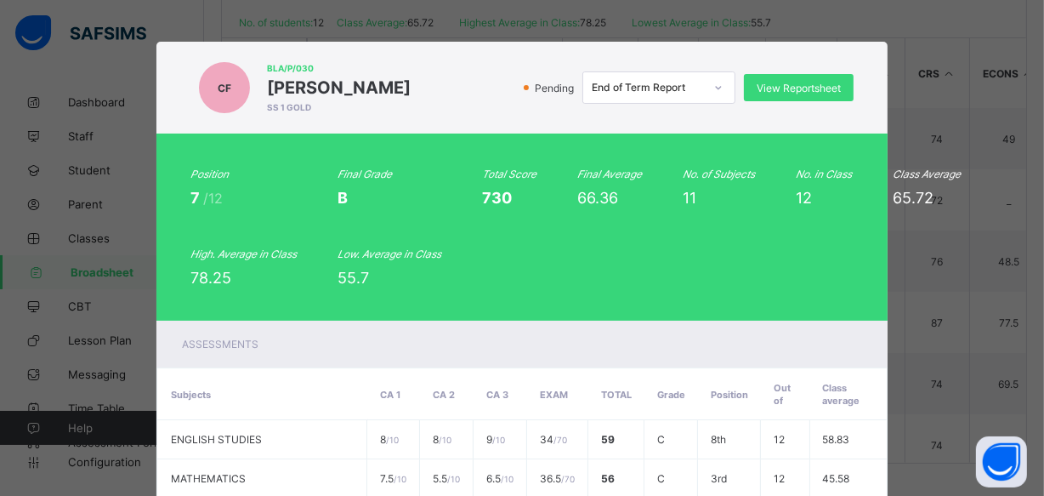
scroll to position [0, 0]
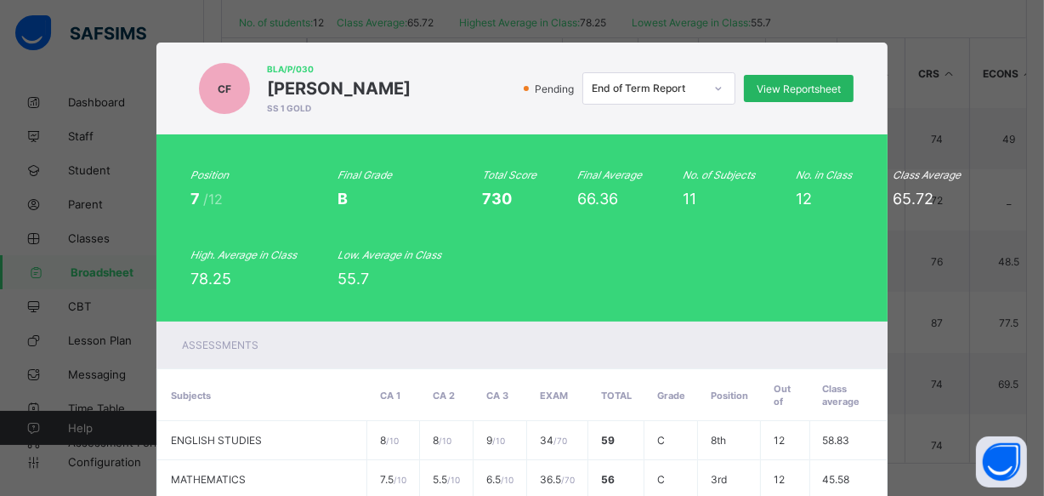
click at [775, 85] on span "View Reportsheet" at bounding box center [799, 88] width 84 height 13
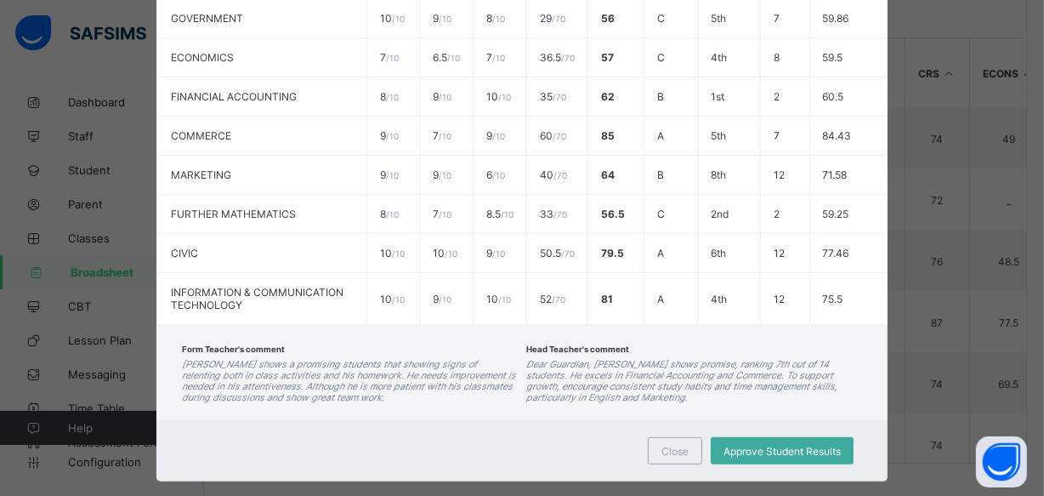
scroll to position [563, 0]
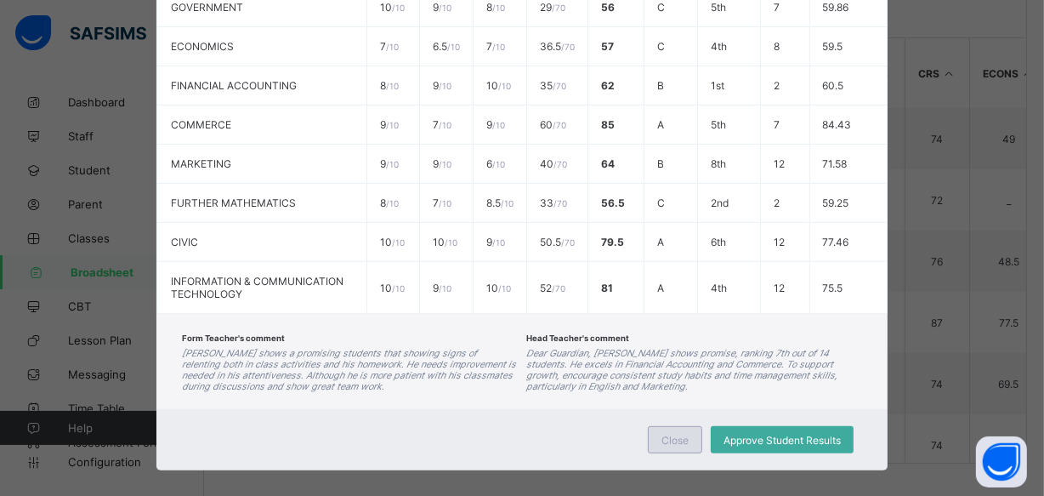
click at [658, 426] on div "Close" at bounding box center [675, 439] width 54 height 27
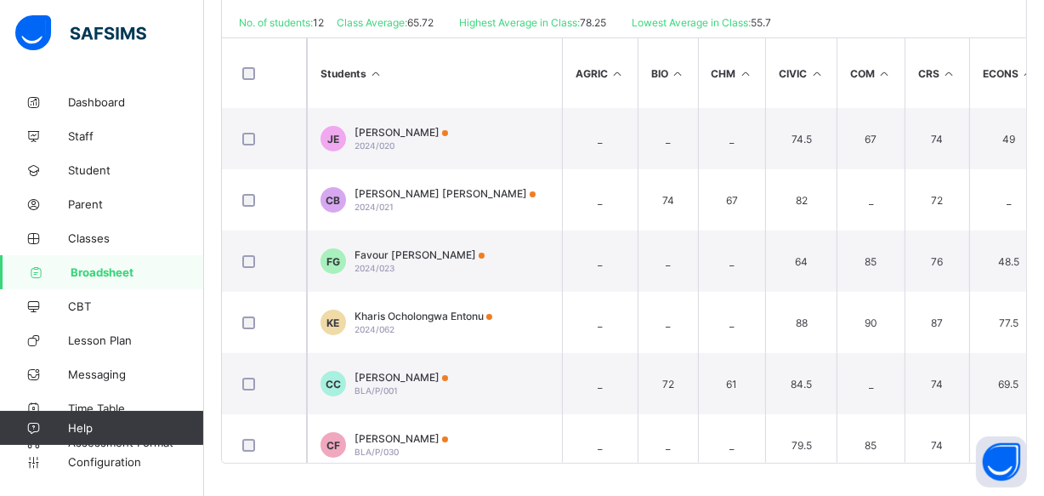
click at [373, 71] on icon at bounding box center [376, 73] width 14 height 13
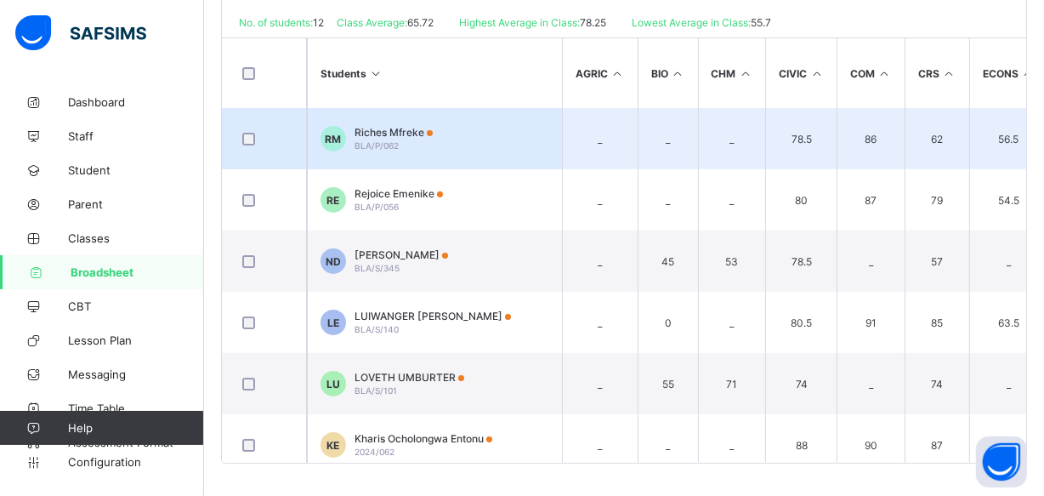
drag, startPoint x: 388, startPoint y: 129, endPoint x: 676, endPoint y: 111, distance: 288.8
click at [676, 111] on td "_" at bounding box center [668, 138] width 60 height 61
click at [490, 132] on td "RM Riches Mfreke BLA/P/062" at bounding box center [434, 138] width 255 height 61
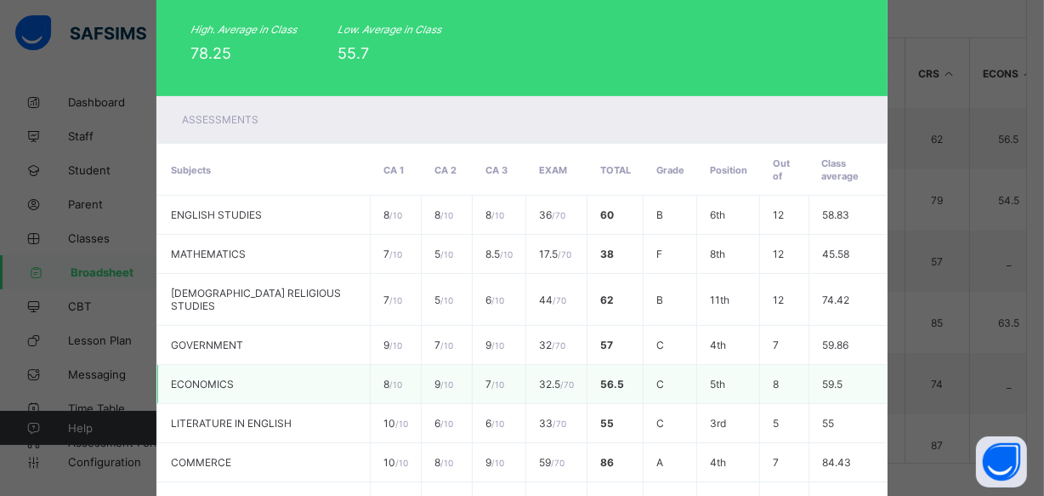
scroll to position [49, 0]
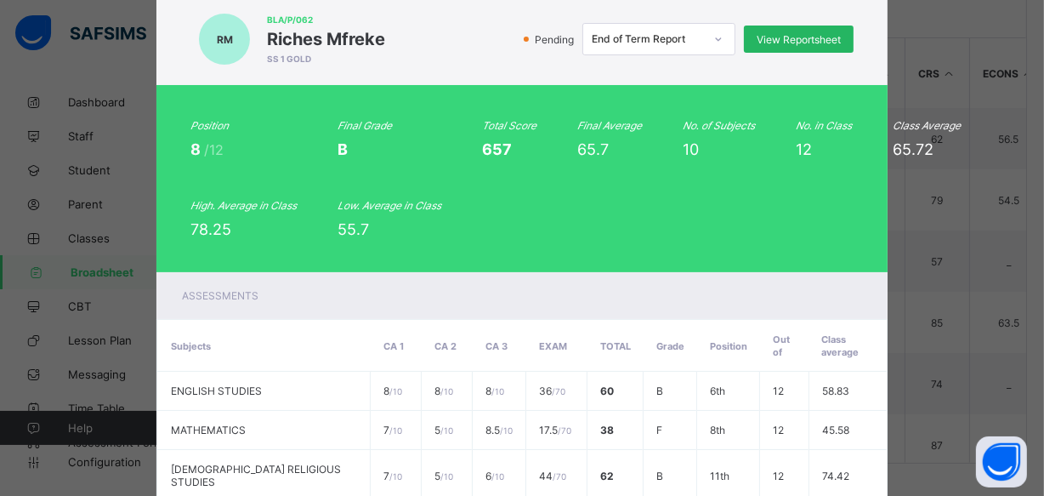
click at [759, 35] on span "View Reportsheet" at bounding box center [799, 39] width 84 height 13
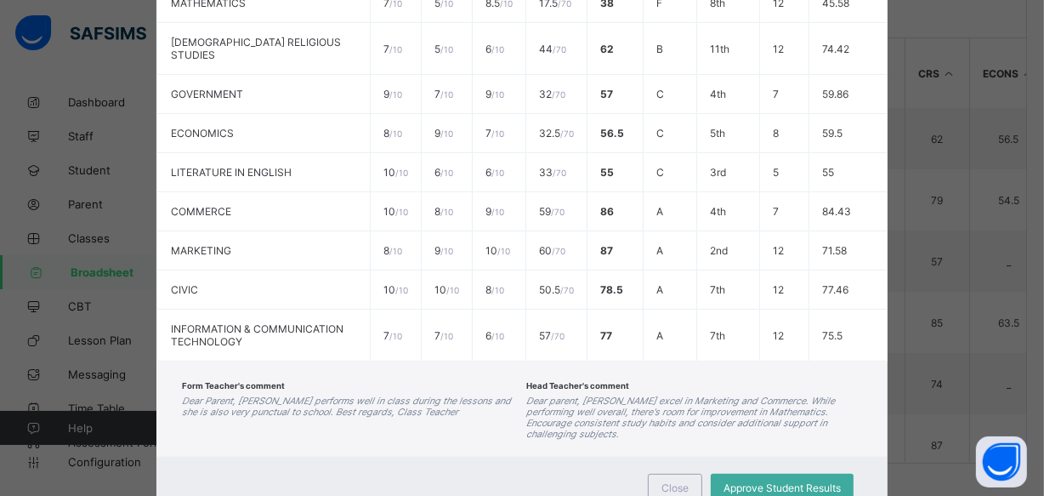
scroll to position [513, 0]
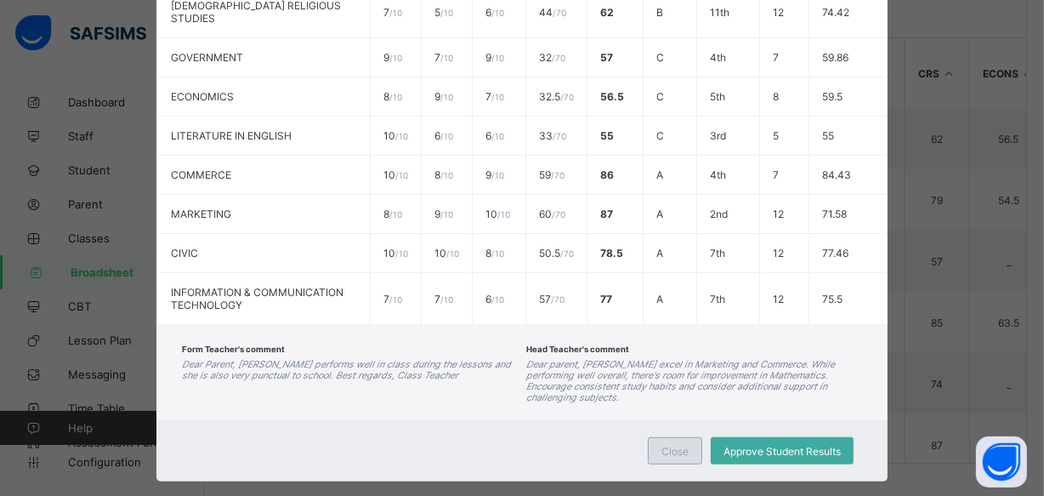
click at [671, 445] on span "Close" at bounding box center [674, 451] width 27 height 13
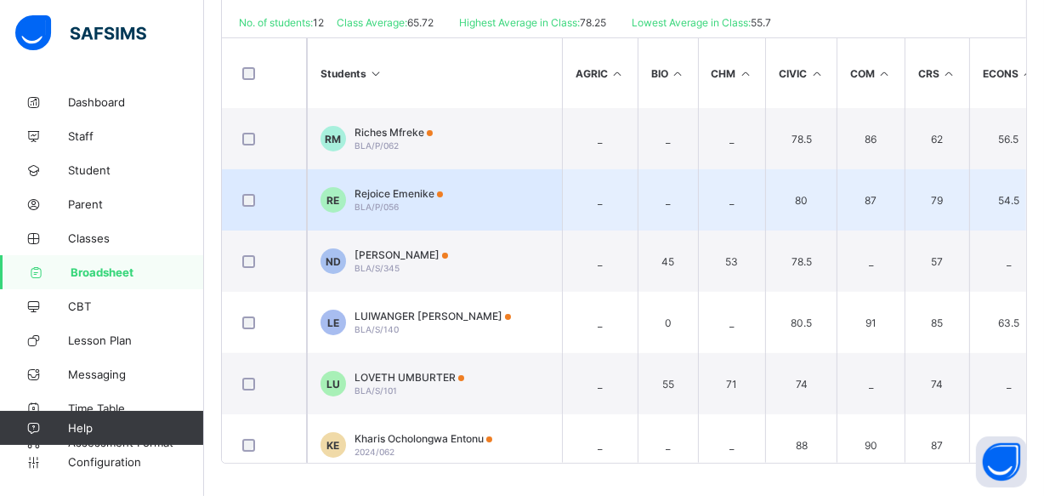
click at [401, 196] on span "Rejoice Emenike" at bounding box center [399, 193] width 88 height 13
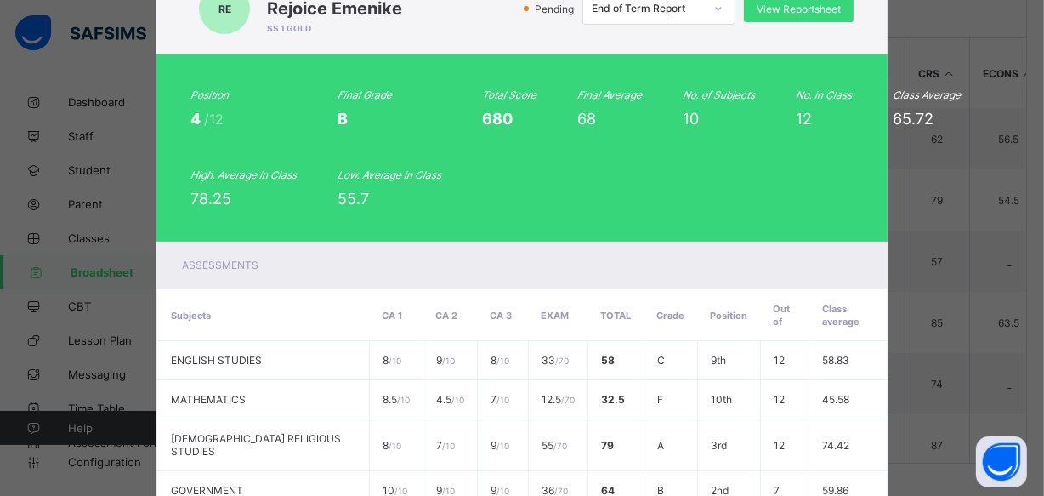
scroll to position [0, 0]
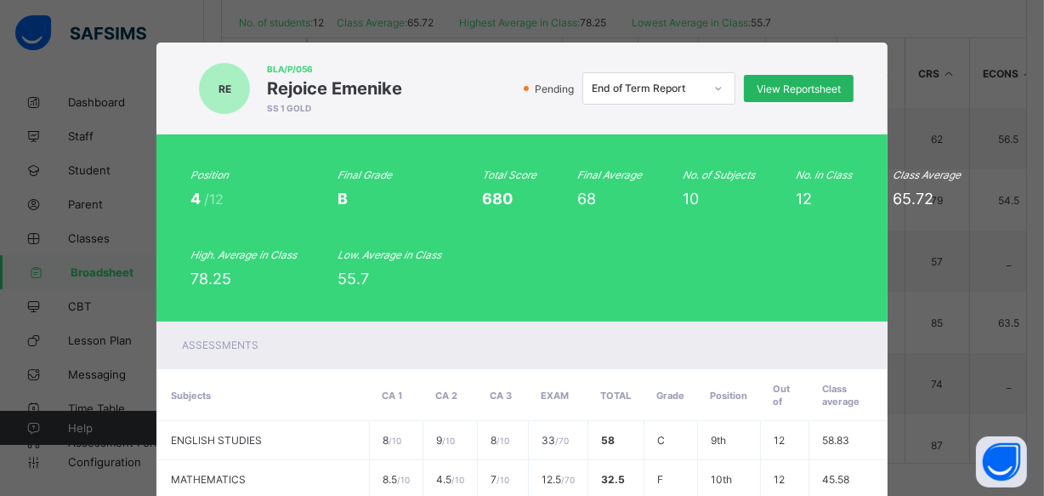
click at [766, 86] on span "View Reportsheet" at bounding box center [799, 88] width 84 height 13
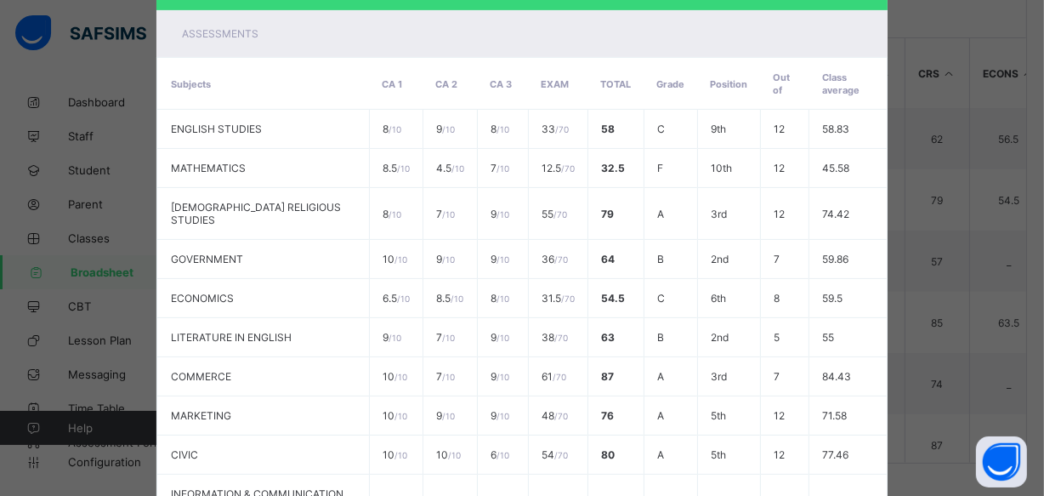
scroll to position [513, 0]
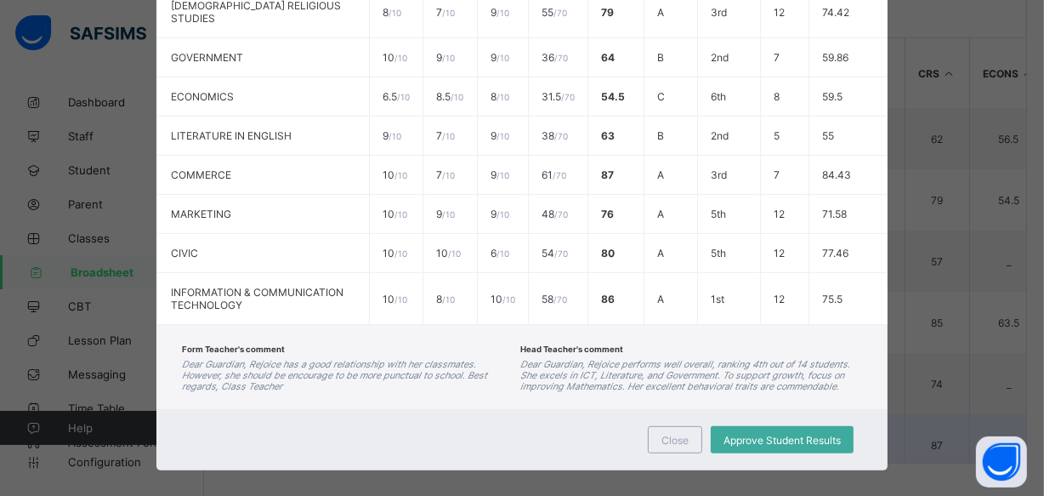
click at [663, 434] on span "Close" at bounding box center [674, 440] width 27 height 13
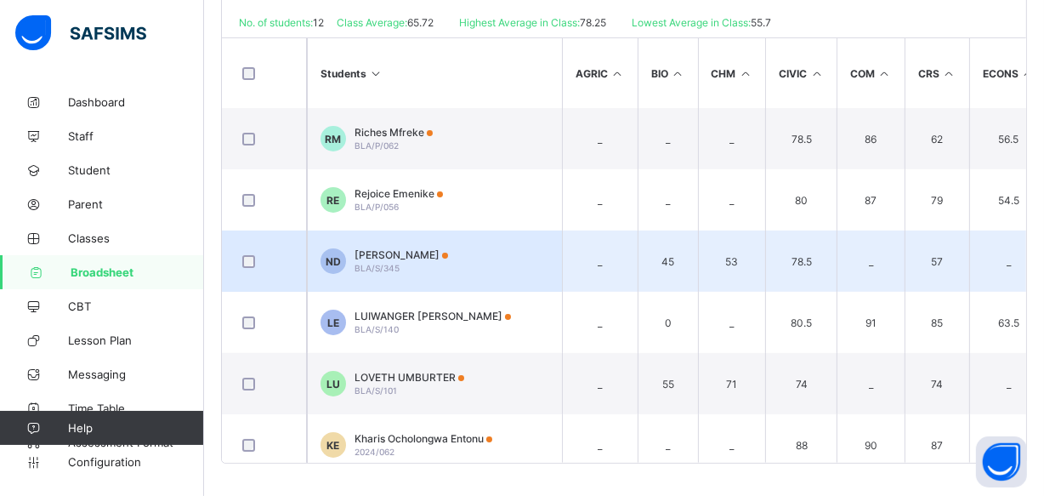
click at [390, 250] on span "NUHU DANIEL" at bounding box center [402, 254] width 94 height 13
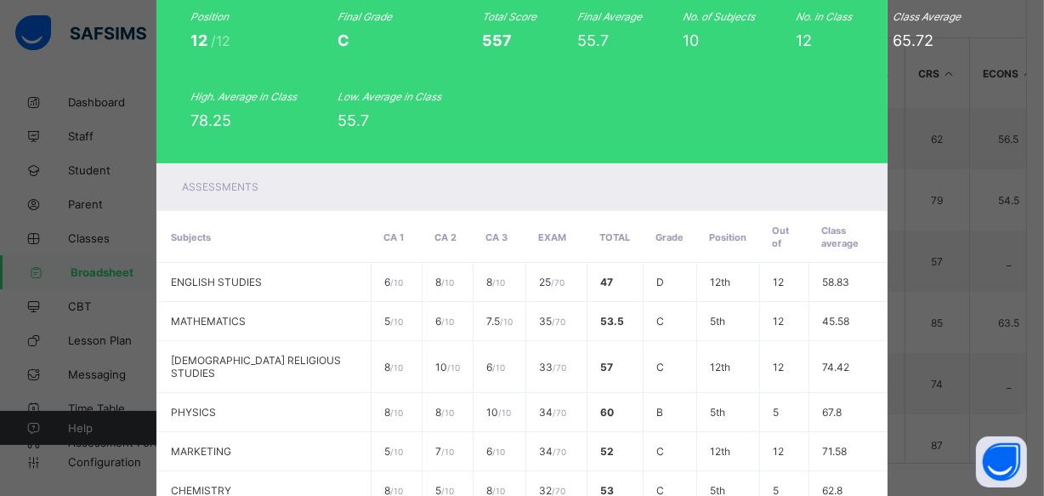
scroll to position [0, 0]
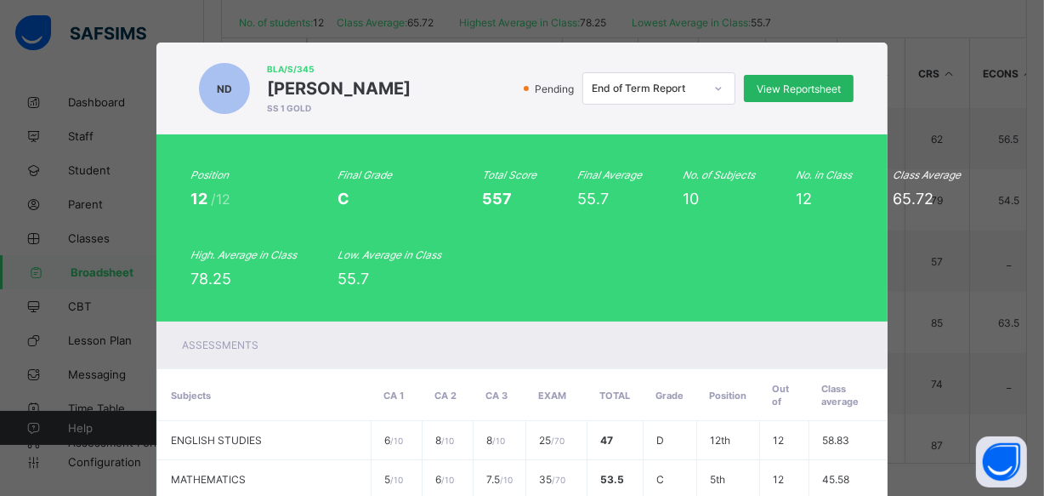
click at [757, 87] on span "View Reportsheet" at bounding box center [799, 88] width 84 height 13
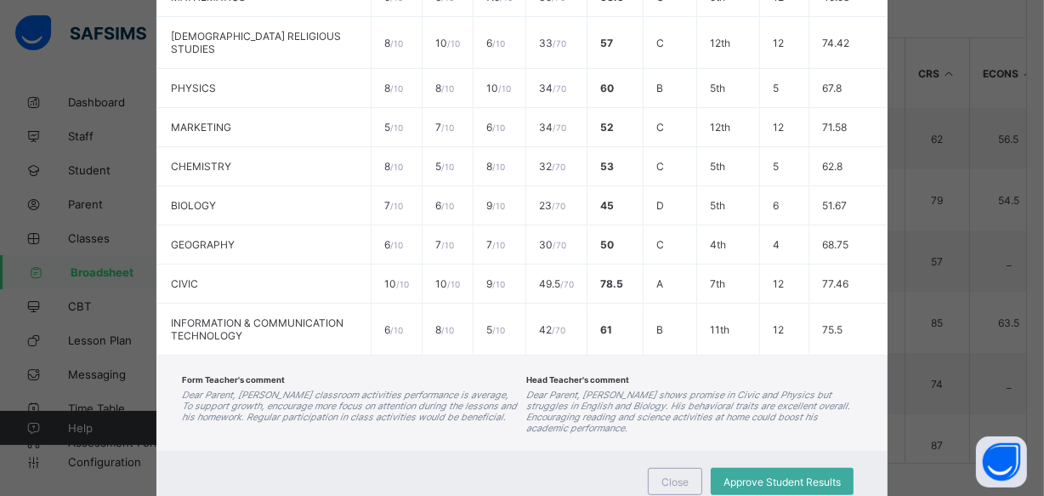
scroll to position [513, 0]
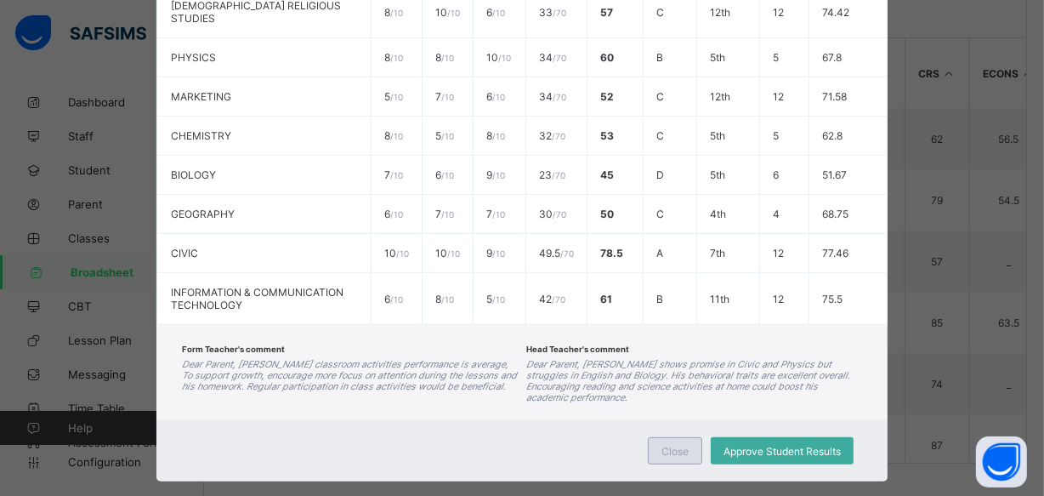
click at [672, 445] on span "Close" at bounding box center [674, 451] width 27 height 13
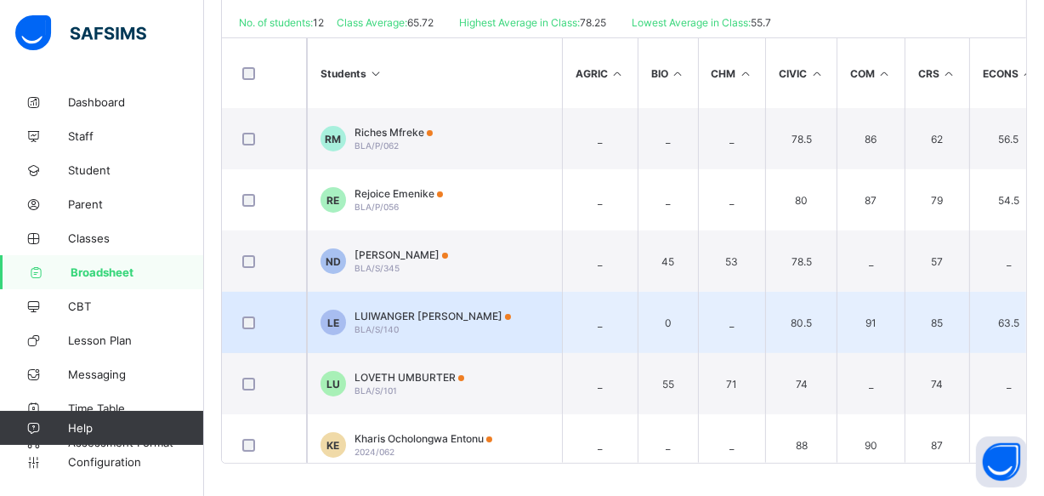
click at [403, 318] on span "LUIWANGER ESTHER" at bounding box center [433, 315] width 156 height 13
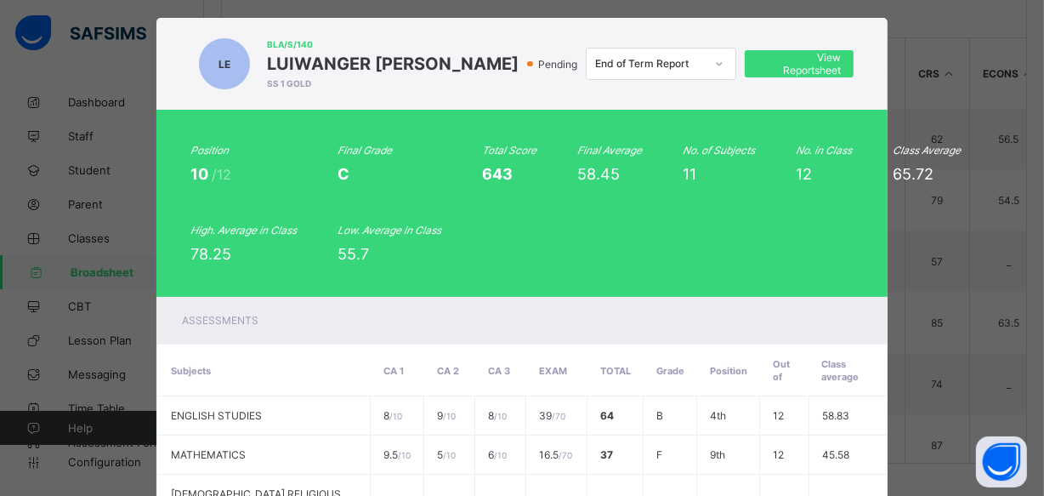
scroll to position [0, 0]
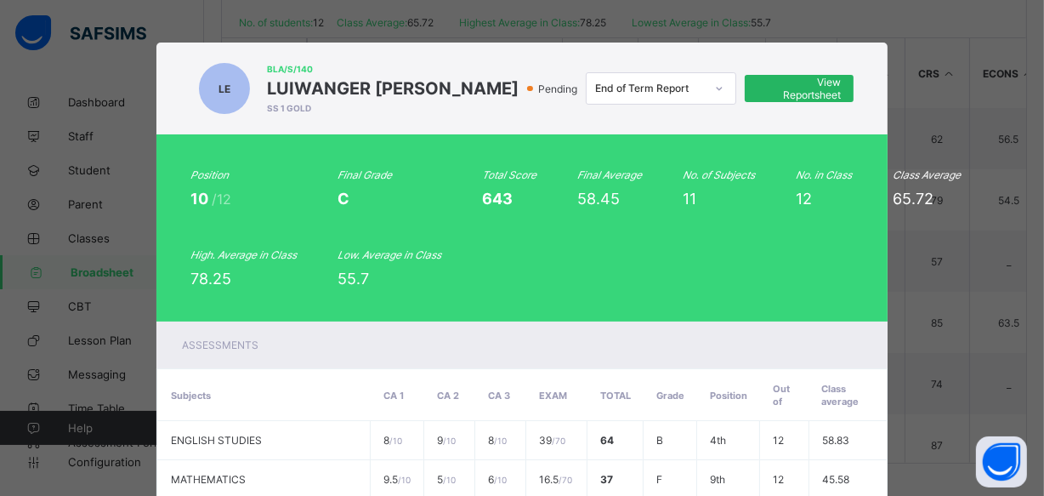
click at [788, 90] on span "View Reportsheet" at bounding box center [799, 89] width 82 height 26
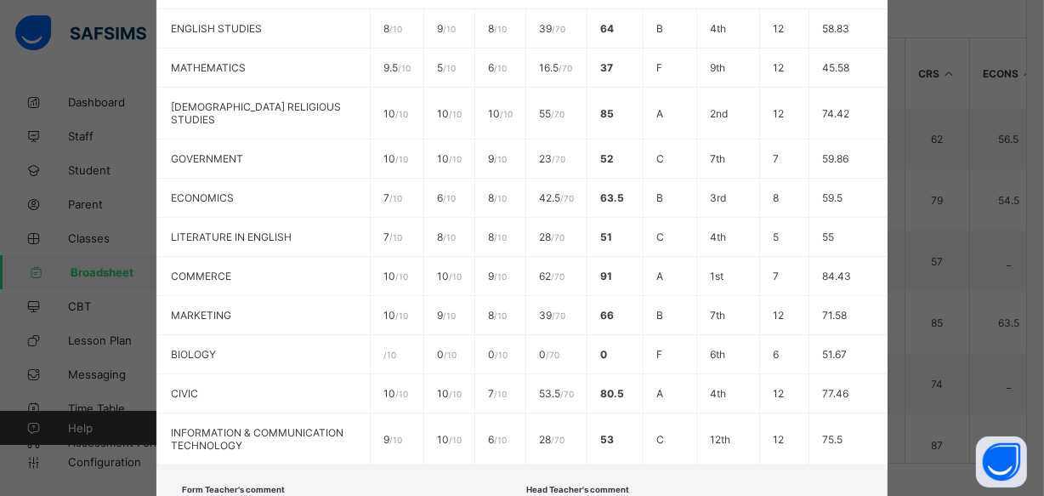
scroll to position [552, 0]
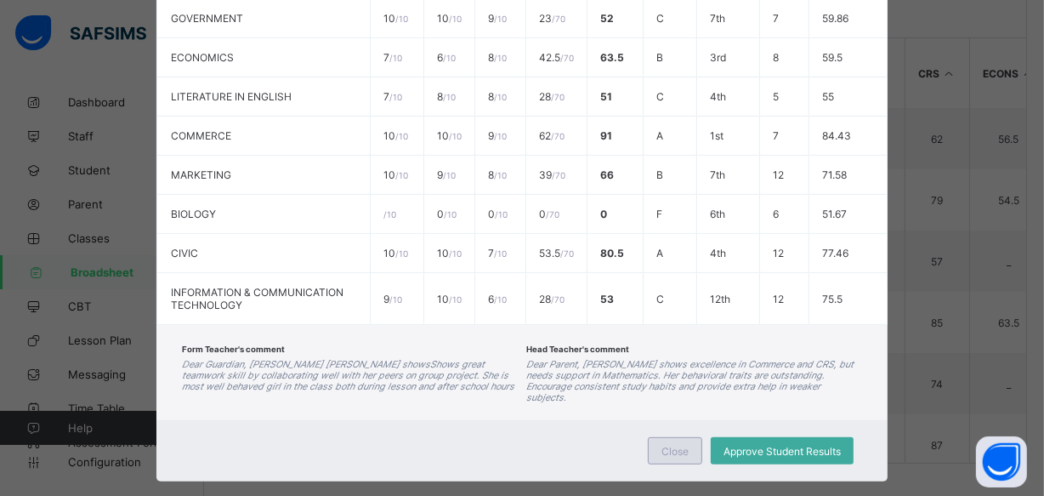
click at [658, 437] on div "Close" at bounding box center [675, 450] width 54 height 27
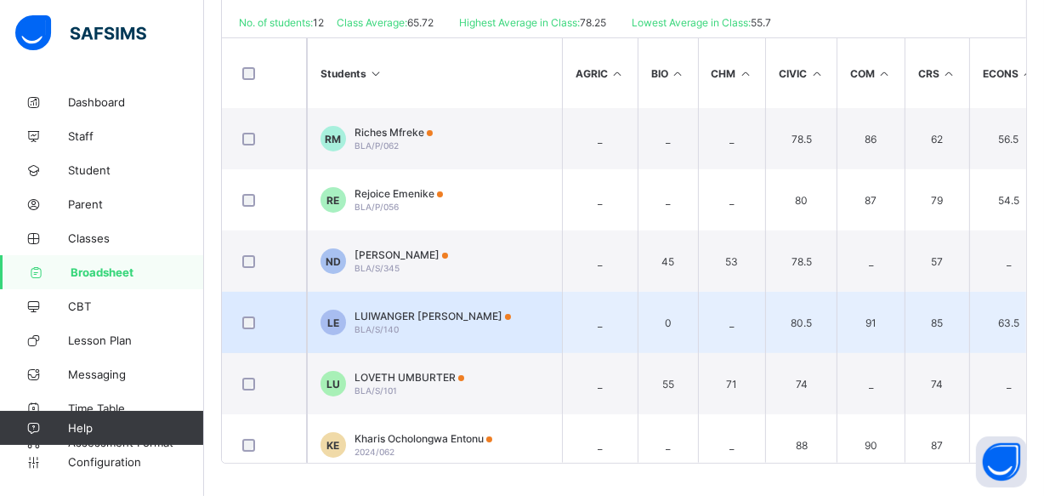
click at [413, 324] on div "LUIWANGER ESTHER BLA/S/140" at bounding box center [433, 322] width 156 height 26
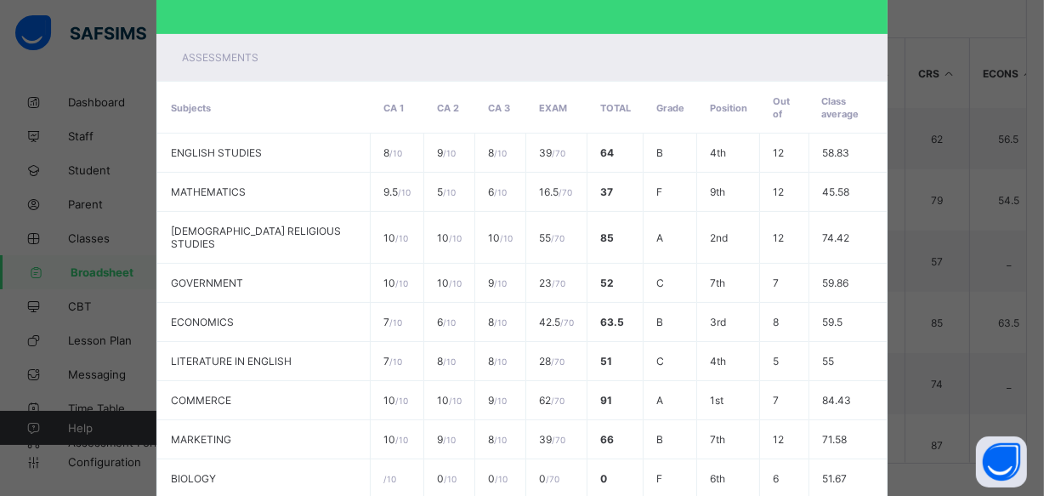
scroll to position [0, 0]
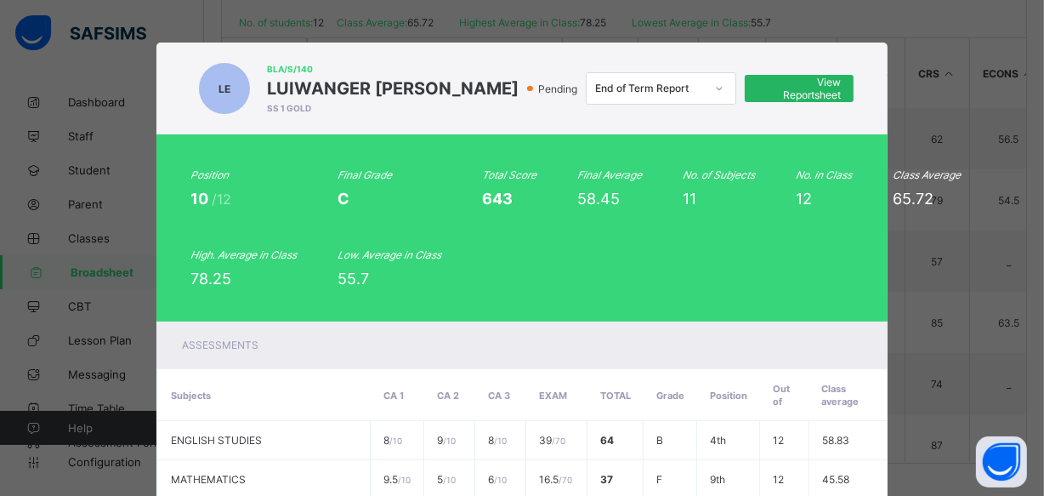
click at [765, 85] on span "View Reportsheet" at bounding box center [799, 89] width 82 height 26
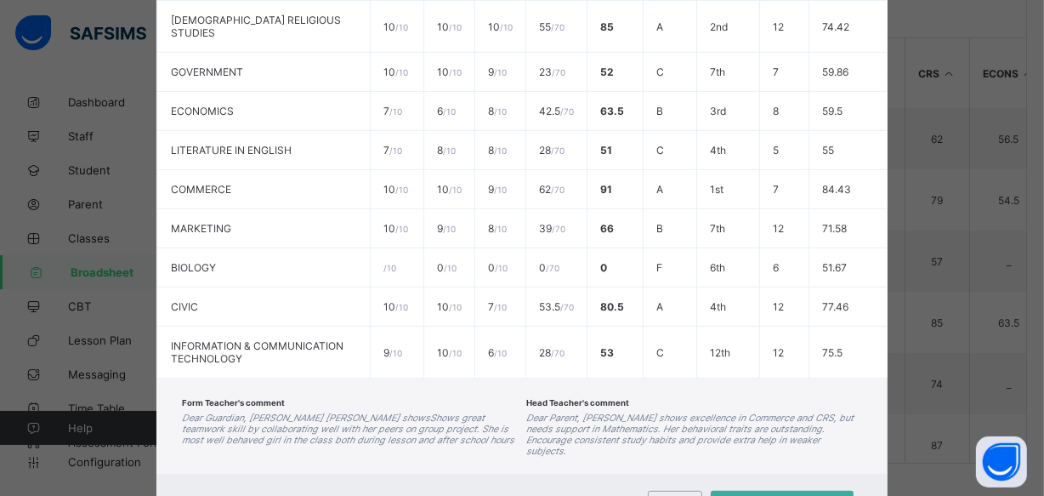
scroll to position [552, 0]
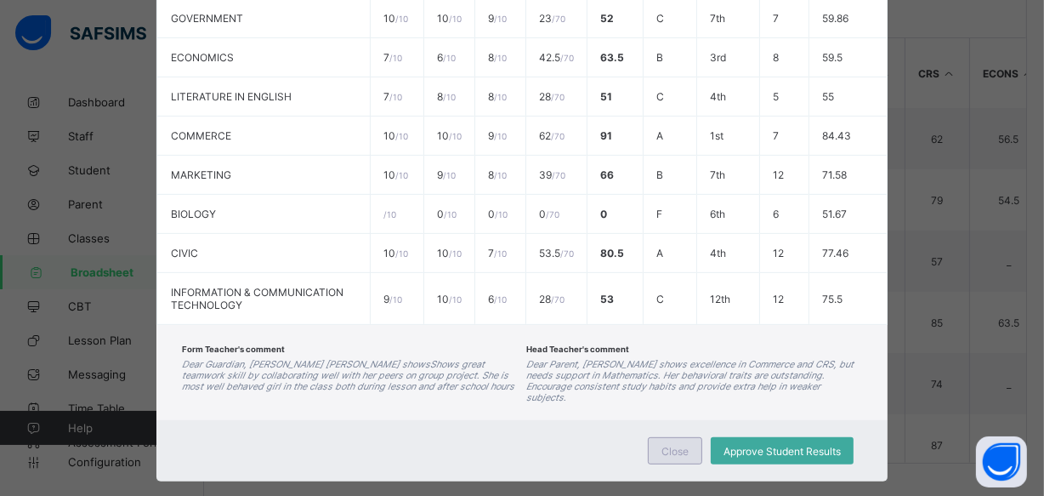
click at [657, 437] on div "Close" at bounding box center [675, 450] width 54 height 27
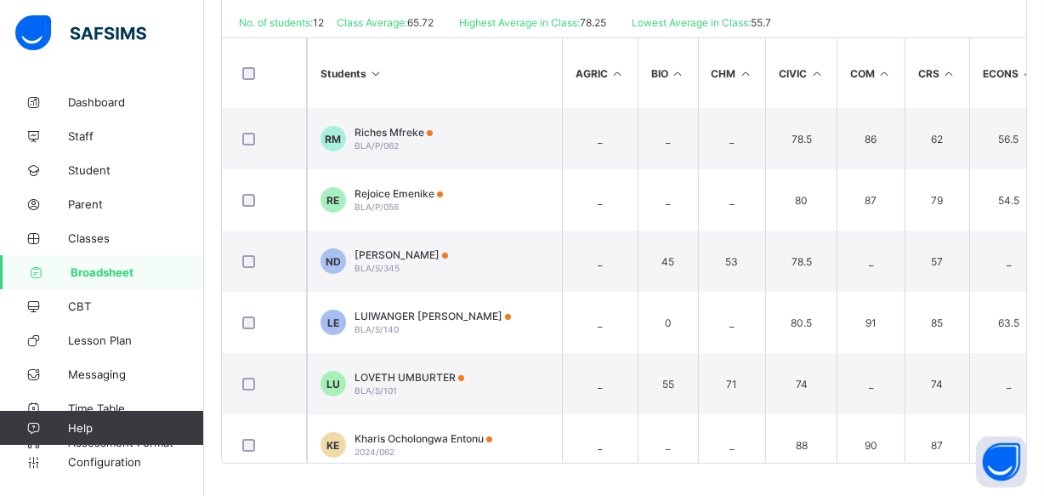
click at [132, 272] on span "Broadsheet" at bounding box center [137, 272] width 133 height 14
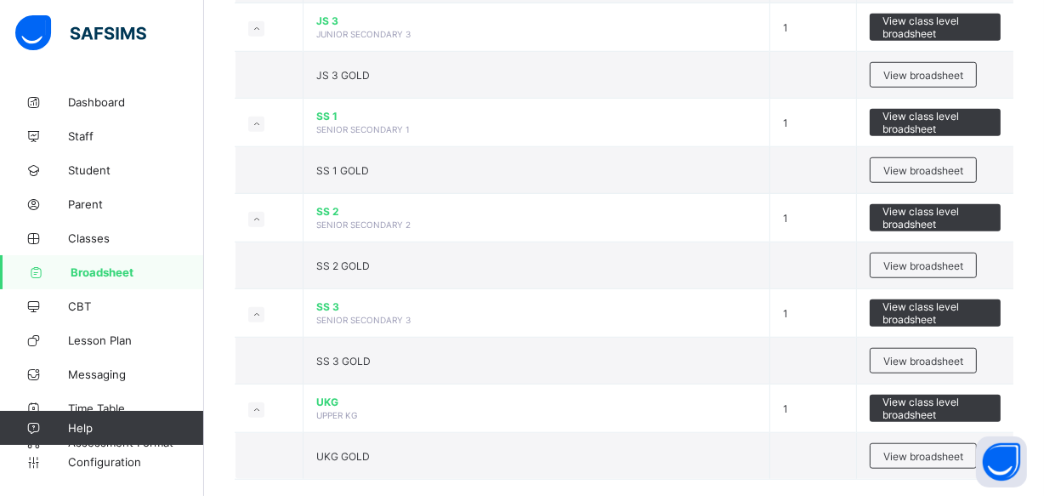
scroll to position [1279, 0]
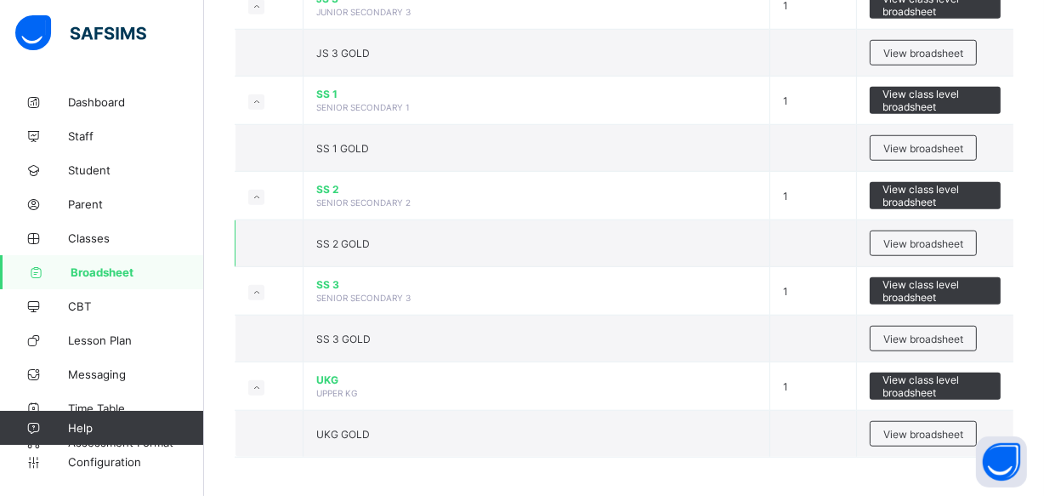
click at [400, 238] on td "SS 2 GOLD" at bounding box center [537, 243] width 467 height 47
click at [951, 241] on span "View broadsheet" at bounding box center [923, 243] width 80 height 13
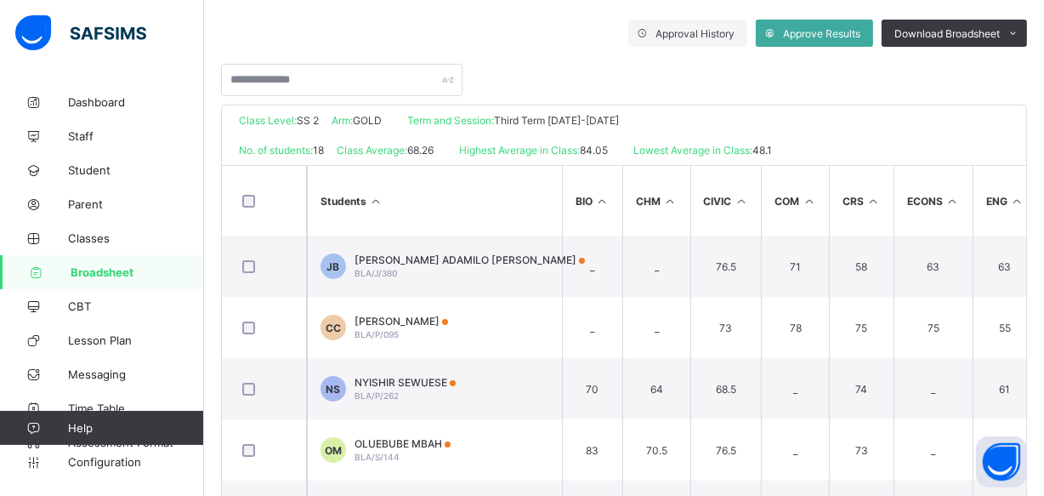
scroll to position [340, 0]
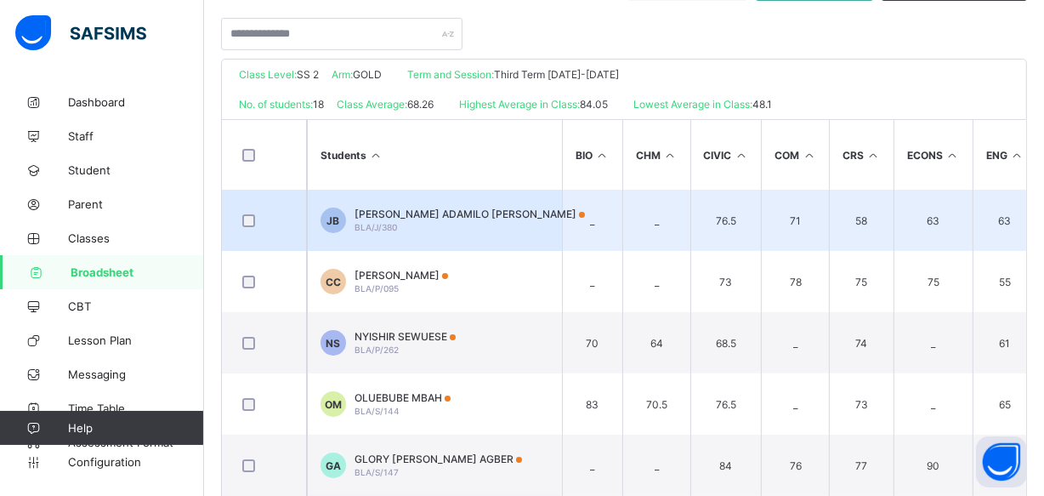
click at [472, 220] on td "JB JOEL ADAMILO BAWA BLA/J/380" at bounding box center [434, 220] width 255 height 61
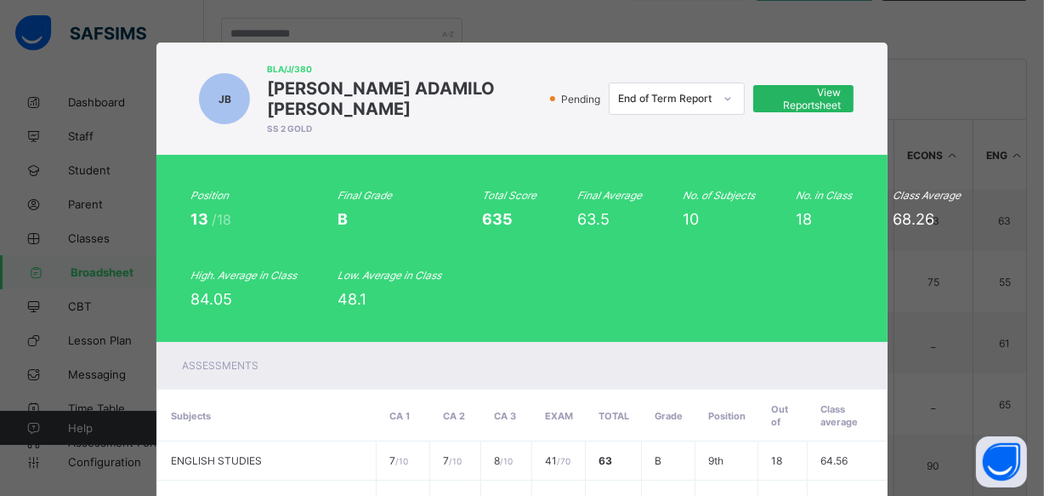
click at [769, 86] on span "View Reportsheet" at bounding box center [803, 99] width 75 height 26
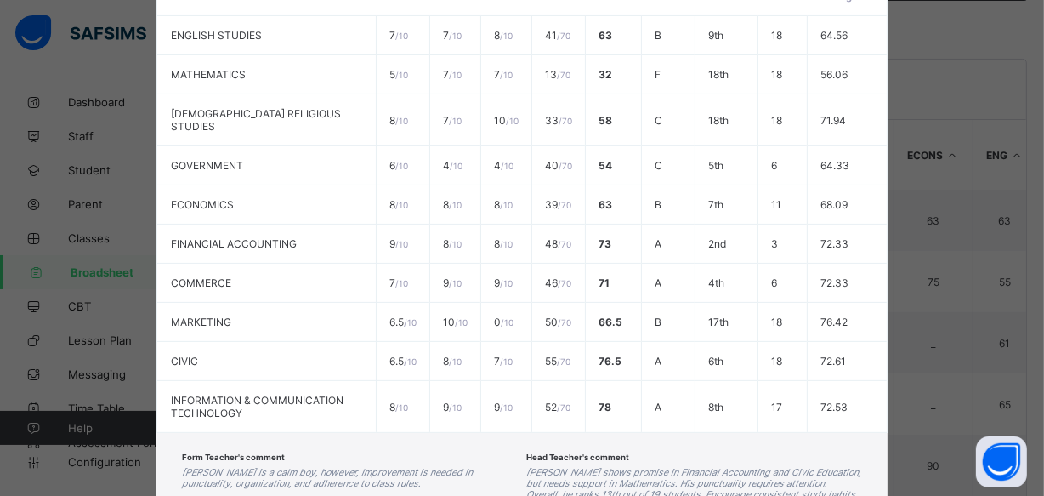
scroll to position [525, 0]
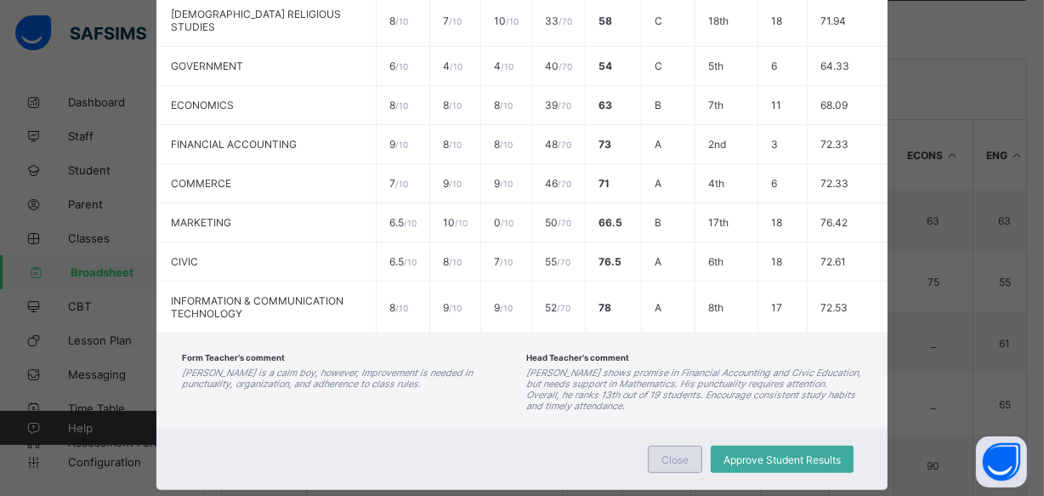
click at [680, 453] on span "Close" at bounding box center [674, 459] width 27 height 13
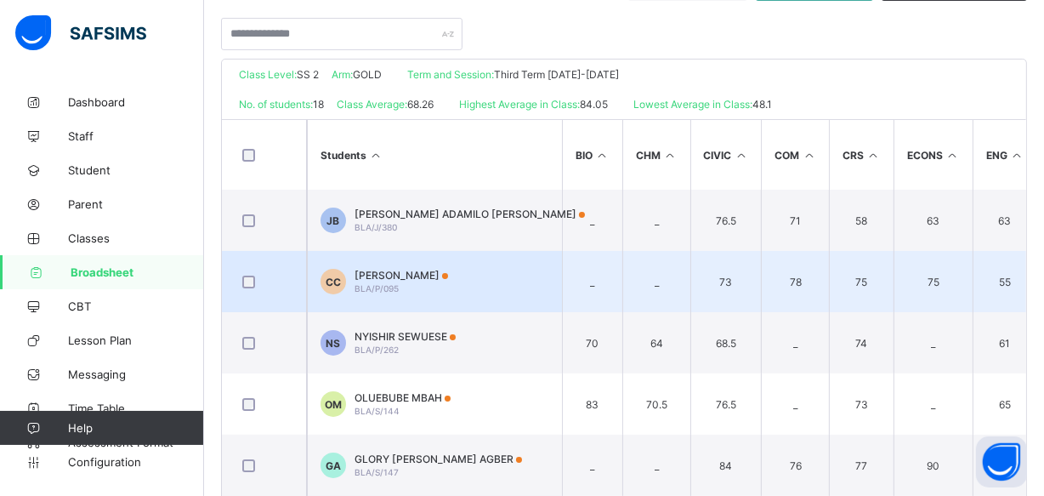
click at [442, 275] on span "CHISOM EMMANUELLA CHIBUEZE" at bounding box center [402, 275] width 94 height 13
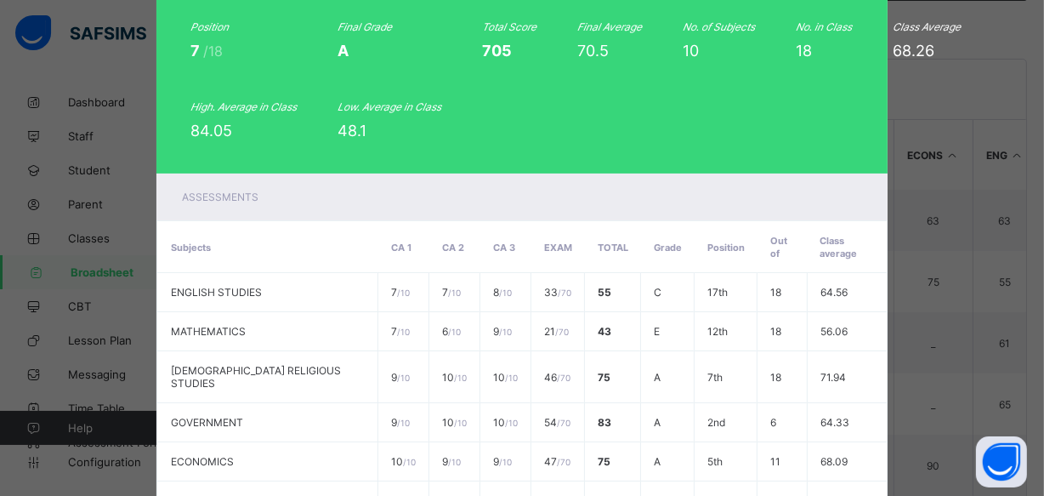
scroll to position [0, 0]
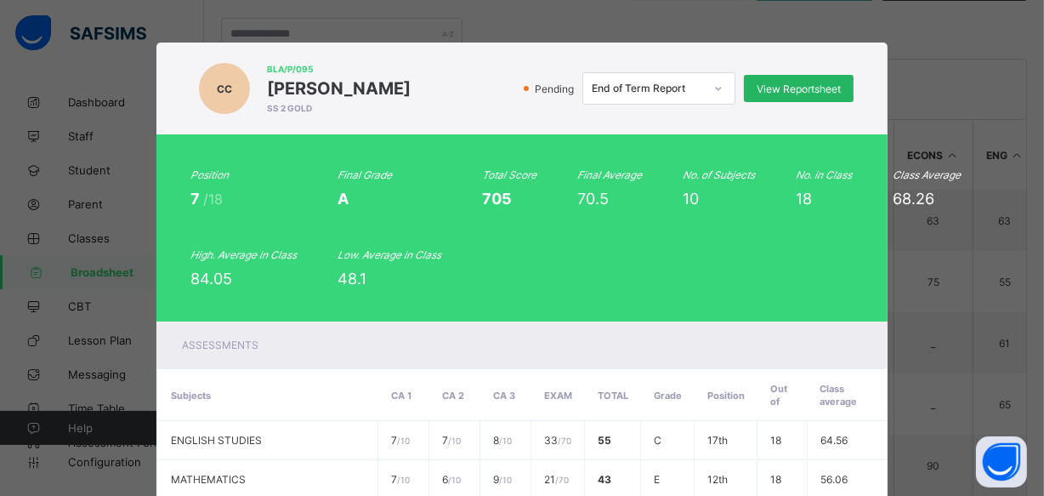
click at [793, 93] on span "View Reportsheet" at bounding box center [799, 88] width 84 height 13
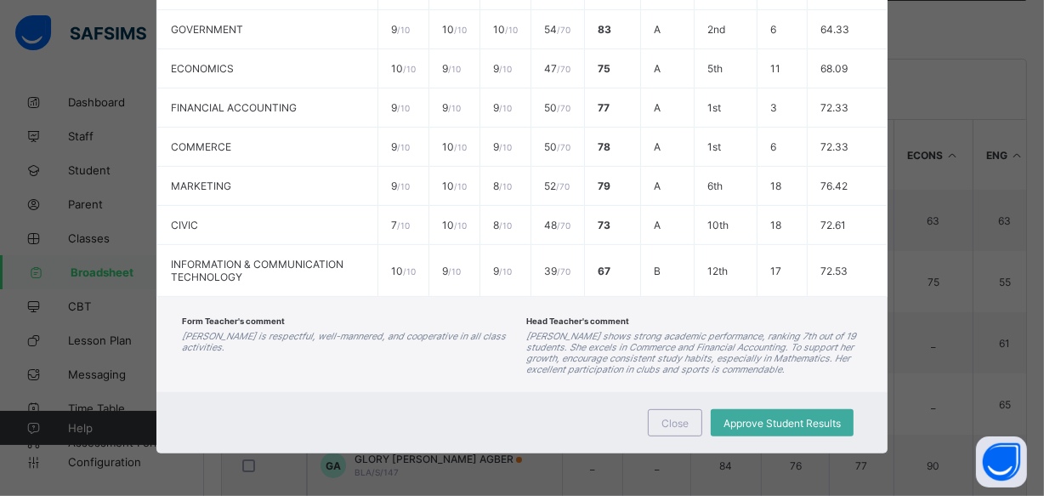
scroll to position [544, 0]
click at [679, 423] on span "Close" at bounding box center [674, 423] width 27 height 13
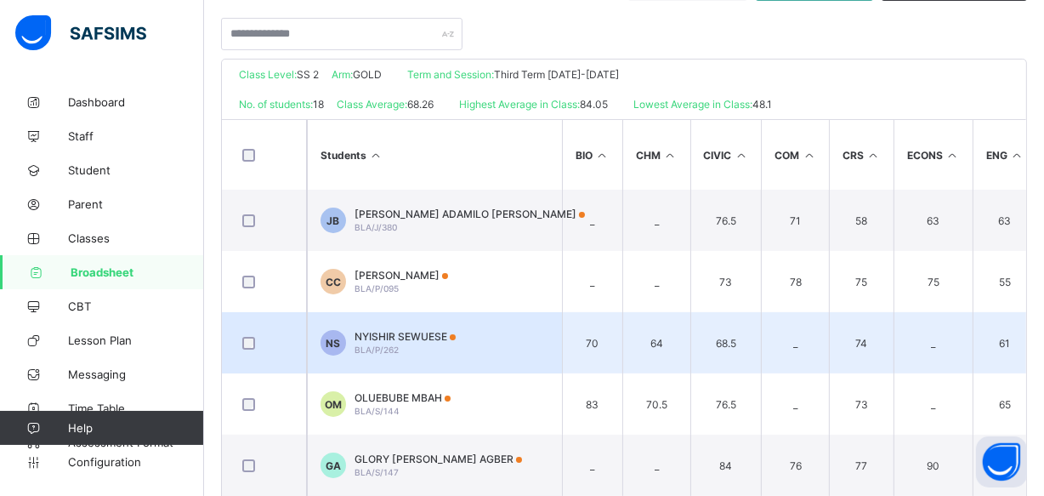
click at [444, 339] on span "NYISHIR SEWUESE" at bounding box center [405, 336] width 101 height 13
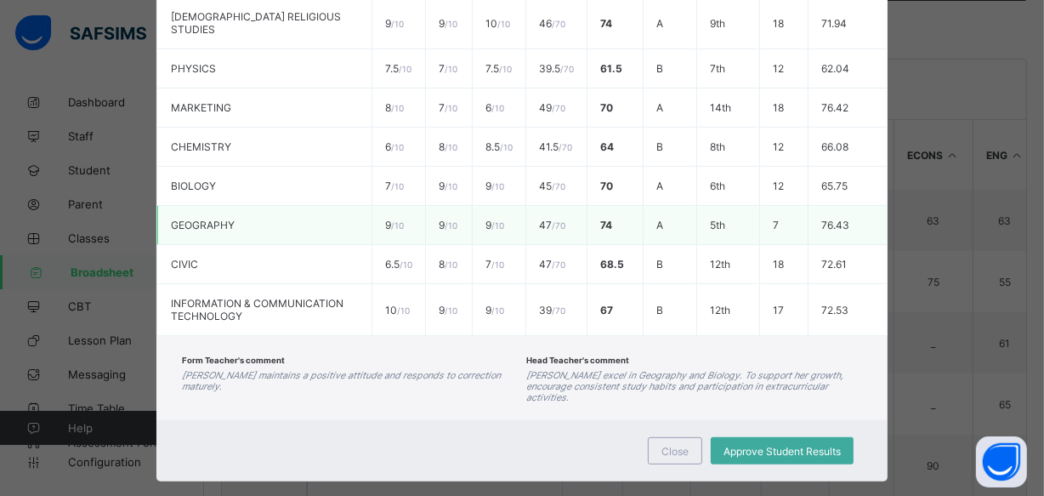
scroll to position [0, 0]
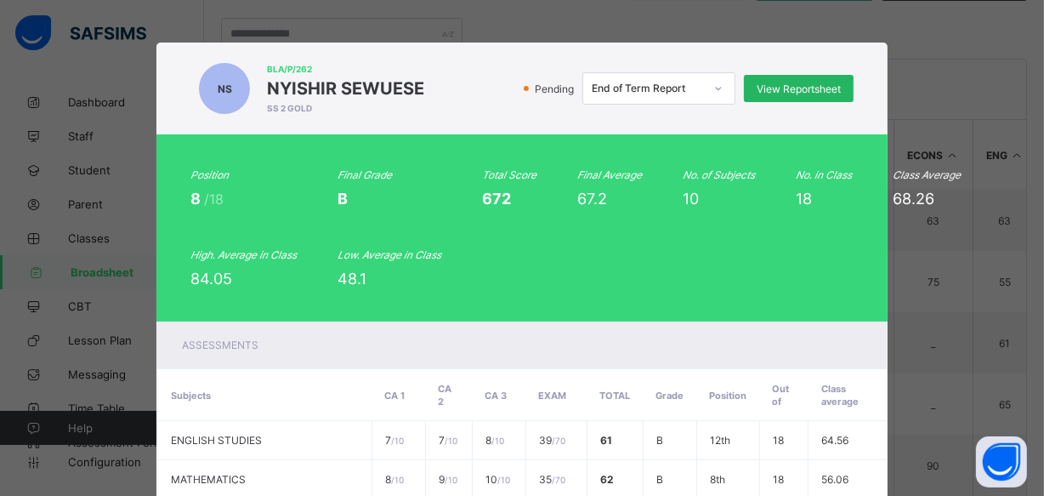
click at [790, 85] on span "View Reportsheet" at bounding box center [799, 88] width 84 height 13
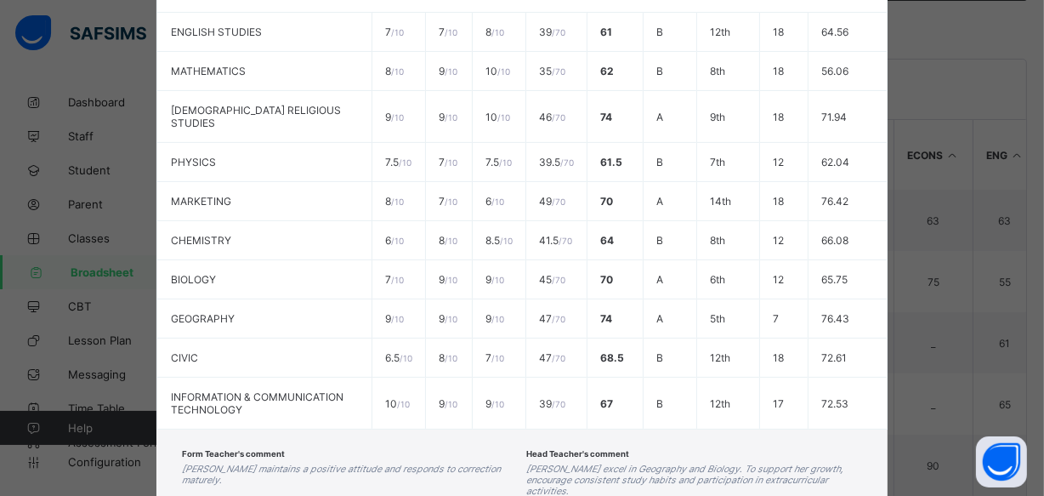
scroll to position [502, 0]
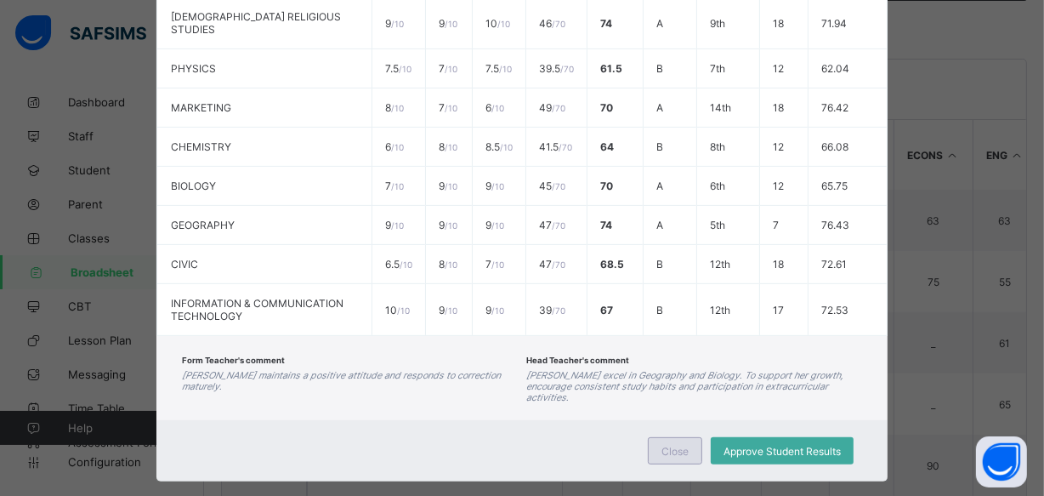
click at [656, 437] on div "Close" at bounding box center [675, 450] width 54 height 27
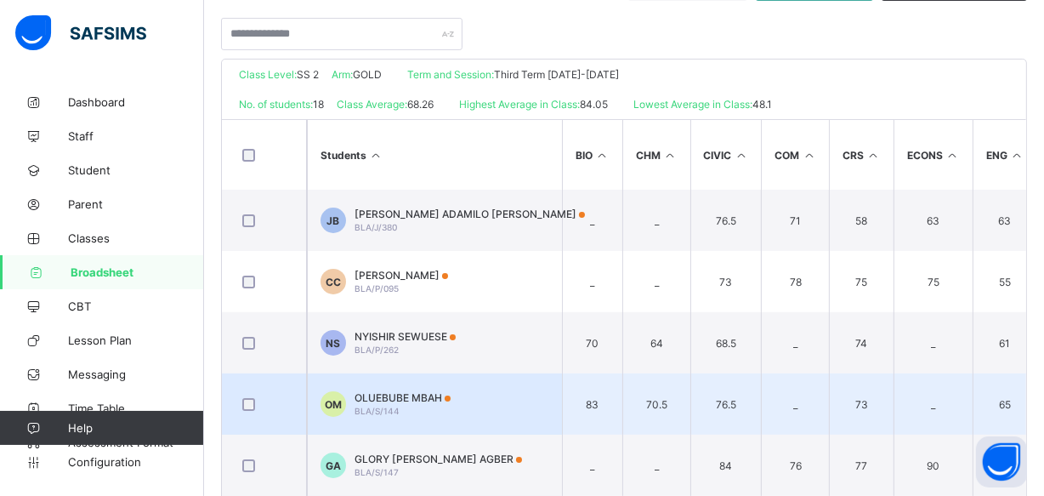
click at [457, 406] on td "OM OLUEBUBE MBAH BLA/S/144" at bounding box center [434, 403] width 255 height 61
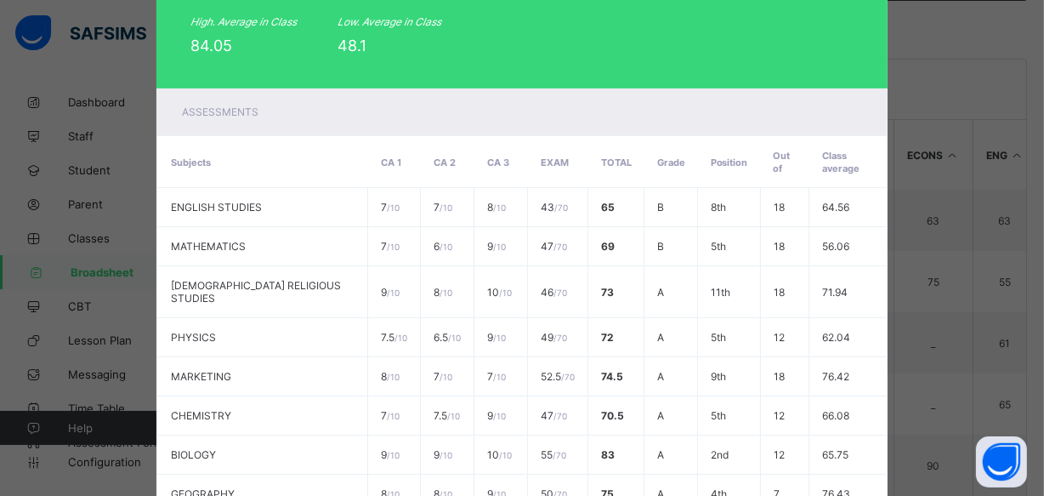
scroll to position [0, 0]
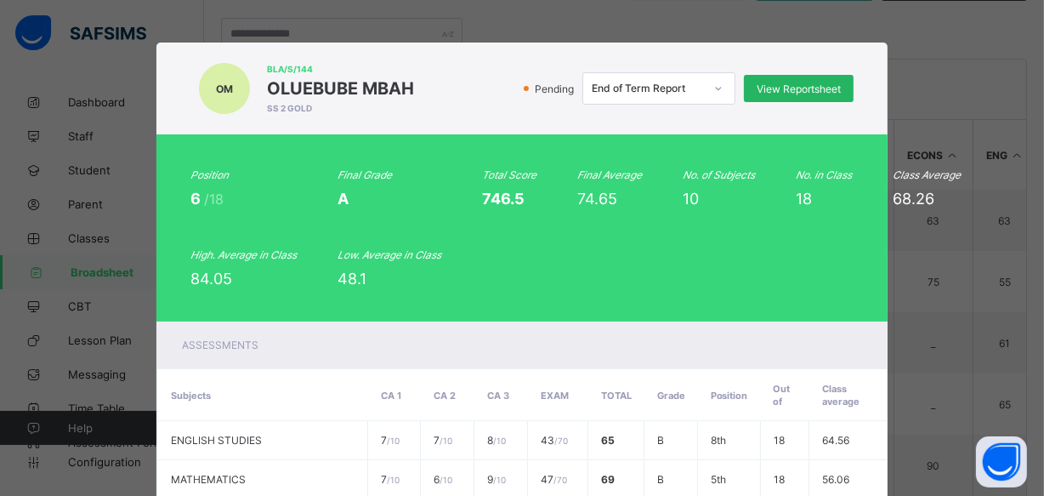
click at [810, 85] on span "View Reportsheet" at bounding box center [799, 88] width 84 height 13
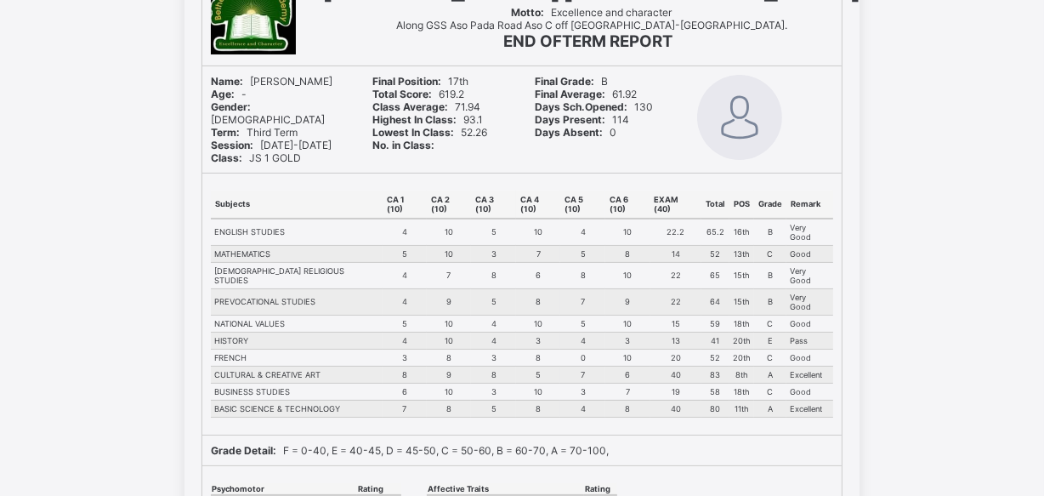
scroll to position [139, 0]
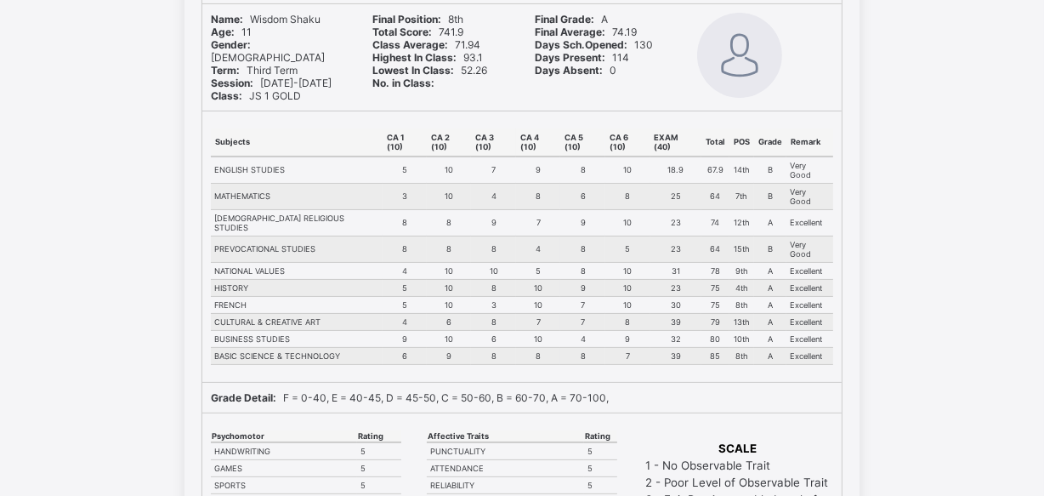
scroll to position [199, 0]
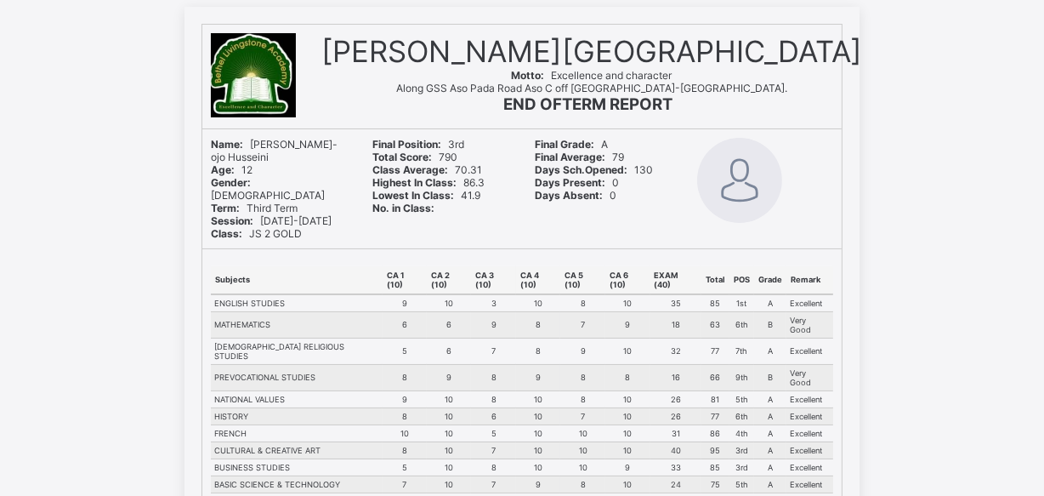
scroll to position [154, 0]
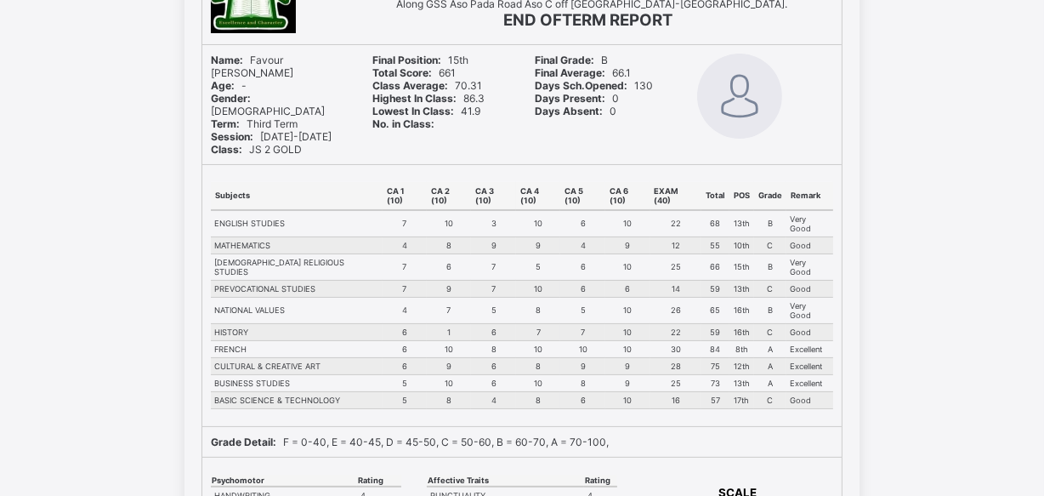
scroll to position [154, 0]
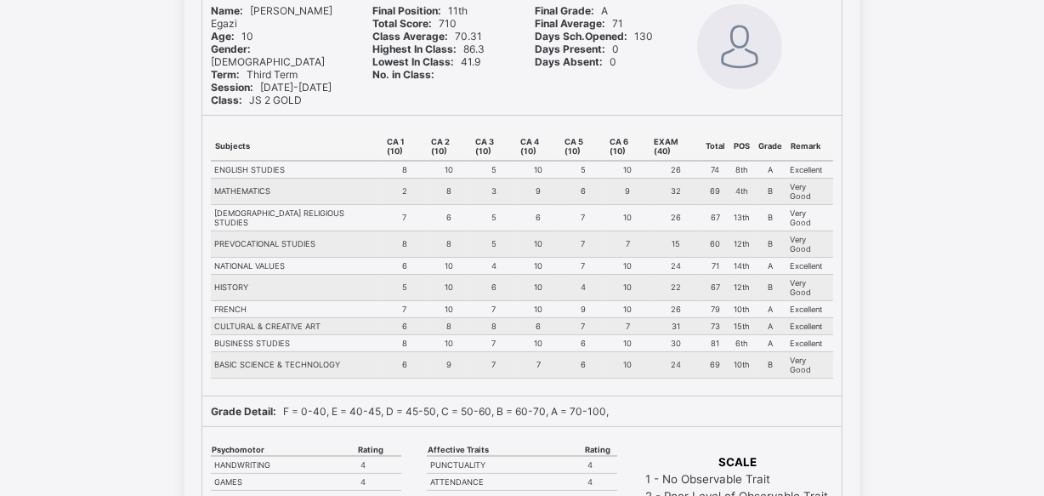
scroll to position [139, 0]
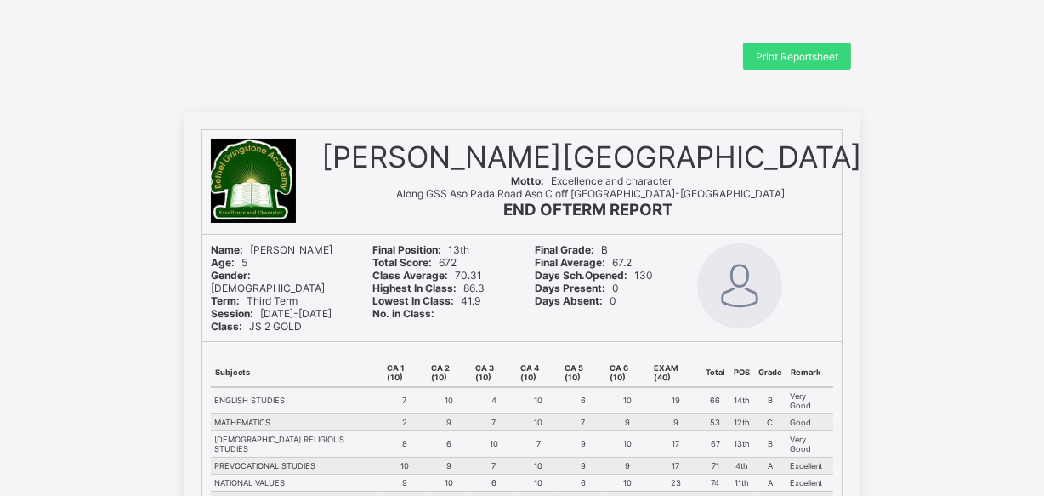
click at [258, 269] on div "Age: 5" at bounding box center [279, 262] width 137 height 13
click at [258, 281] on span "Gender:" at bounding box center [234, 275] width 47 height 13
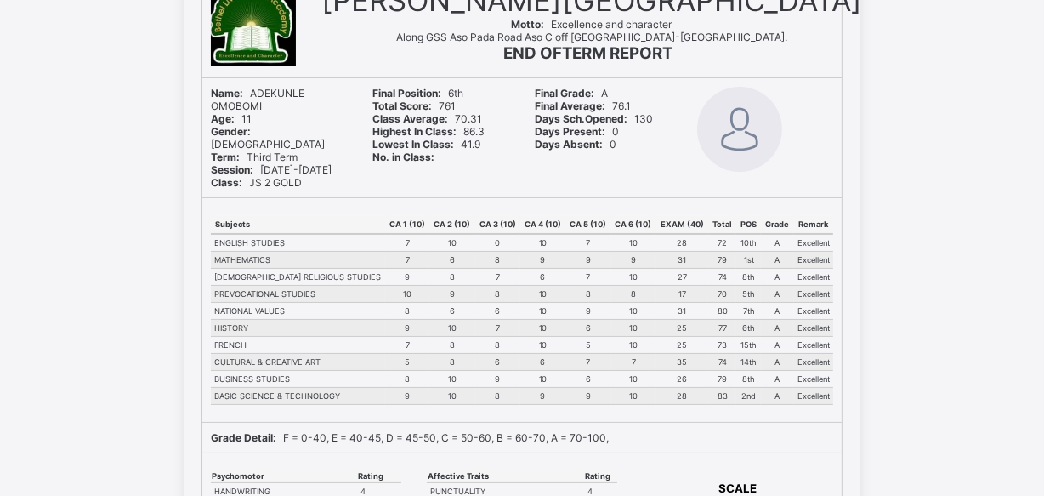
scroll to position [154, 0]
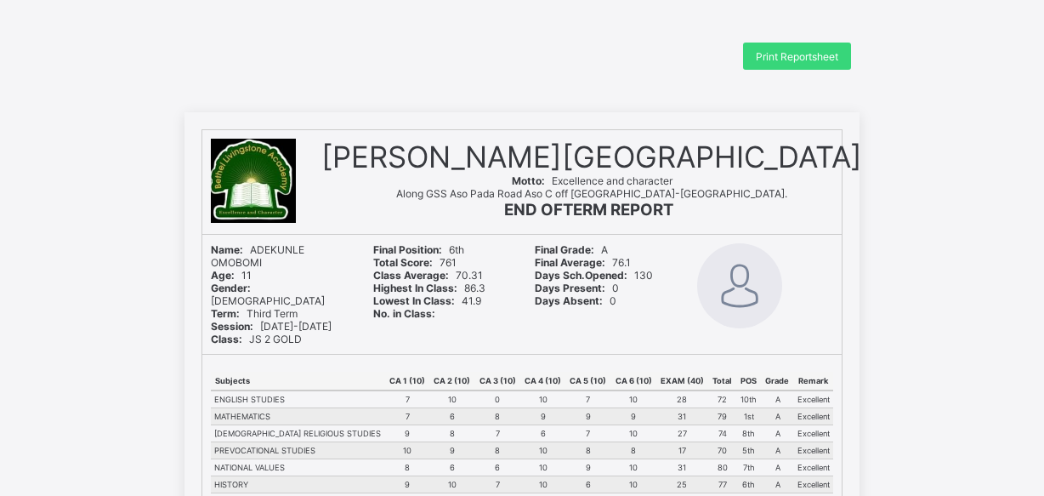
scroll to position [154, 0]
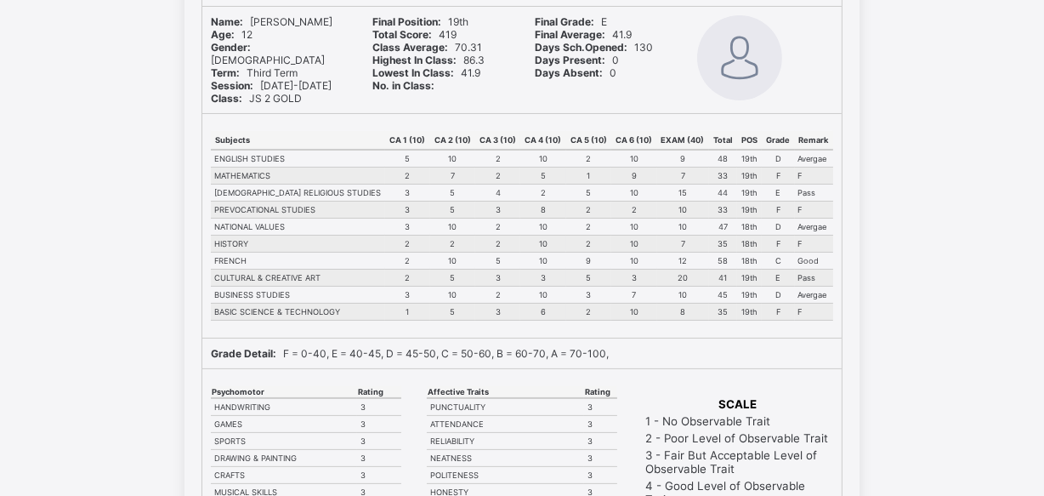
scroll to position [463, 0]
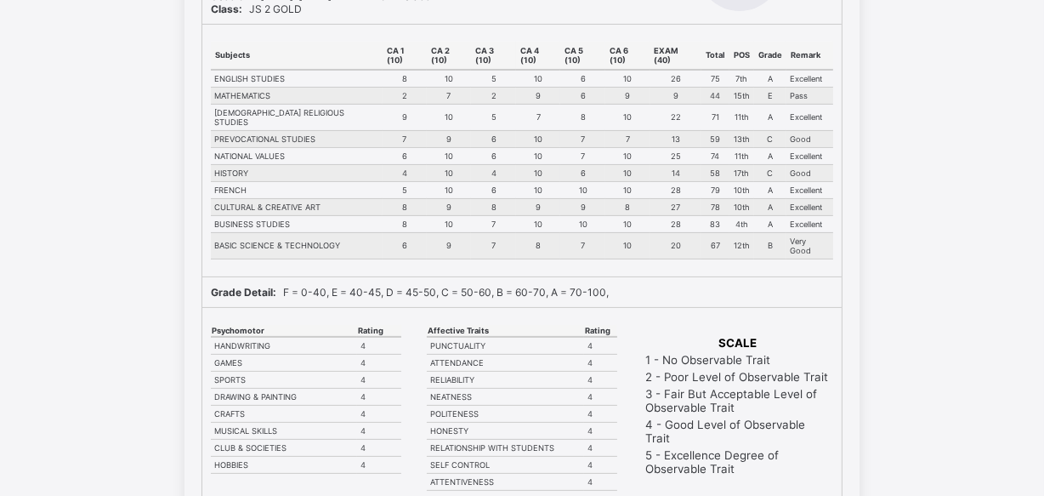
scroll to position [603, 0]
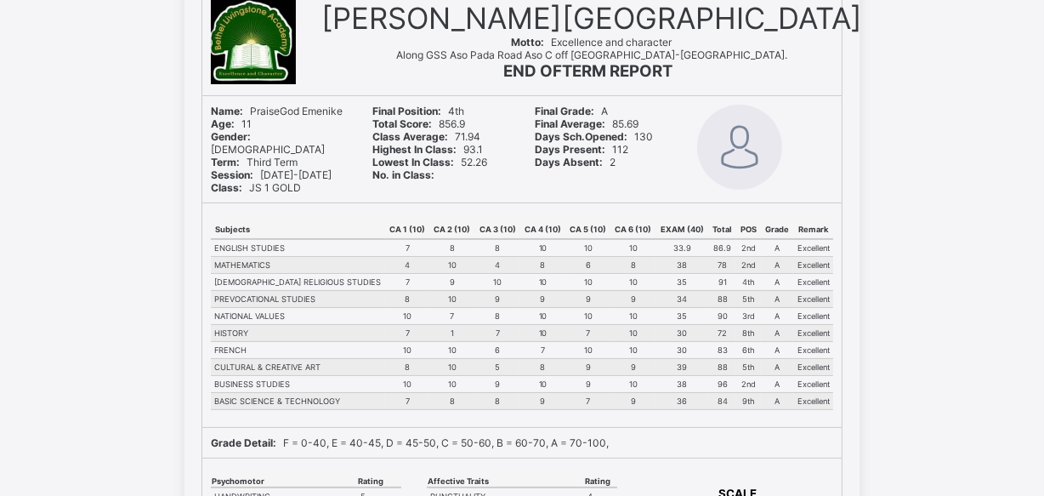
scroll to position [93, 0]
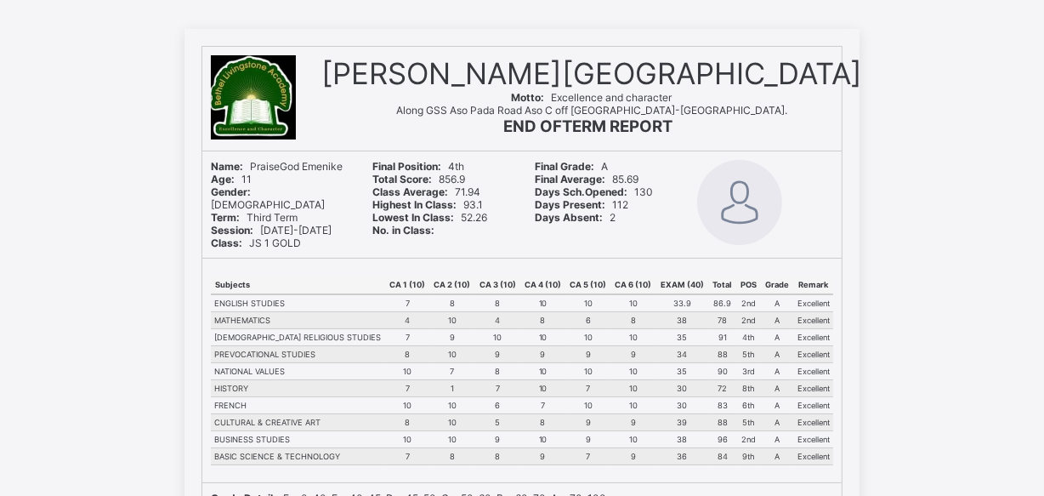
scroll to position [77, 0]
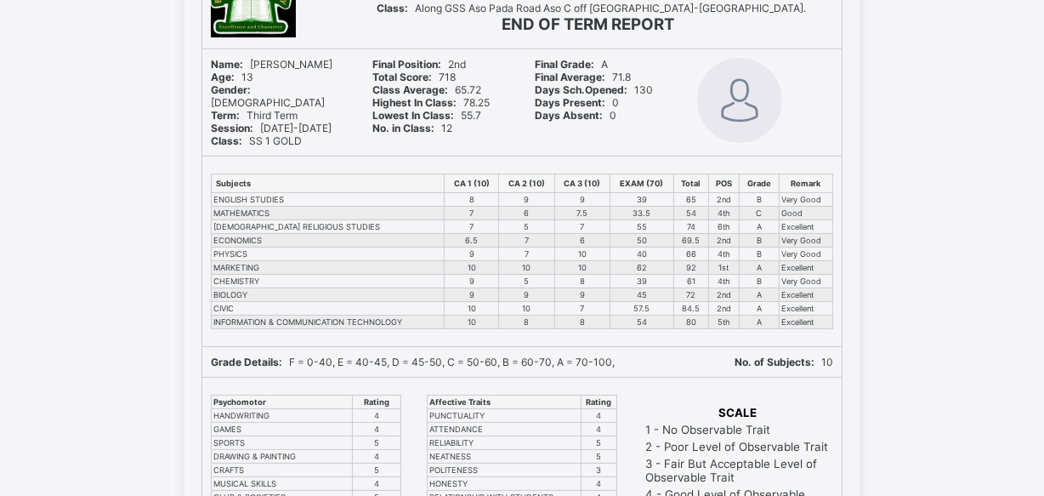
scroll to position [154, 0]
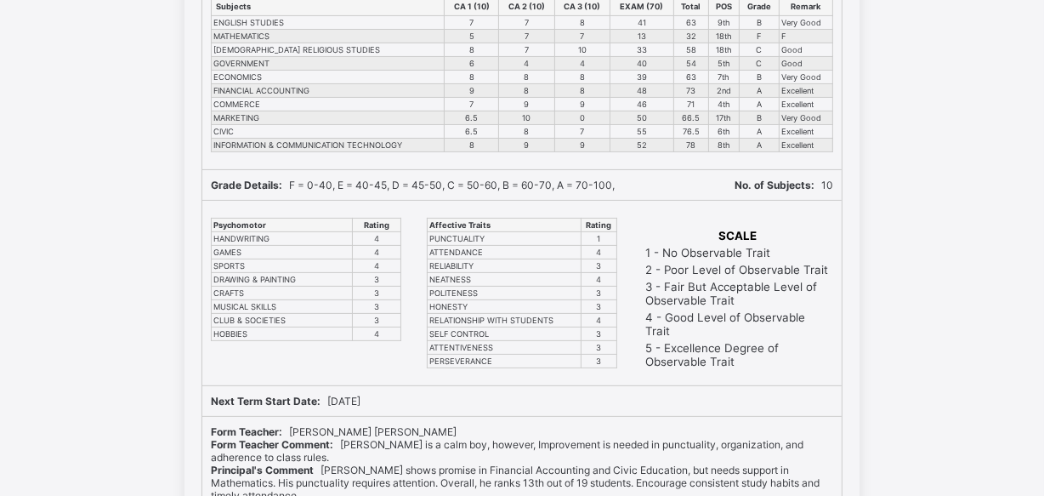
scroll to position [357, 0]
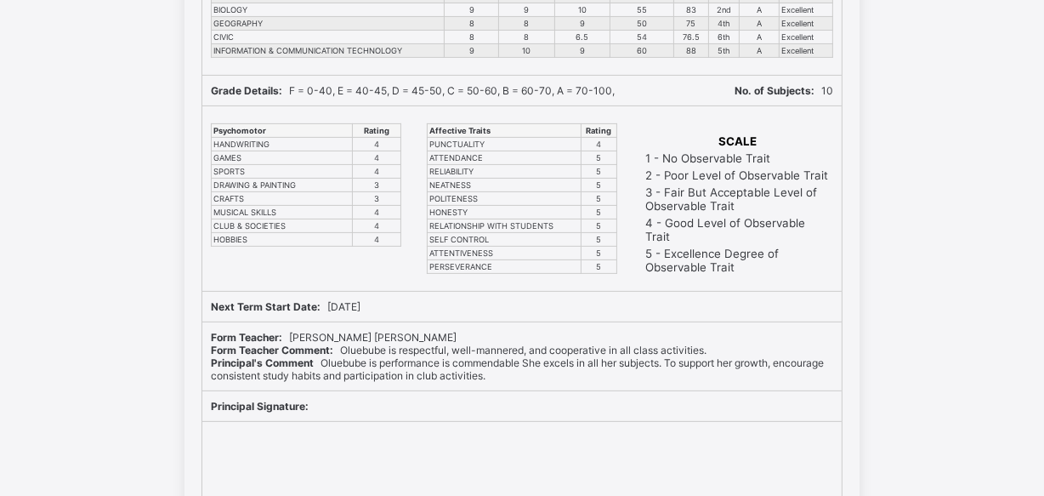
scroll to position [463, 0]
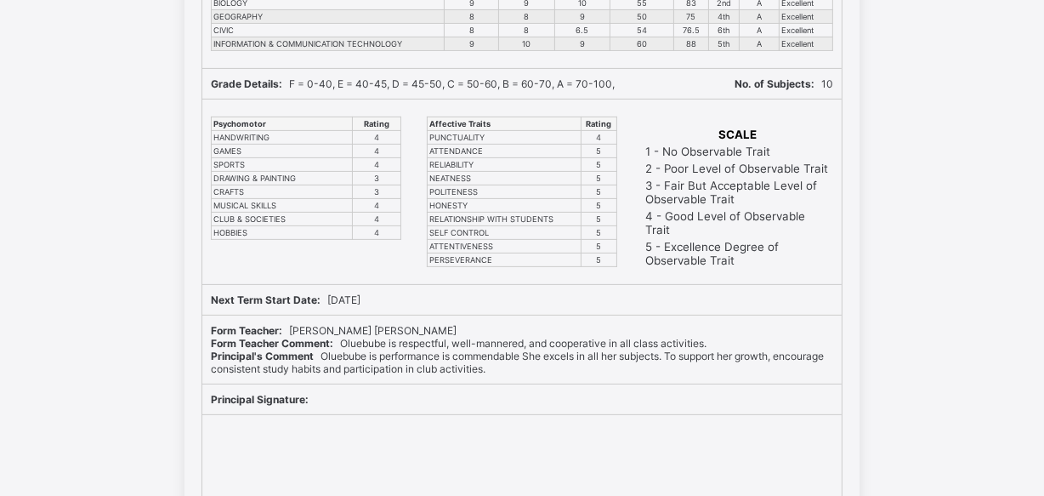
click at [428, 355] on span "Principal's Comment [PERSON_NAME] is performance is commendable She excels in a…" at bounding box center [517, 362] width 613 height 26
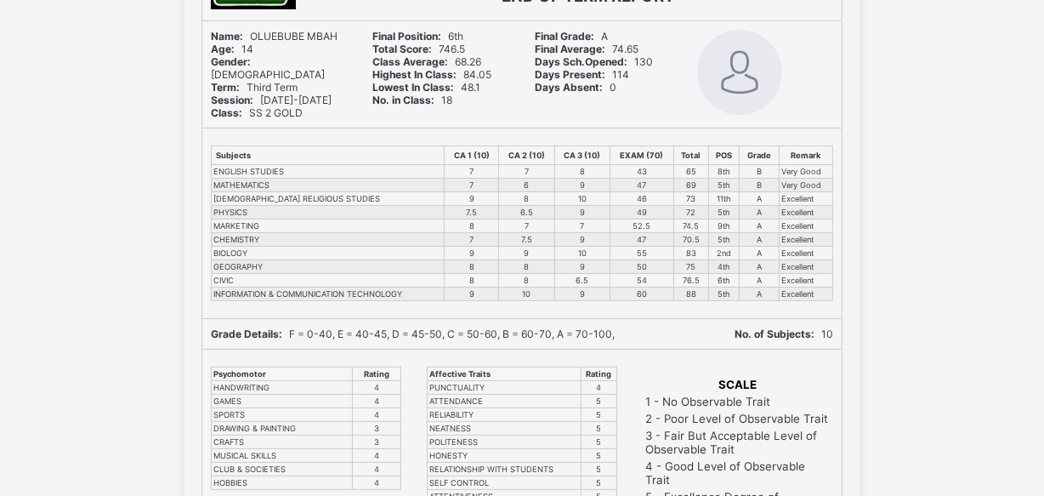
scroll to position [0, 0]
